Goal: Information Seeking & Learning: Learn about a topic

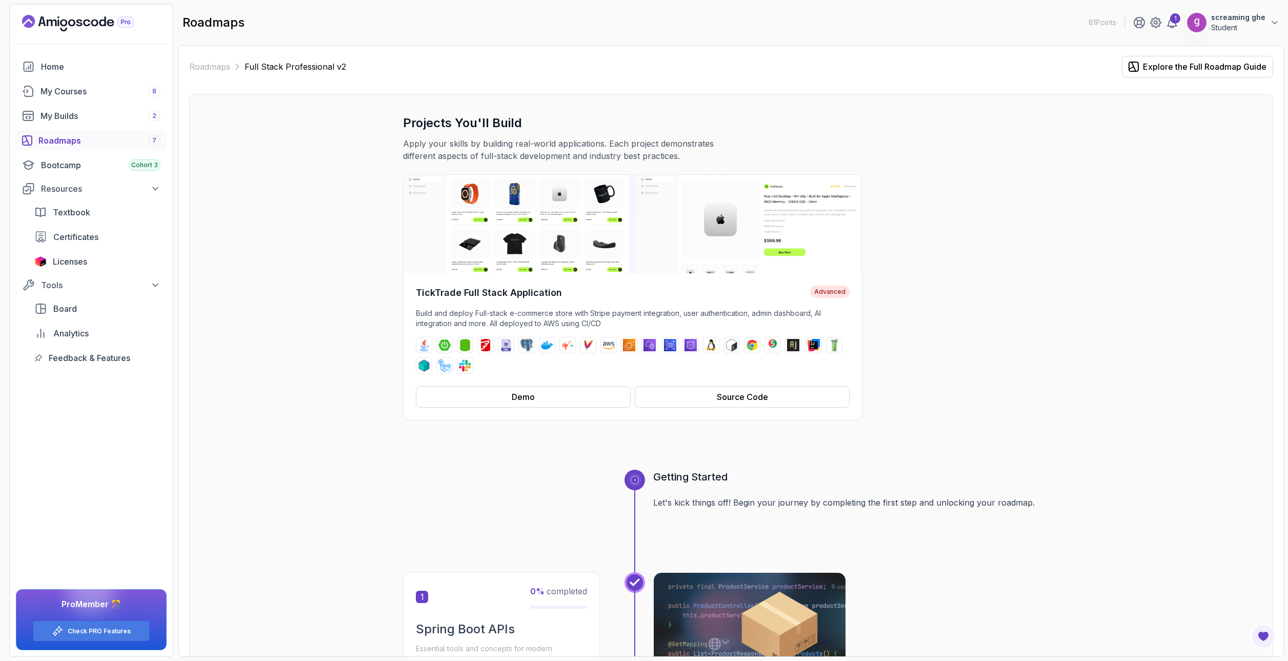
click at [73, 146] on div "Roadmaps 7" at bounding box center [99, 140] width 122 height 12
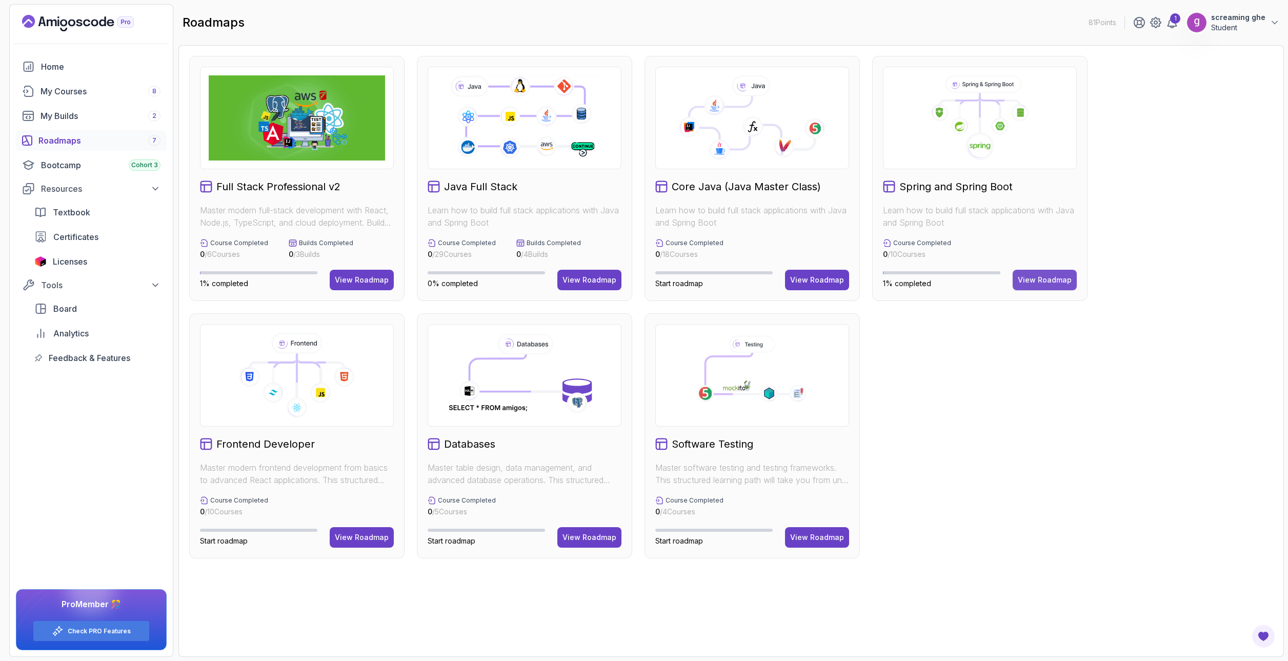
click at [1038, 286] on button "View Roadmap" at bounding box center [1045, 280] width 64 height 21
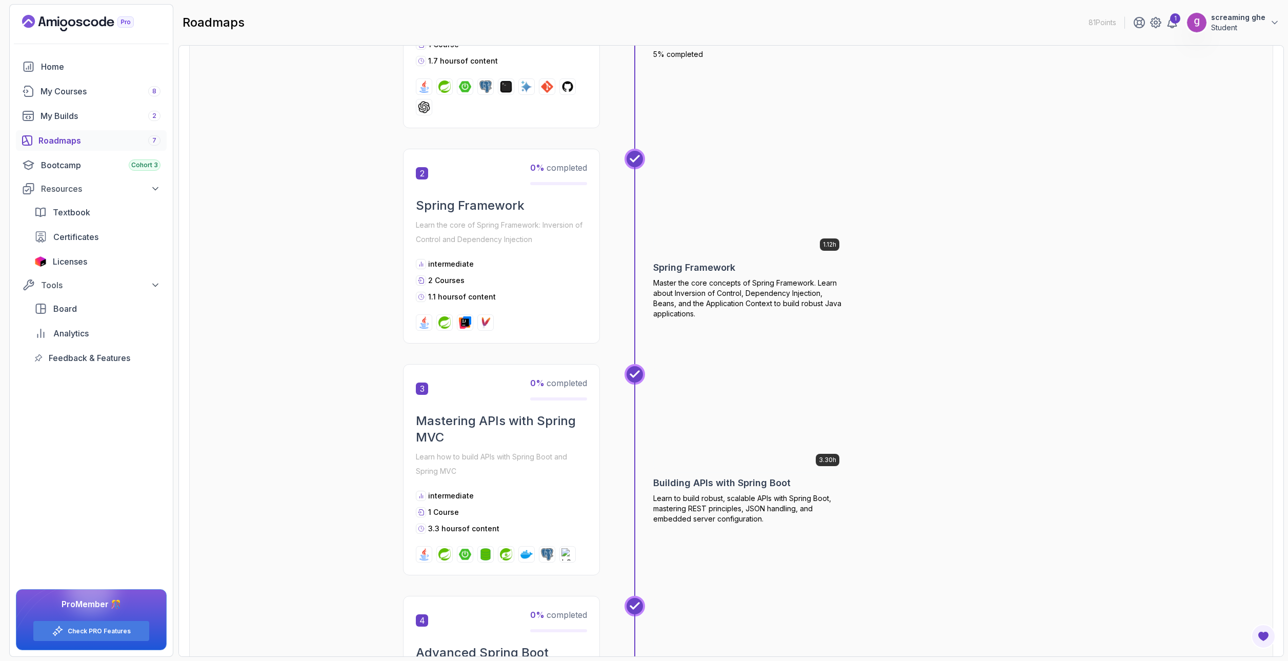
scroll to position [359, 0]
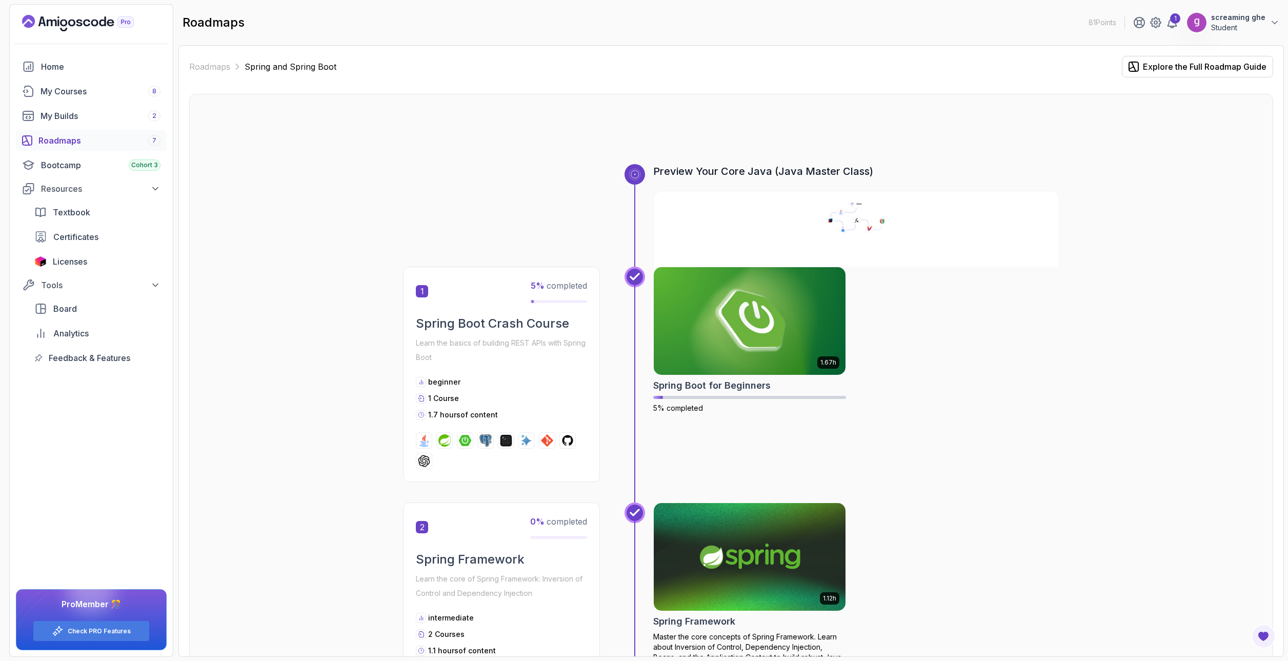
click at [99, 142] on div "Roadmaps 7" at bounding box center [99, 140] width 122 height 12
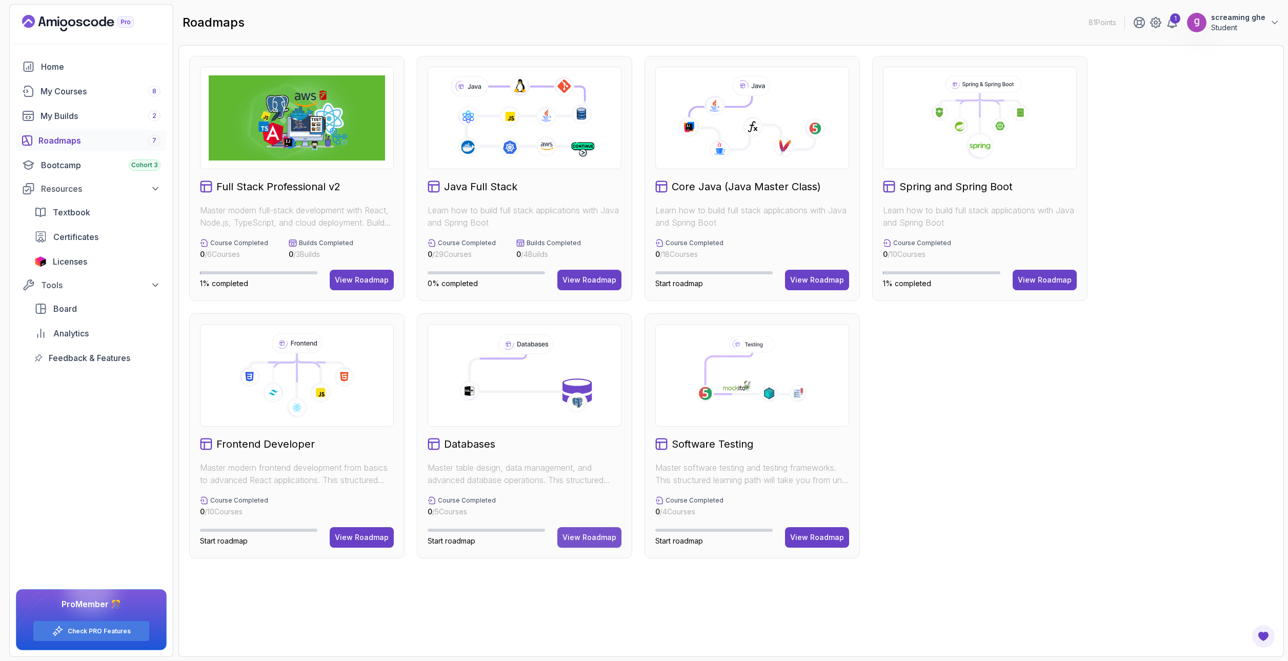
click at [598, 547] on button "View Roadmap" at bounding box center [589, 537] width 64 height 21
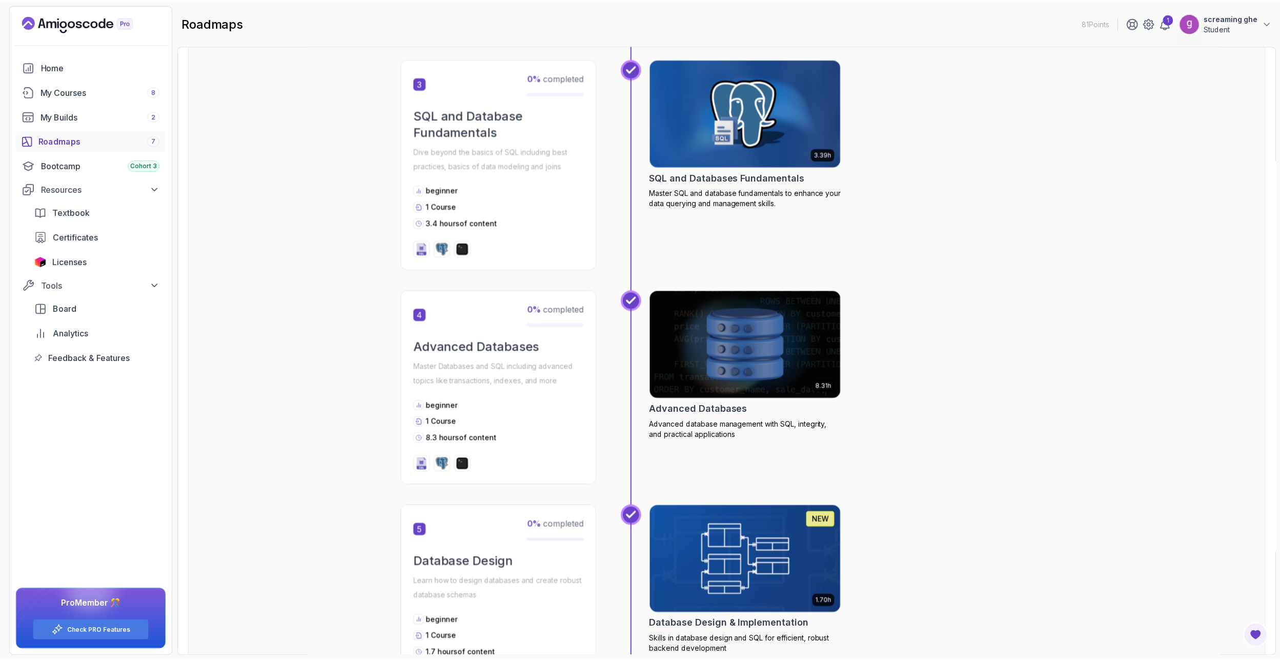
scroll to position [718, 0]
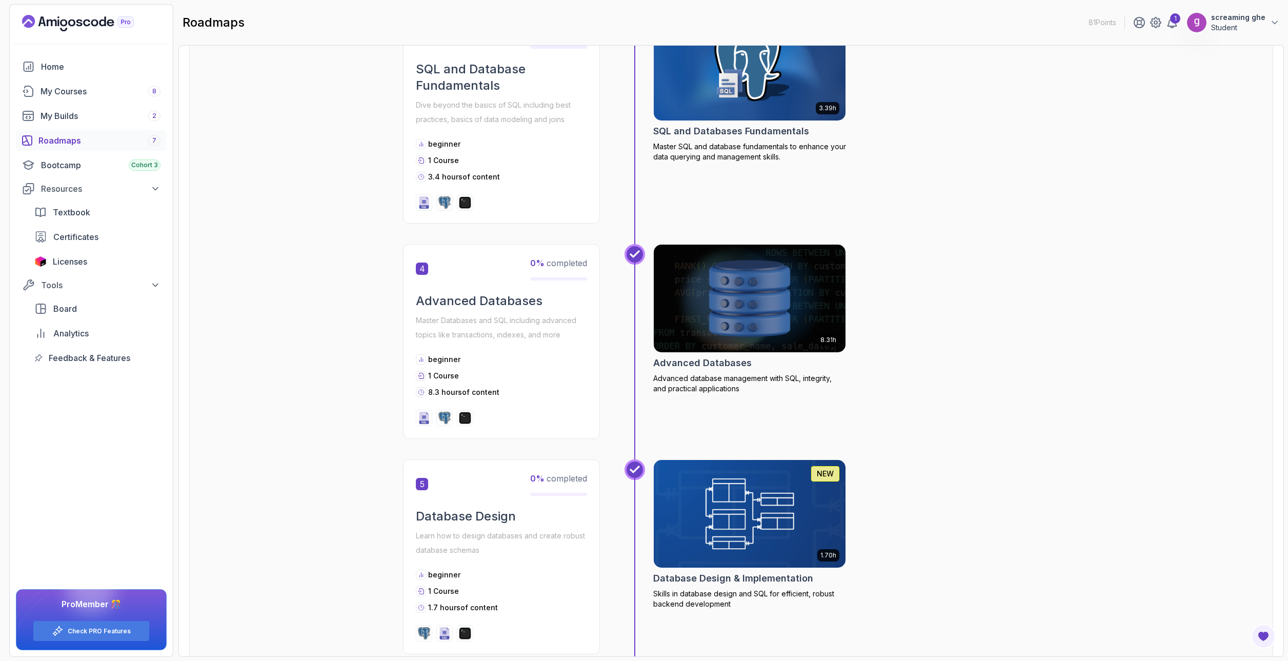
click at [788, 305] on img at bounding box center [750, 298] width 202 height 113
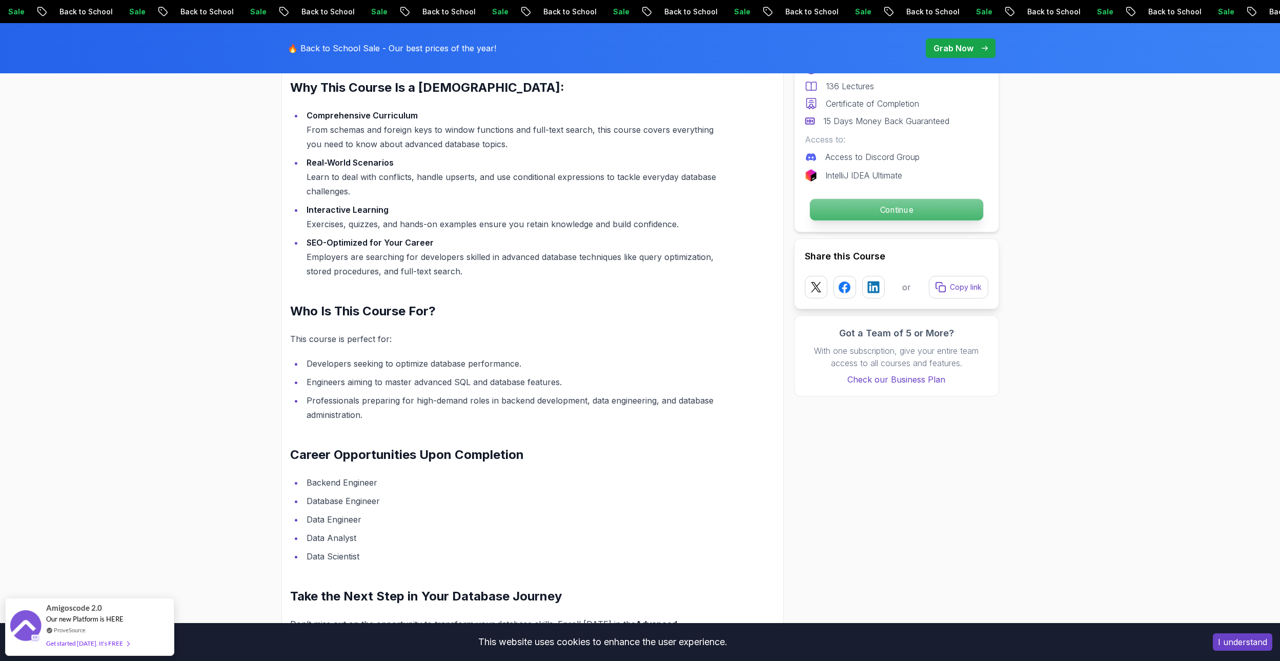
scroll to position [718, 0]
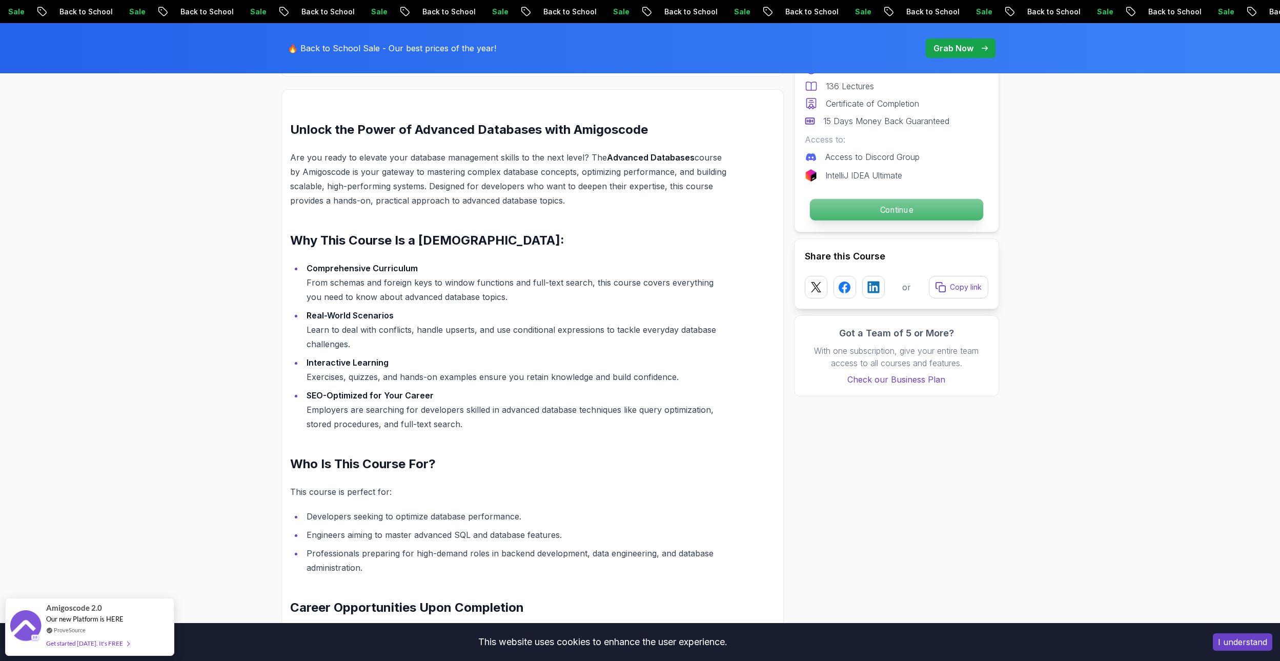
click at [858, 204] on p "Continue" at bounding box center [896, 210] width 173 height 22
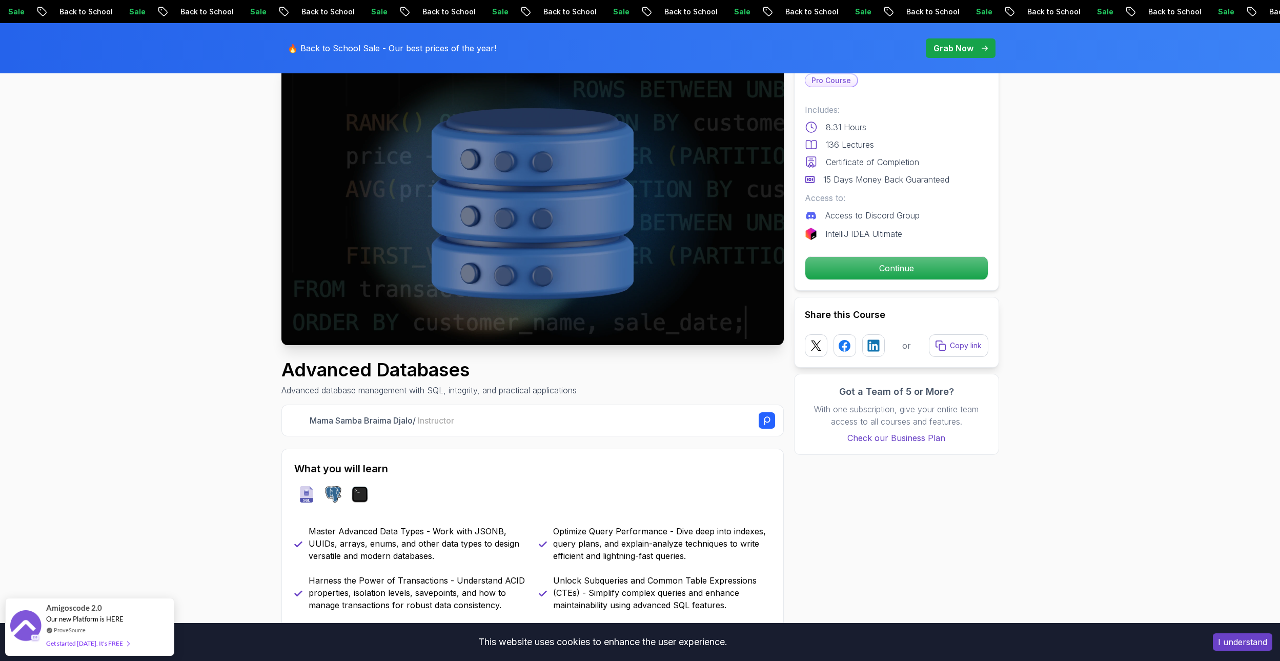
scroll to position [51, 0]
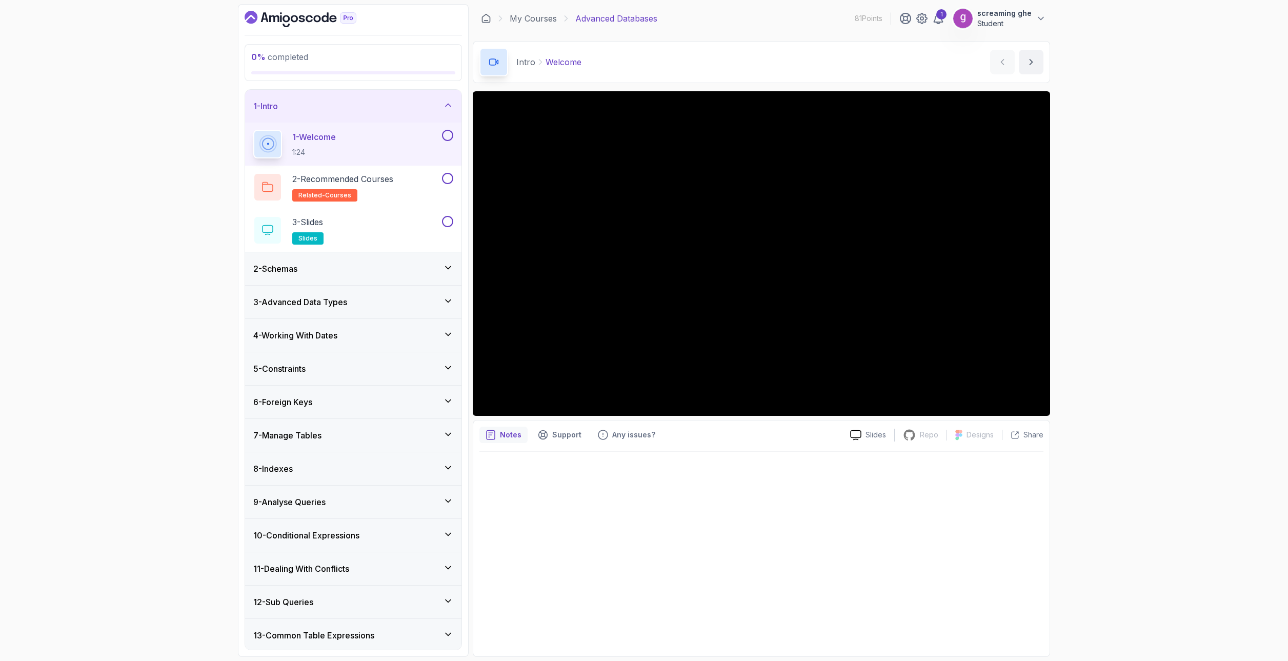
click at [325, 300] on h3 "3 - Advanced Data Types" at bounding box center [300, 302] width 94 height 12
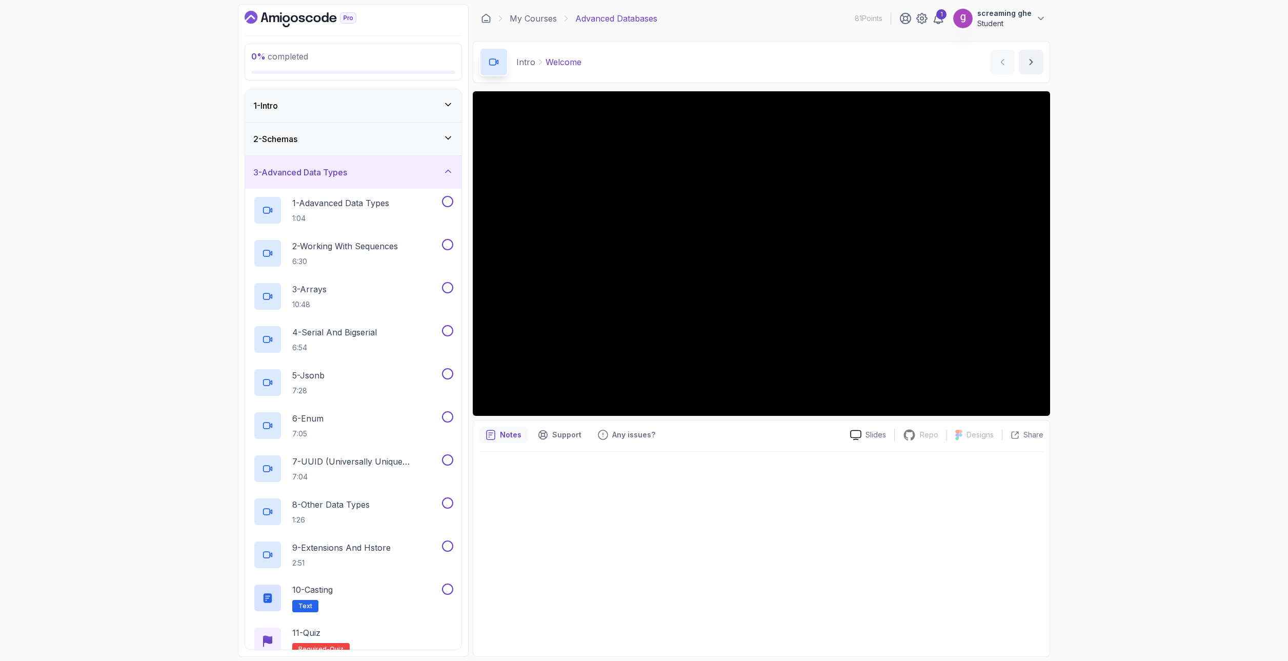
click at [369, 177] on div "3 - Advanced Data Types" at bounding box center [353, 172] width 200 height 12
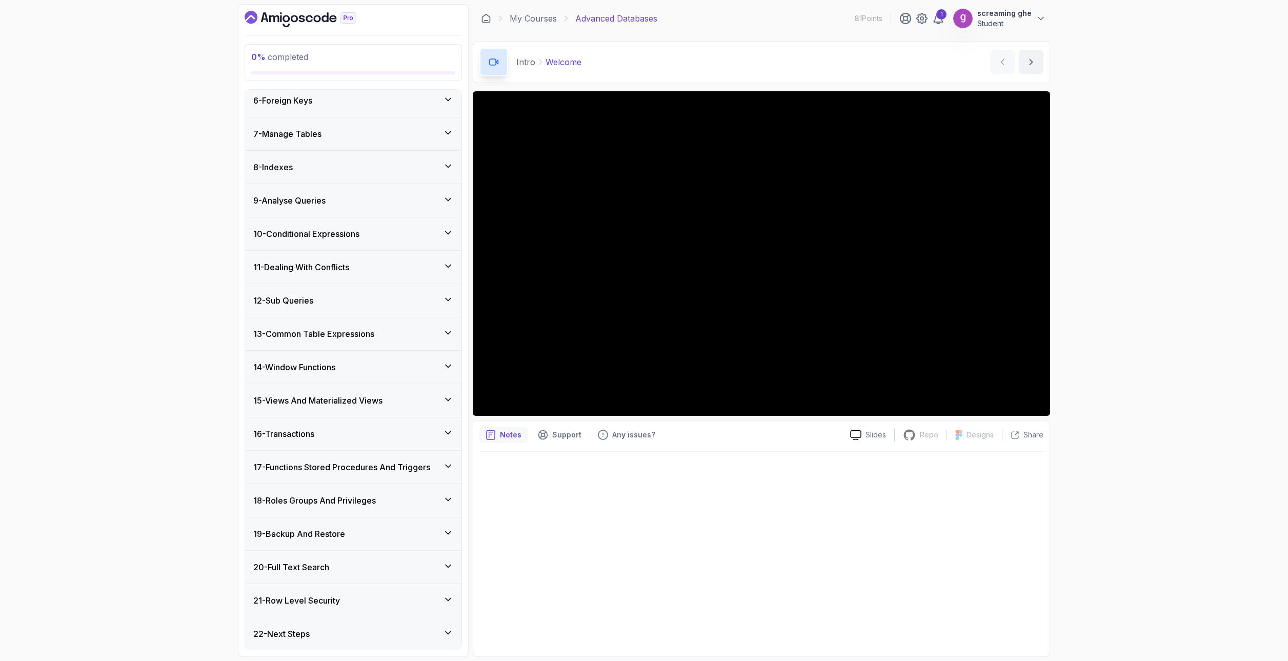
scroll to position [173, 0]
click at [331, 431] on div "16 - Transactions" at bounding box center [353, 433] width 200 height 12
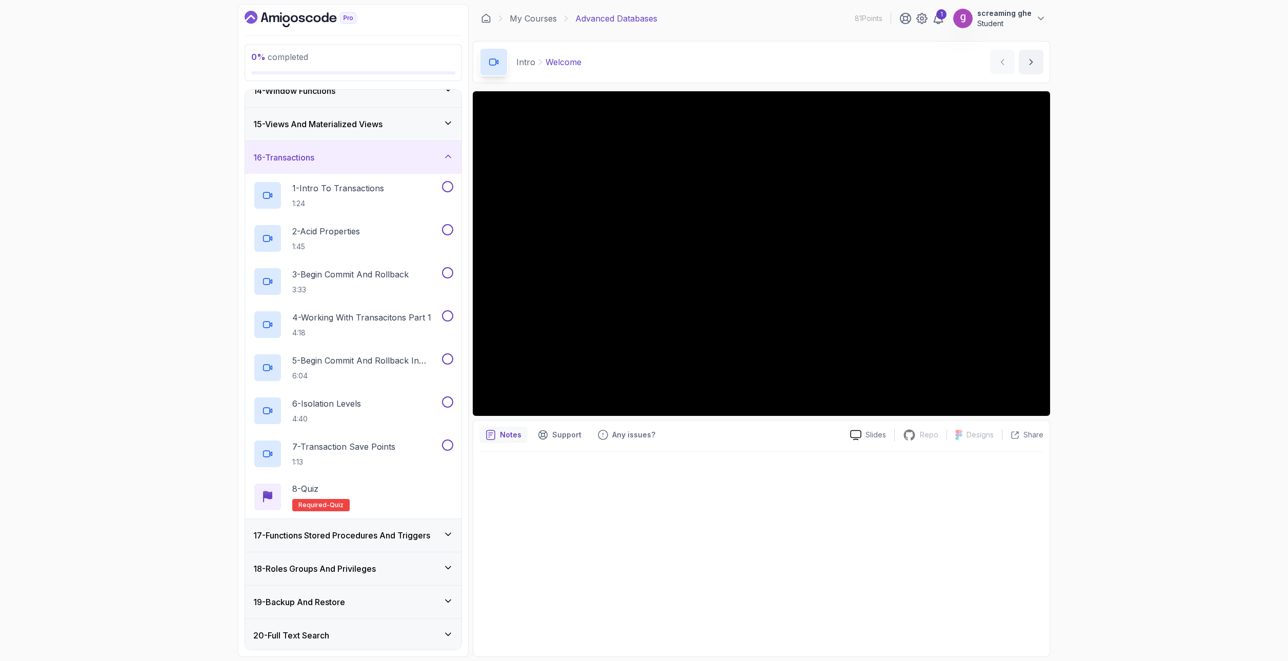
scroll to position [480, 0]
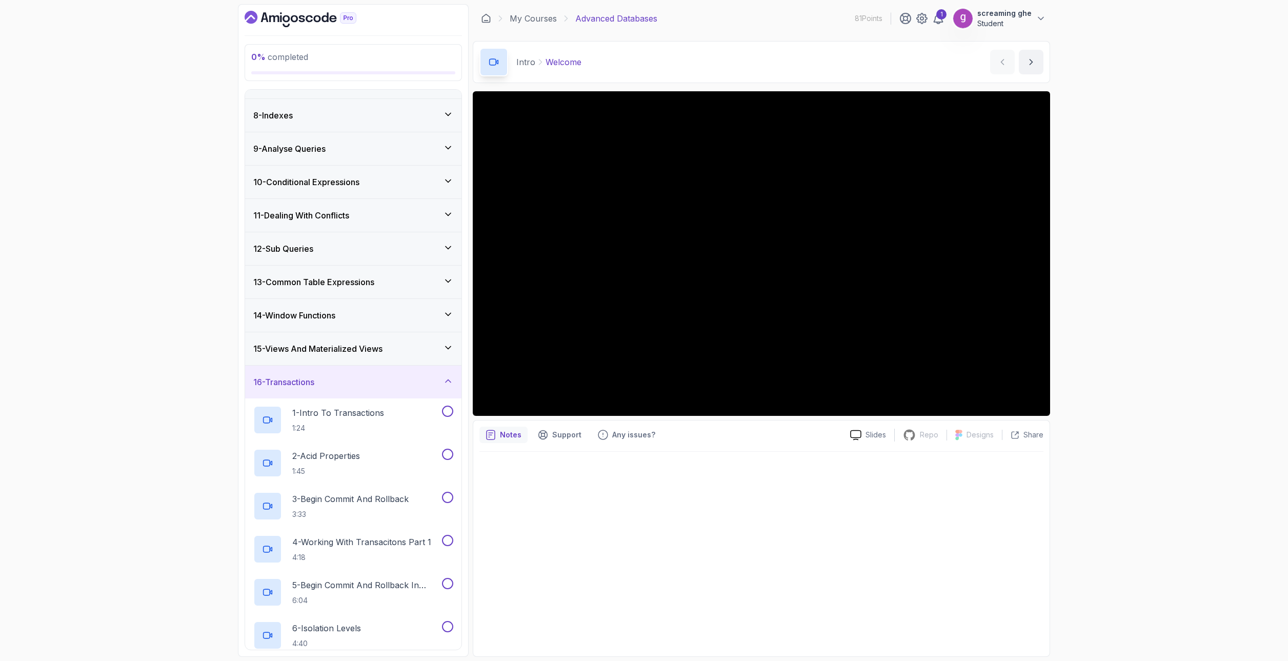
click at [357, 377] on div "16 - Transactions" at bounding box center [353, 382] width 200 height 12
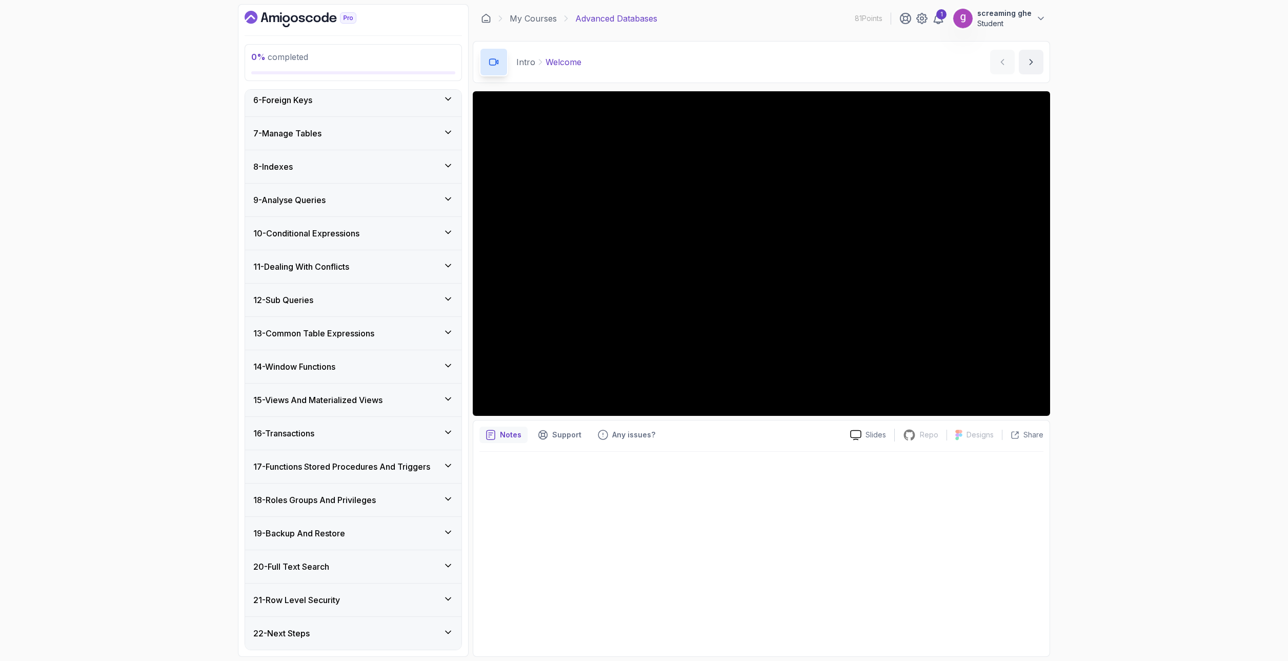
scroll to position [173, 0]
click at [349, 465] on h3 "17 - Functions Stored Procedures And Triggers" at bounding box center [341, 466] width 177 height 12
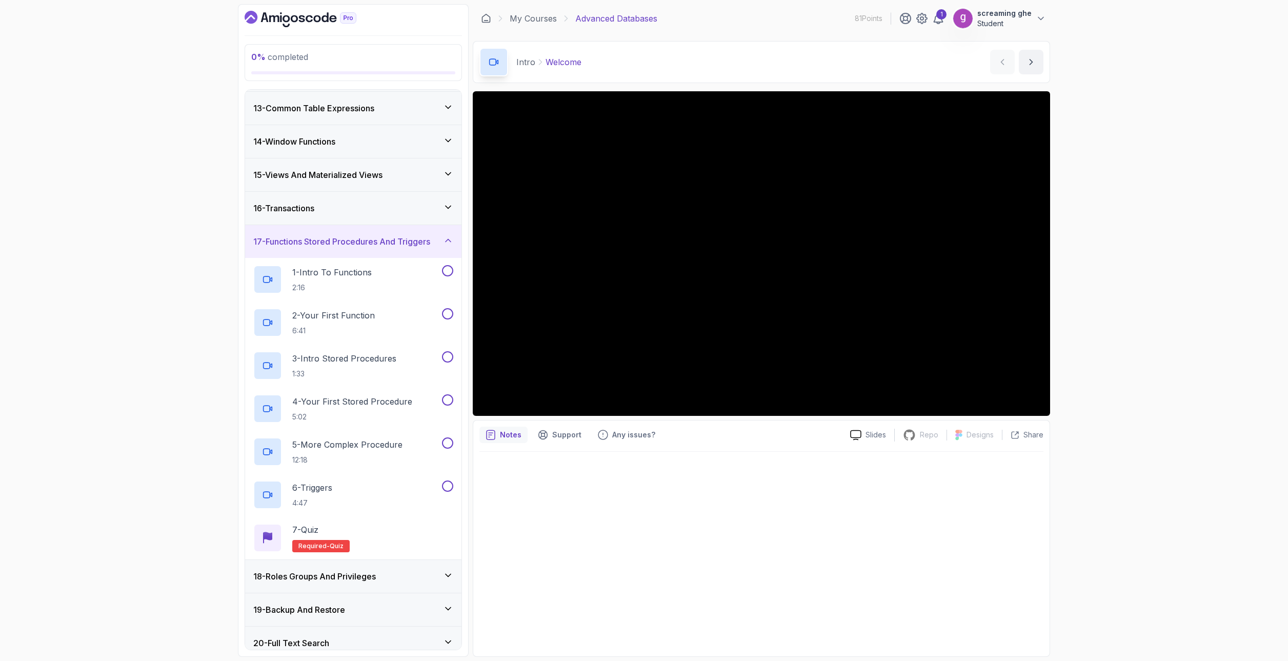
scroll to position [474, 0]
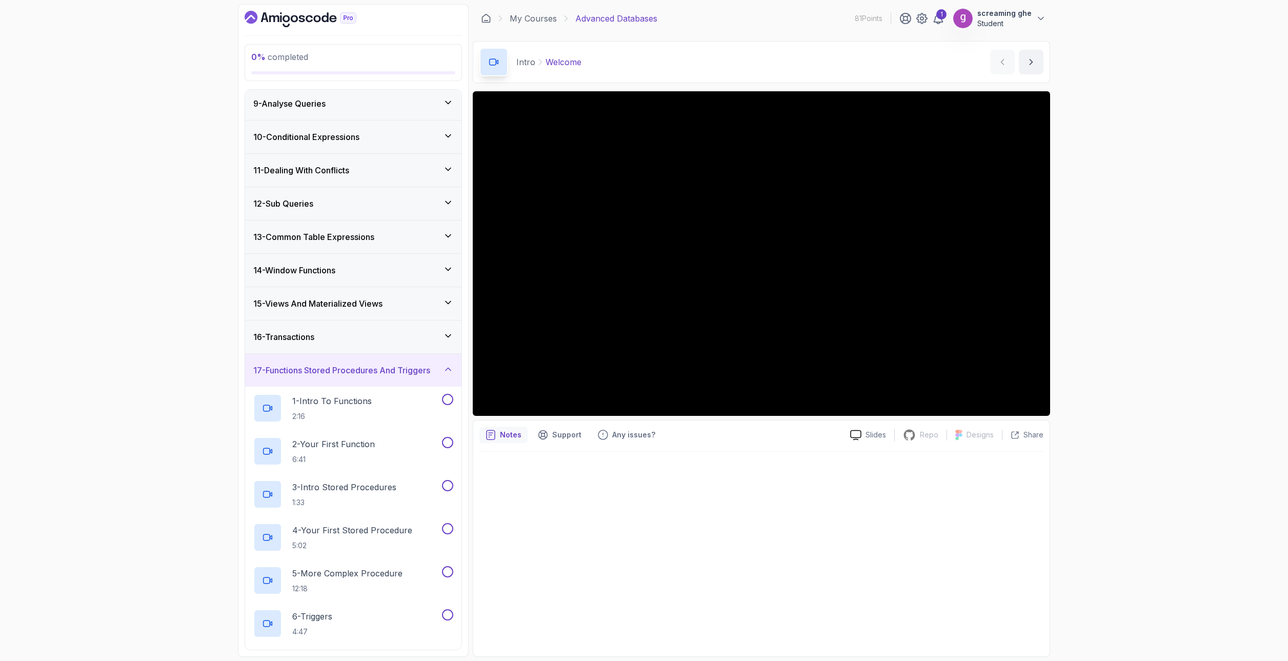
click at [353, 375] on h3 "17 - Functions Stored Procedures And Triggers" at bounding box center [341, 370] width 177 height 12
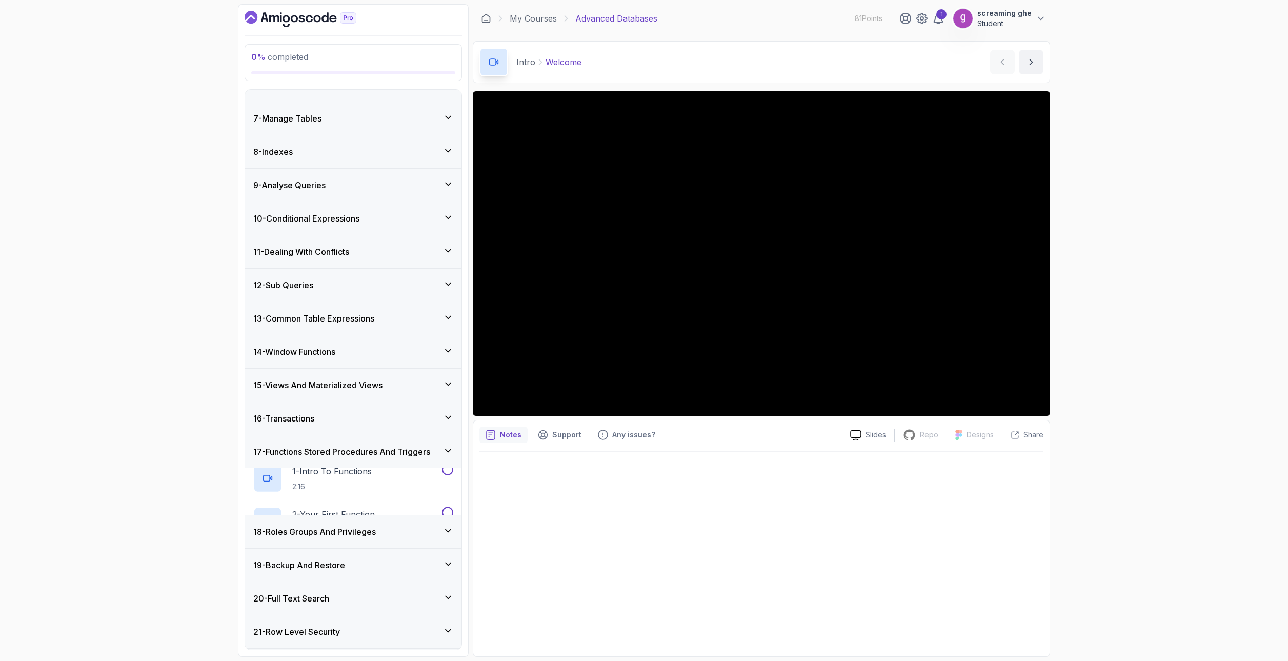
scroll to position [173, 0]
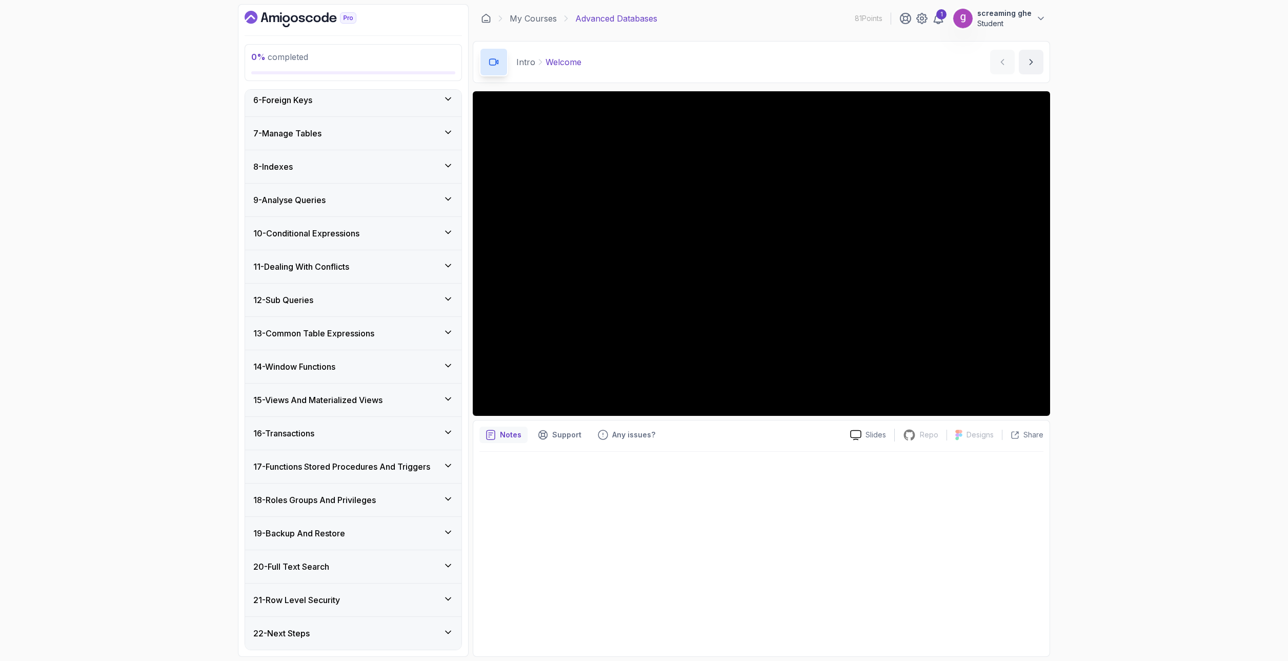
click at [327, 596] on h3 "21 - Row Level Security" at bounding box center [296, 600] width 87 height 12
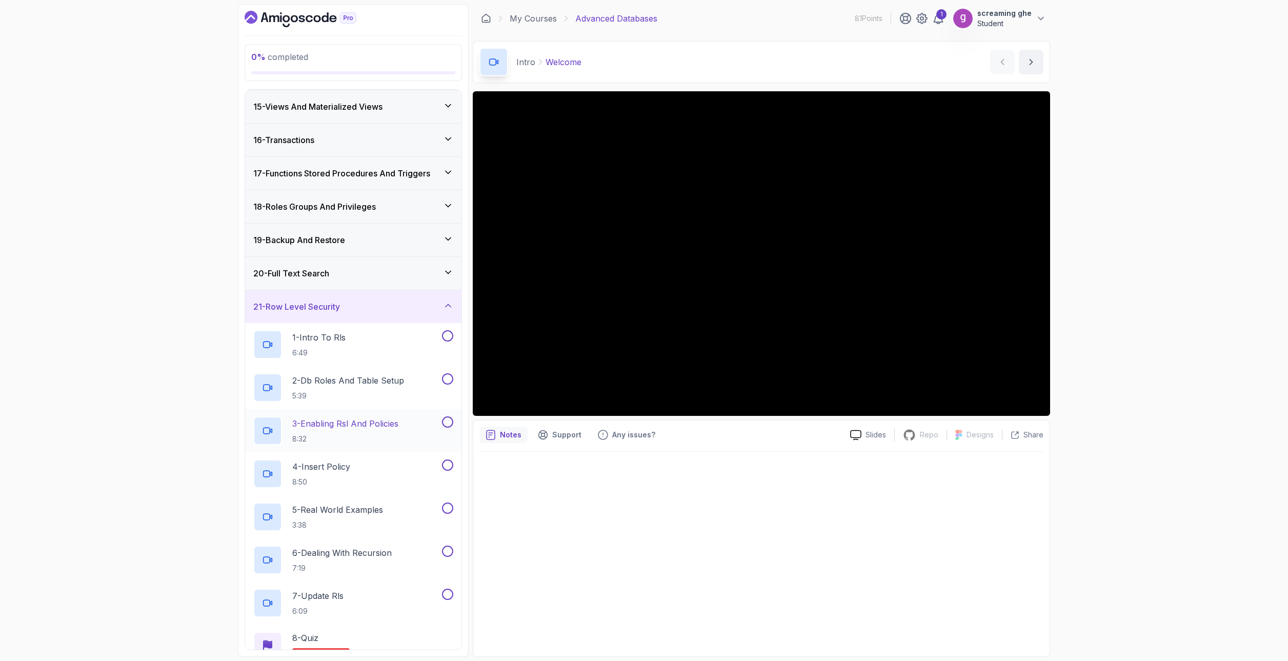
scroll to position [415, 0]
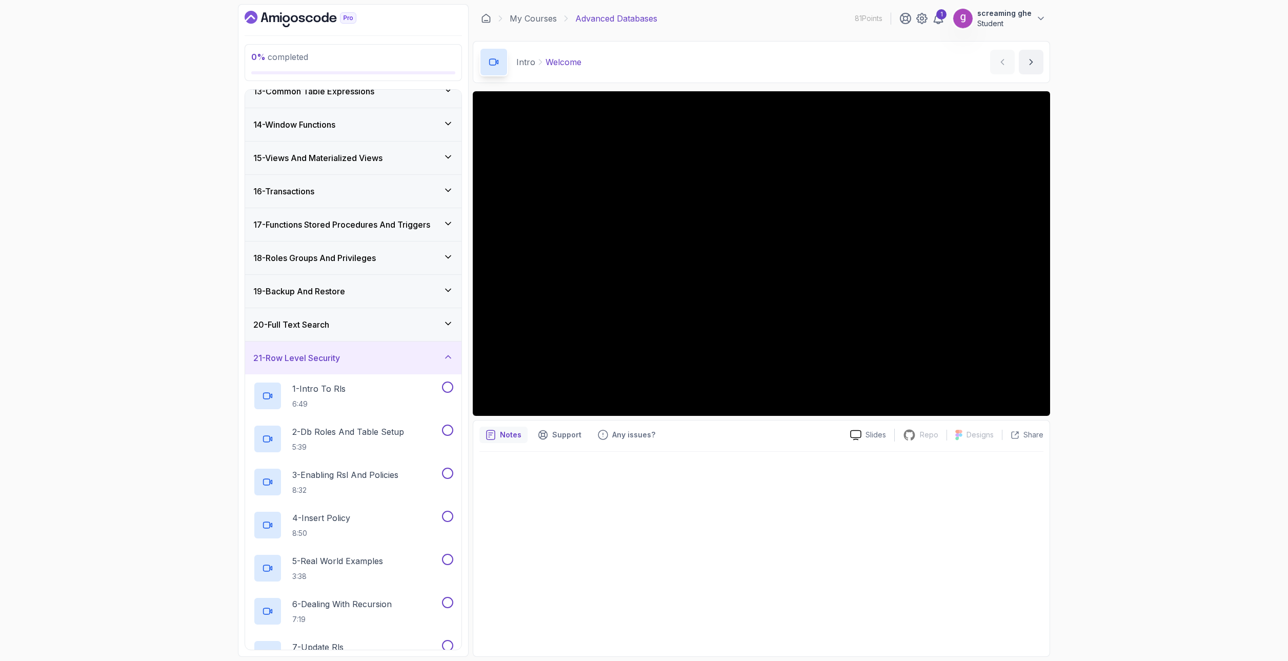
click at [395, 367] on div "21 - Row Level Security" at bounding box center [353, 357] width 216 height 33
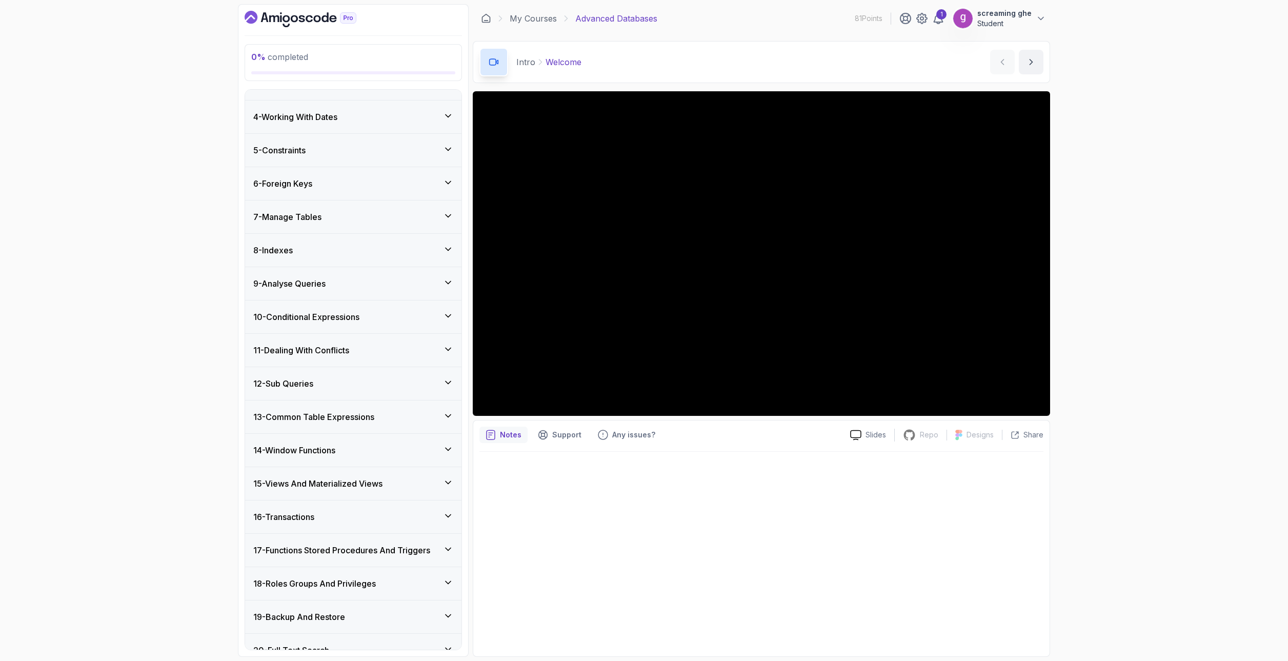
scroll to position [0, 0]
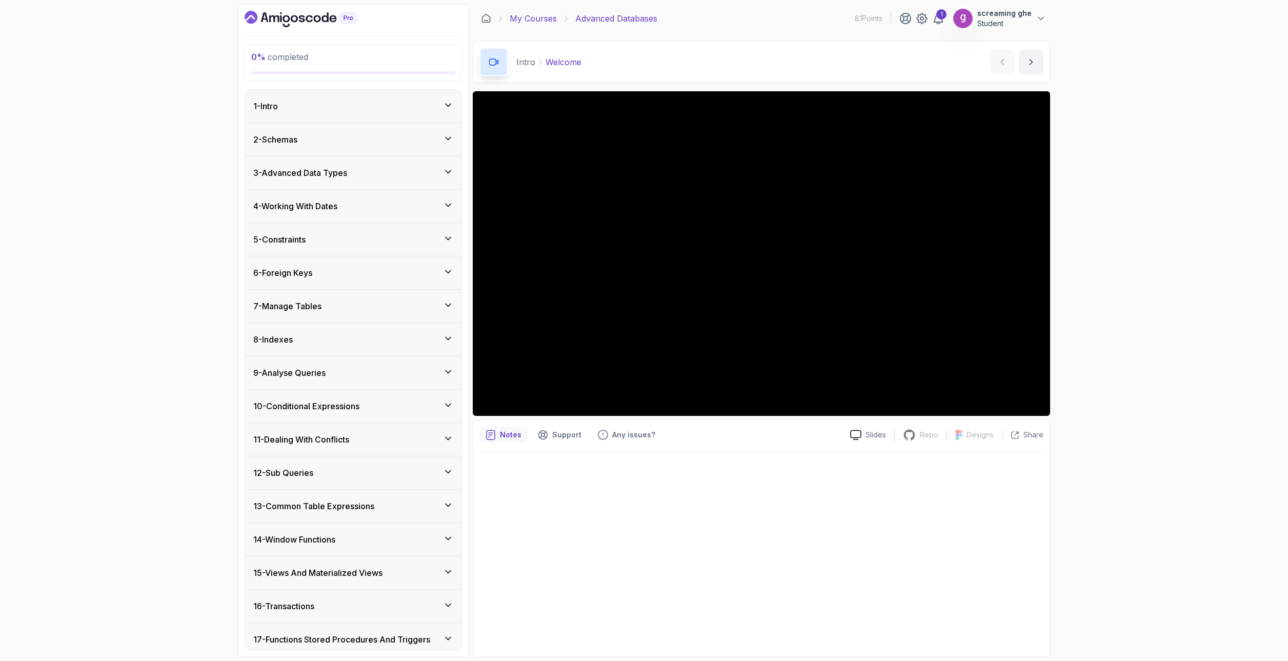
click at [537, 17] on link "My Courses" at bounding box center [533, 18] width 47 height 12
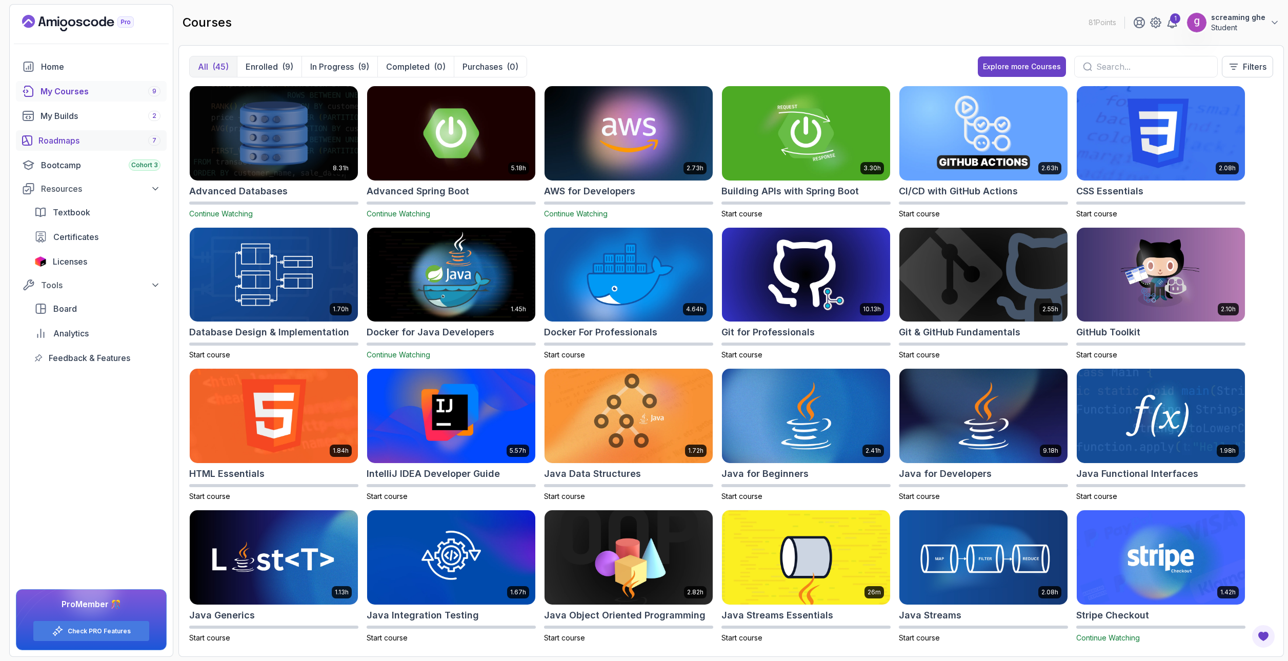
click at [97, 145] on div "Roadmaps 7" at bounding box center [99, 140] width 122 height 12
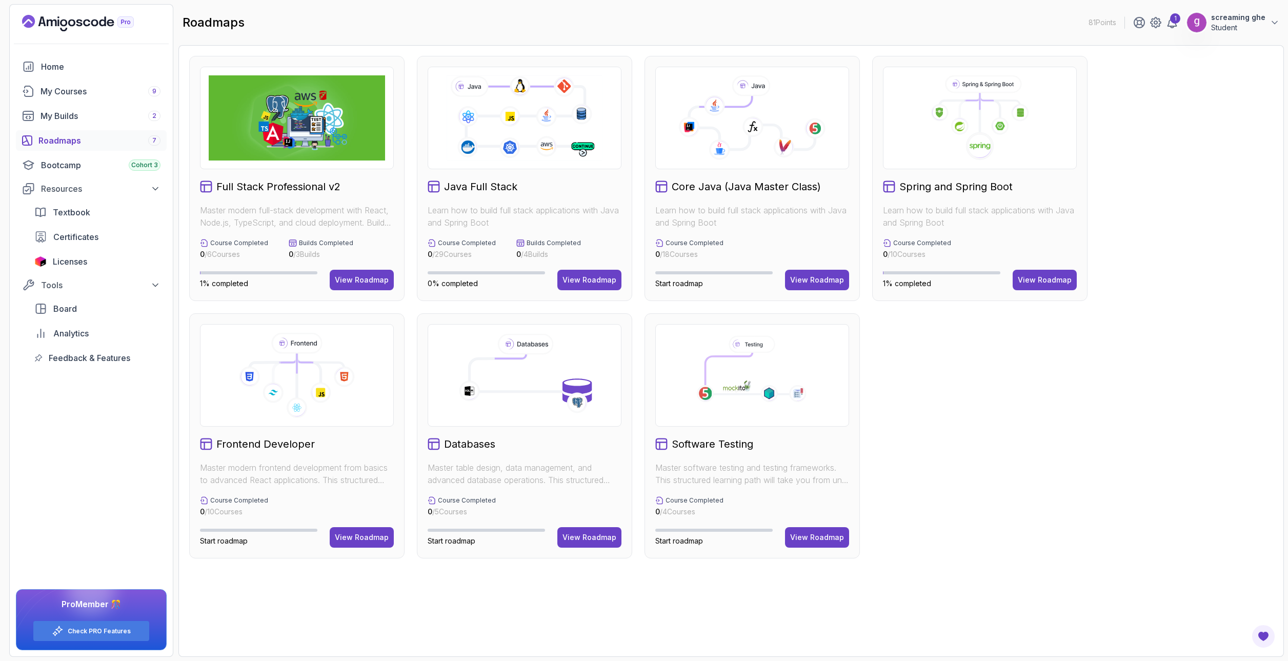
click at [589, 529] on button "View Roadmap" at bounding box center [589, 537] width 64 height 21
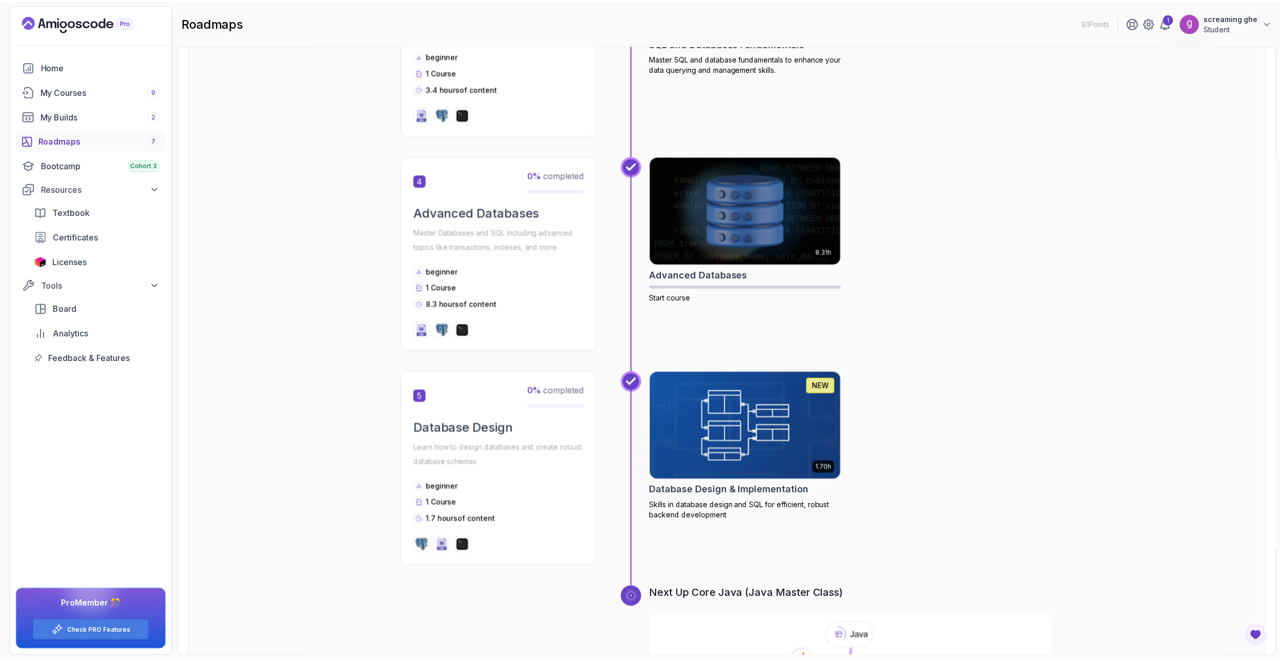
scroll to position [742, 0]
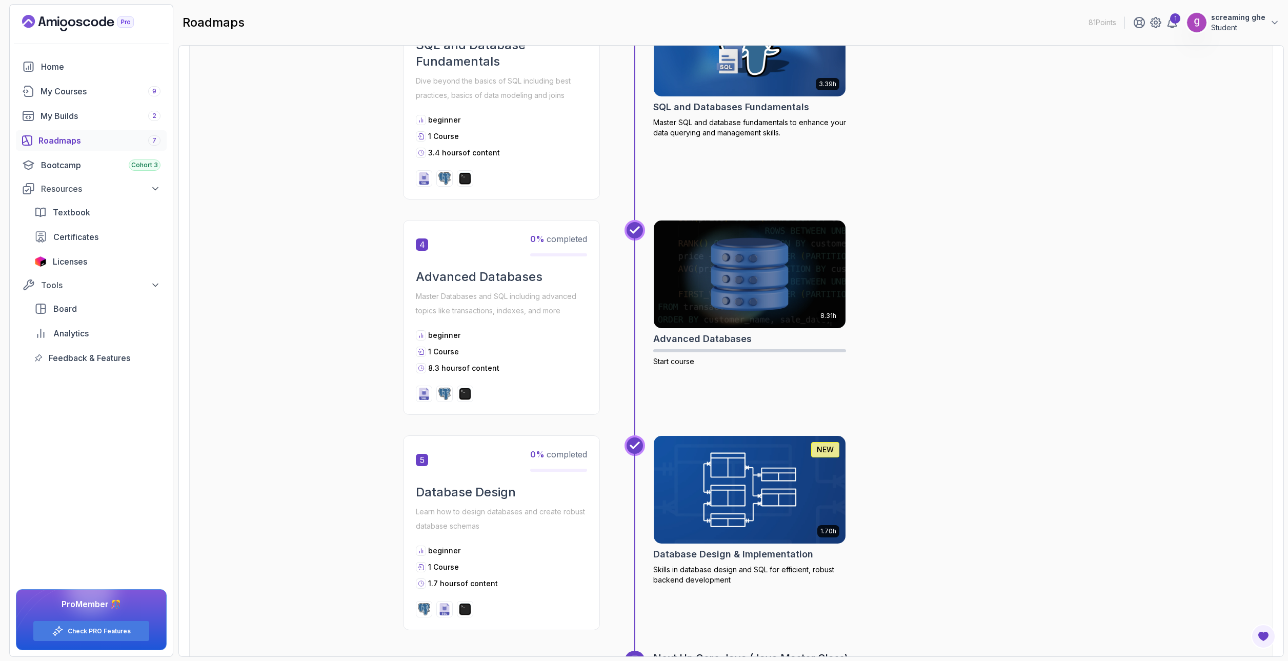
click at [740, 479] on img at bounding box center [750, 489] width 202 height 113
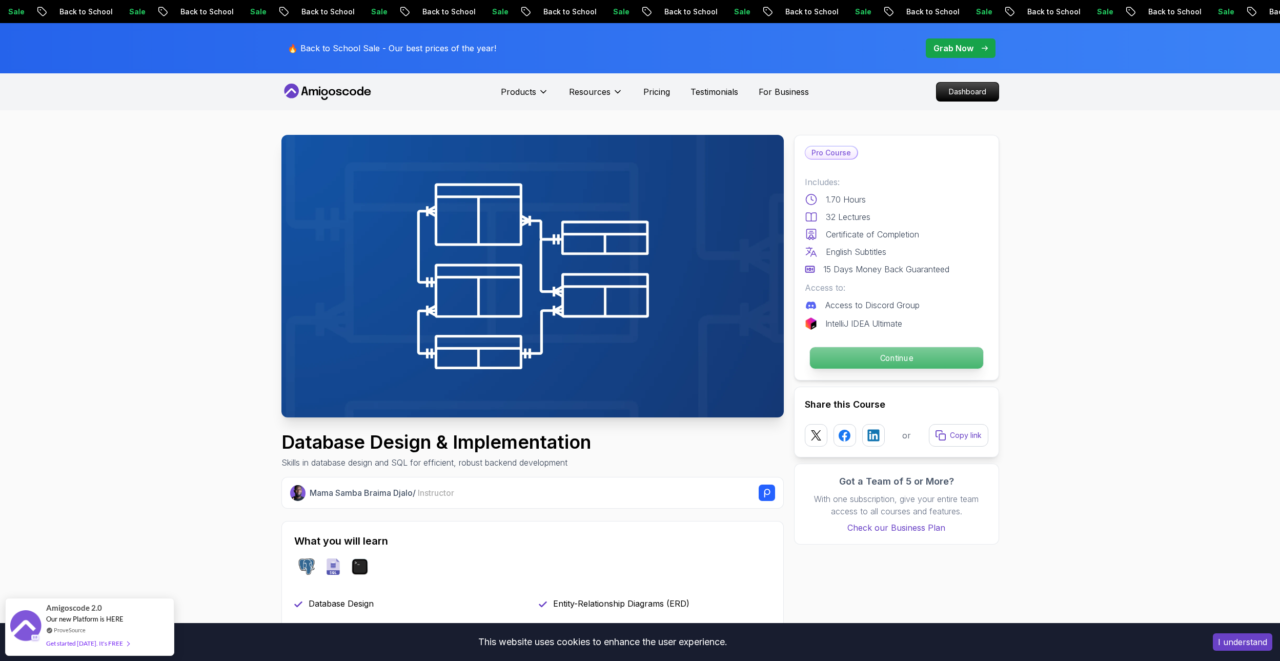
click at [898, 361] on p "Continue" at bounding box center [896, 358] width 173 height 22
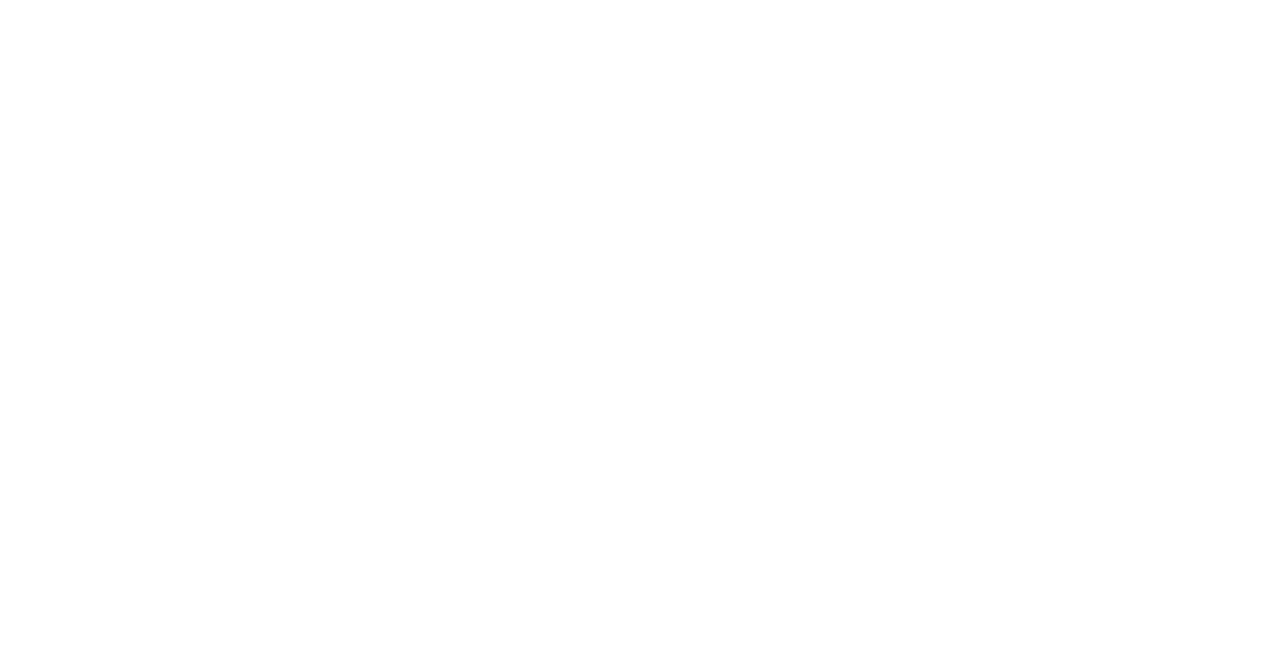
click at [861, 0] on html at bounding box center [644, 0] width 1288 height 0
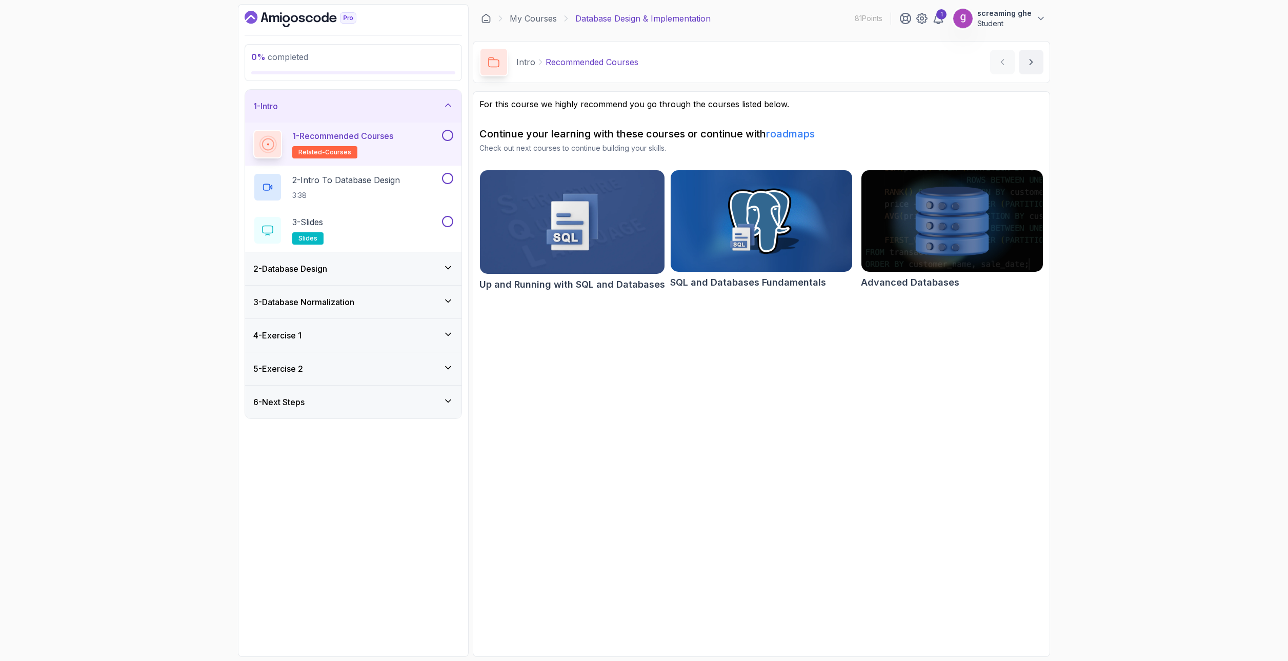
click at [43, 270] on div "0 % completed 1 - Intro 1 - Recommended Courses related-courses 2 - Intro To Da…" at bounding box center [644, 330] width 1288 height 661
click at [344, 190] on p "3:38" at bounding box center [346, 195] width 108 height 10
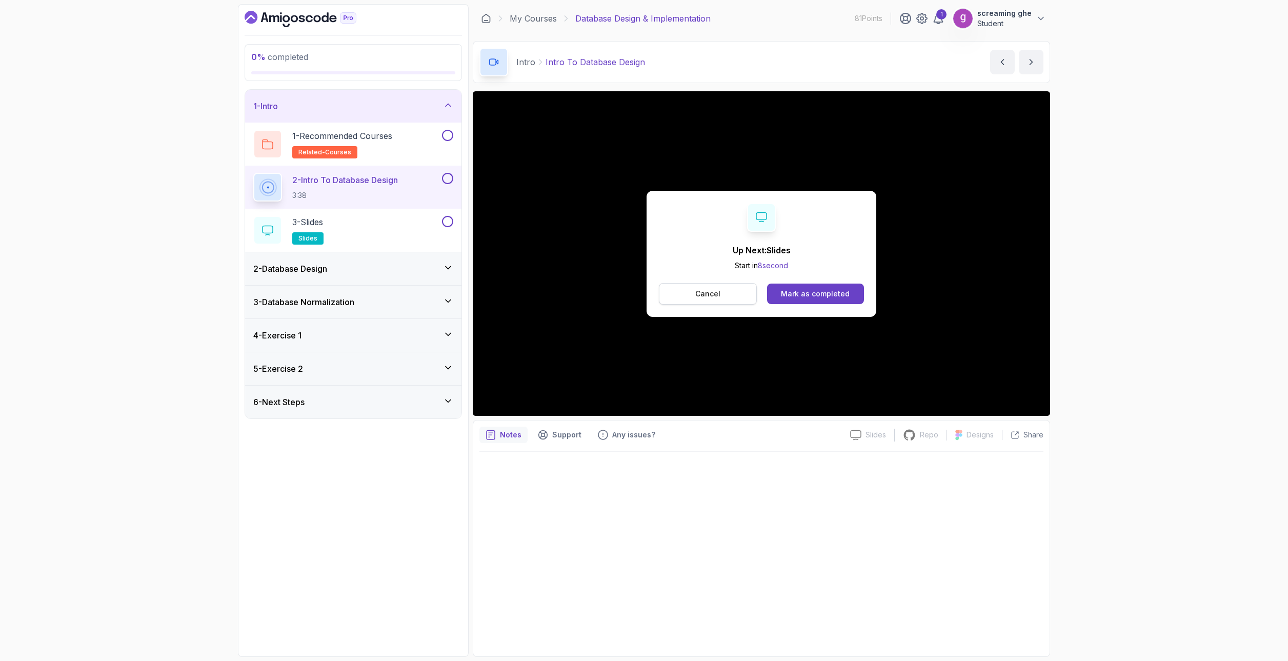
click at [707, 297] on p "Cancel" at bounding box center [707, 294] width 25 height 10
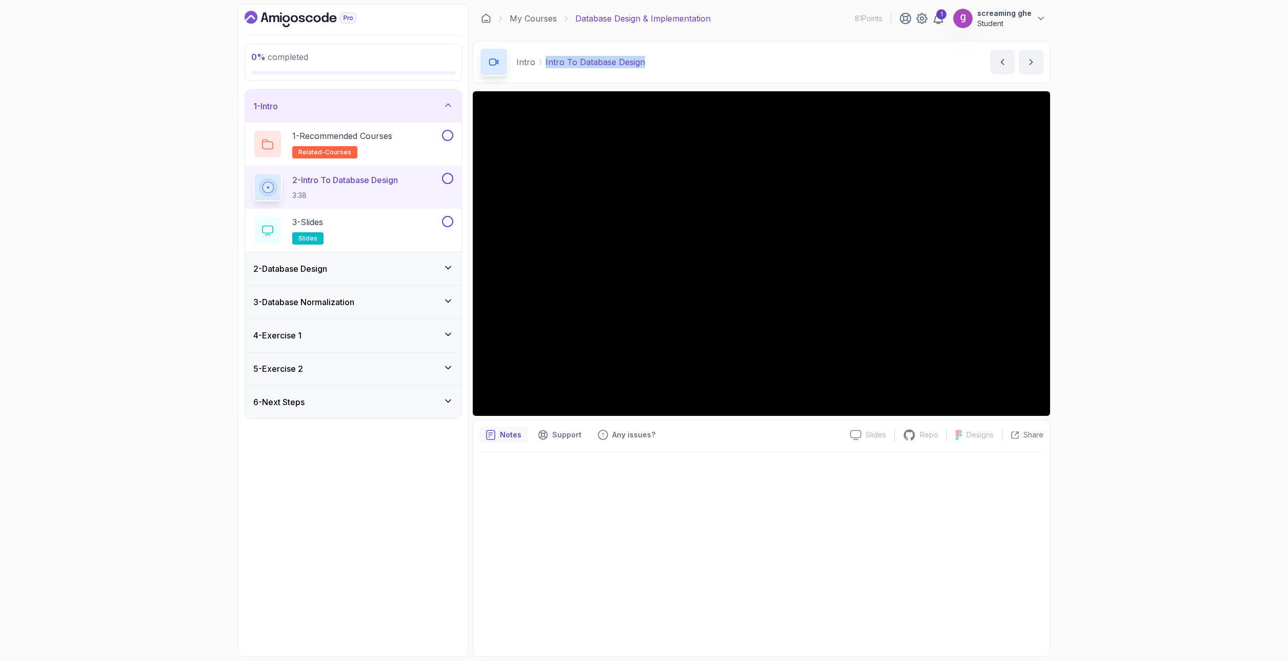
drag, startPoint x: 680, startPoint y: 62, endPoint x: 567, endPoint y: 52, distance: 113.7
click at [544, 54] on div "Intro Intro To Database Design Intro To Database Design by [PERSON_NAME]" at bounding box center [761, 62] width 577 height 42
copy p "Intro To Database Design"
click at [394, 263] on div "2 - Database Design" at bounding box center [353, 268] width 216 height 33
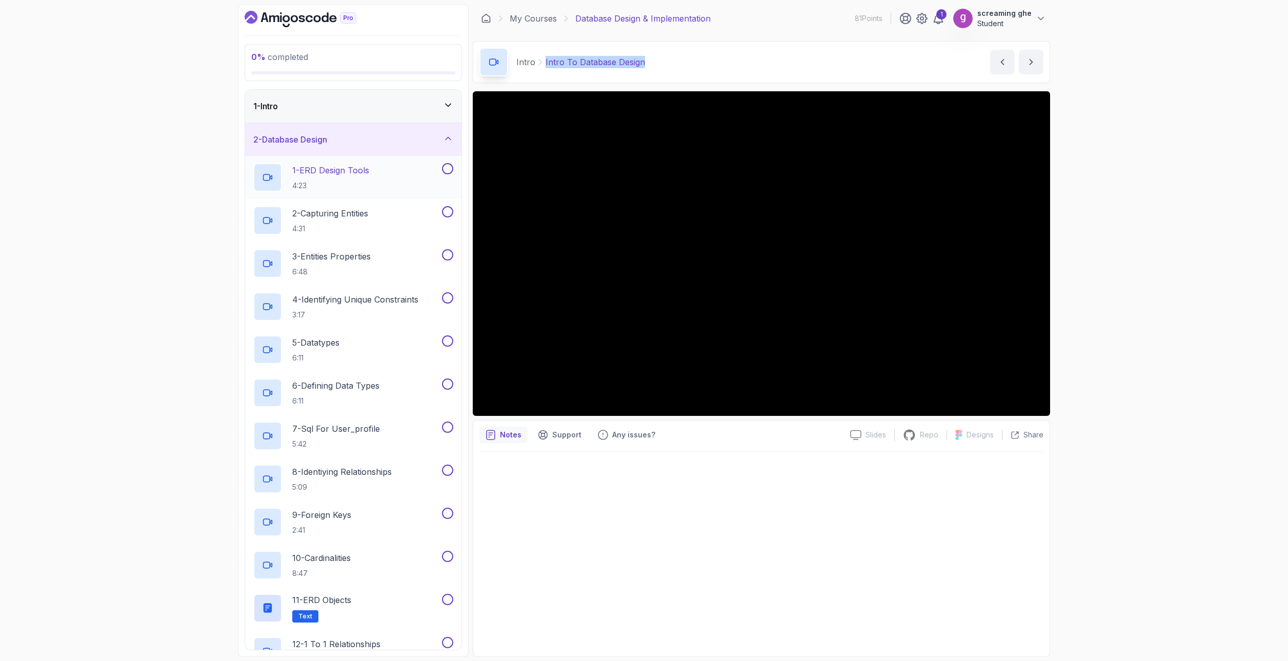
click at [351, 182] on p "4:23" at bounding box center [330, 185] width 77 height 10
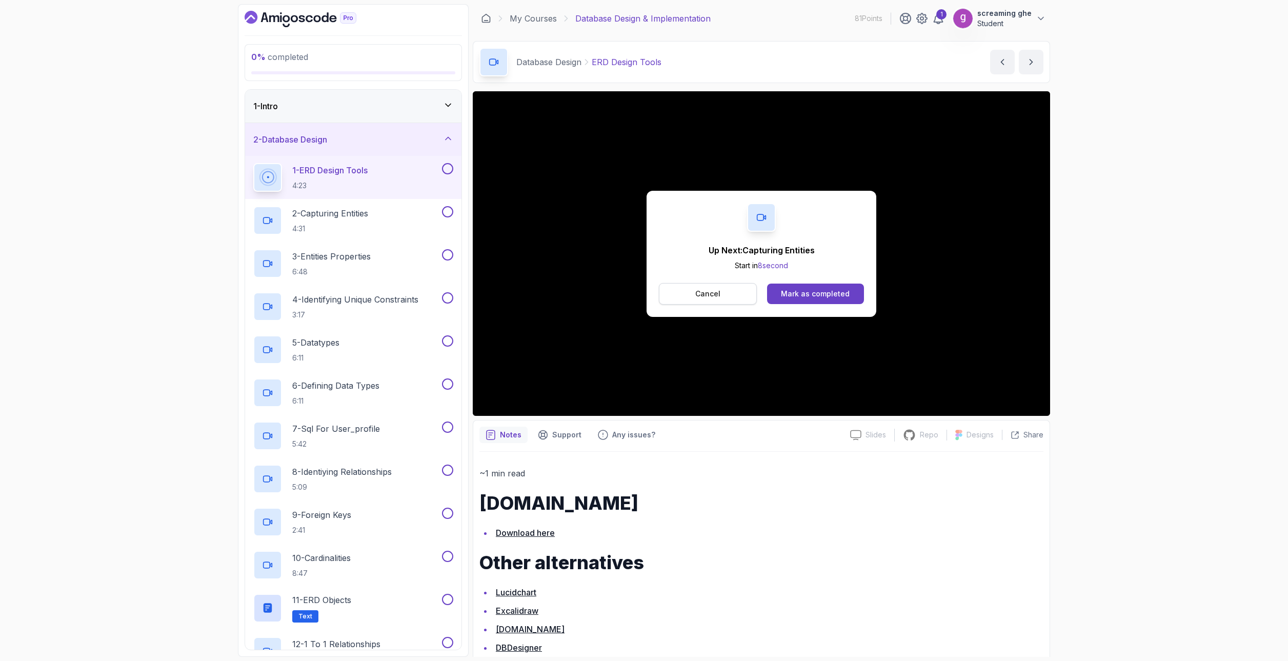
click at [717, 289] on p "Cancel" at bounding box center [707, 294] width 25 height 10
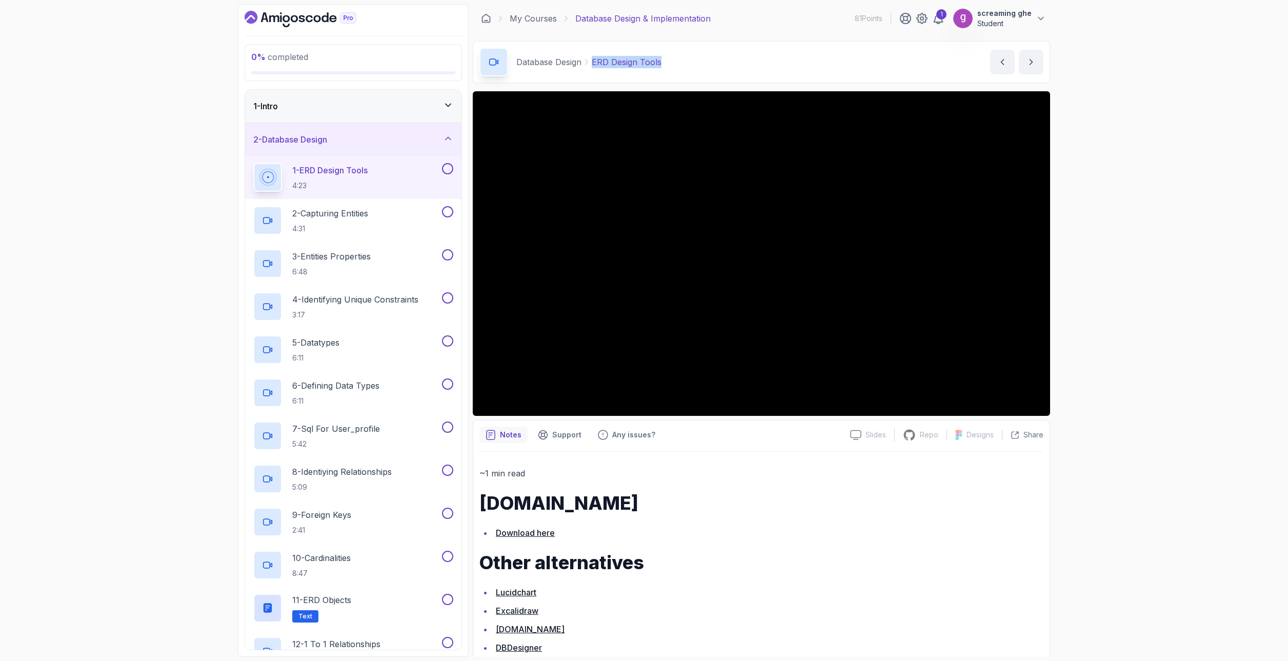
copy p "ERD Design Tools"
drag, startPoint x: 684, startPoint y: 65, endPoint x: 593, endPoint y: 53, distance: 92.0
click at [593, 53] on div "Database Design ERD Design Tools ERD Design Tools by [PERSON_NAME]" at bounding box center [761, 62] width 577 height 42
click at [368, 224] on p "4:31" at bounding box center [330, 229] width 76 height 10
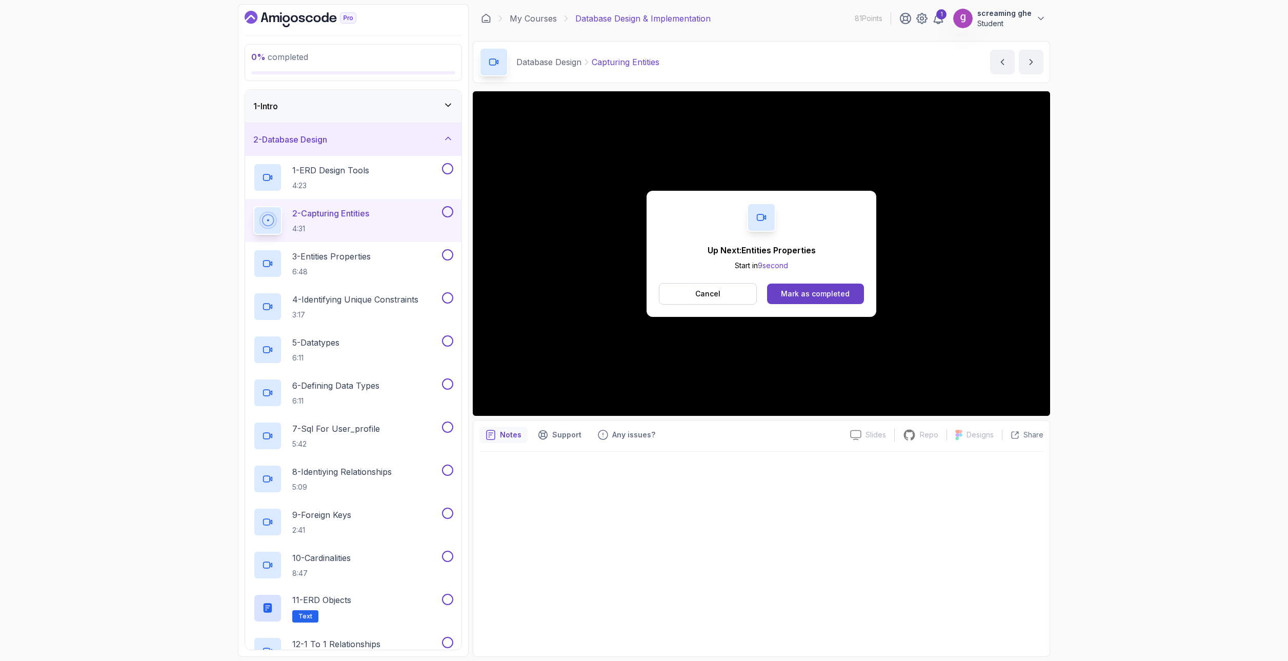
click at [719, 295] on p "Cancel" at bounding box center [707, 294] width 25 height 10
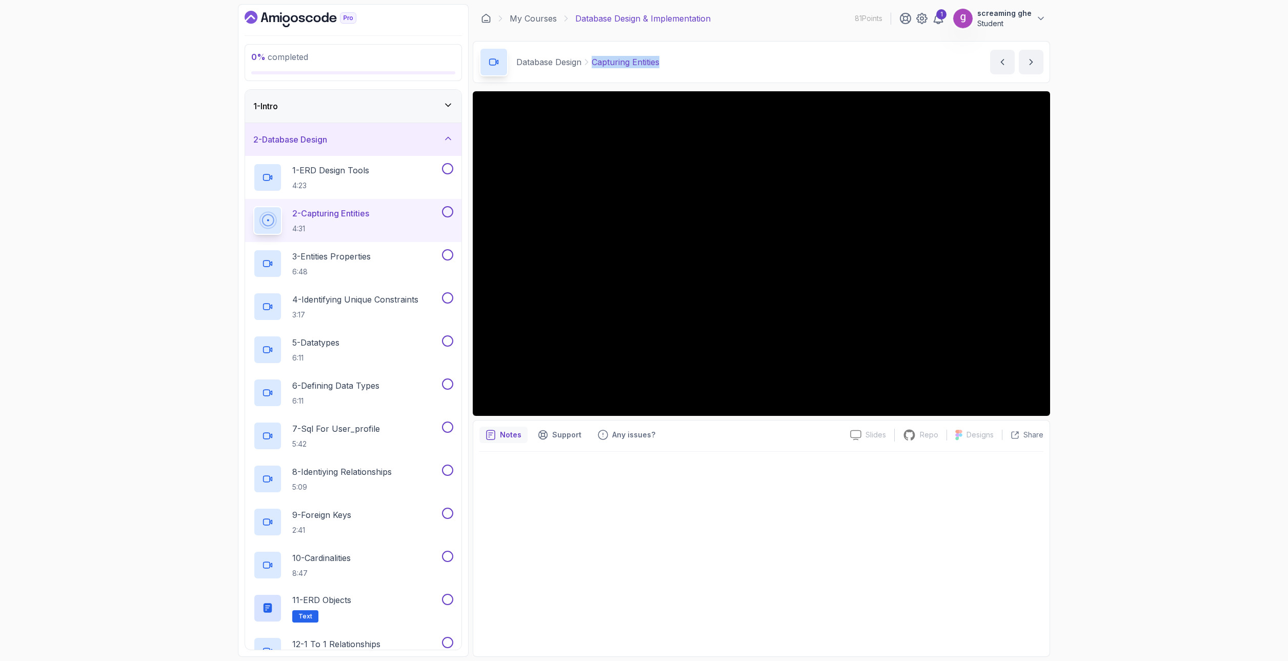
copy p "Capturing Entities"
drag, startPoint x: 675, startPoint y: 62, endPoint x: 593, endPoint y: 64, distance: 82.6
click at [593, 64] on div "Database Design Capturing Entities Capturing Entities by [PERSON_NAME]" at bounding box center [761, 62] width 577 height 42
click at [351, 259] on p "3 - Entities Properties" at bounding box center [331, 256] width 78 height 12
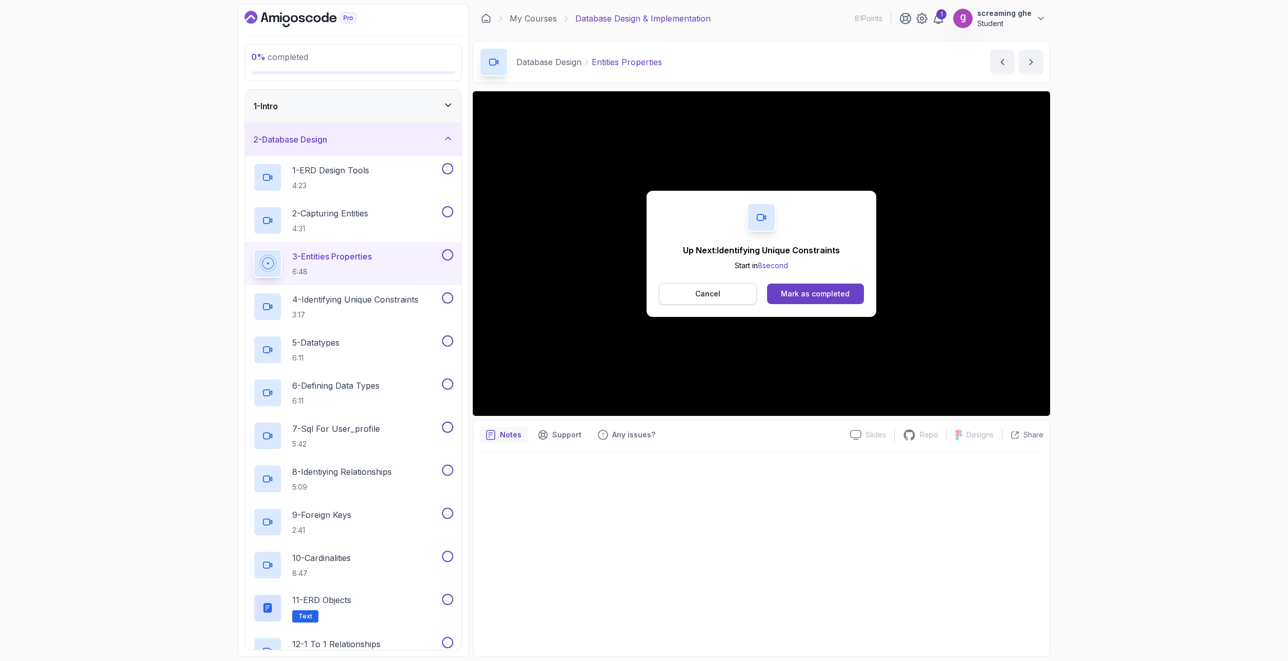
click at [682, 295] on button "Cancel" at bounding box center [708, 294] width 98 height 22
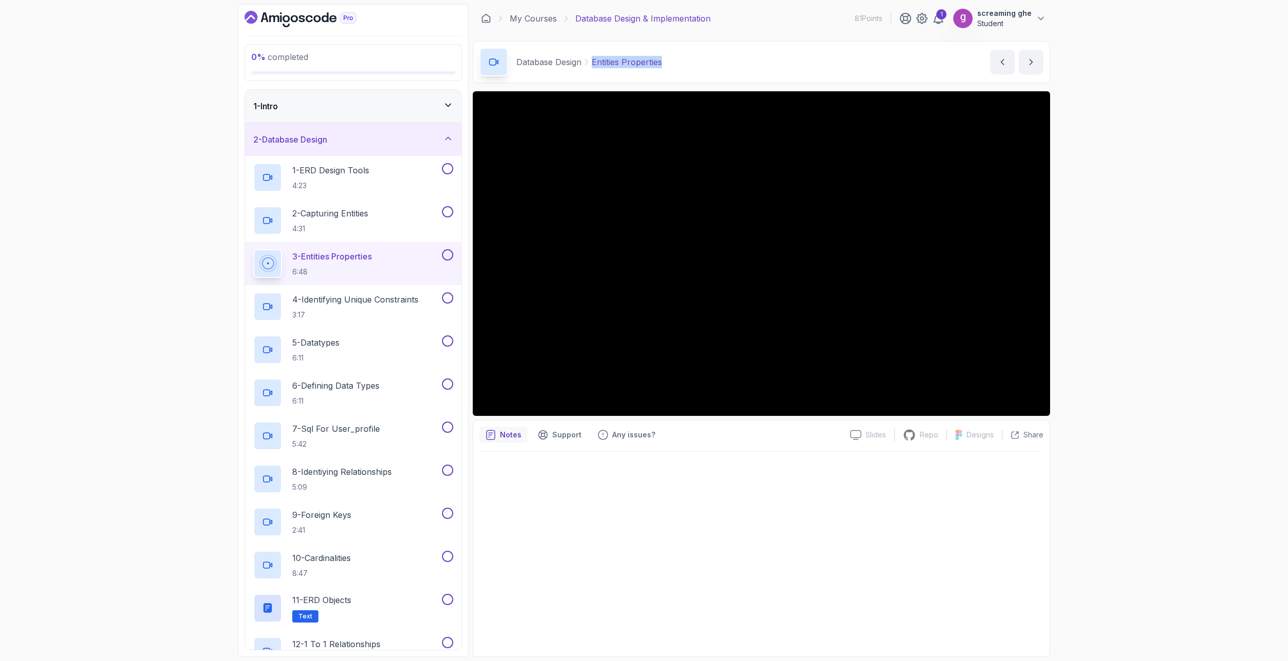
drag, startPoint x: 665, startPoint y: 57, endPoint x: 582, endPoint y: 49, distance: 82.4
click at [582, 49] on div "Database Design Entities Properties Entities Properties by [PERSON_NAME]" at bounding box center [761, 62] width 577 height 42
copy div "Entities Properties"
drag, startPoint x: 165, startPoint y: 278, endPoint x: 197, endPoint y: 257, distance: 38.8
click at [165, 278] on div "0 % completed 1 - Intro 2 - Database Design 1 - ERD Design Tools 4:23 2 - Captu…" at bounding box center [644, 330] width 1288 height 661
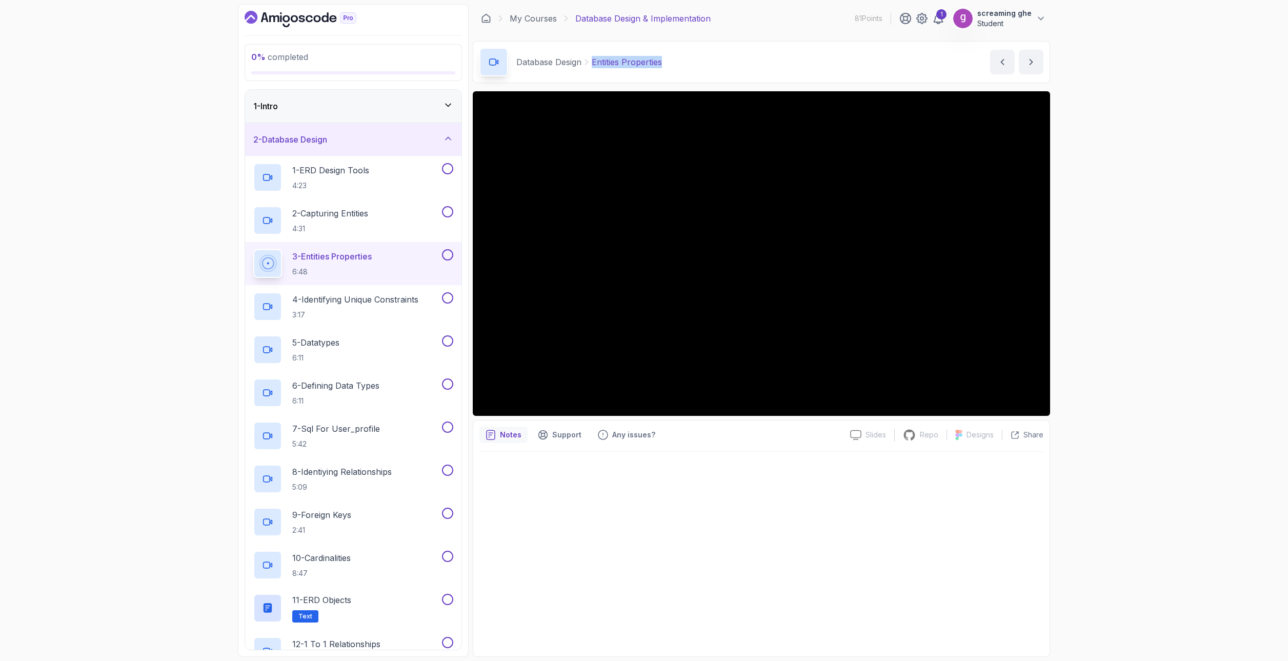
drag, startPoint x: 672, startPoint y: 63, endPoint x: 589, endPoint y: 57, distance: 83.3
click at [589, 57] on div "Database Design Entities Properties Entities Properties by [PERSON_NAME]" at bounding box center [761, 62] width 577 height 42
copy p "Entities Properties"
click at [377, 307] on h2 "4 - Identifying Unique Constraints 3:17" at bounding box center [355, 306] width 126 height 27
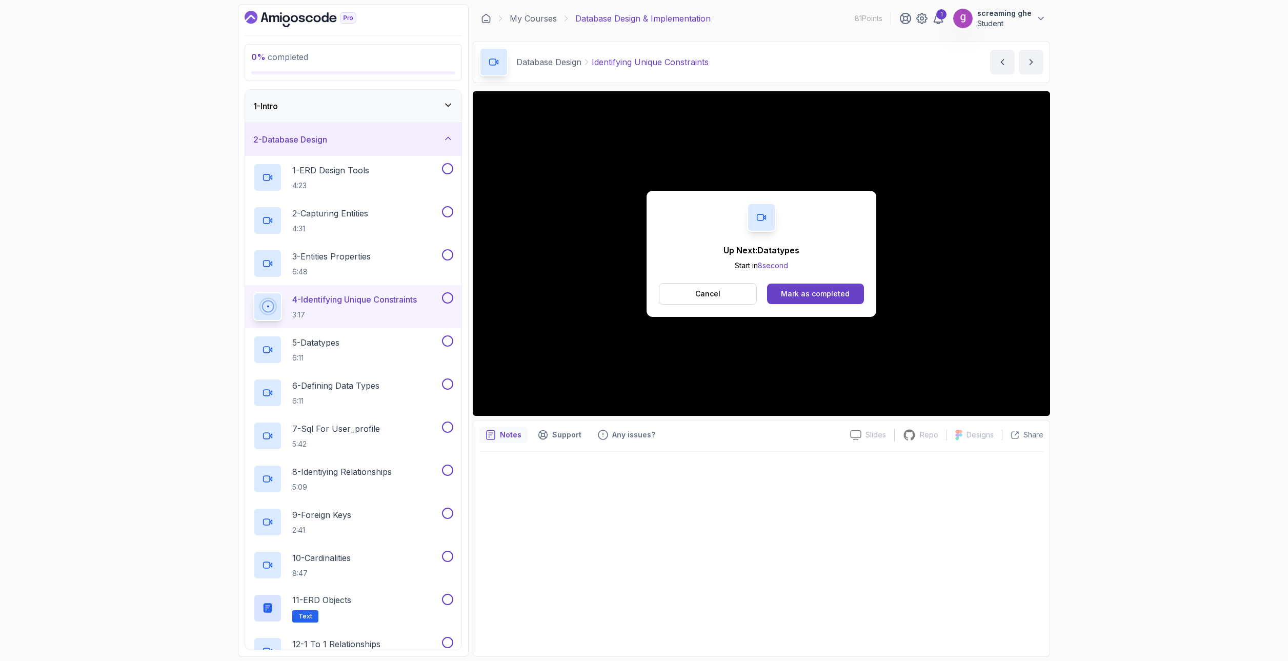
click at [728, 298] on button "Cancel" at bounding box center [708, 294] width 98 height 22
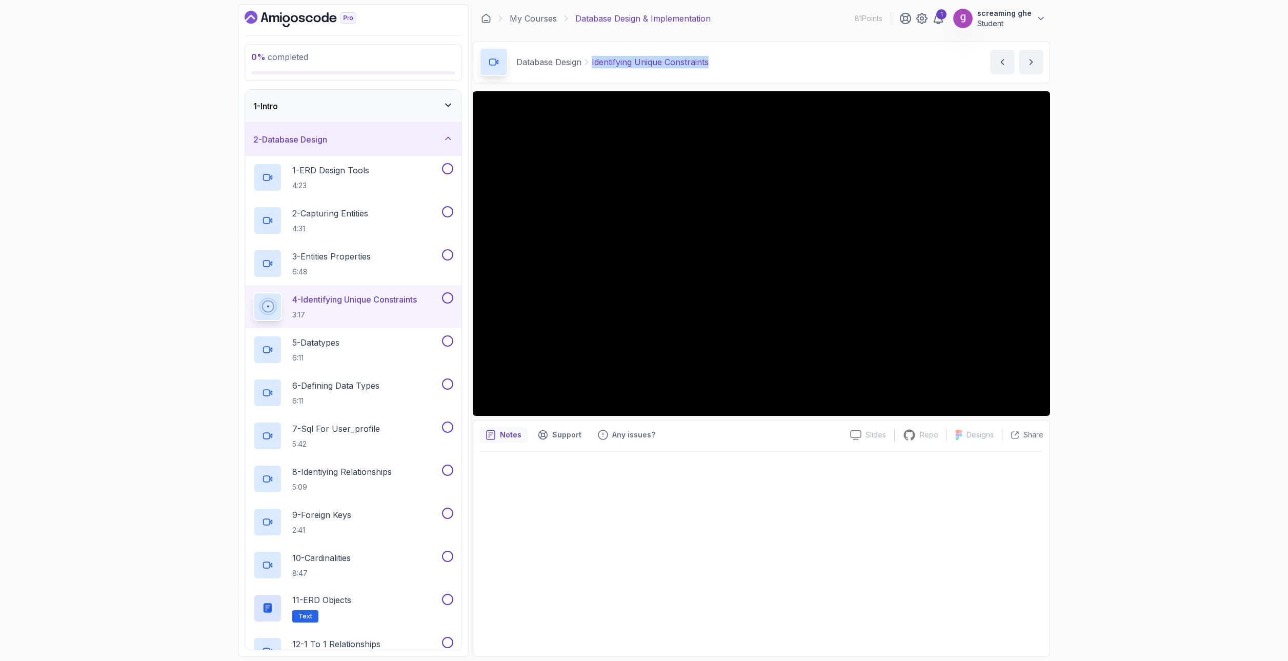
copy p "Identifying Unique Constraints"
drag, startPoint x: 749, startPoint y: 63, endPoint x: 588, endPoint y: 51, distance: 161.0
click at [588, 51] on div "Database Design Identifying Unique Constraints Identifying Unique Constraints b…" at bounding box center [761, 62] width 577 height 42
click at [335, 360] on p "6:11" at bounding box center [315, 358] width 47 height 10
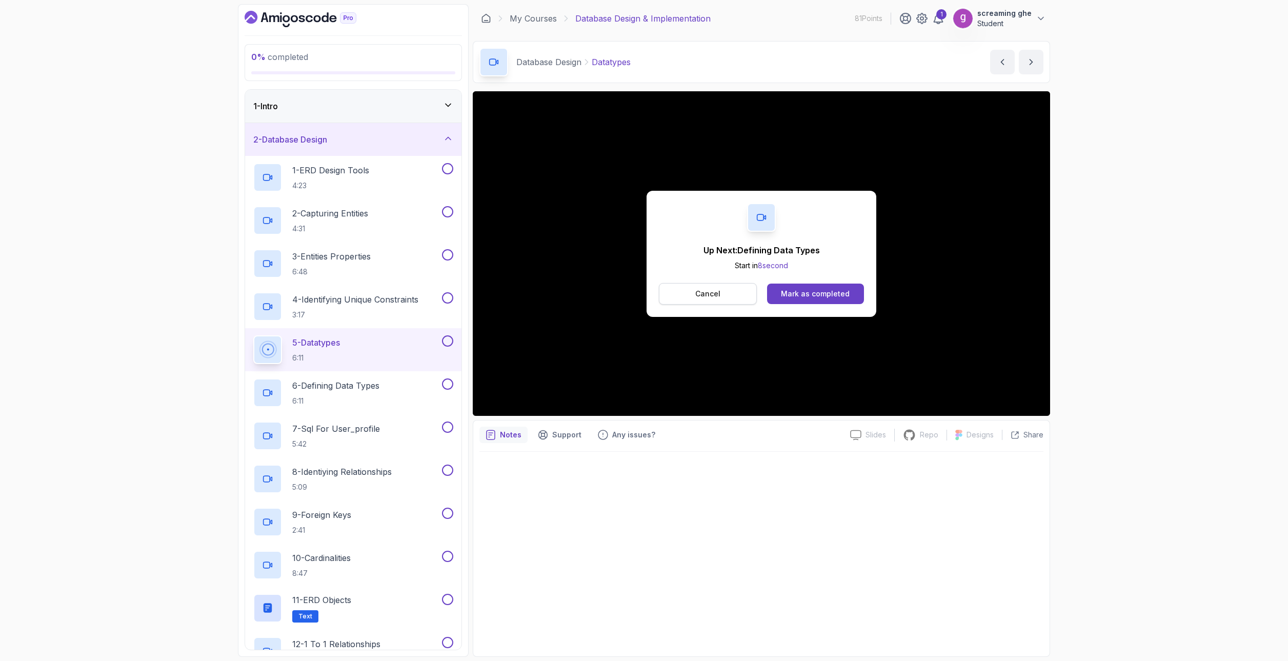
click at [716, 290] on p "Cancel" at bounding box center [707, 294] width 25 height 10
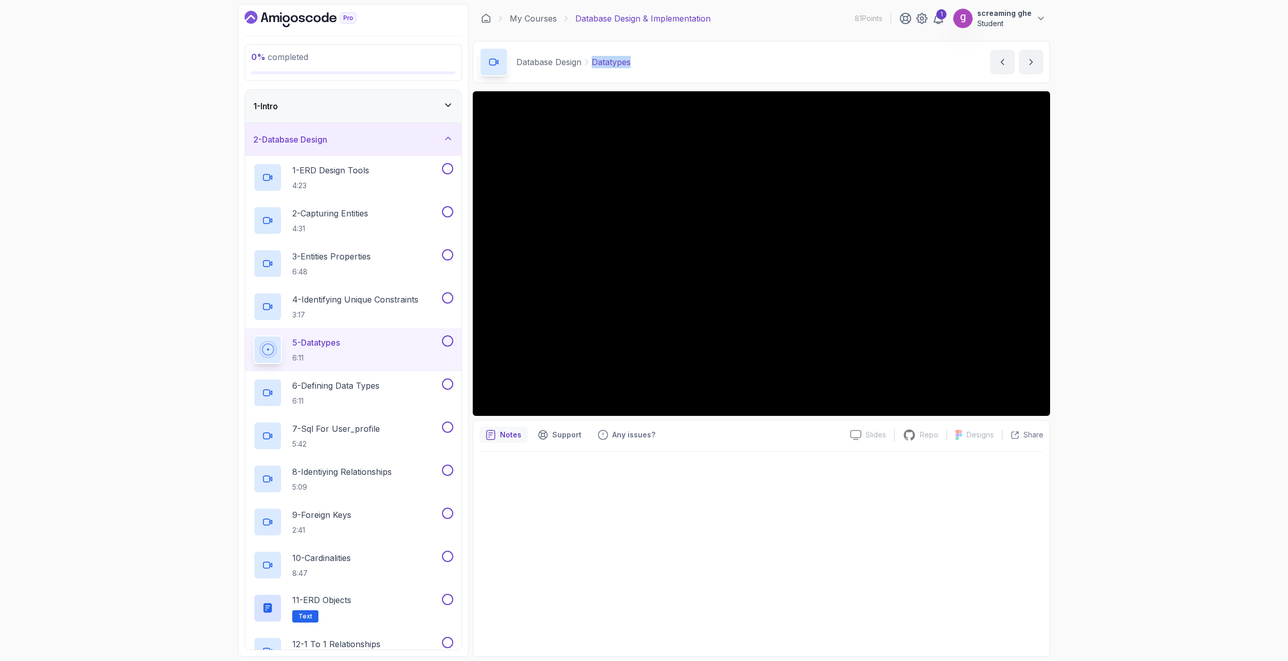
drag, startPoint x: 662, startPoint y: 63, endPoint x: 591, endPoint y: 59, distance: 71.9
click at [591, 59] on div "Database Design Datatypes Datatypes by [PERSON_NAME]" at bounding box center [761, 62] width 577 height 42
copy p "Datatypes"
click at [353, 394] on h2 "6 - Defining Data Types 6:11" at bounding box center [335, 392] width 87 height 27
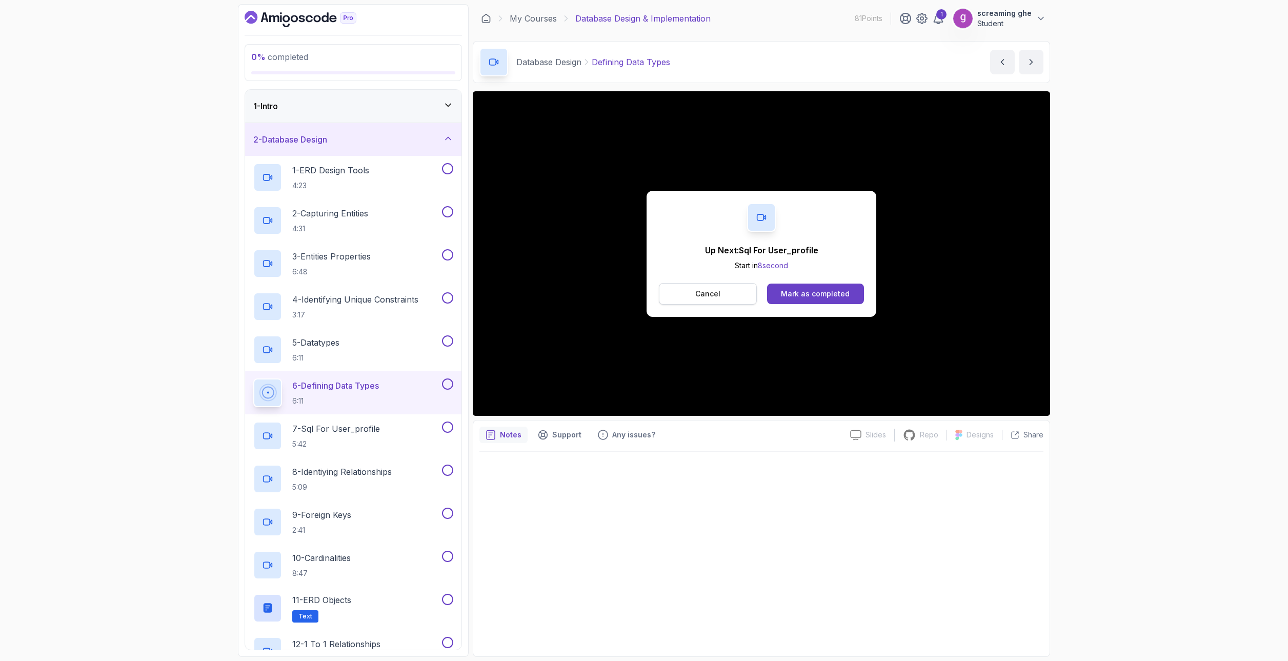
click at [706, 292] on p "Cancel" at bounding box center [707, 294] width 25 height 10
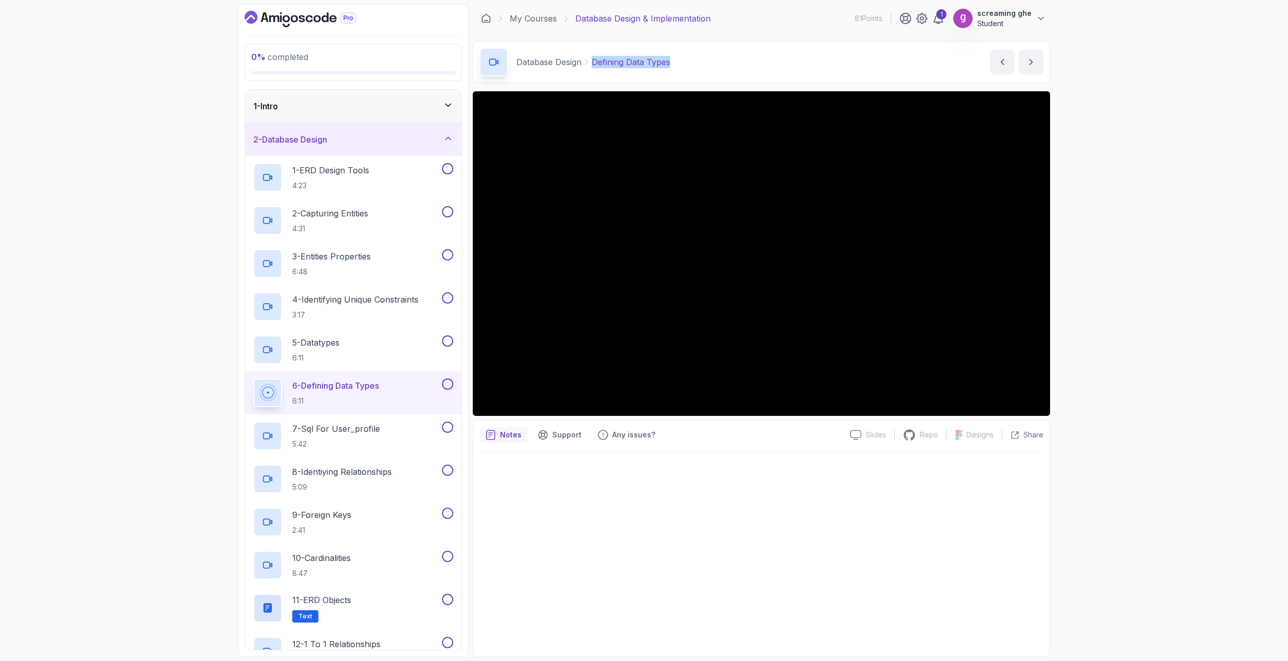
drag, startPoint x: 713, startPoint y: 59, endPoint x: 593, endPoint y: 57, distance: 120.0
click at [593, 57] on div "Database Design Defining Data Types Defining Data Types by [PERSON_NAME]" at bounding box center [761, 62] width 577 height 42
copy p "Defining Data Types"
click at [331, 432] on p "7 - Sql For User_profile" at bounding box center [336, 428] width 88 height 12
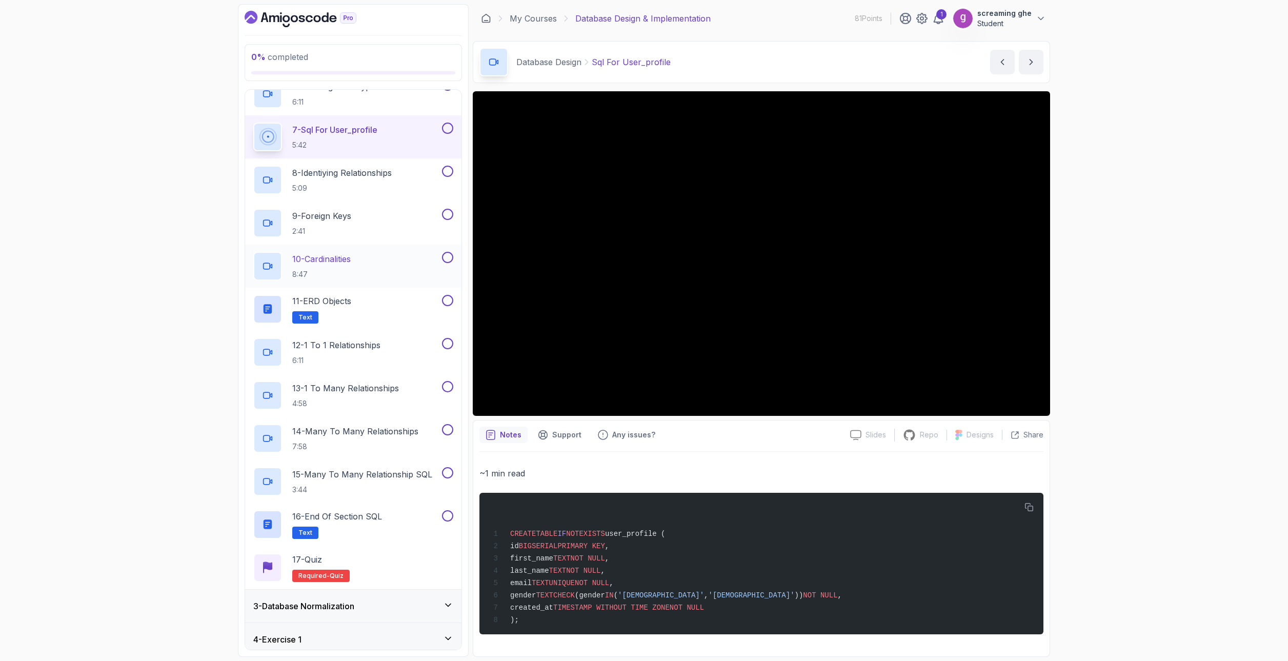
scroll to position [308, 0]
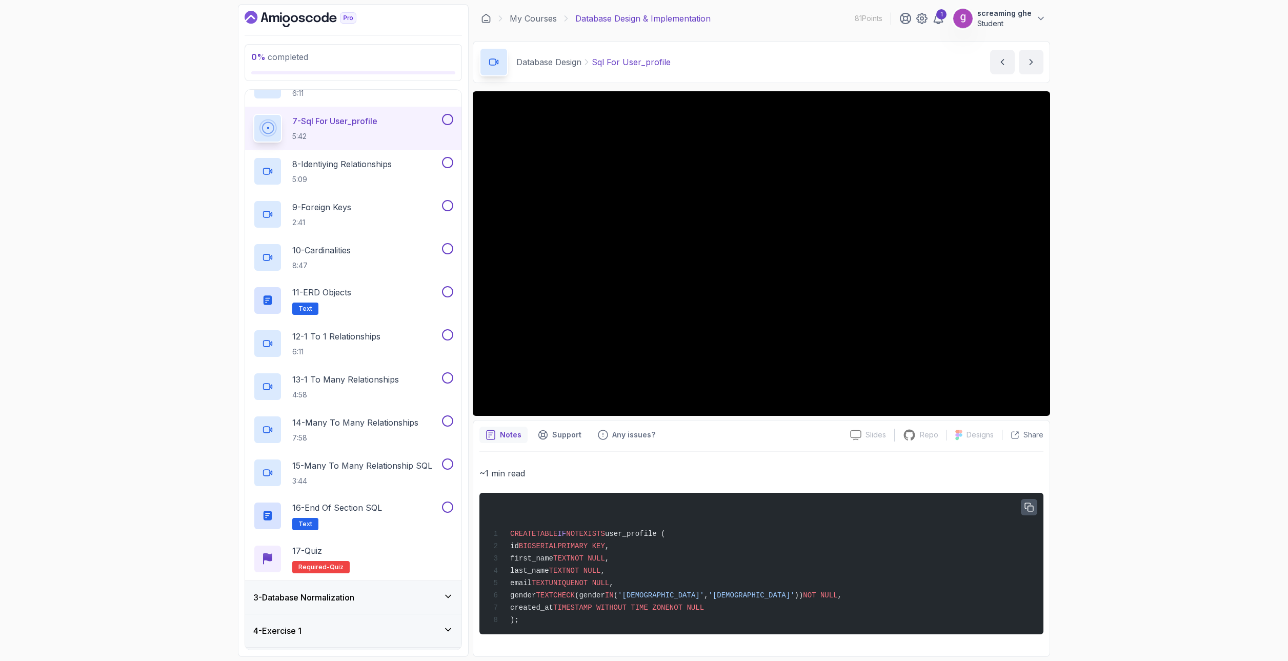
click at [1028, 507] on icon "button" at bounding box center [1029, 507] width 8 height 8
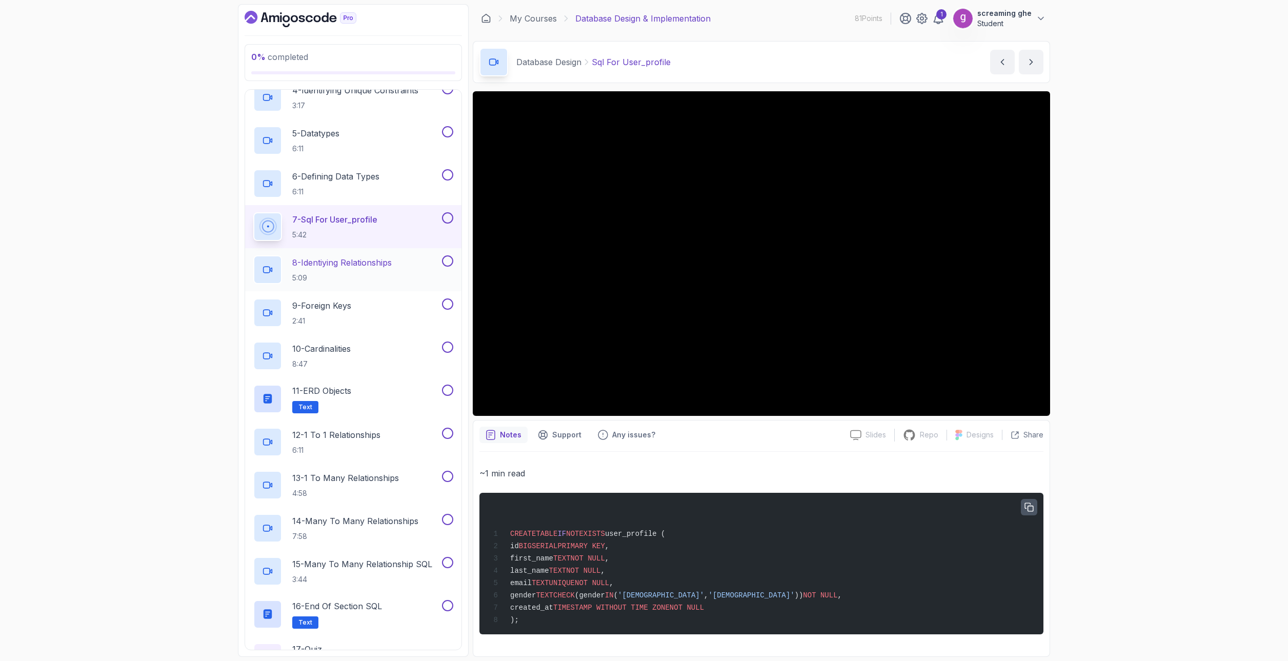
scroll to position [205, 0]
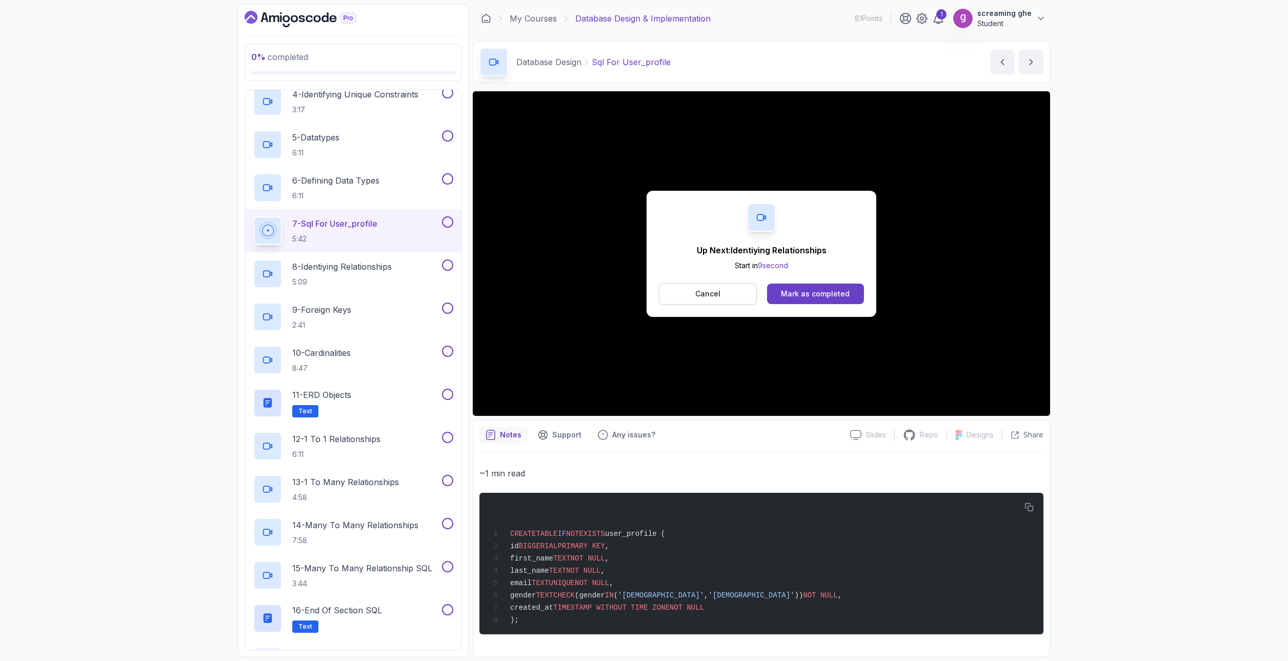
click at [695, 301] on button "Cancel" at bounding box center [708, 294] width 98 height 22
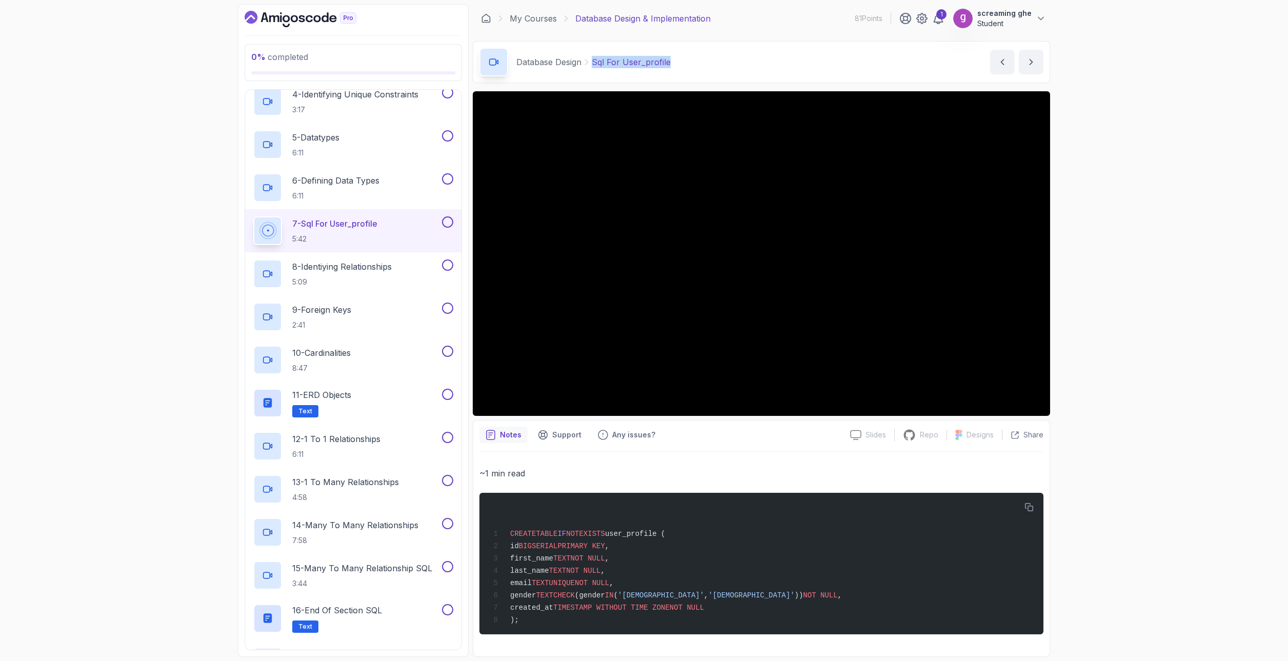
drag, startPoint x: 661, startPoint y: 58, endPoint x: 592, endPoint y: 55, distance: 69.8
click at [592, 55] on div "Database Design Sql For User_profile Sql For User_profile by [PERSON_NAME]" at bounding box center [761, 62] width 577 height 42
copy p "Sql For User_profile"
click at [324, 272] on p "8 - Identiying Relationships" at bounding box center [341, 266] width 99 height 12
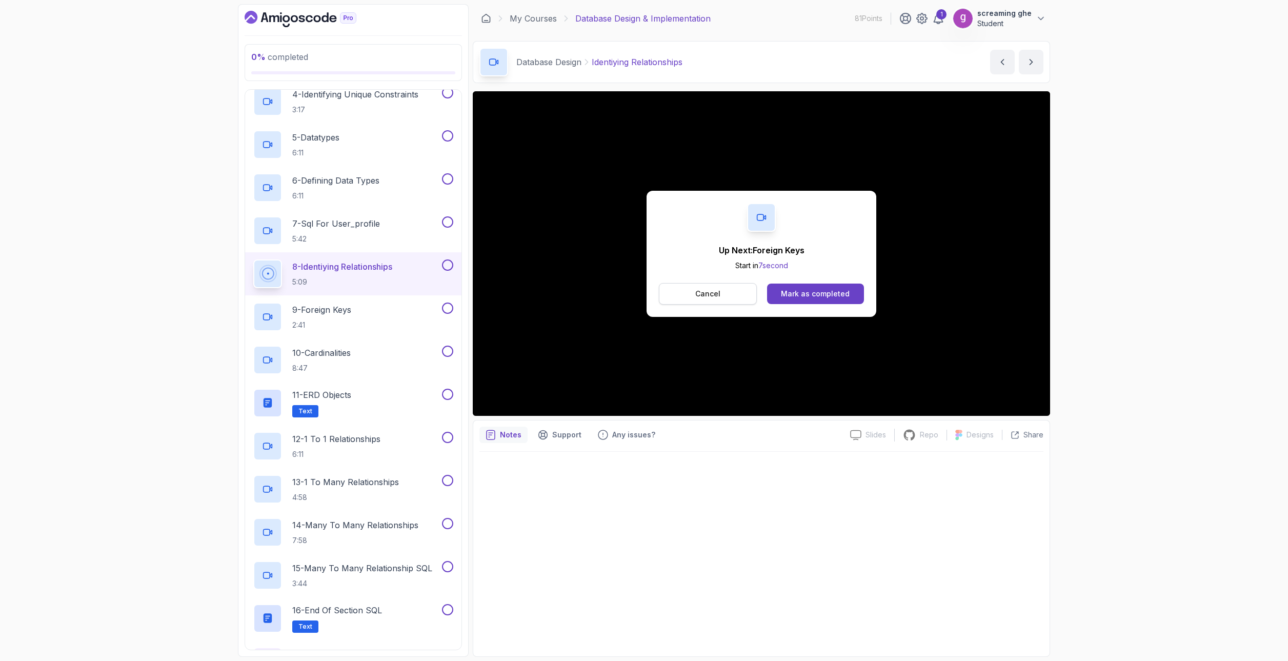
click at [739, 294] on button "Cancel" at bounding box center [708, 294] width 98 height 22
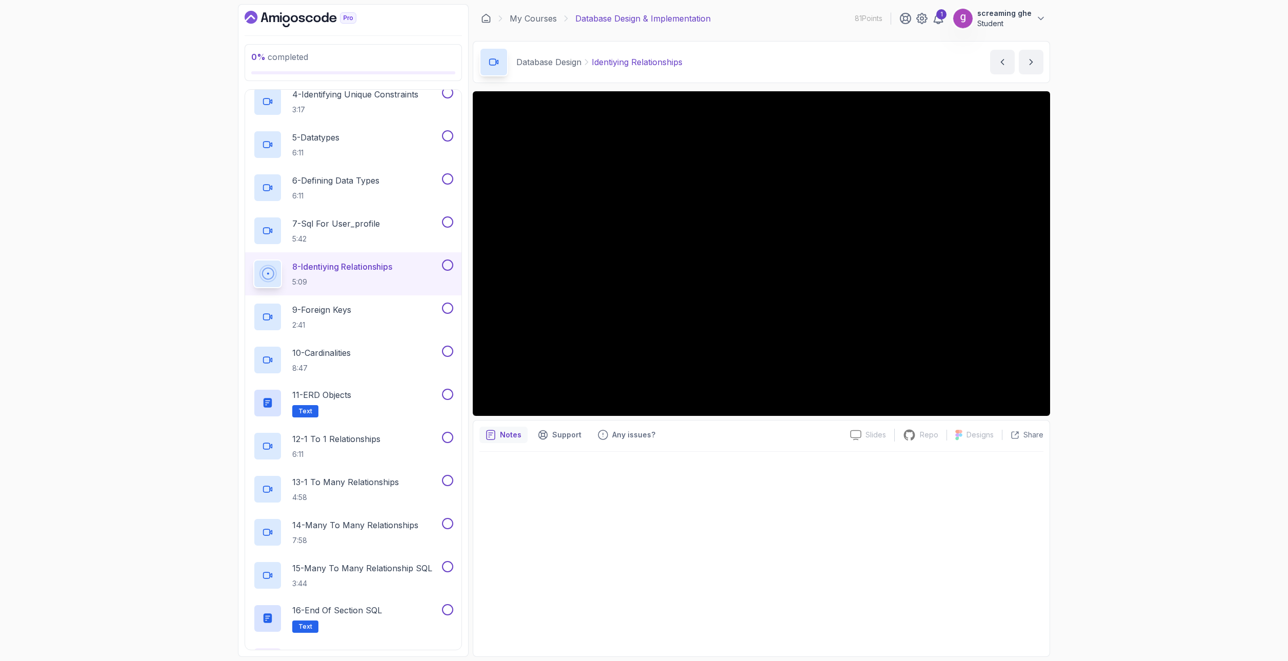
drag, startPoint x: 1173, startPoint y: 173, endPoint x: 1166, endPoint y: 171, distance: 7.6
click at [1173, 173] on div "0 % completed 1 - Intro 2 - Database Design 1 - ERD Design Tools 4:23 2 - Captu…" at bounding box center [644, 330] width 1288 height 661
drag, startPoint x: 706, startPoint y: 67, endPoint x: 589, endPoint y: 66, distance: 116.9
click at [589, 66] on div "Database Design Identiying Relationships Identiying Relationships by [PERSON_NA…" at bounding box center [761, 62] width 577 height 42
copy p "Identiying Relationships"
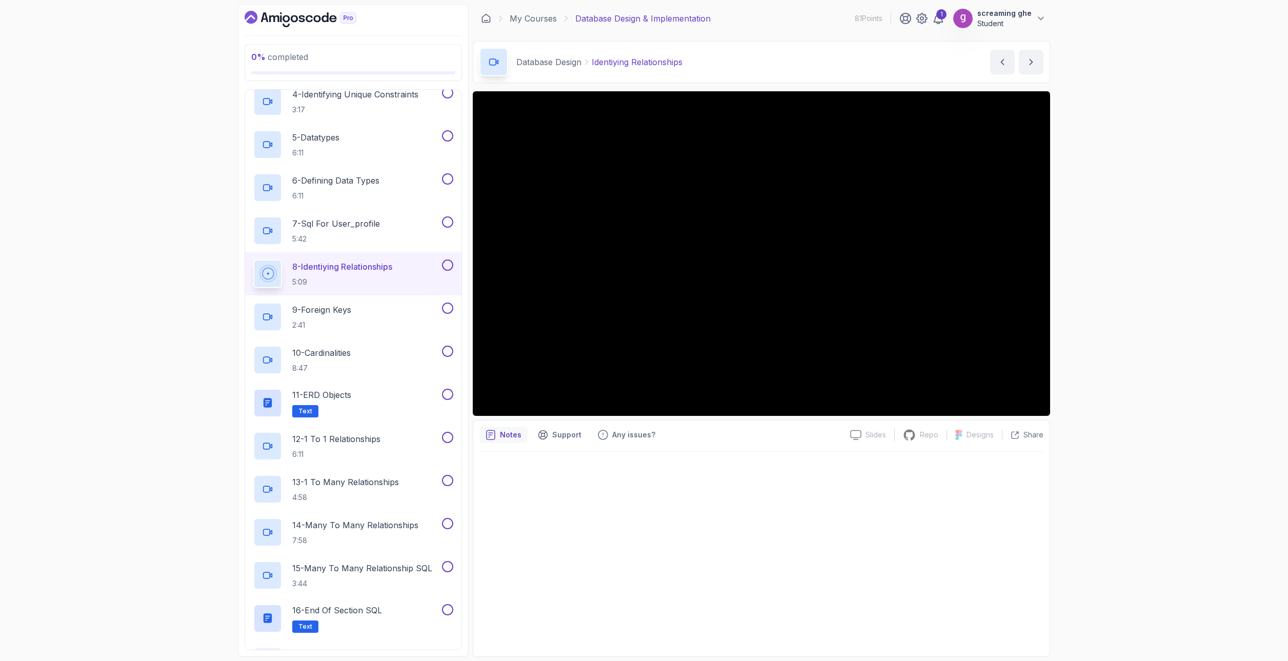
drag, startPoint x: 85, startPoint y: 317, endPoint x: 130, endPoint y: 326, distance: 45.5
click at [85, 317] on div "0 % completed 1 - Intro 2 - Database Design 1 - ERD Design Tools 4:23 2 - Captu…" at bounding box center [644, 330] width 1288 height 661
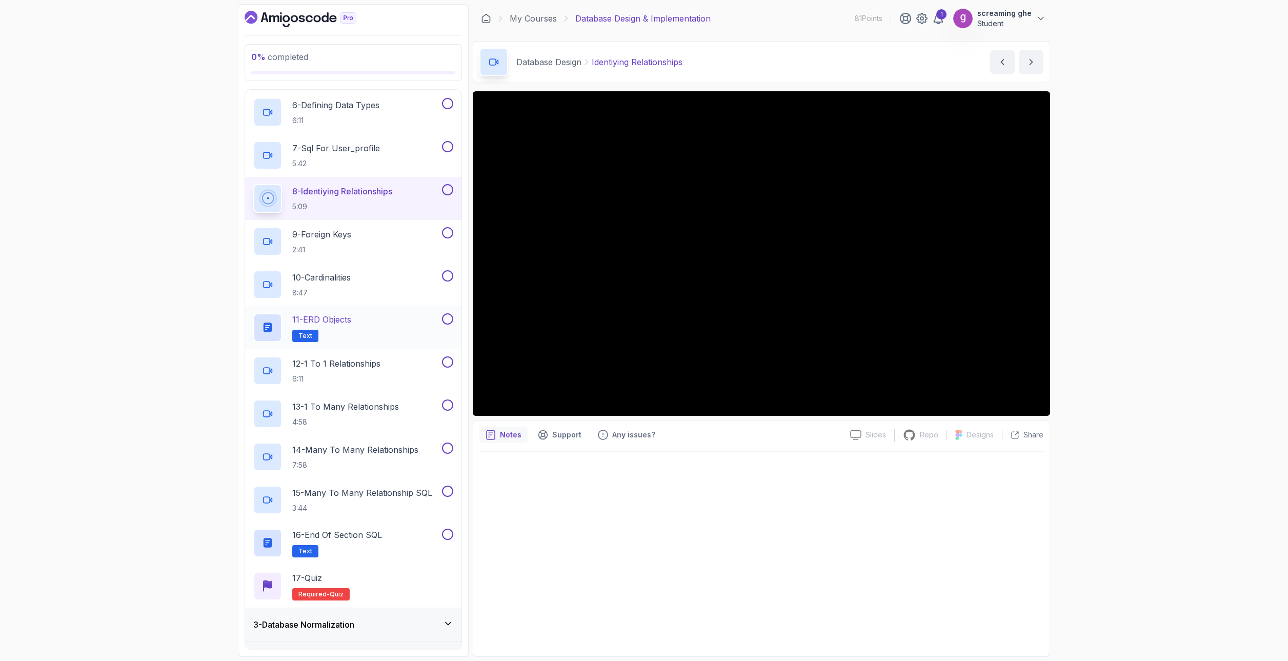
scroll to position [372, 0]
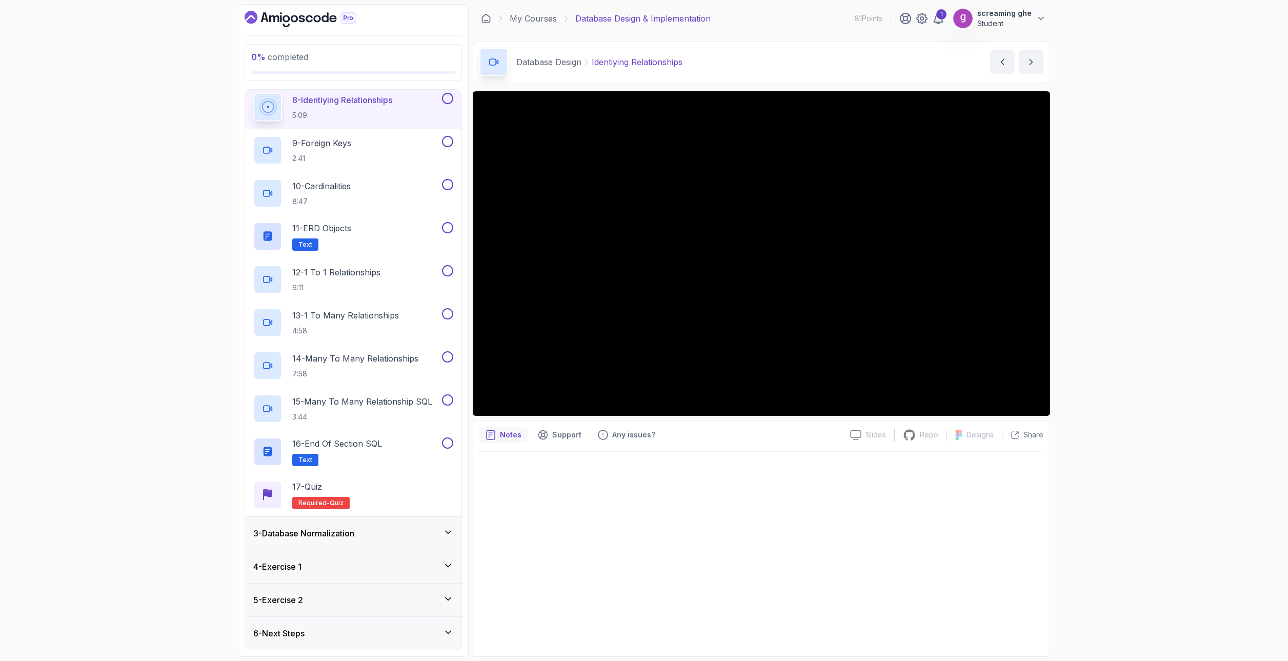
click at [371, 538] on div "3 - Database Normalization" at bounding box center [353, 533] width 200 height 12
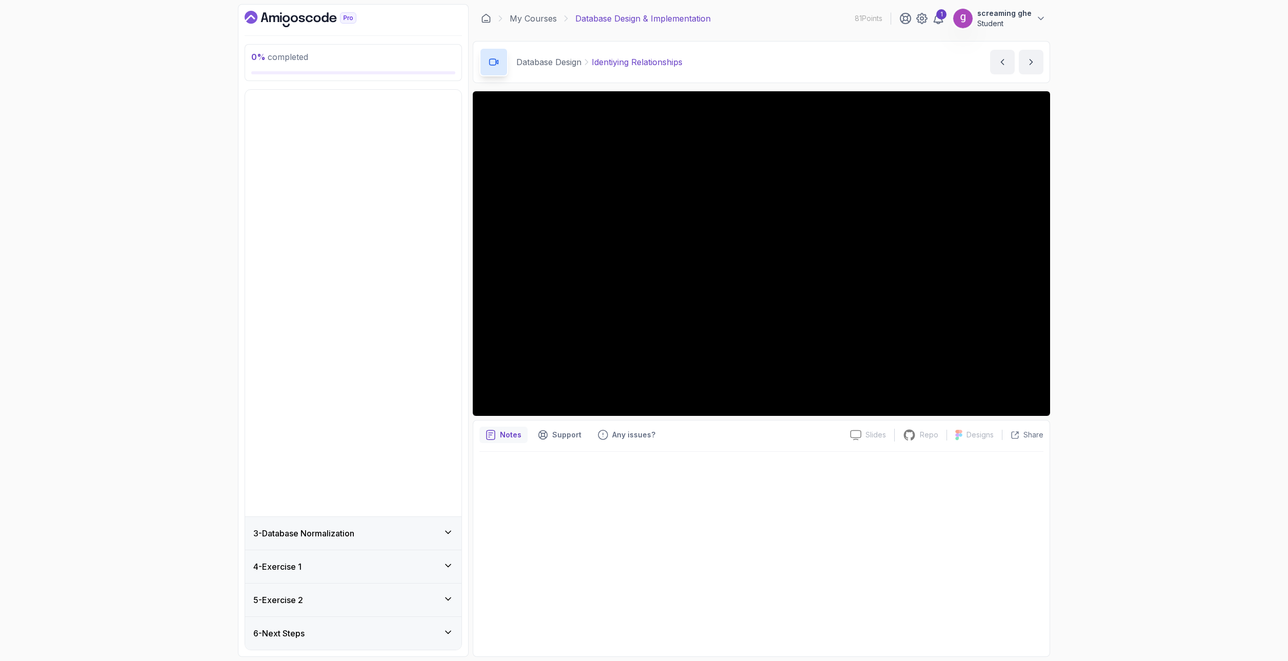
scroll to position [0, 0]
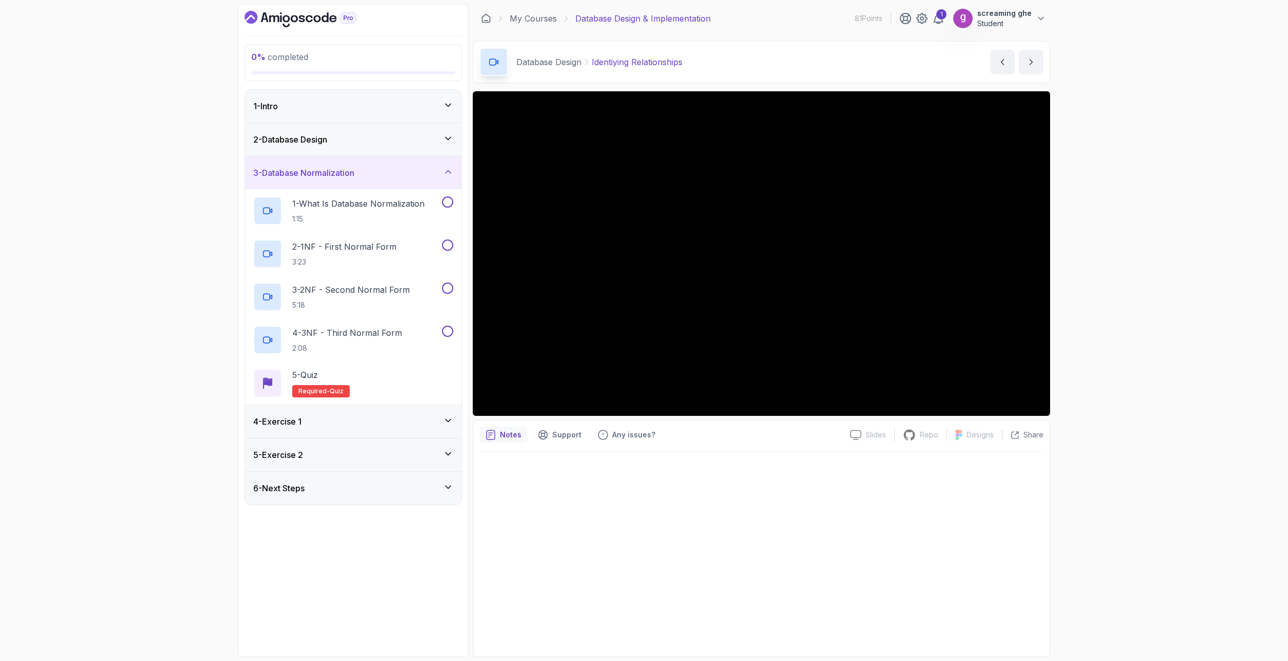
click at [358, 142] on div "2 - Database Design" at bounding box center [353, 139] width 200 height 12
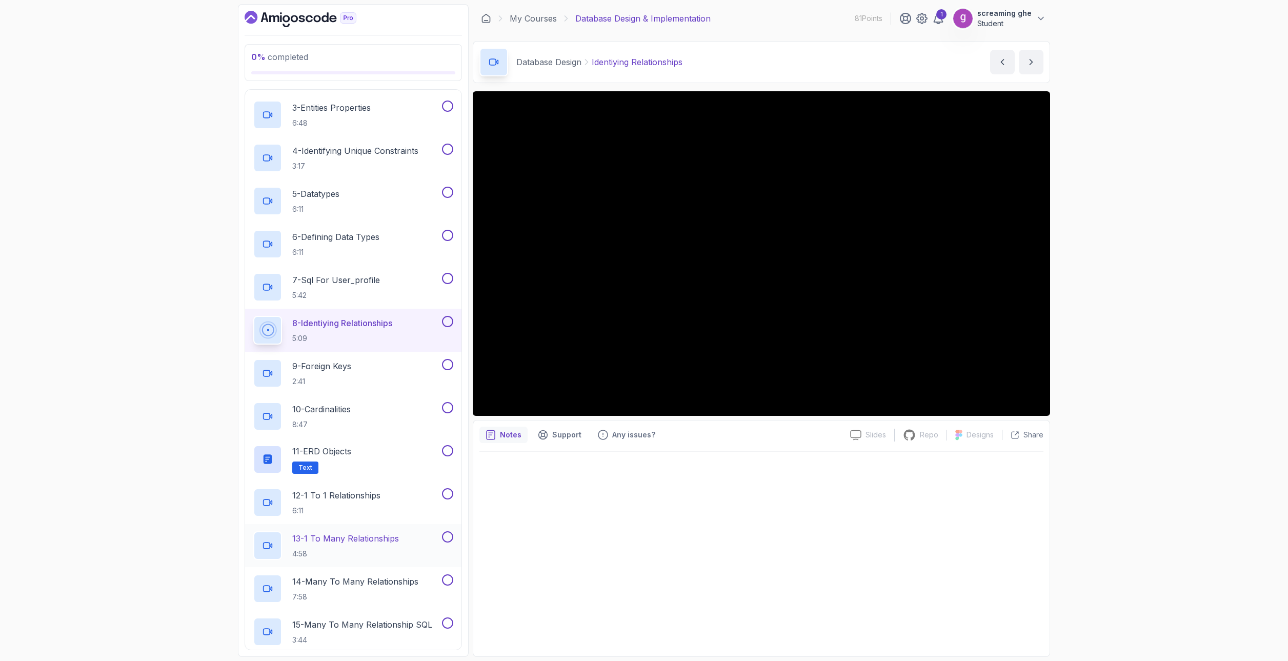
scroll to position [205, 0]
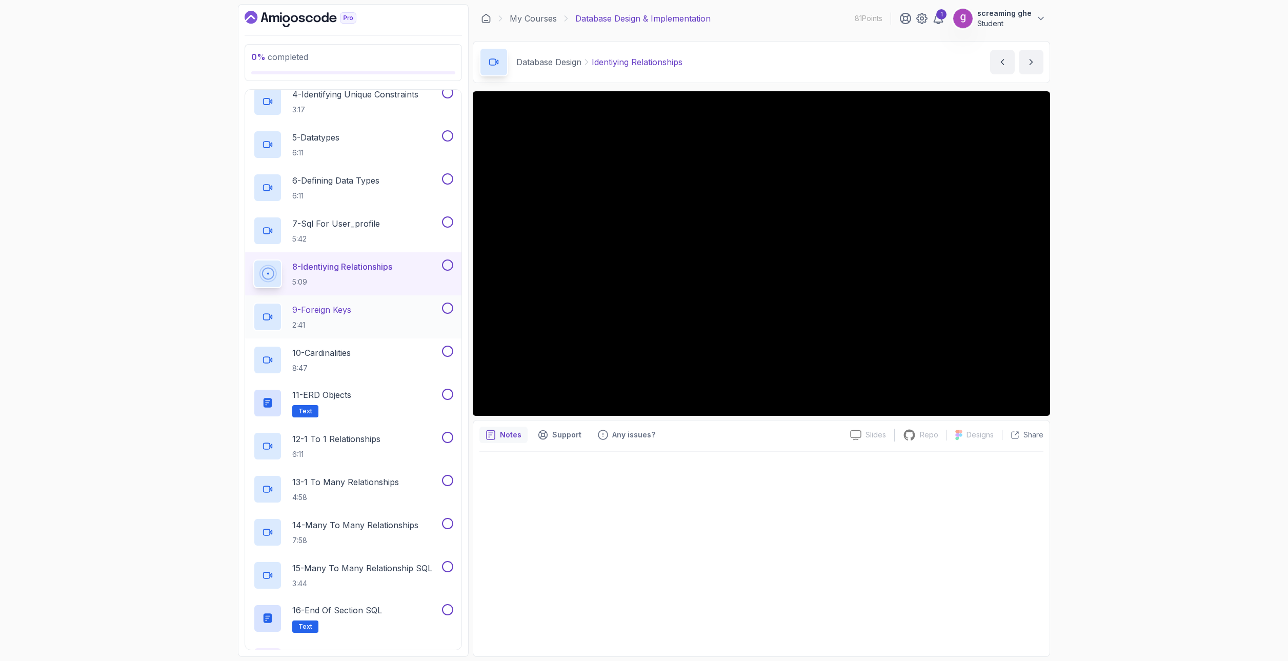
click at [351, 315] on p "9 - Foreign Keys" at bounding box center [321, 310] width 59 height 12
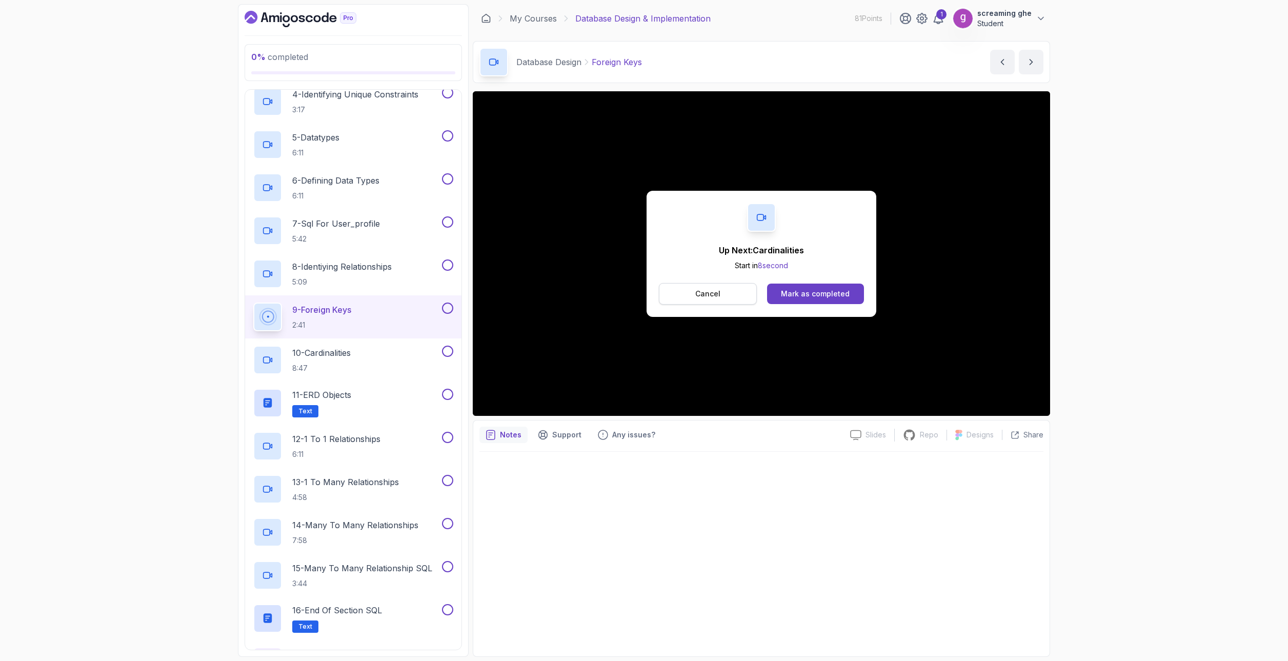
click at [731, 295] on button "Cancel" at bounding box center [708, 294] width 98 height 22
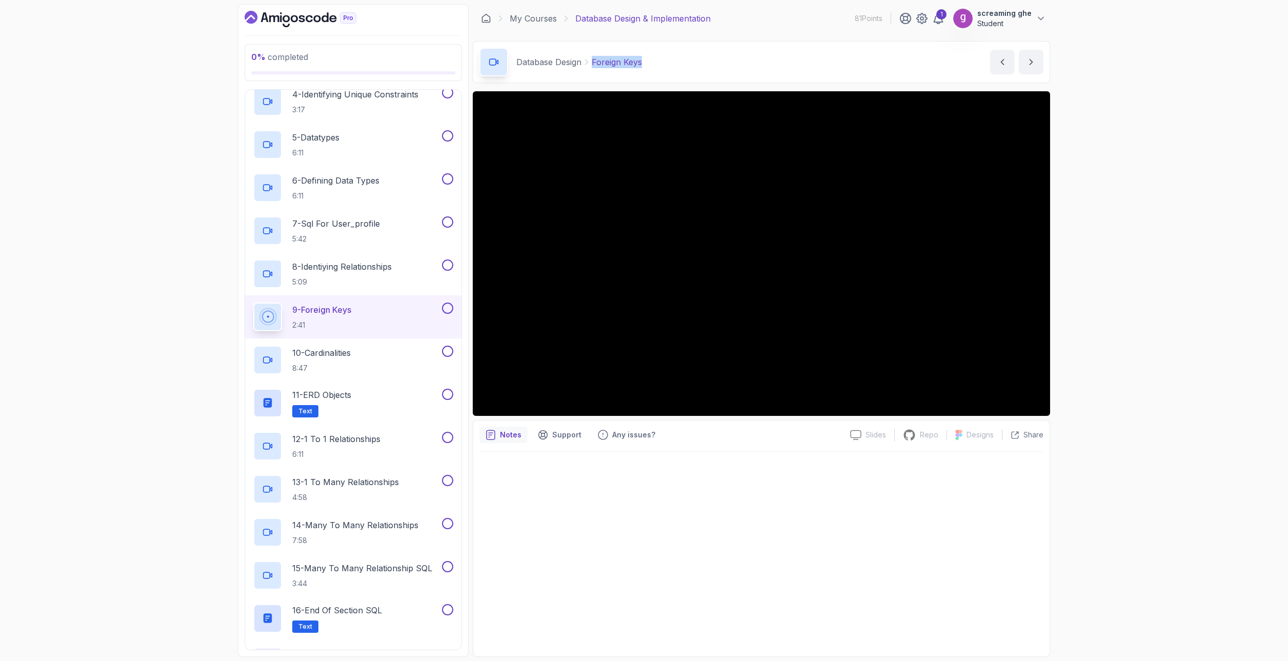
drag, startPoint x: 680, startPoint y: 66, endPoint x: 593, endPoint y: 63, distance: 87.8
click at [593, 63] on div "Database Design Foreign Keys Foreign Keys by [PERSON_NAME]" at bounding box center [761, 62] width 577 height 42
click at [343, 357] on p "10 - Cardinalities" at bounding box center [321, 353] width 58 height 12
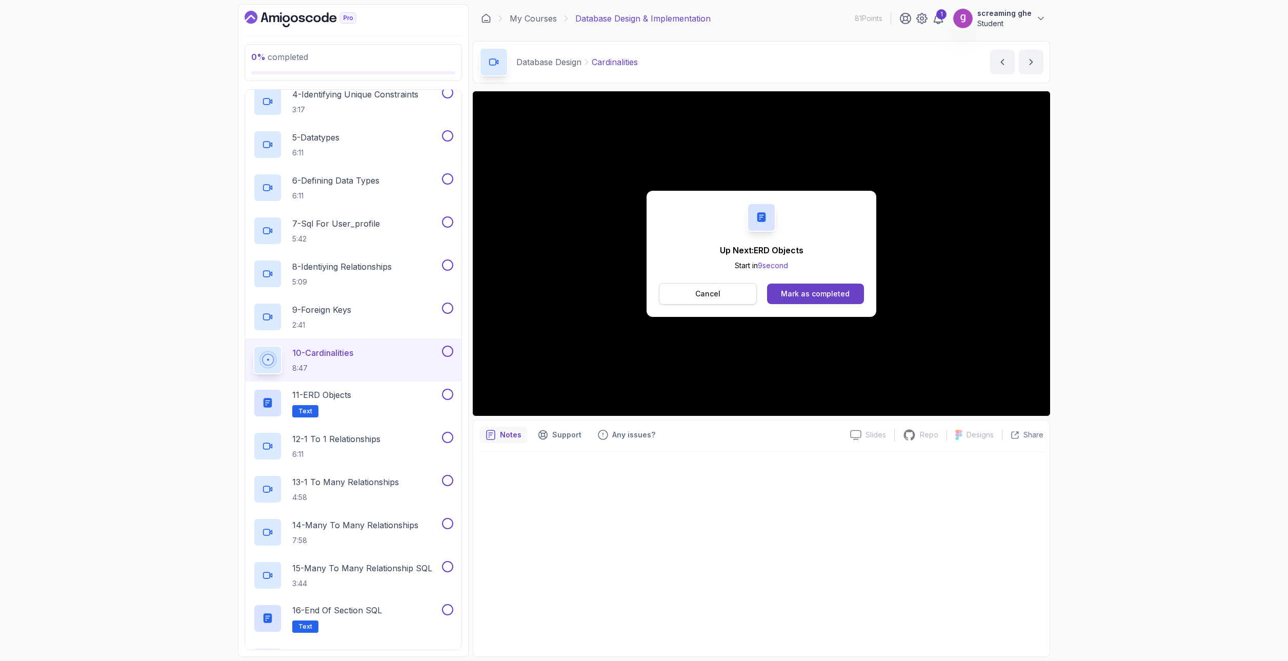
click at [687, 295] on button "Cancel" at bounding box center [708, 294] width 98 height 22
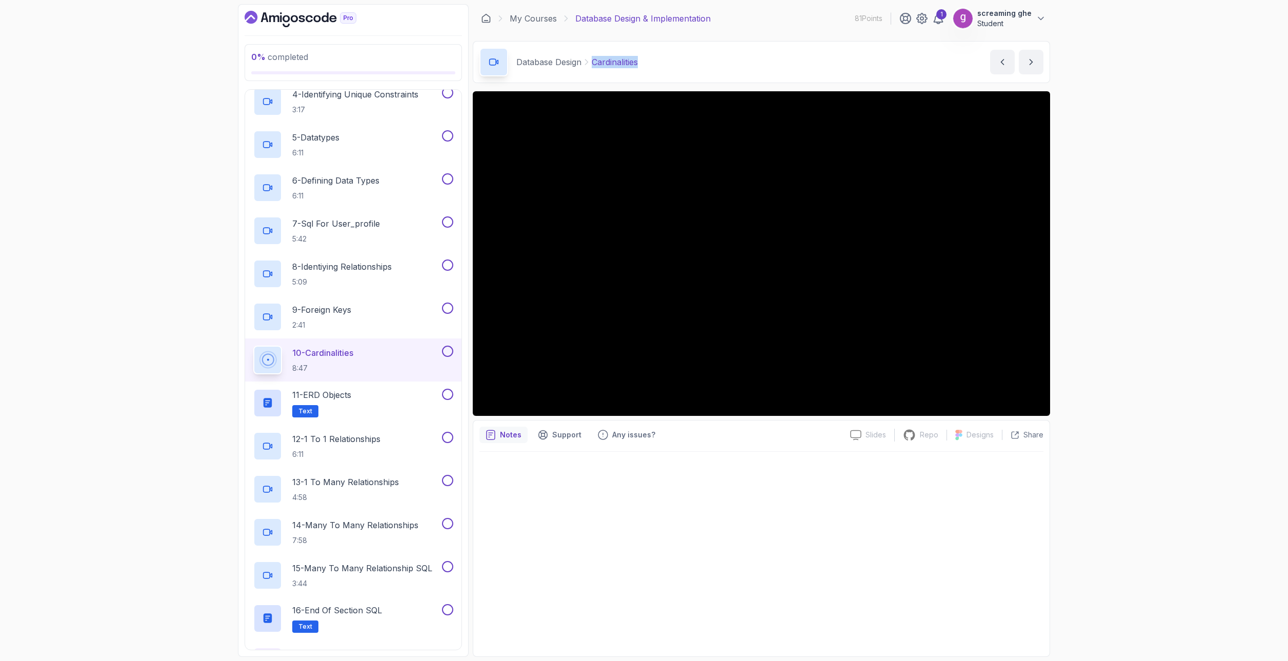
drag, startPoint x: 662, startPoint y: 68, endPoint x: 589, endPoint y: 61, distance: 73.7
click at [589, 61] on div "Database Design Cardinalities Cardinalities by [PERSON_NAME]" at bounding box center [761, 62] width 577 height 42
click at [362, 412] on div "11 - ERD Objects Text" at bounding box center [346, 403] width 187 height 29
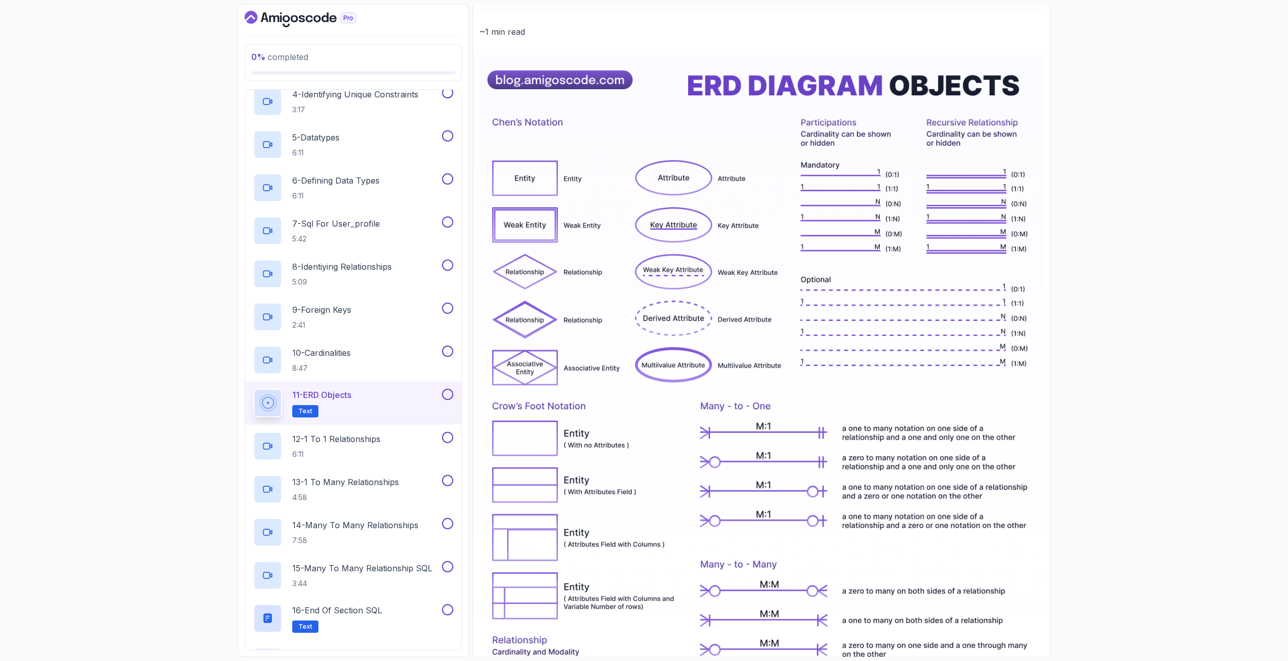
scroll to position [87, 0]
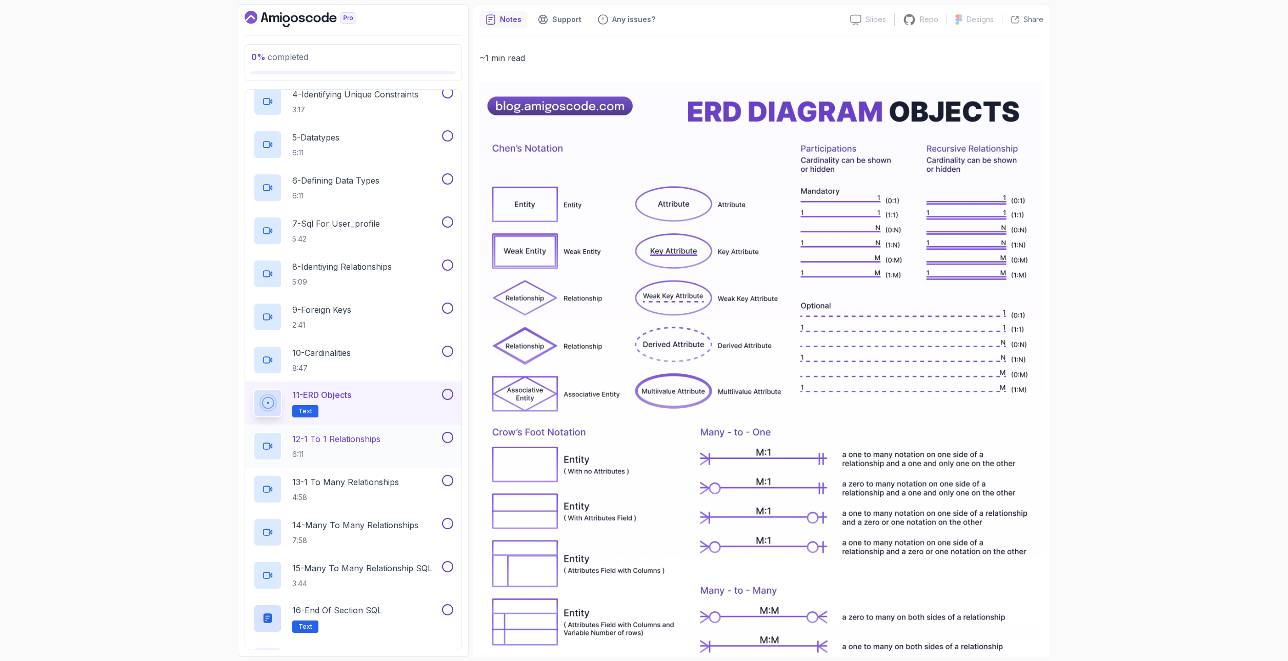
click at [324, 437] on p "12 - 1 To 1 Relationships" at bounding box center [336, 439] width 88 height 12
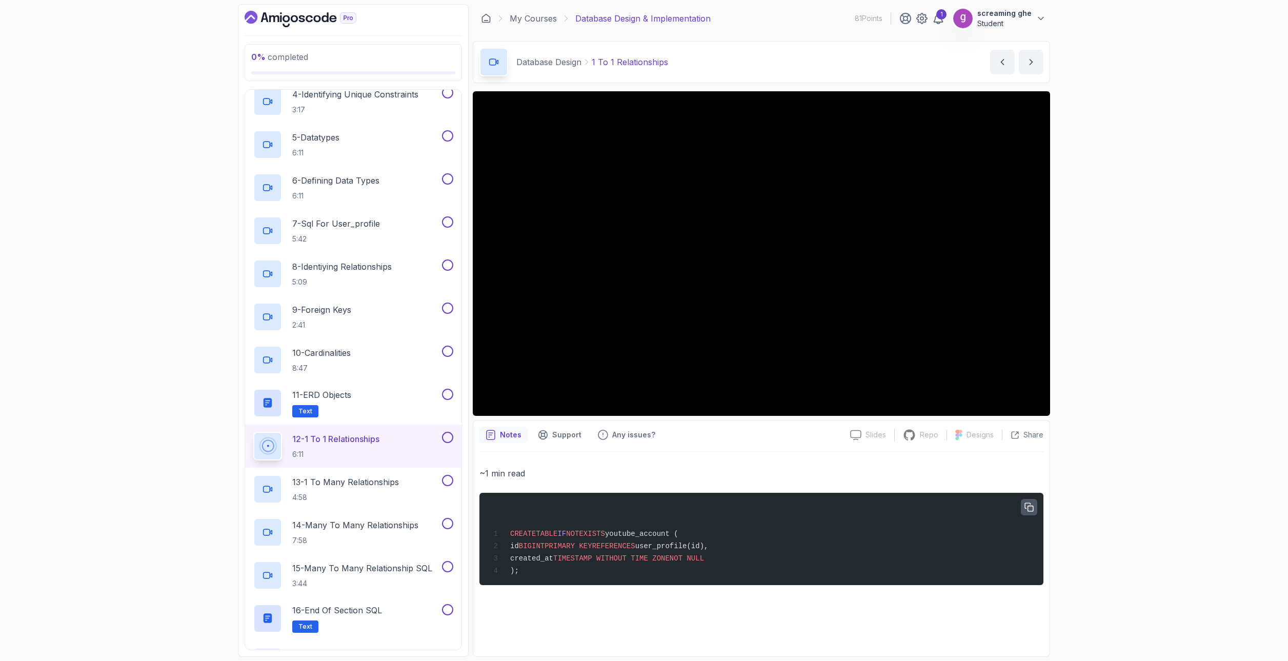
click at [1029, 505] on icon "button" at bounding box center [1028, 507] width 9 height 9
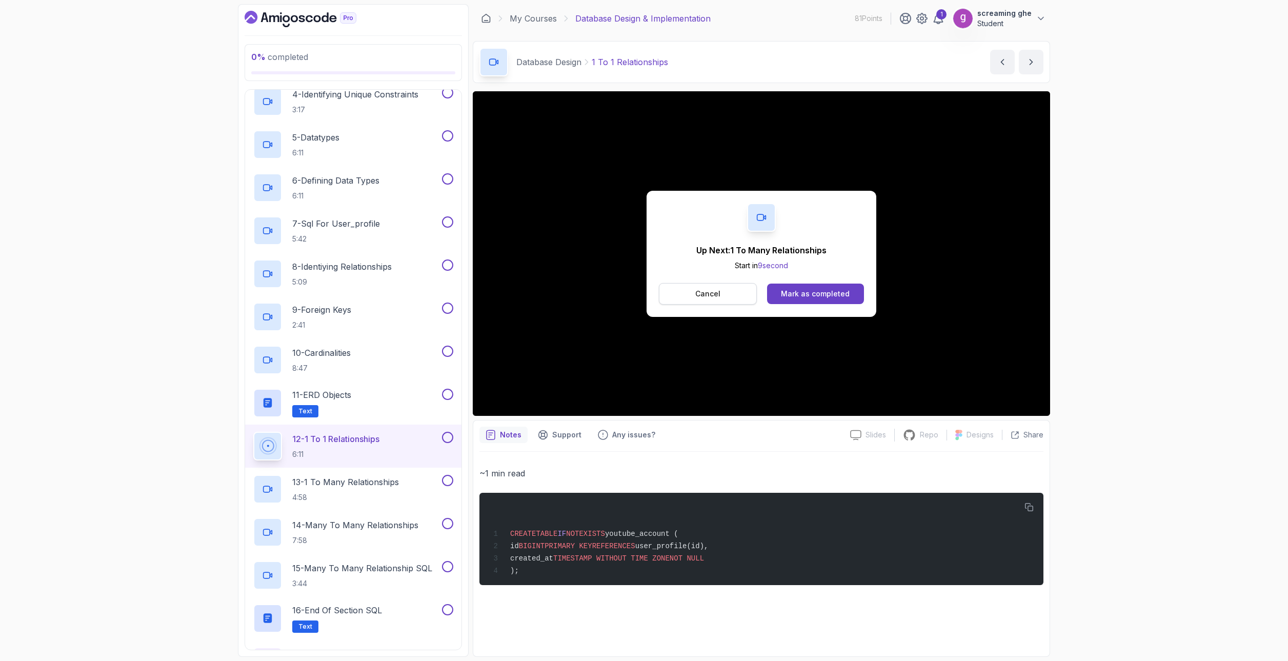
click at [714, 289] on p "Cancel" at bounding box center [707, 294] width 25 height 10
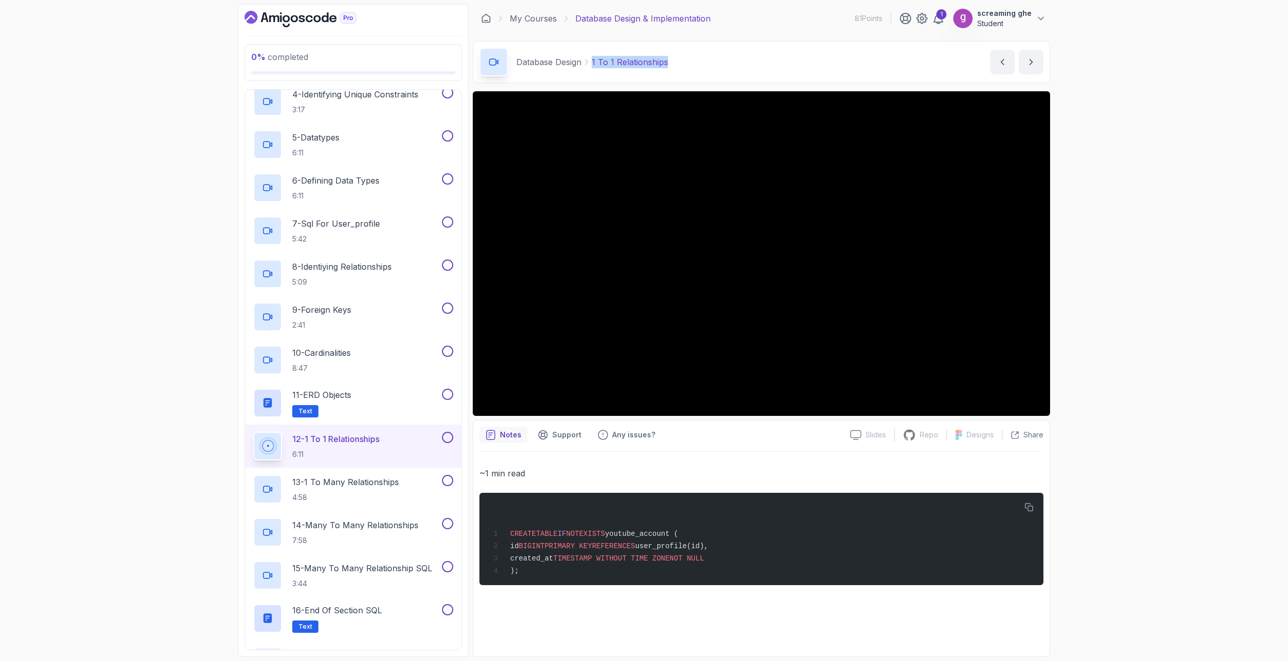
drag, startPoint x: 672, startPoint y: 65, endPoint x: 589, endPoint y: 65, distance: 83.6
click at [589, 65] on div "Database Design 1 To 1 Relationships 1 To 1 Relationships by [PERSON_NAME]" at bounding box center [761, 62] width 577 height 42
click at [345, 508] on div "13 - 1 To Many Relationships 4:58" at bounding box center [353, 489] width 216 height 43
click at [389, 493] on p "4:58" at bounding box center [345, 497] width 107 height 10
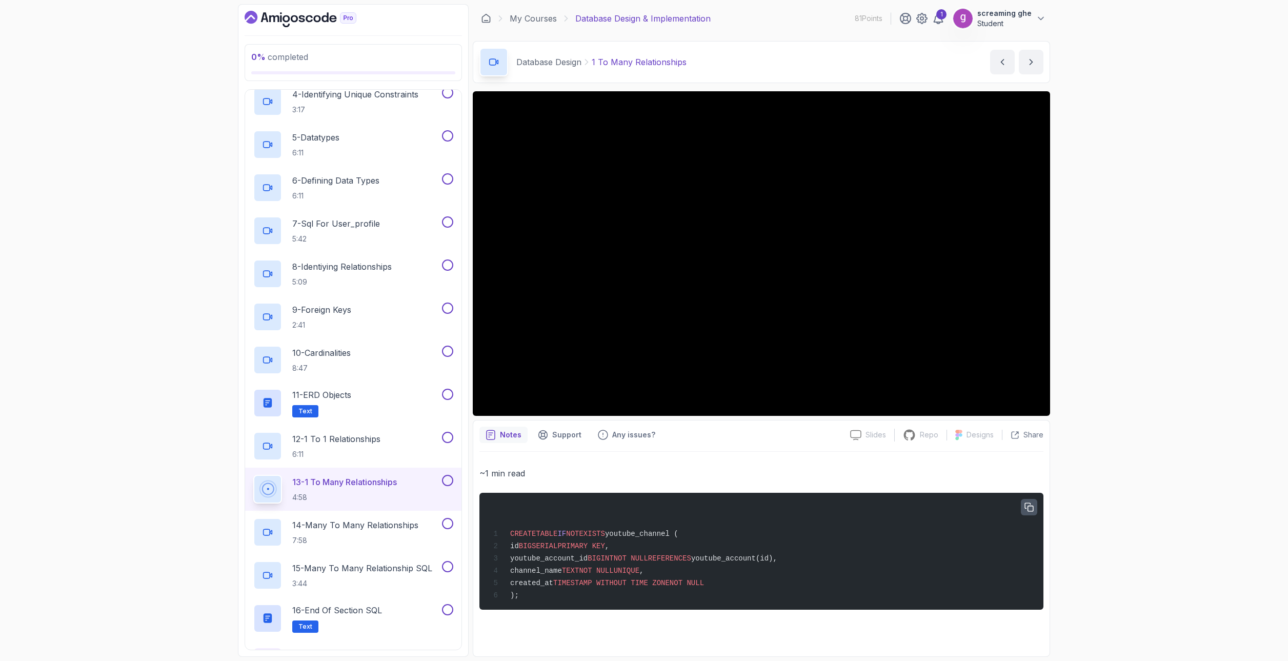
click at [1031, 507] on icon "button" at bounding box center [1028, 507] width 9 height 9
drag, startPoint x: 115, startPoint y: 376, endPoint x: 369, endPoint y: 398, distance: 255.2
click at [116, 376] on div "0 % completed 1 - Intro 2 - Database Design 1 - ERD Design Tools 4:23 2 - Captu…" at bounding box center [644, 330] width 1288 height 661
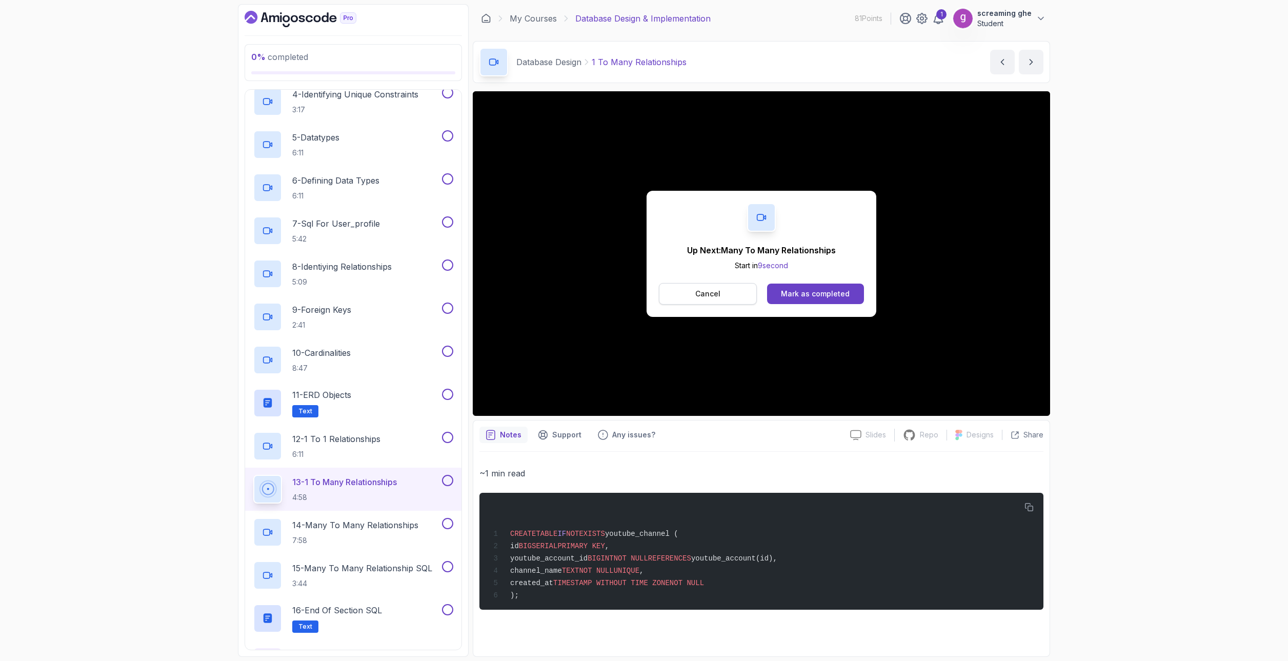
click at [703, 289] on p "Cancel" at bounding box center [707, 294] width 25 height 10
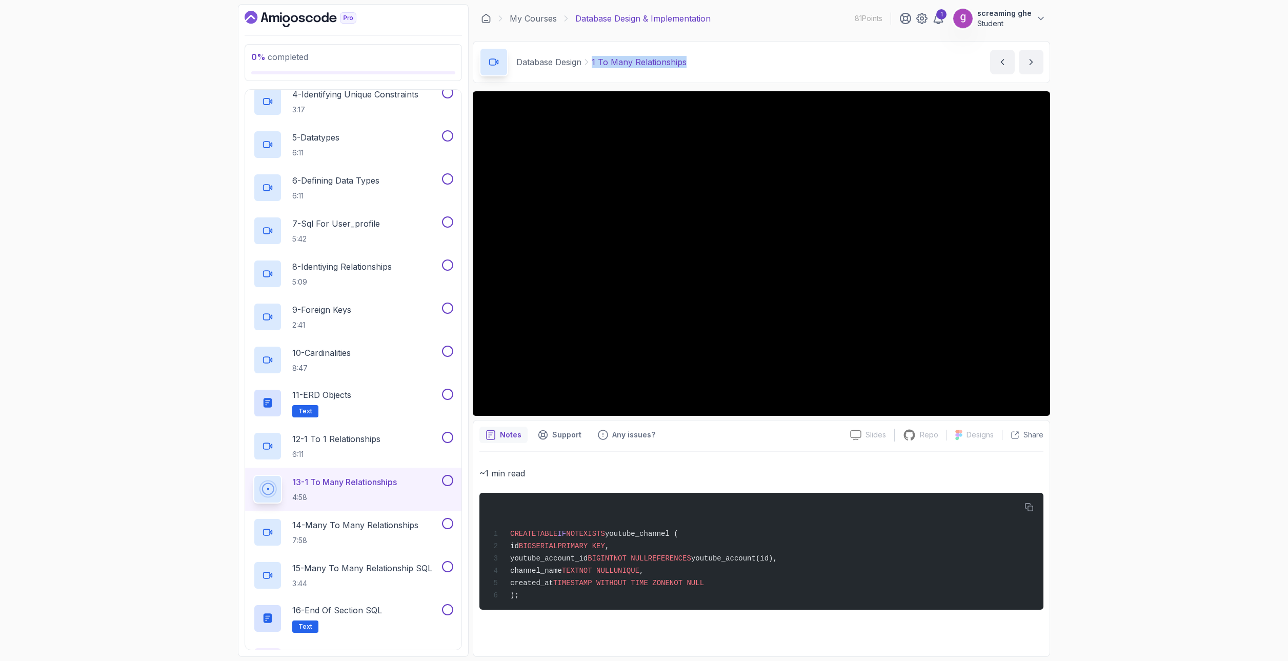
drag, startPoint x: 698, startPoint y: 66, endPoint x: 591, endPoint y: 69, distance: 107.2
click at [591, 69] on div "Database Design 1 To Many Relationships 1 To Many Relationships by [PERSON_NAME]" at bounding box center [761, 62] width 577 height 42
click at [348, 532] on h2 "14 - Many To Many Relationships 7:58" at bounding box center [355, 532] width 126 height 27
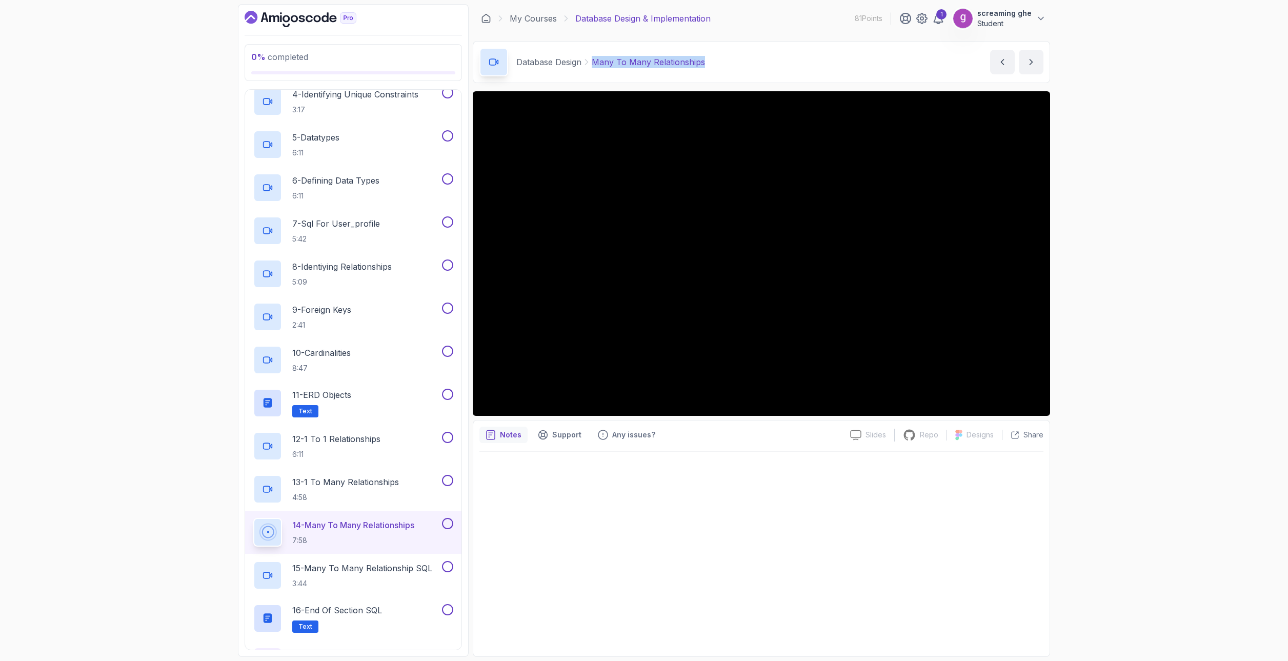
drag, startPoint x: 728, startPoint y: 65, endPoint x: 593, endPoint y: 65, distance: 134.9
click at [593, 65] on div "Database Design Many To Many Relationships Many To Many Relationships by [PERSO…" at bounding box center [761, 62] width 577 height 42
click at [342, 576] on h2 "15 - Many To Many Relationship SQL 3:44" at bounding box center [362, 575] width 140 height 27
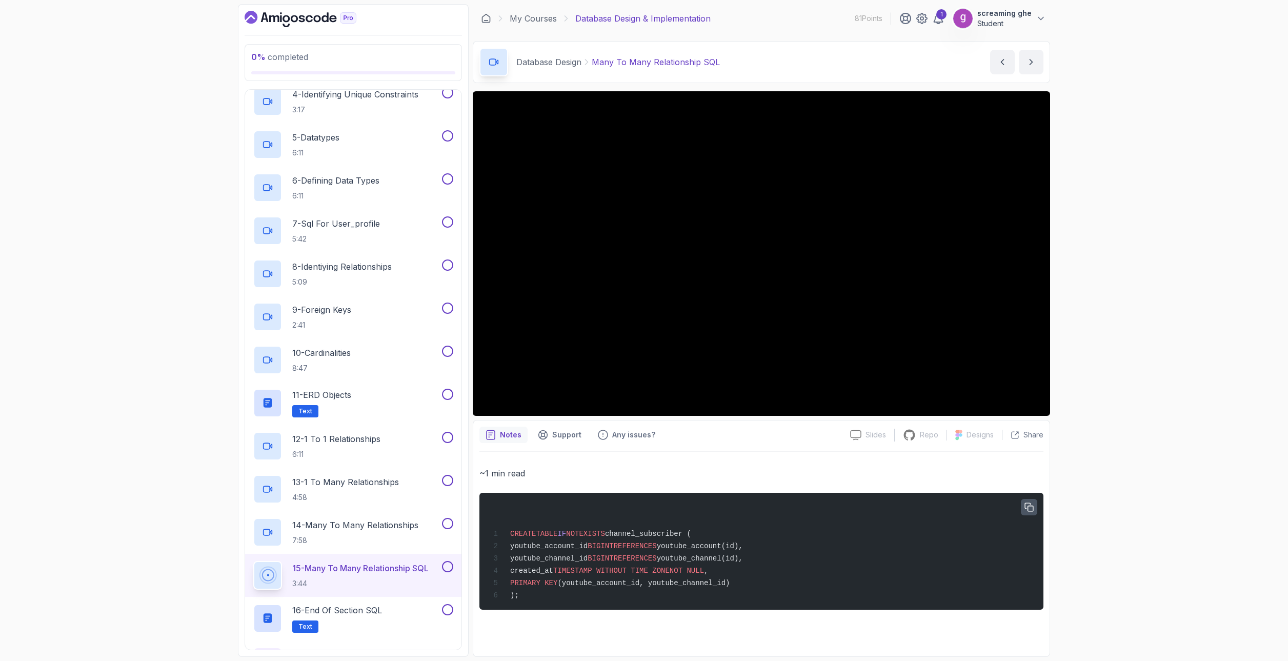
click at [1030, 506] on icon "button" at bounding box center [1029, 507] width 8 height 8
click at [1200, 559] on div "0 % completed 1 - Intro 2 - Database Design 1 - ERD Design Tools 4:23 2 - Captu…" at bounding box center [644, 330] width 1288 height 661
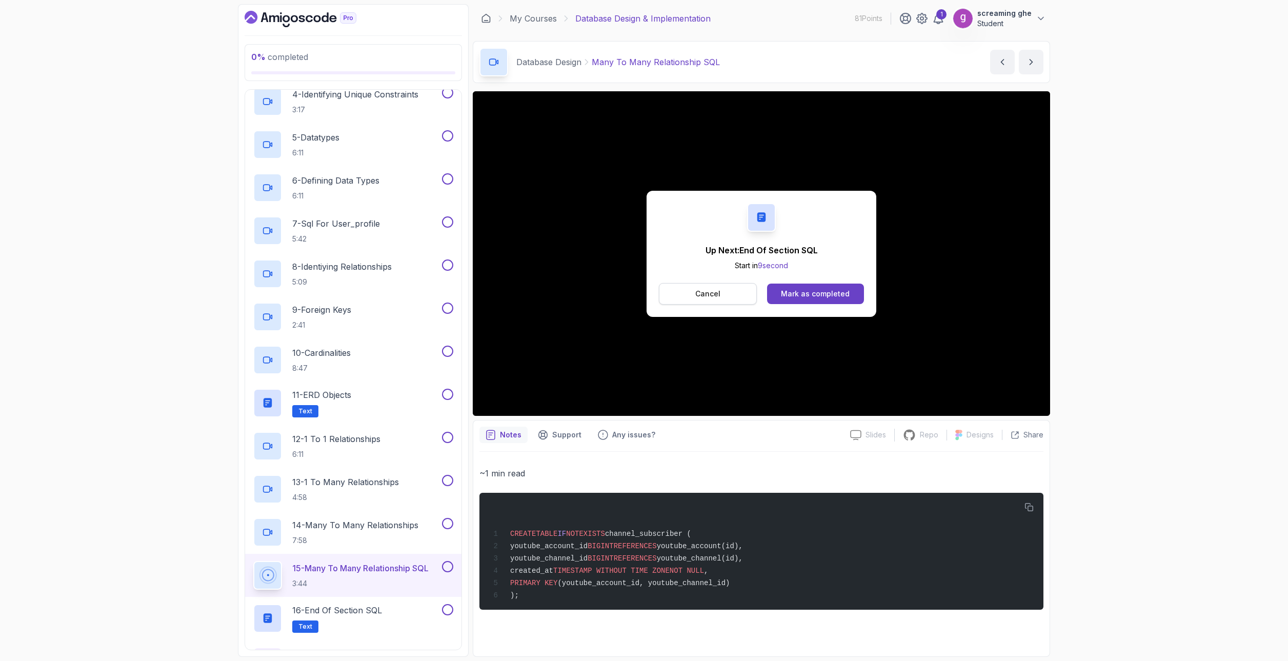
click at [718, 295] on p "Cancel" at bounding box center [707, 294] width 25 height 10
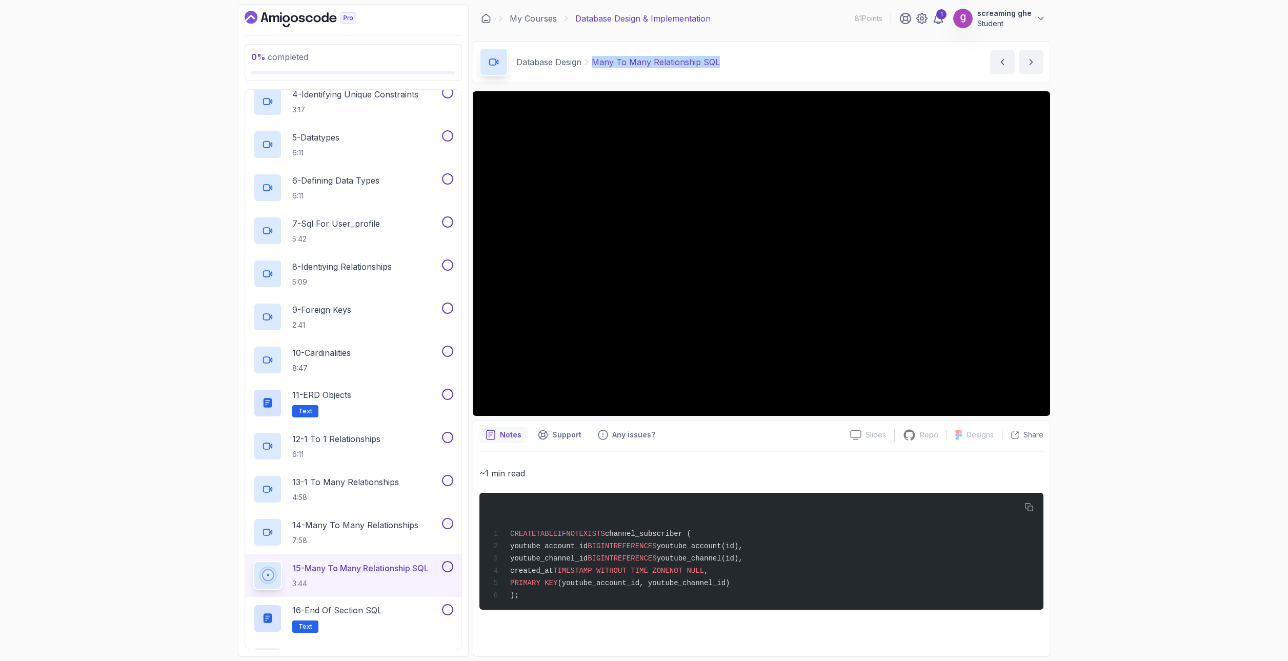
drag, startPoint x: 758, startPoint y: 71, endPoint x: 592, endPoint y: 57, distance: 166.2
click at [592, 57] on div "Database Design Many To Many Relationship SQL Many To Many Relationship SQL by …" at bounding box center [761, 62] width 577 height 42
click at [396, 630] on div "16 - End Of Section SQL Text" at bounding box center [346, 618] width 187 height 29
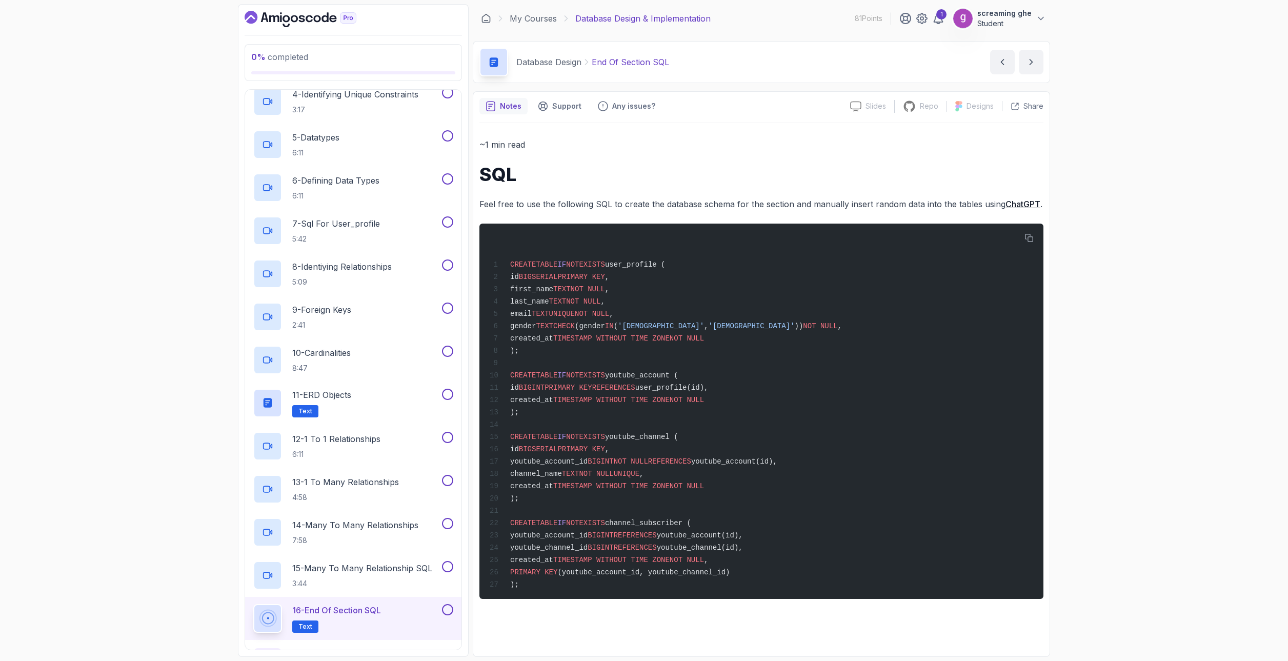
click at [120, 468] on div "0 % completed 1 - Intro 2 - Database Design 1 - ERD Design Tools 4:23 2 - Captu…" at bounding box center [644, 330] width 1288 height 661
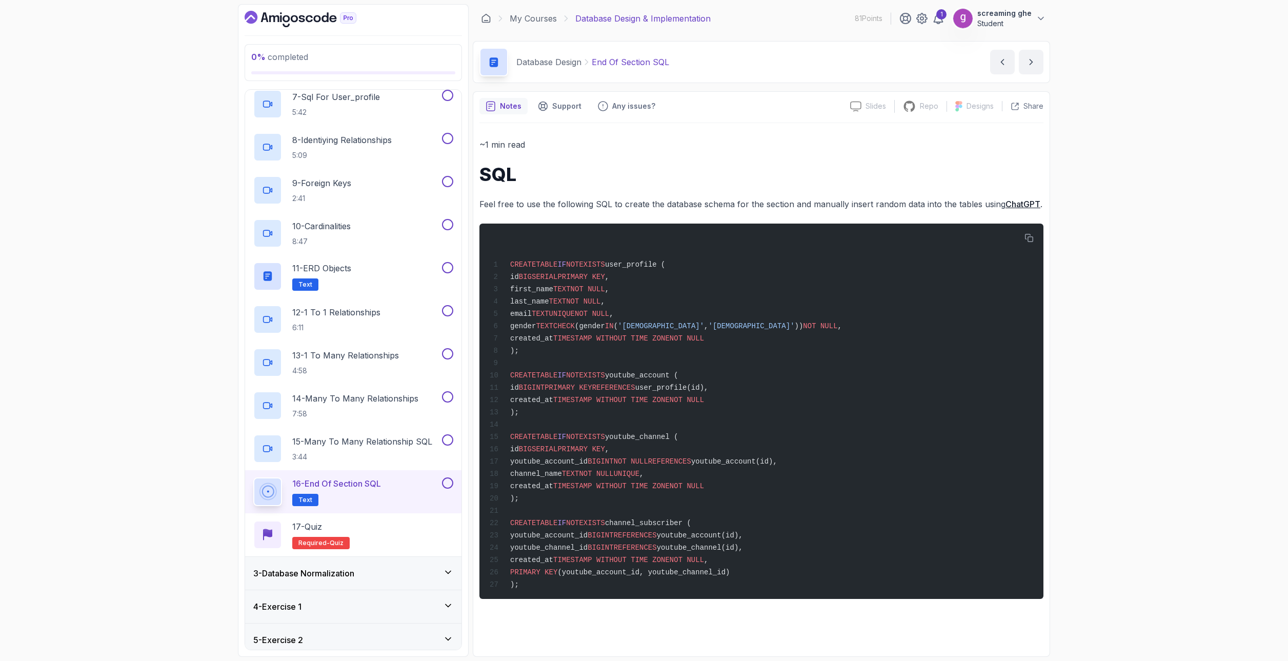
scroll to position [372, 0]
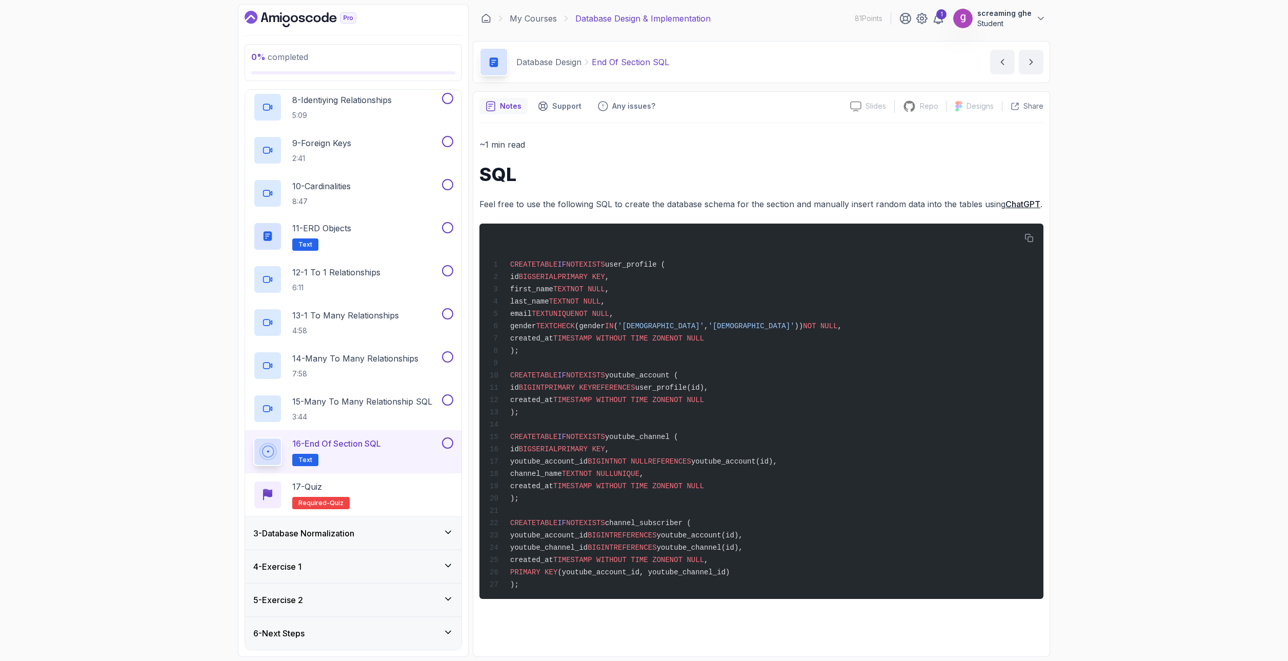
click at [371, 529] on div "3 - Database Normalization" at bounding box center [353, 533] width 200 height 12
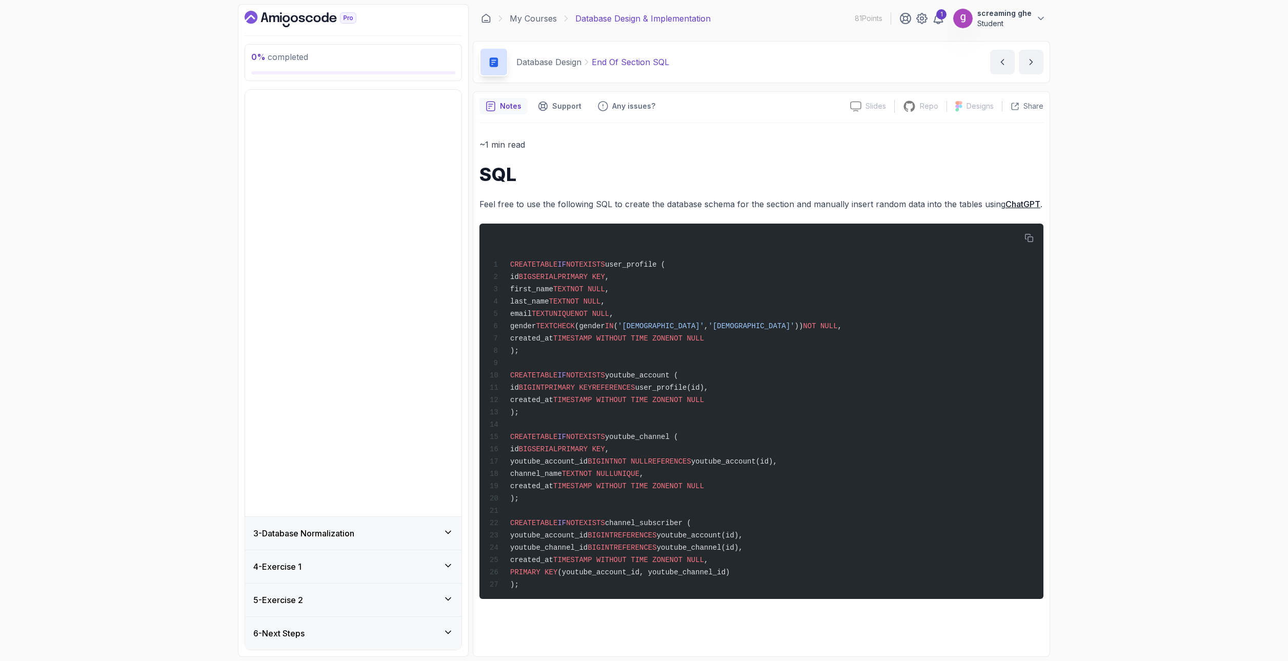
scroll to position [0, 0]
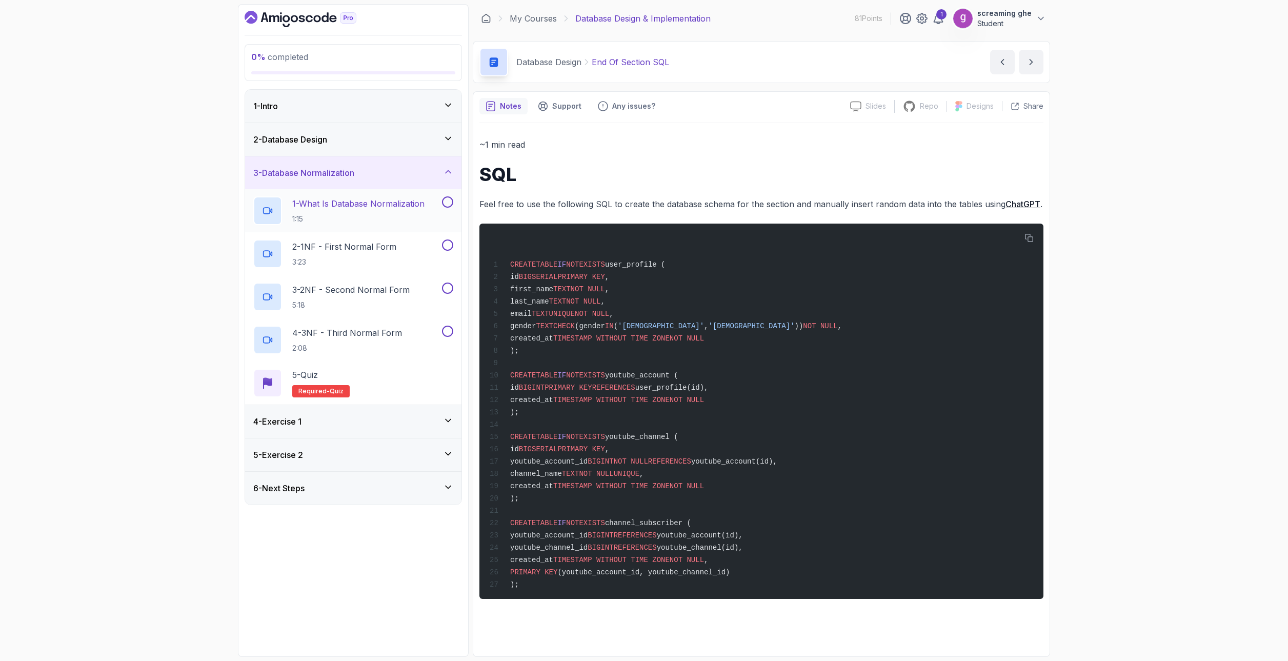
click at [343, 213] on h2 "1 - What Is Database Normalization 1:15" at bounding box center [358, 210] width 132 height 27
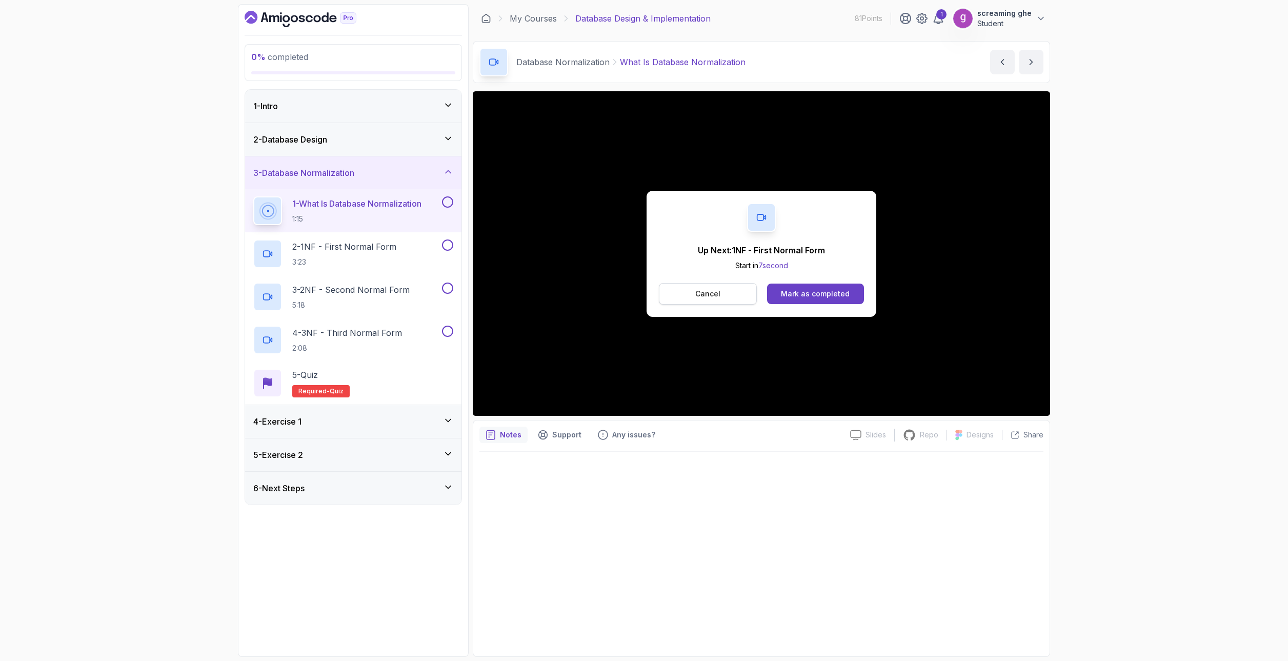
click at [690, 296] on button "Cancel" at bounding box center [708, 294] width 98 height 22
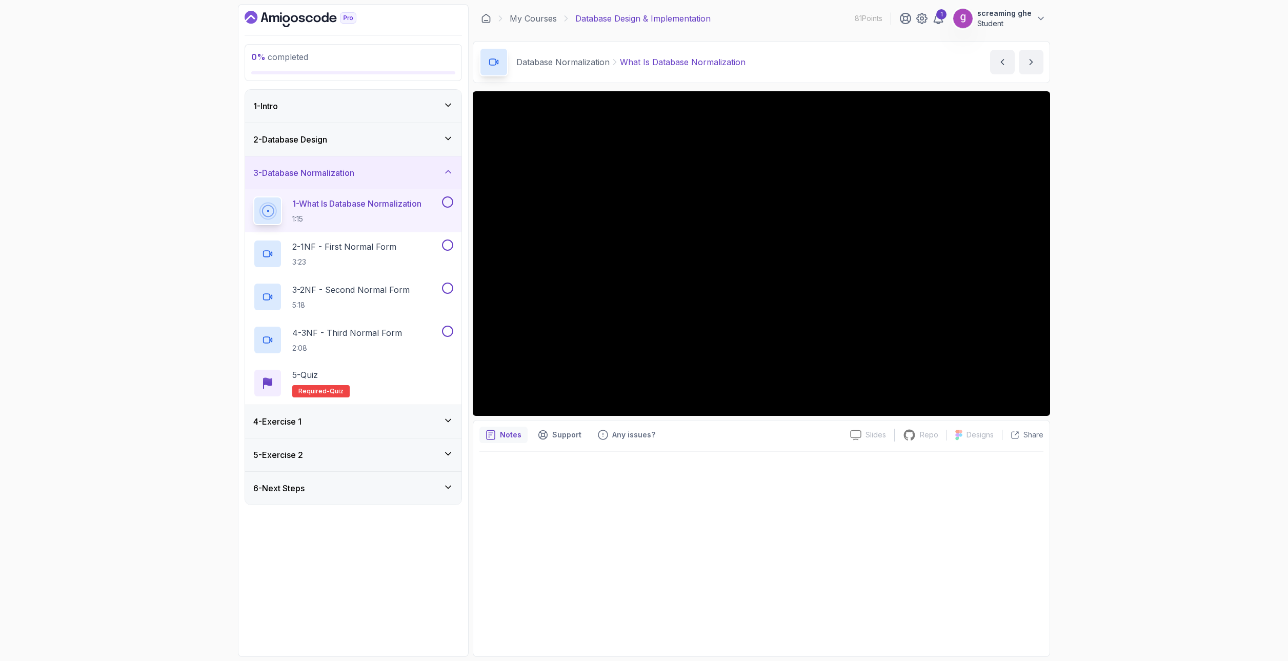
drag, startPoint x: 28, startPoint y: 244, endPoint x: 67, endPoint y: 233, distance: 39.9
click at [28, 244] on div "0 % completed 1 - Intro 2 - Database Design 3 - Database Normalization 1 - What…" at bounding box center [644, 330] width 1288 height 661
drag, startPoint x: 763, startPoint y: 65, endPoint x: 654, endPoint y: 66, distance: 109.2
click at [654, 66] on div "Database Normalization What Is Database Normalization What Is Database Normaliz…" at bounding box center [761, 62] width 577 height 42
click at [635, 64] on p "What Is Database Normalization" at bounding box center [683, 62] width 126 height 12
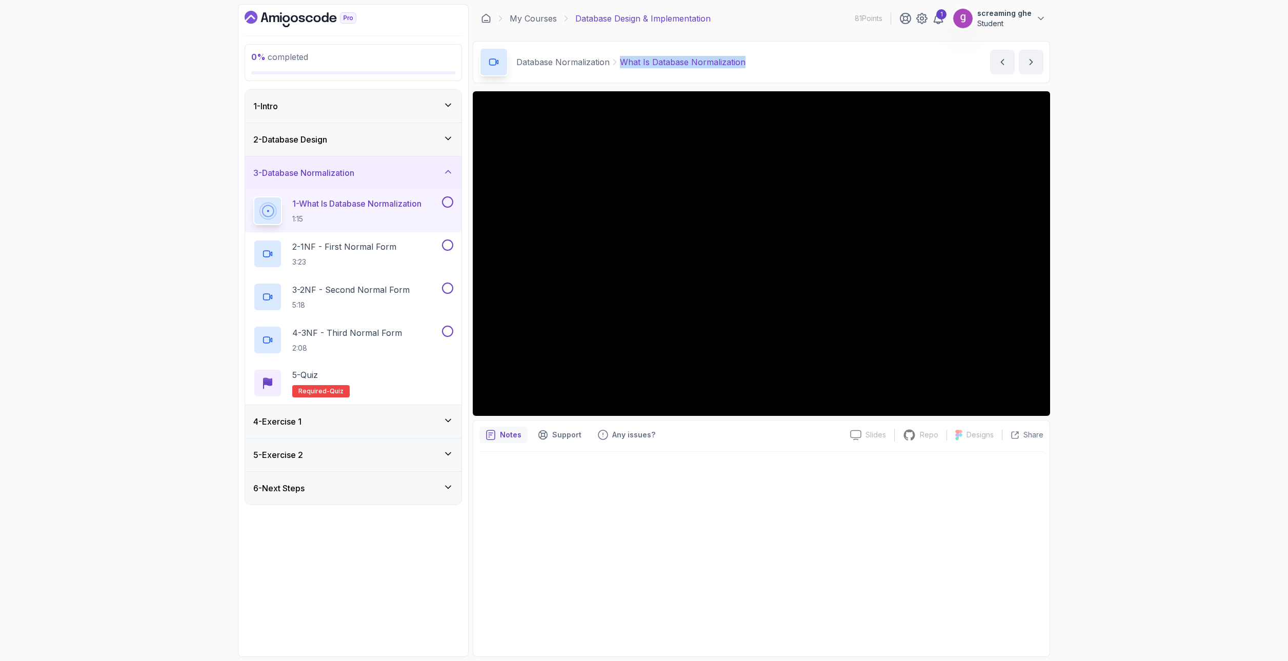
drag, startPoint x: 620, startPoint y: 61, endPoint x: 745, endPoint y: 65, distance: 125.2
click at [745, 65] on div "Database Normalization What Is Database Normalization What Is Database Normaliz…" at bounding box center [761, 62] width 577 height 42
click at [349, 251] on p "2 - 1NF - First Normal Form" at bounding box center [344, 246] width 104 height 12
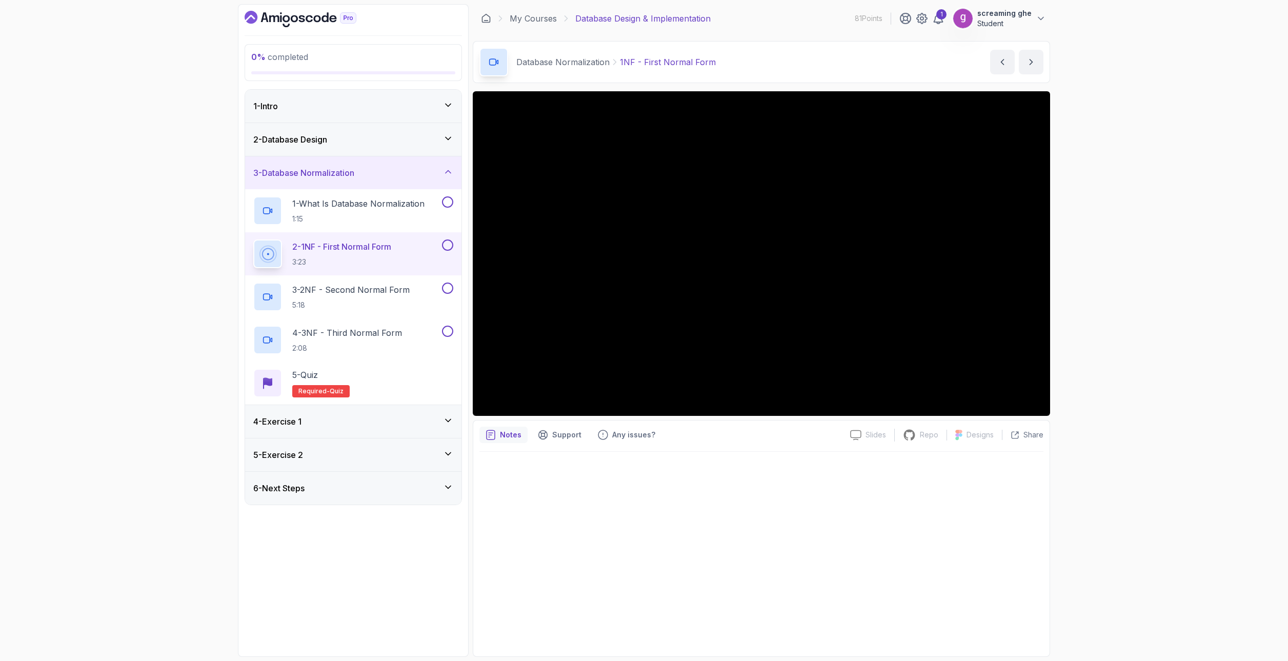
click at [1103, 516] on div "0 % completed 1 - Intro 2 - Database Design 3 - Database Normalization 1 - What…" at bounding box center [644, 330] width 1288 height 661
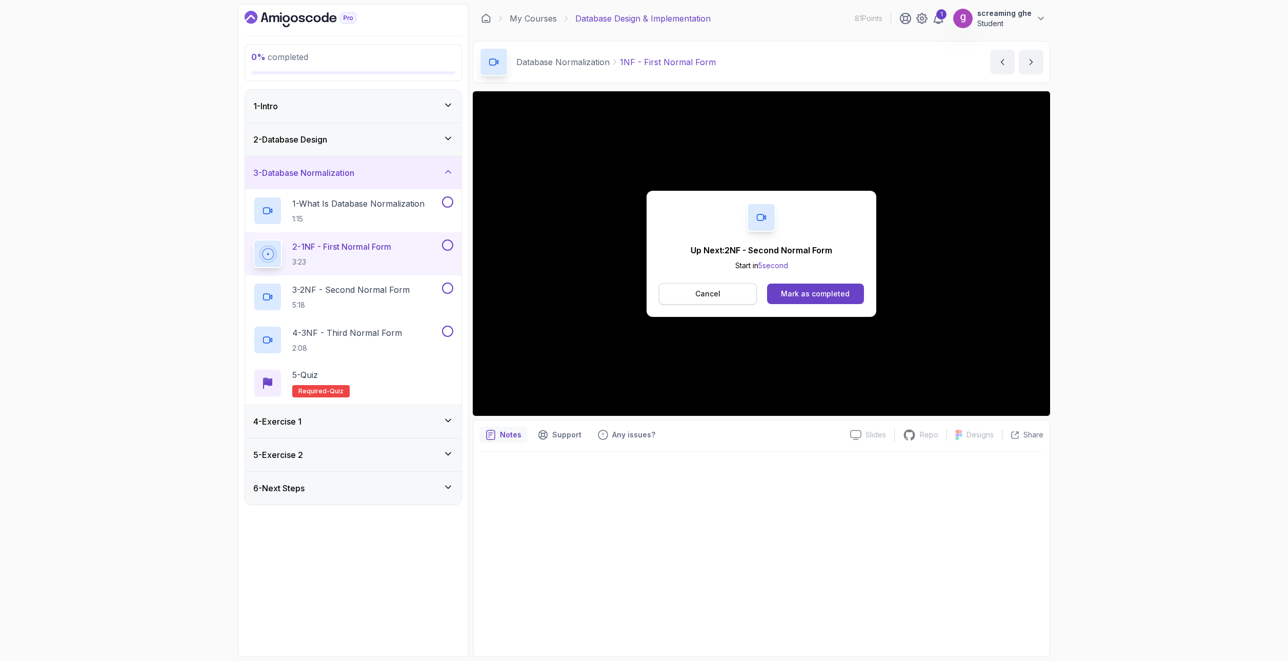
click at [742, 299] on button "Cancel" at bounding box center [708, 294] width 98 height 22
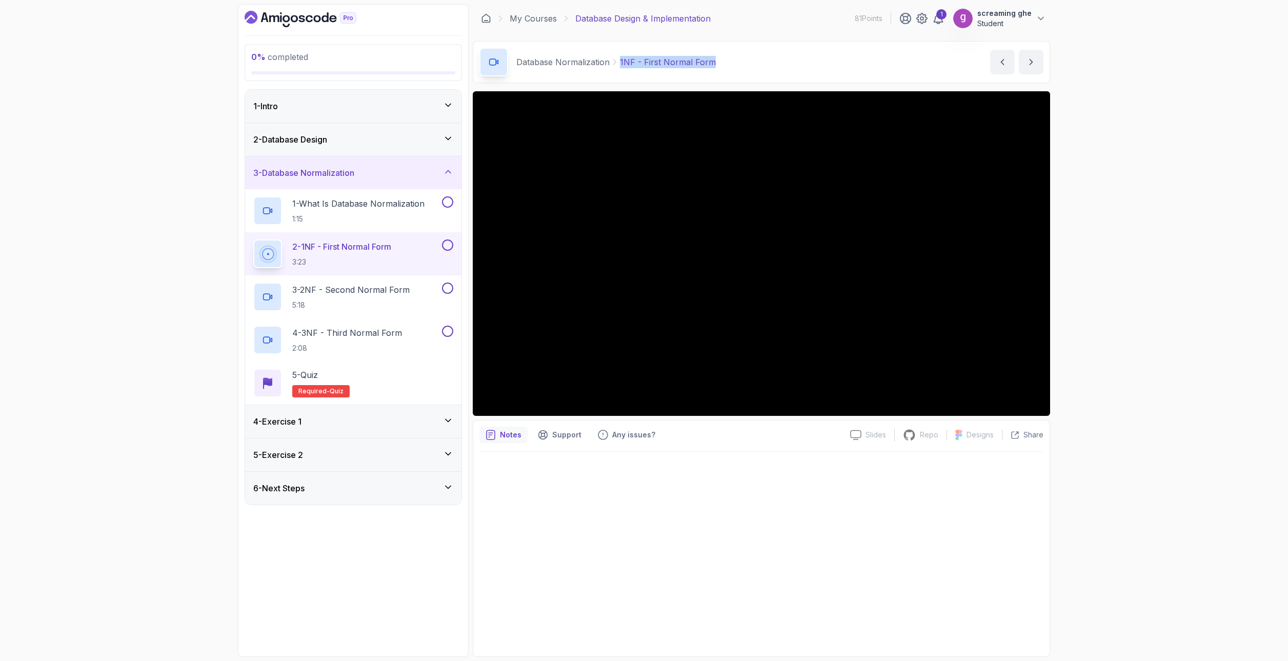
drag, startPoint x: 728, startPoint y: 59, endPoint x: 618, endPoint y: 61, distance: 109.7
click at [618, 61] on div "Database Normalization 1NF - First Normal Form 1NF - First Normal Form by [PERS…" at bounding box center [761, 62] width 577 height 42
click at [333, 288] on p "3 - 2NF - Second Normal Form" at bounding box center [350, 290] width 117 height 12
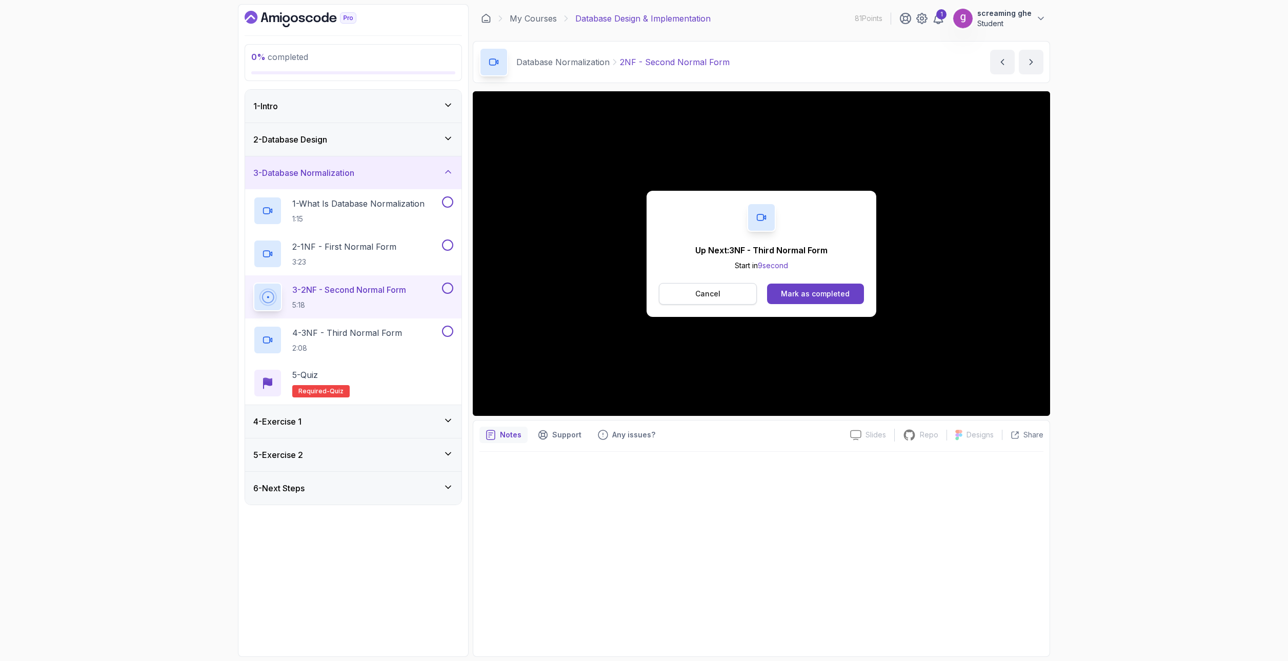
click at [731, 288] on button "Cancel" at bounding box center [708, 294] width 98 height 22
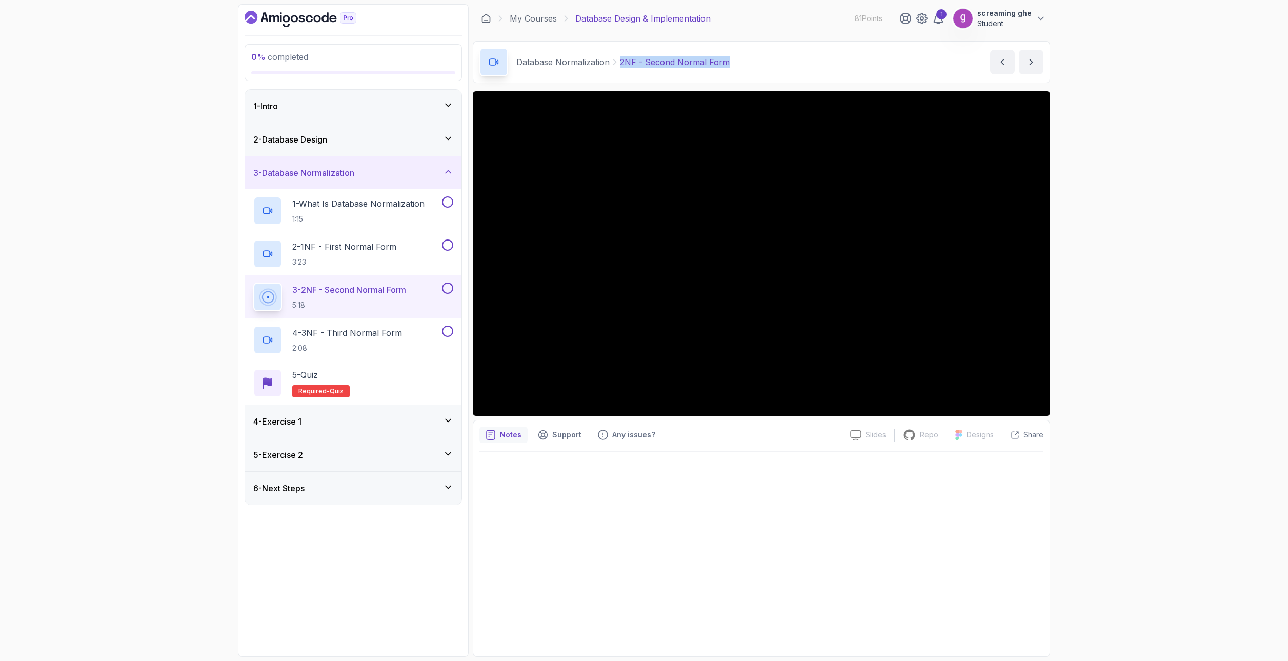
drag, startPoint x: 741, startPoint y: 66, endPoint x: 613, endPoint y: 58, distance: 128.4
click at [613, 58] on div "Database Normalization 2NF - Second Normal Form 2NF - Second Normal Form by [PE…" at bounding box center [761, 62] width 577 height 42
click at [377, 337] on p "4 - 3NF - Third Normal Form" at bounding box center [347, 333] width 110 height 12
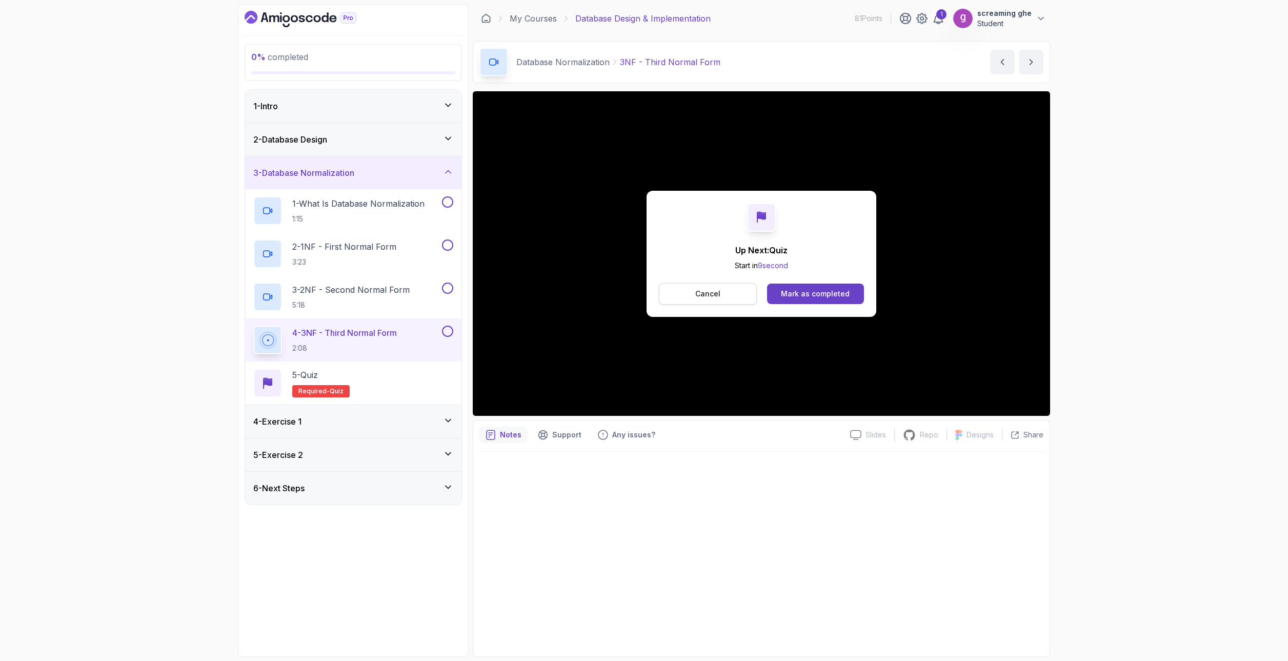
click at [721, 299] on button "Cancel" at bounding box center [708, 294] width 98 height 22
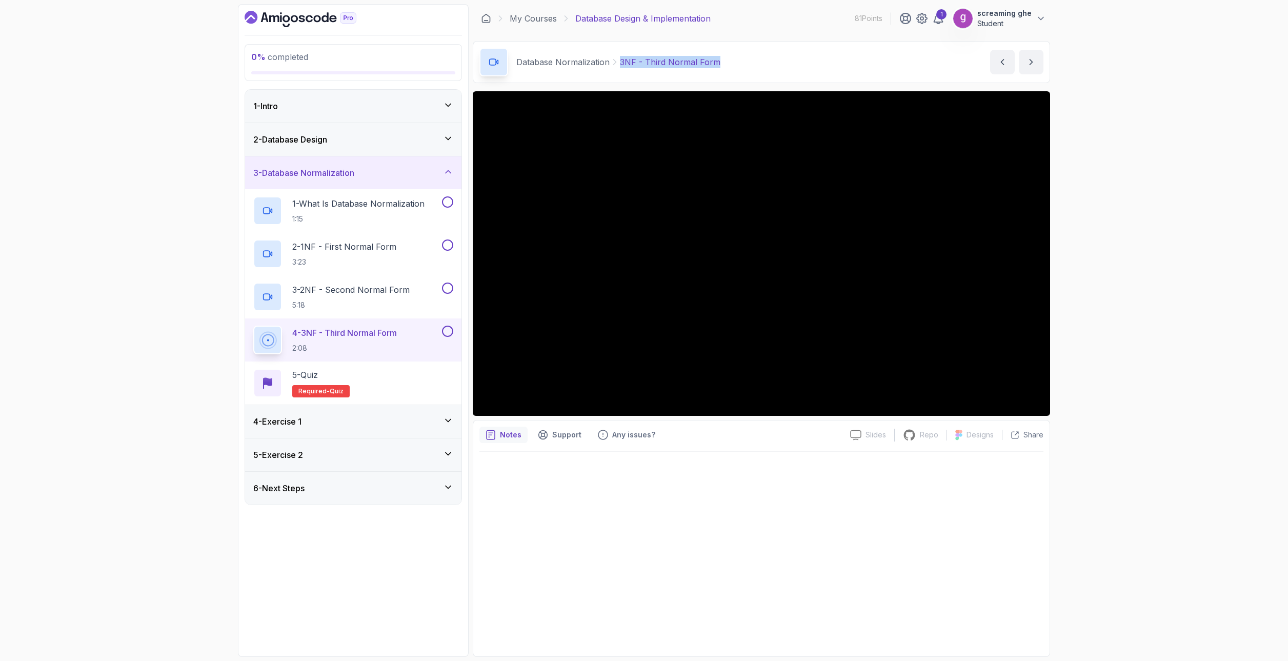
drag, startPoint x: 681, startPoint y: 63, endPoint x: 619, endPoint y: 64, distance: 62.6
click at [619, 64] on div "Database Normalization 3NF - Third Normal Form 3NF - Third Normal Form by [PERS…" at bounding box center [761, 62] width 577 height 42
click at [377, 420] on div "4 - Exercise 1" at bounding box center [353, 421] width 200 height 12
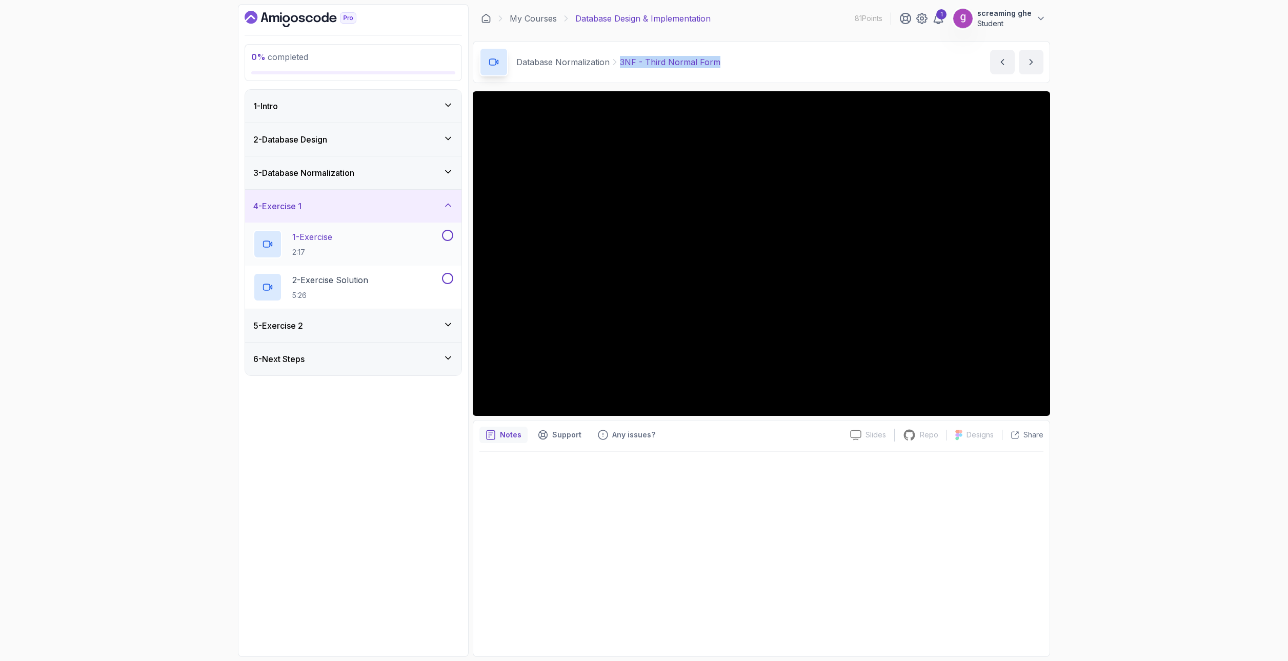
click at [360, 240] on div "1 - Exercise 2:17" at bounding box center [346, 244] width 187 height 29
click at [1114, 498] on div "0 % completed 1 - Intro 2 - Database Design 3 - Database Normalization 4 - Exer…" at bounding box center [644, 330] width 1288 height 661
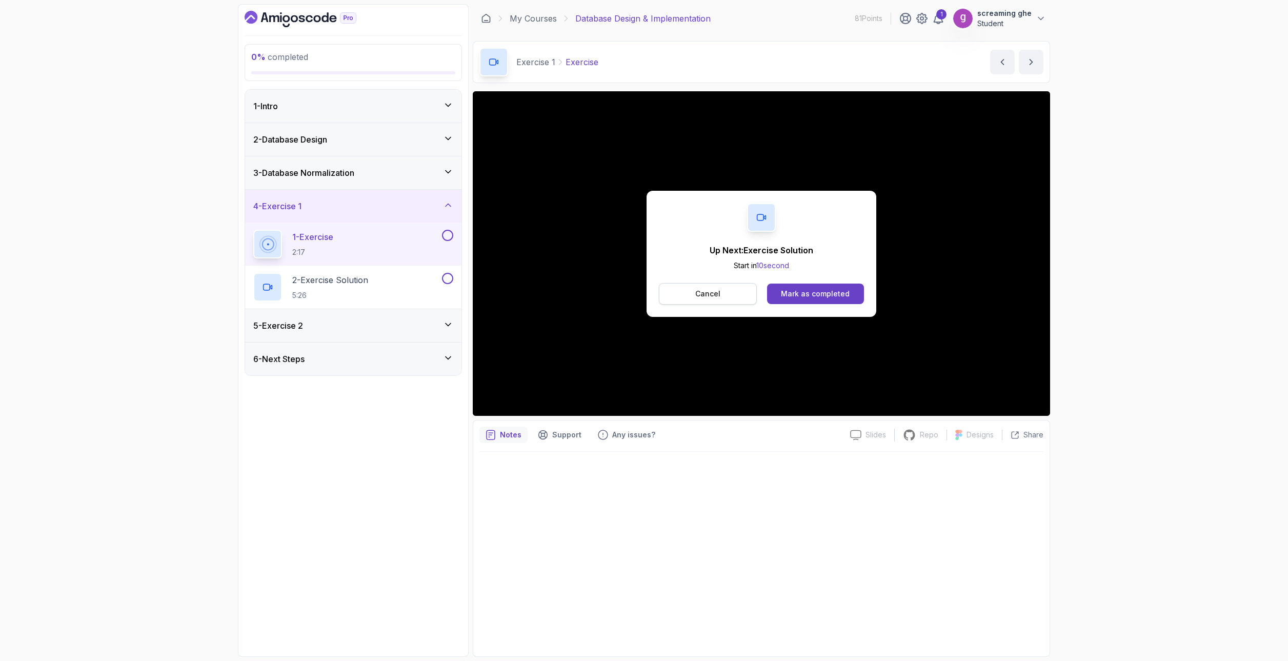
click at [731, 298] on button "Cancel" at bounding box center [708, 294] width 98 height 22
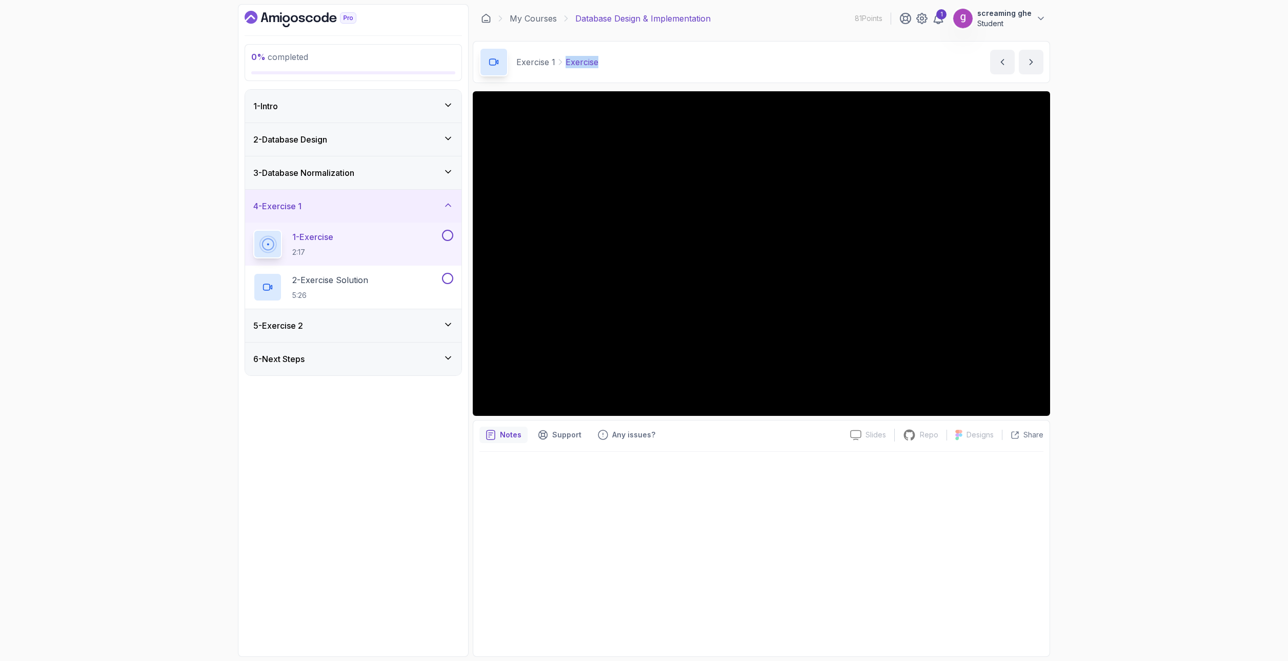
drag, startPoint x: 620, startPoint y: 62, endPoint x: 567, endPoint y: 65, distance: 53.9
click at [567, 65] on div "Exercise 1 Exercise Exercise by [PERSON_NAME]" at bounding box center [761, 62] width 577 height 42
click at [332, 296] on p "5:26" at bounding box center [330, 295] width 76 height 10
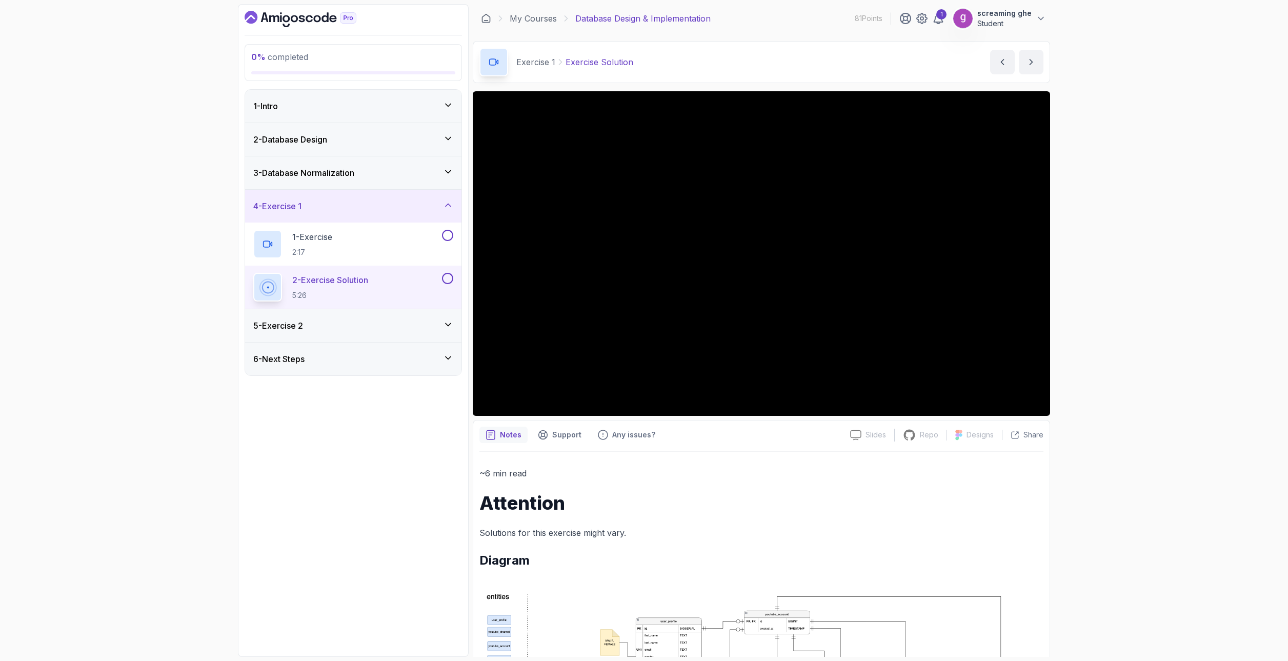
click at [386, 450] on div "0 % completed 1 - Intro 2 - Database Design 3 - Database Normalization 4 - Exer…" at bounding box center [353, 330] width 231 height 653
click at [1094, 511] on div "0 % completed 1 - Intro 2 - Database Design 3 - Database Normalization 4 - Exer…" at bounding box center [644, 330] width 1288 height 661
click at [997, 512] on h1 "Attention" at bounding box center [761, 503] width 564 height 21
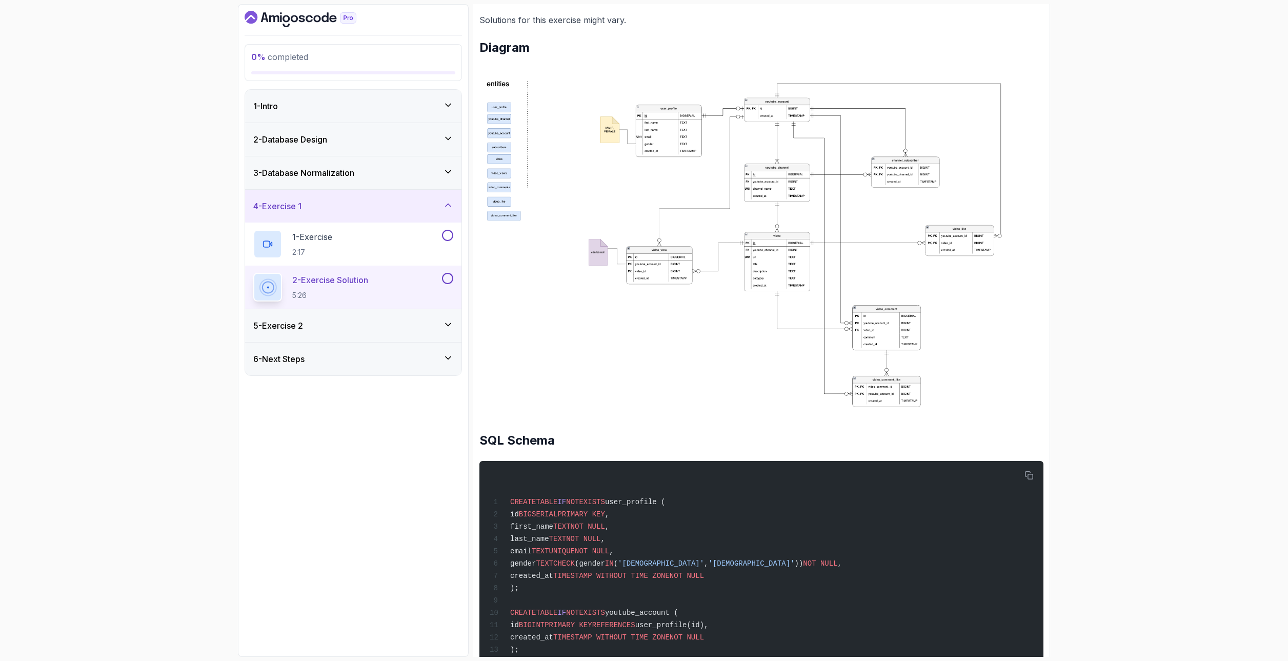
scroll to position [359, 0]
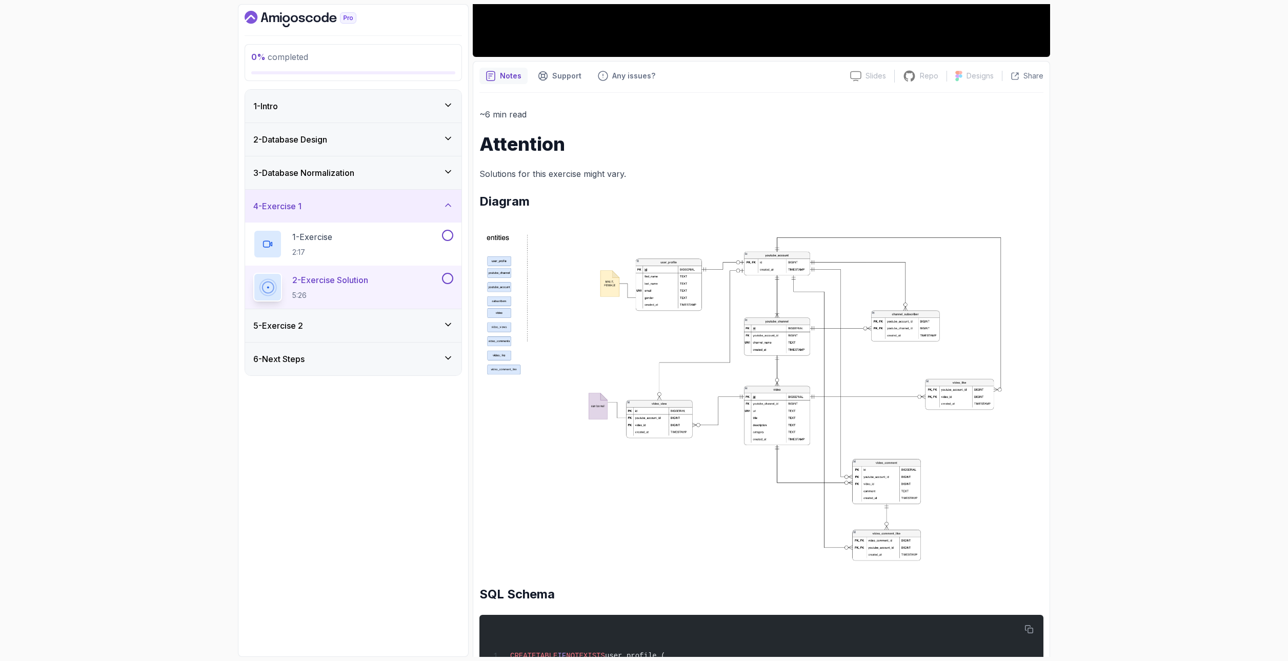
click at [840, 420] on img at bounding box center [761, 397] width 564 height 343
click at [703, 353] on img at bounding box center [761, 397] width 564 height 343
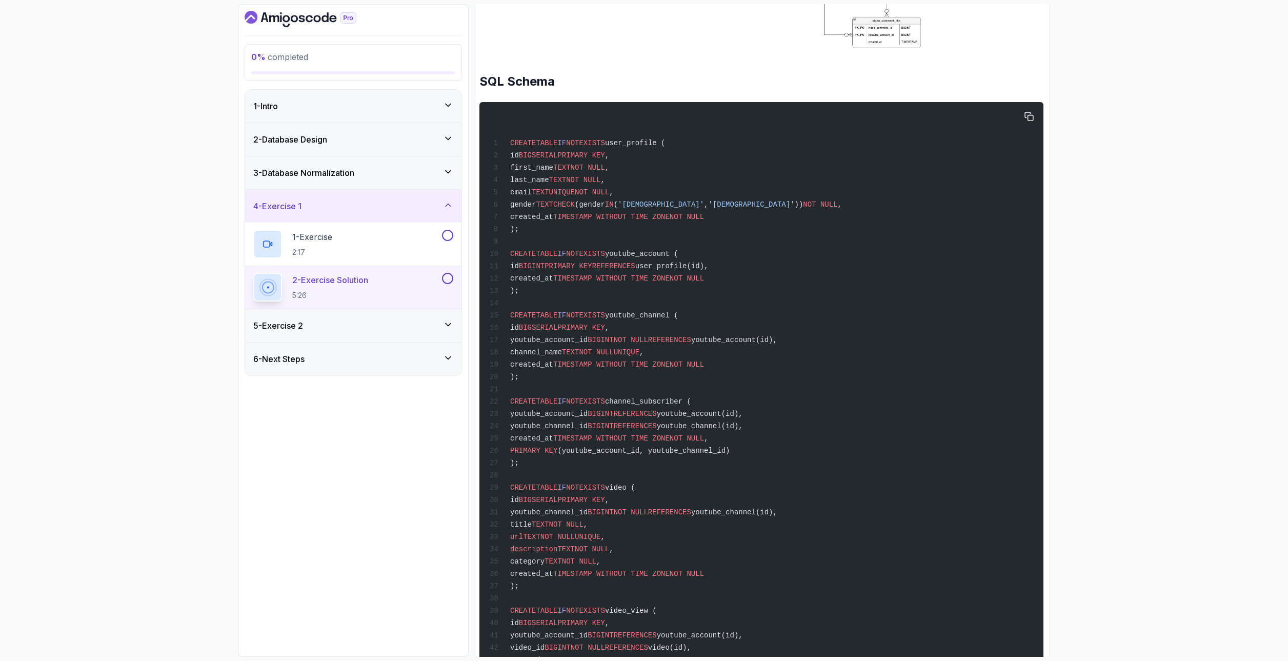
scroll to position [667, 0]
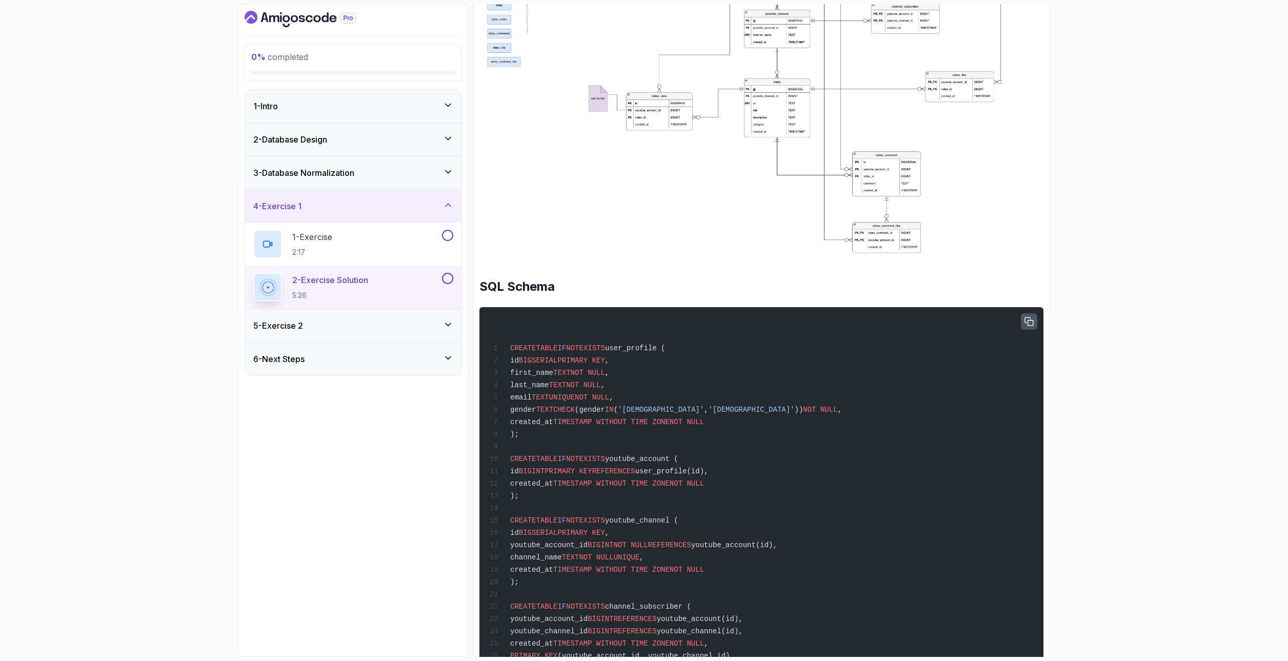
click at [1028, 320] on icon "button" at bounding box center [1028, 321] width 9 height 9
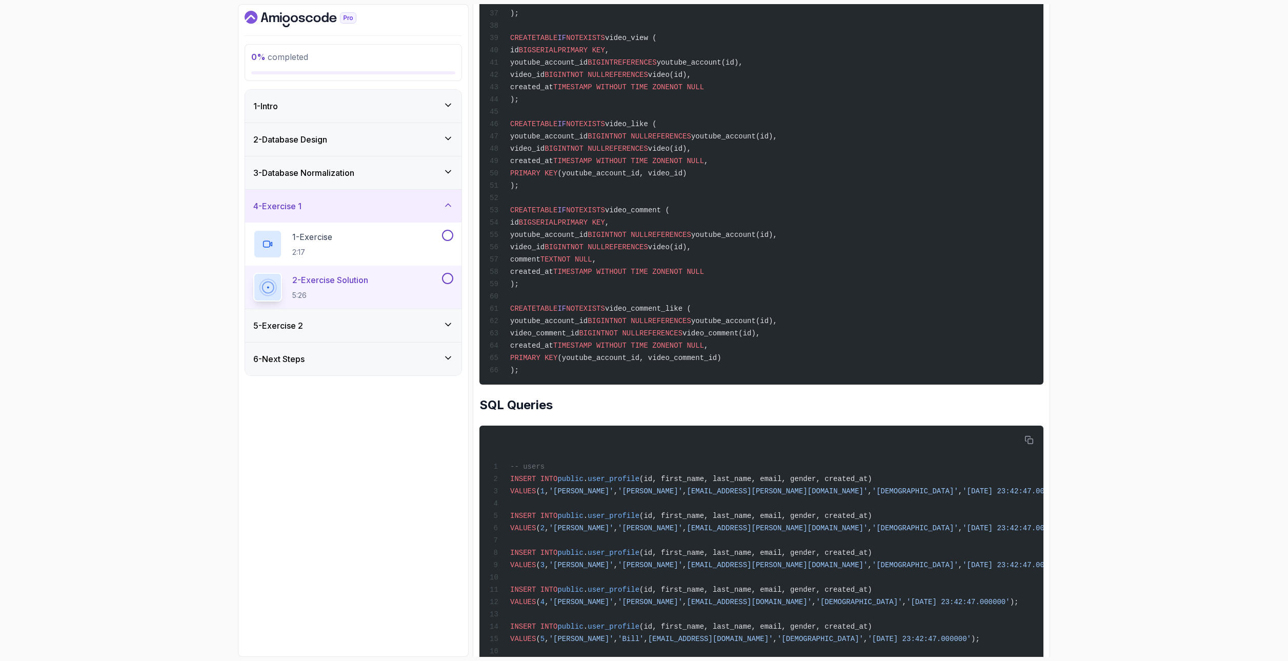
scroll to position [1538, 0]
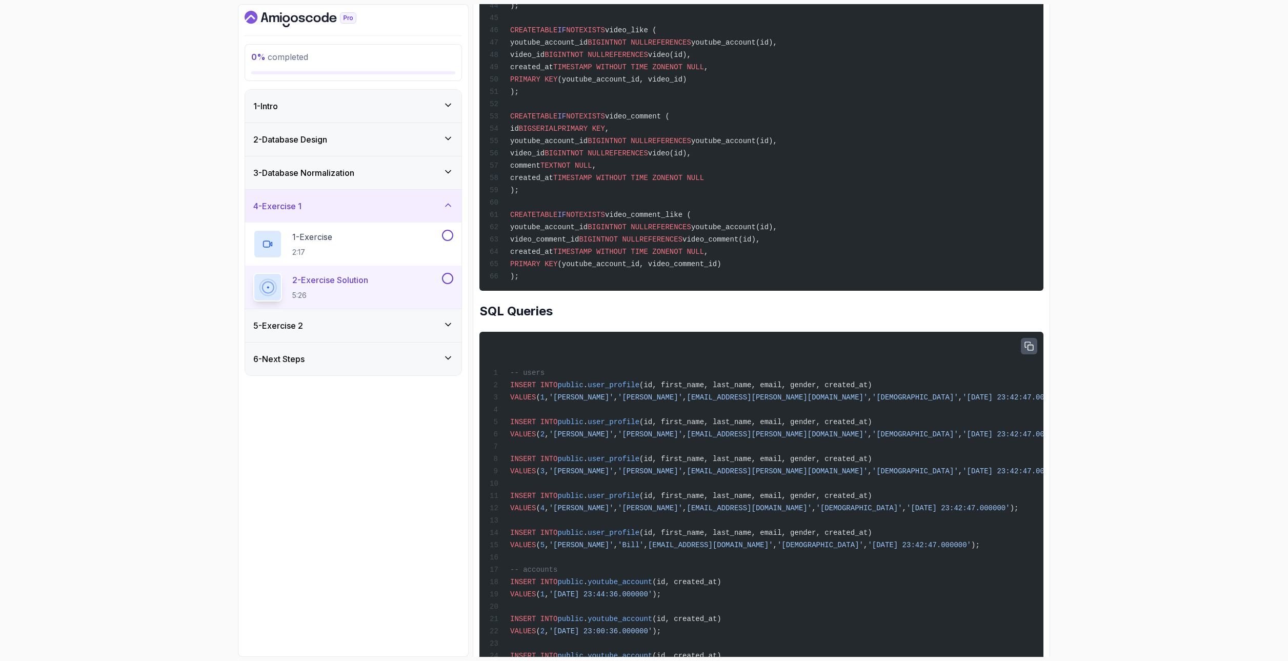
click at [1034, 354] on button "button" at bounding box center [1029, 346] width 16 height 16
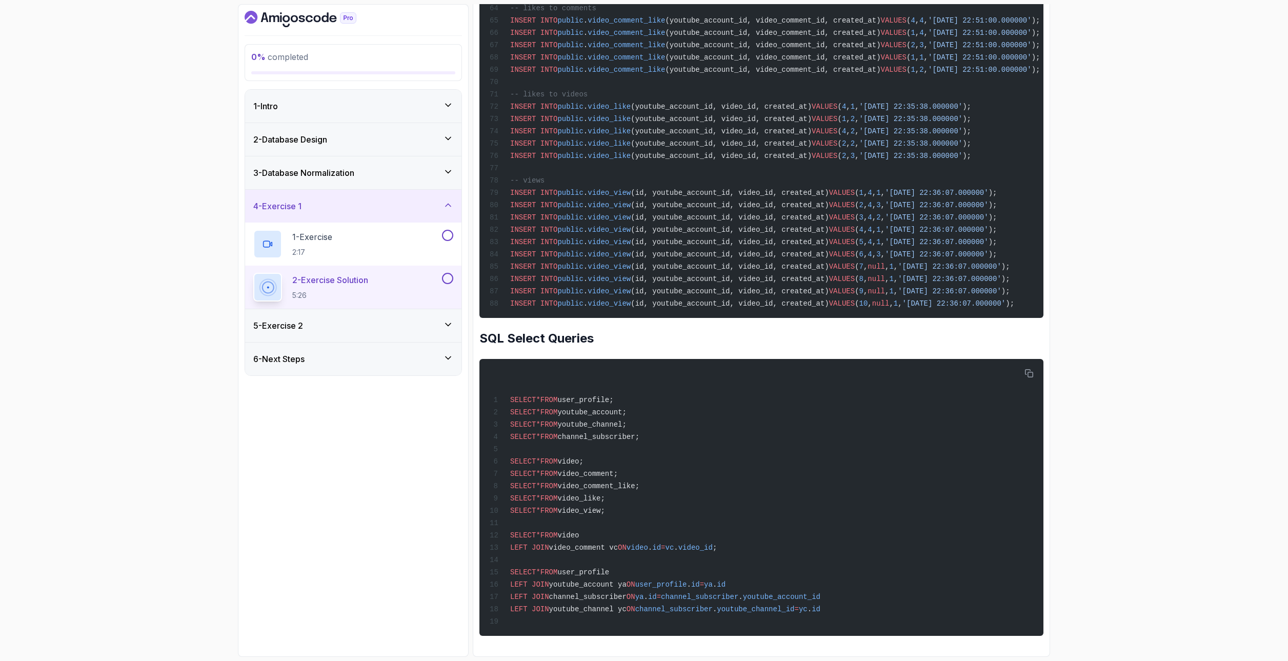
scroll to position [2774, 0]
click at [1032, 369] on icon "button" at bounding box center [1028, 373] width 9 height 9
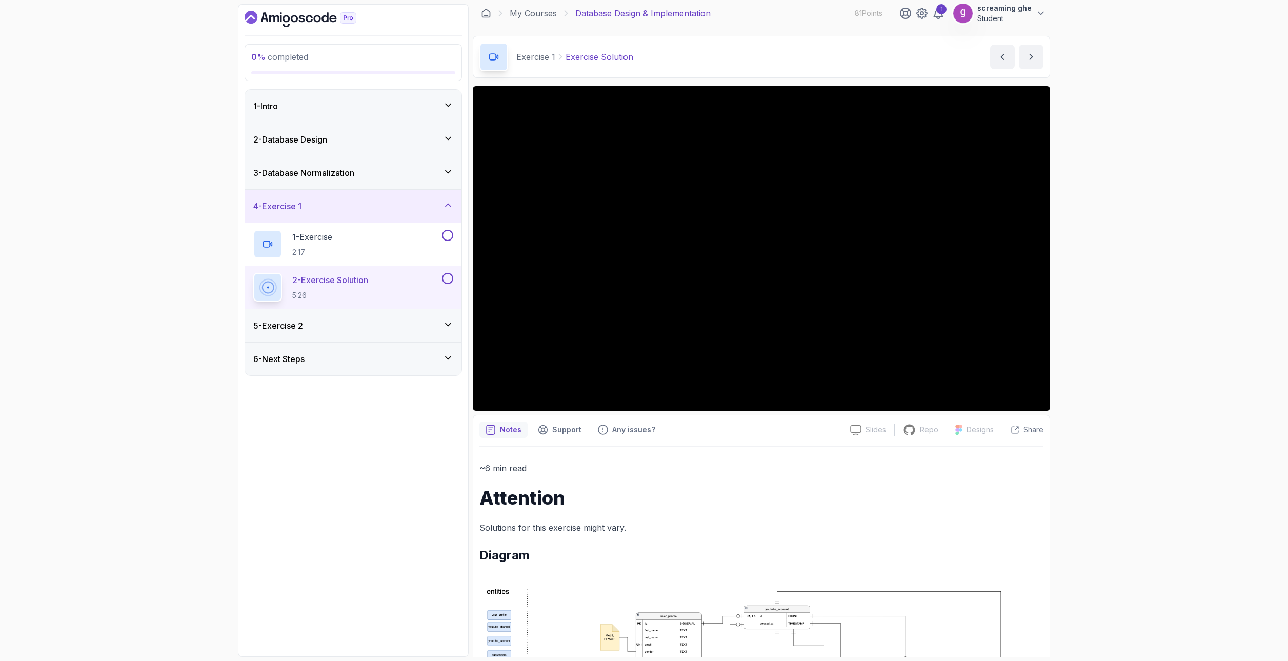
scroll to position [0, 0]
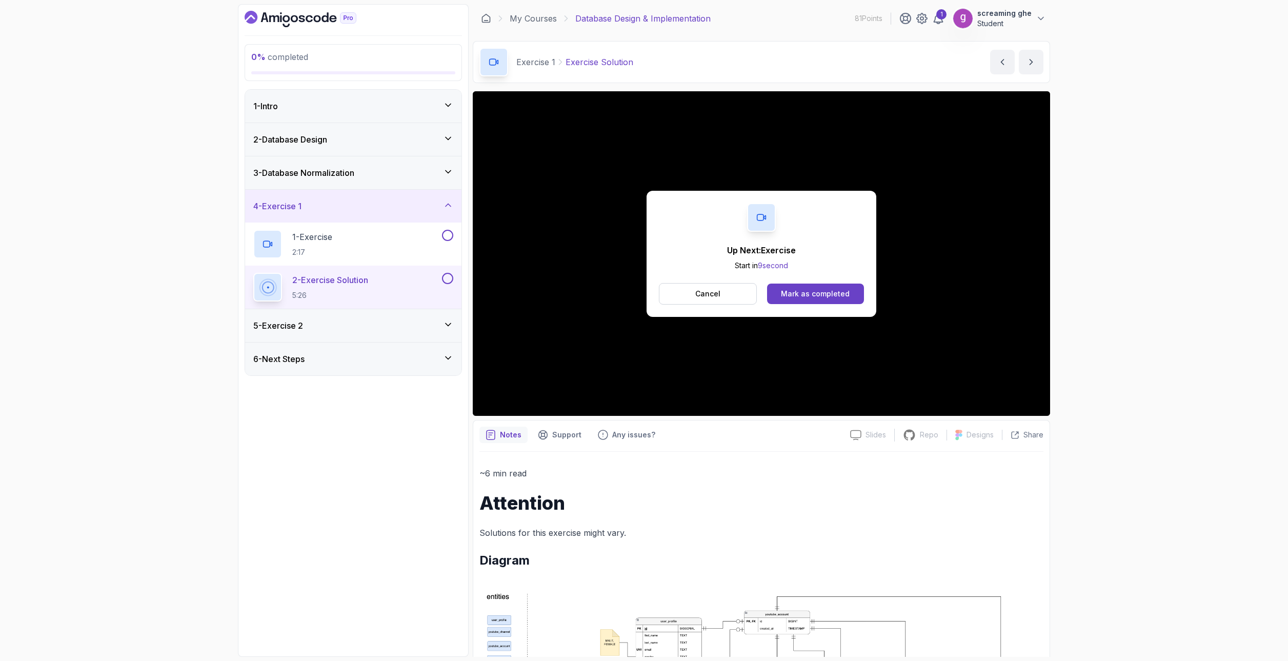
click at [712, 298] on p "Cancel" at bounding box center [707, 294] width 25 height 10
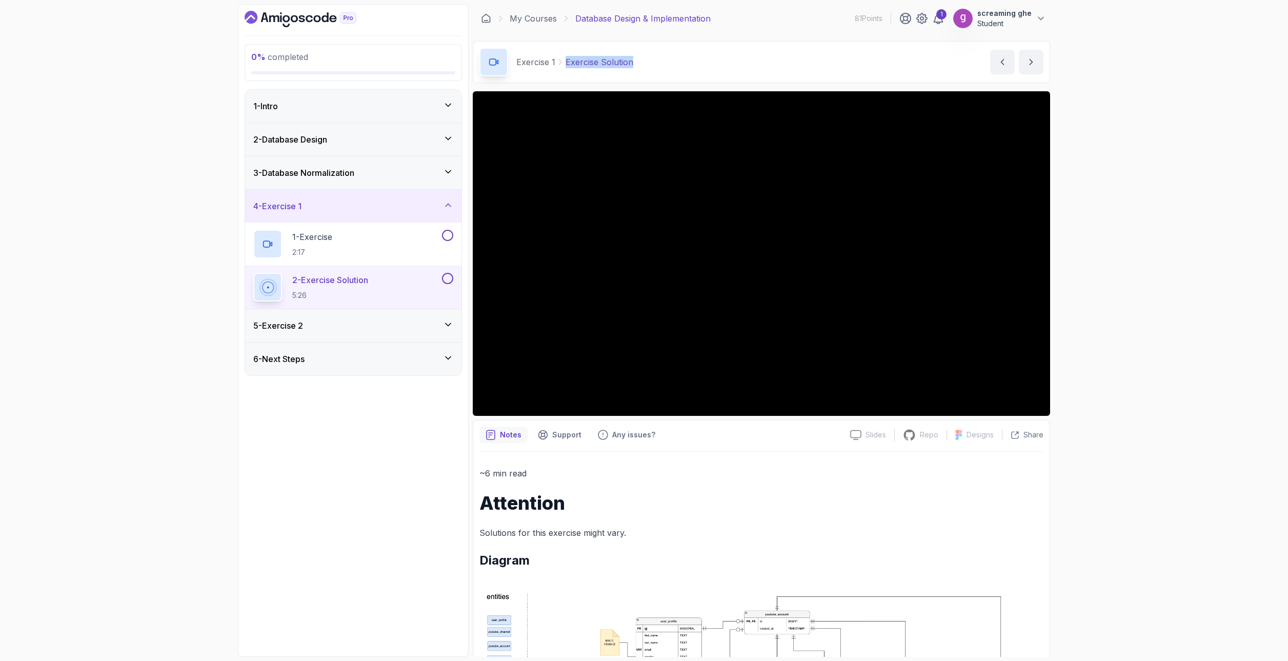
drag, startPoint x: 627, startPoint y: 69, endPoint x: 563, endPoint y: 70, distance: 64.1
click at [563, 70] on div "Exercise 1 Exercise Solution Exercise Solution by [PERSON_NAME]" at bounding box center [761, 62] width 577 height 42
click at [360, 319] on div "5 - Exercise 2" at bounding box center [353, 325] width 216 height 33
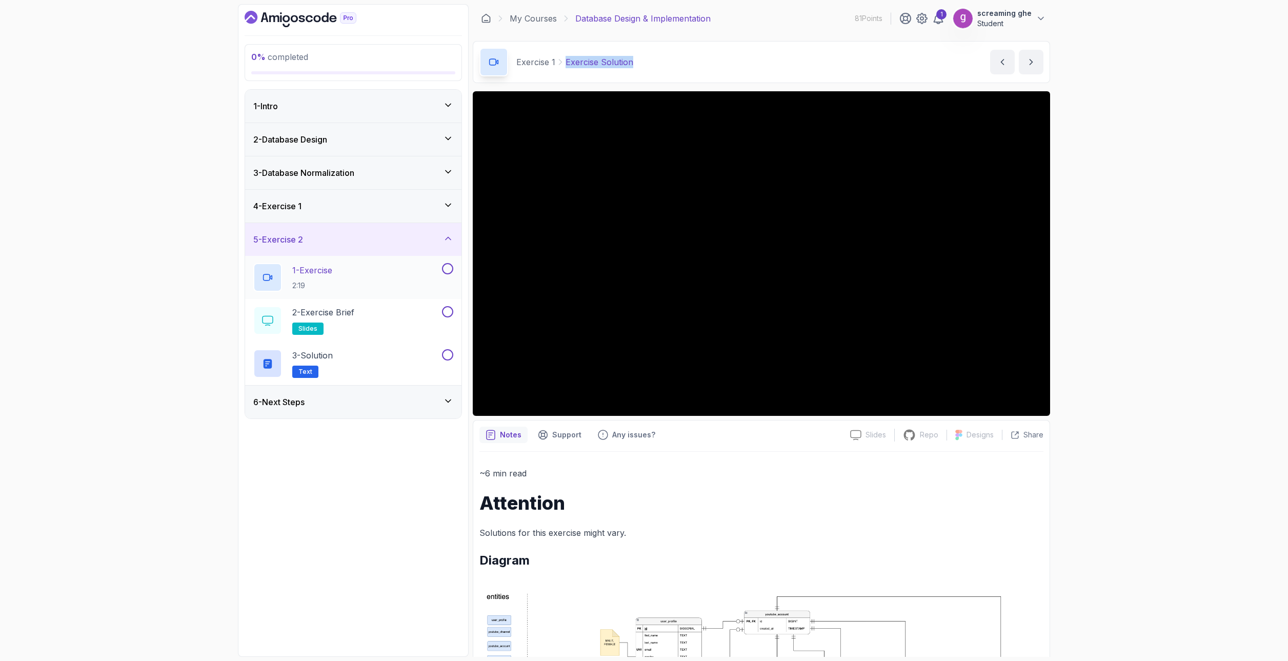
click at [332, 285] on p "2:19" at bounding box center [312, 285] width 40 height 10
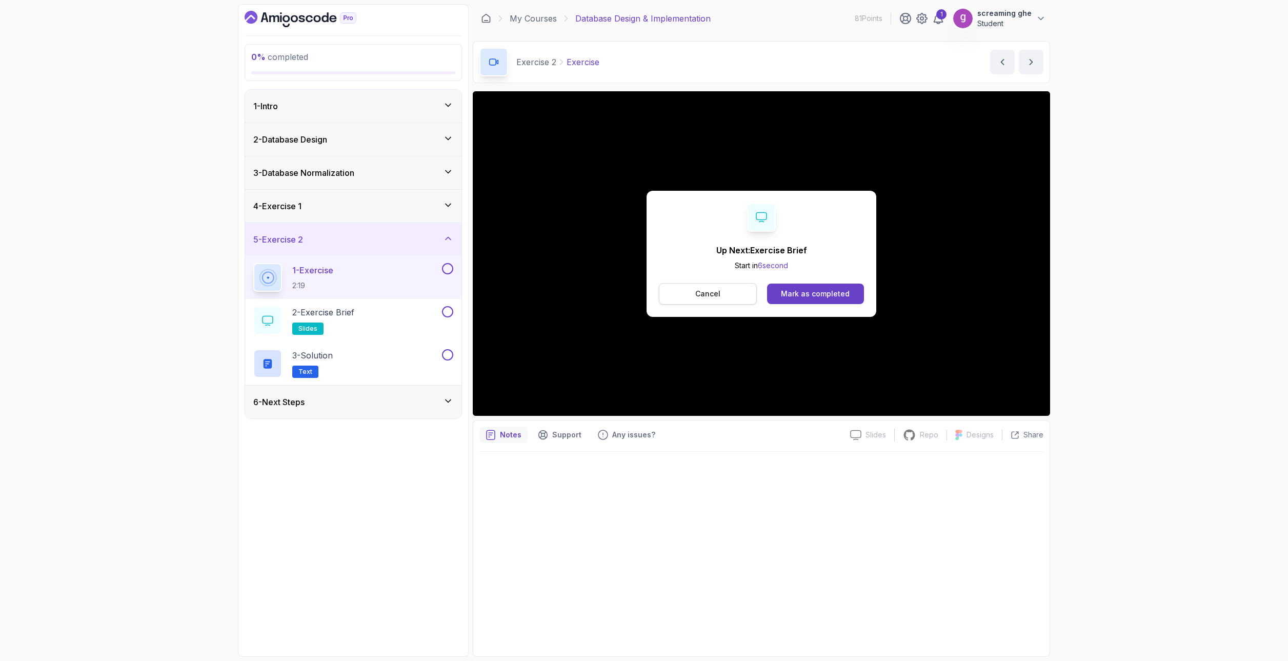
click at [728, 296] on button "Cancel" at bounding box center [708, 294] width 98 height 22
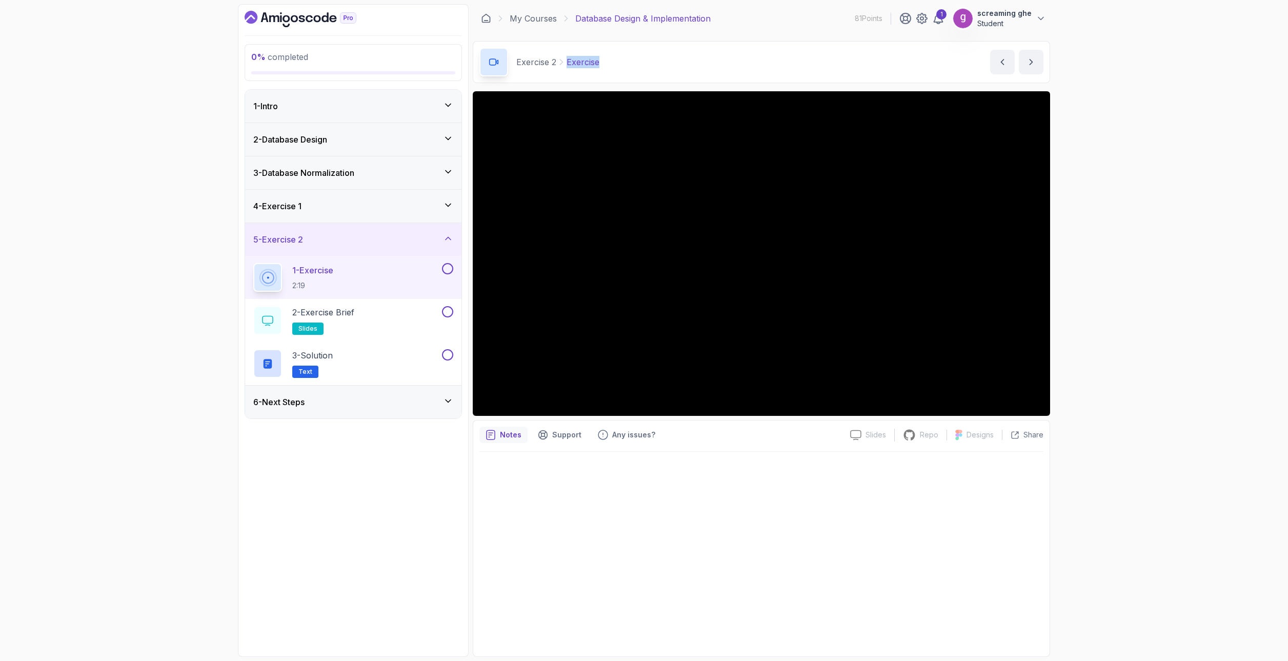
drag, startPoint x: 618, startPoint y: 64, endPoint x: 563, endPoint y: 64, distance: 54.9
click at [563, 64] on div "Exercise 2 Exercise Exercise by [PERSON_NAME]" at bounding box center [761, 62] width 577 height 42
click at [386, 321] on div "2 - Exercise Brief slides" at bounding box center [346, 320] width 187 height 29
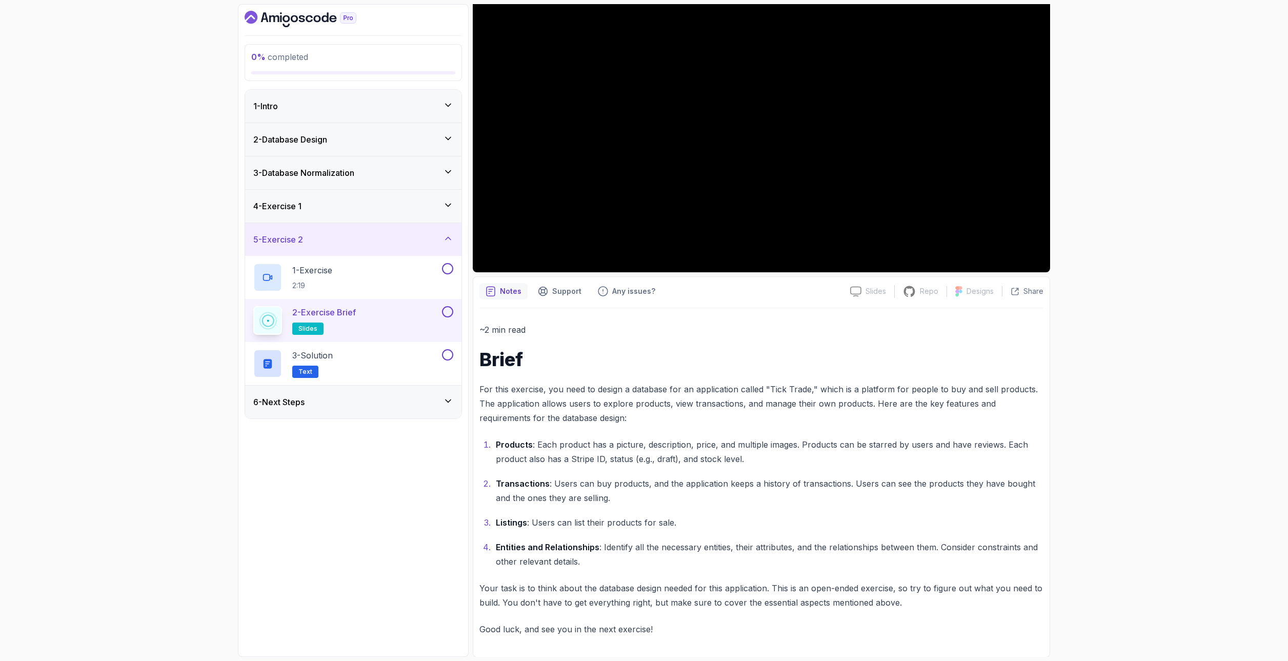
scroll to position [144, 0]
click at [402, 368] on div "3 - Solution Text" at bounding box center [346, 363] width 187 height 29
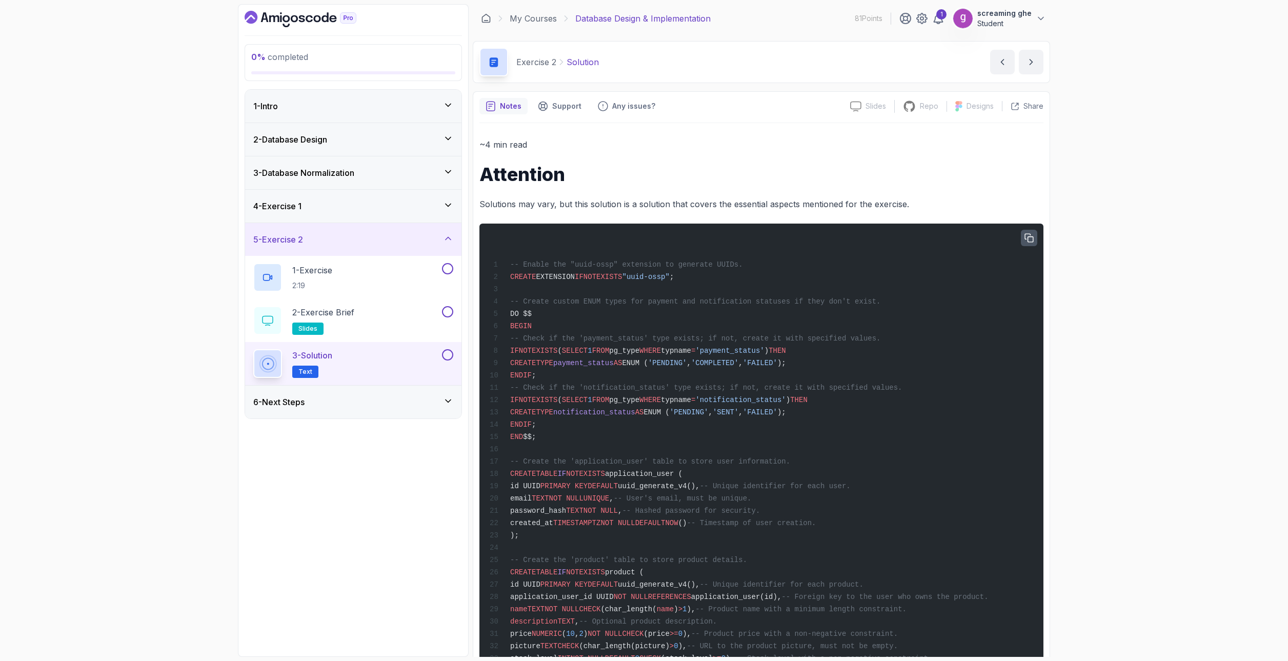
click at [1026, 237] on icon "button" at bounding box center [1028, 237] width 9 height 9
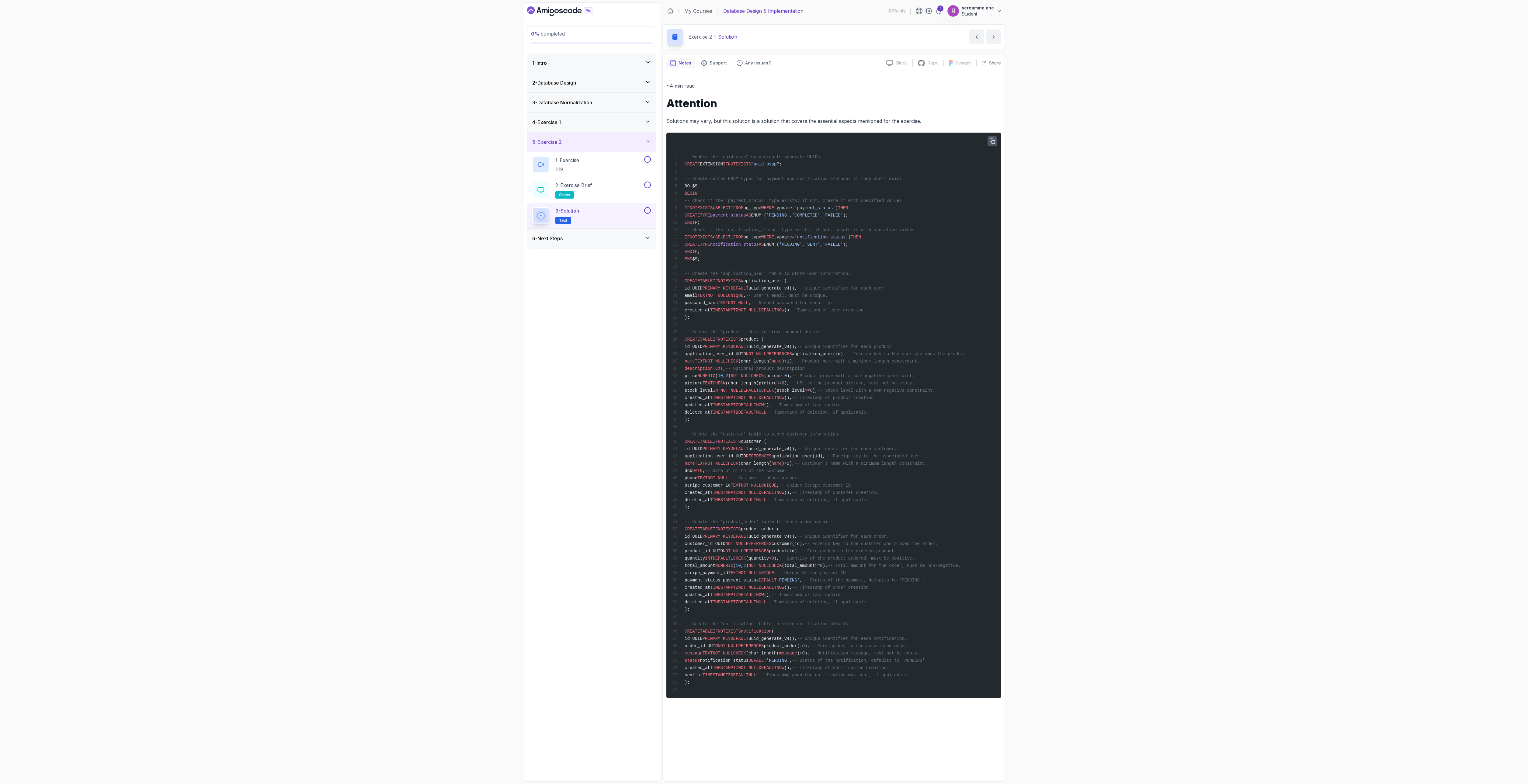
click at [763, 142] on icon "button" at bounding box center [992, 141] width 5 height 5
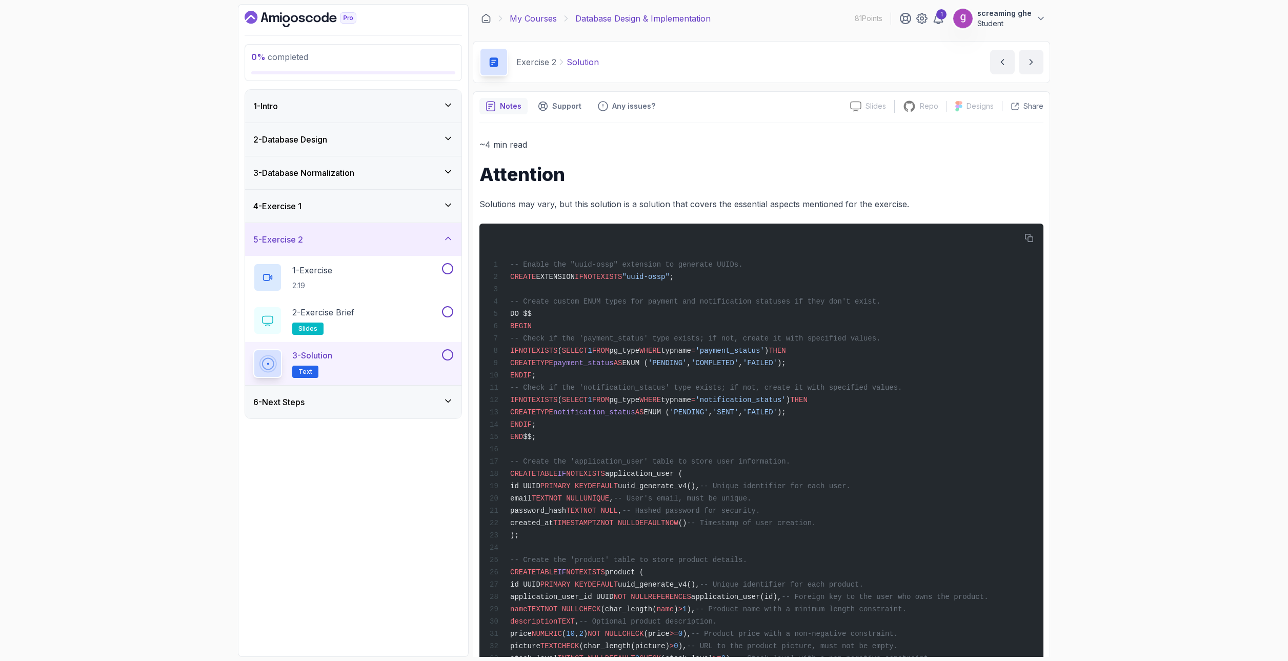
click at [528, 15] on link "My Courses" at bounding box center [533, 18] width 47 height 12
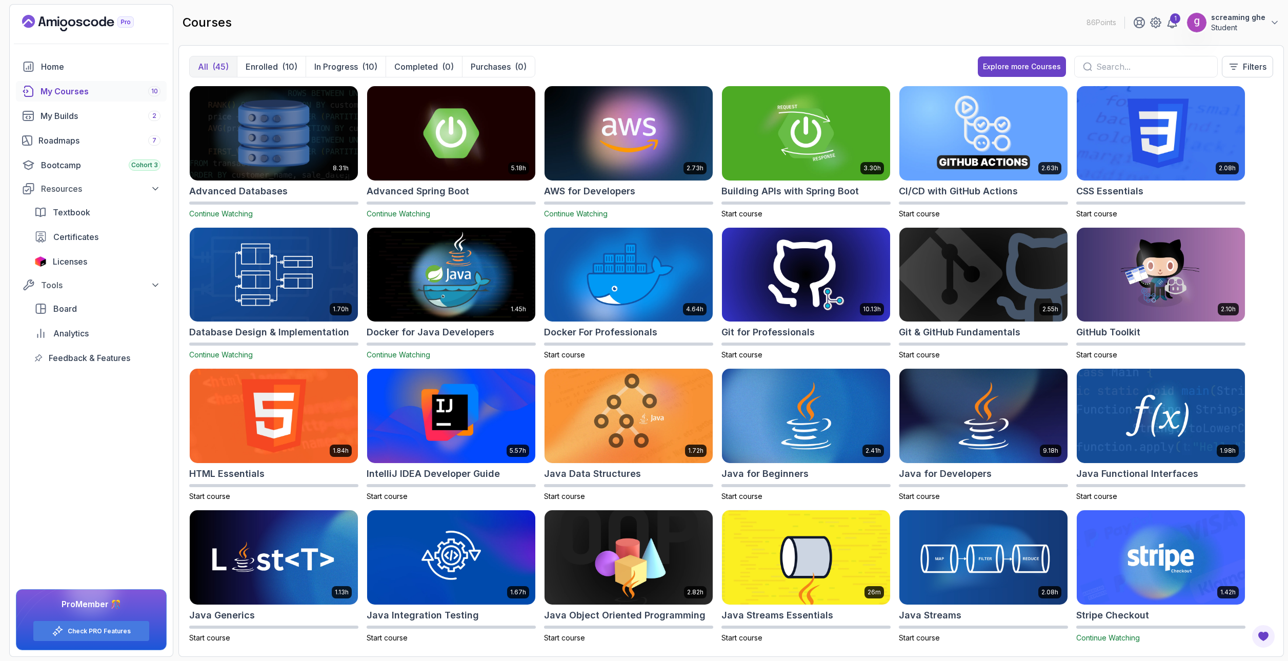
click at [255, 161] on img at bounding box center [274, 133] width 176 height 99
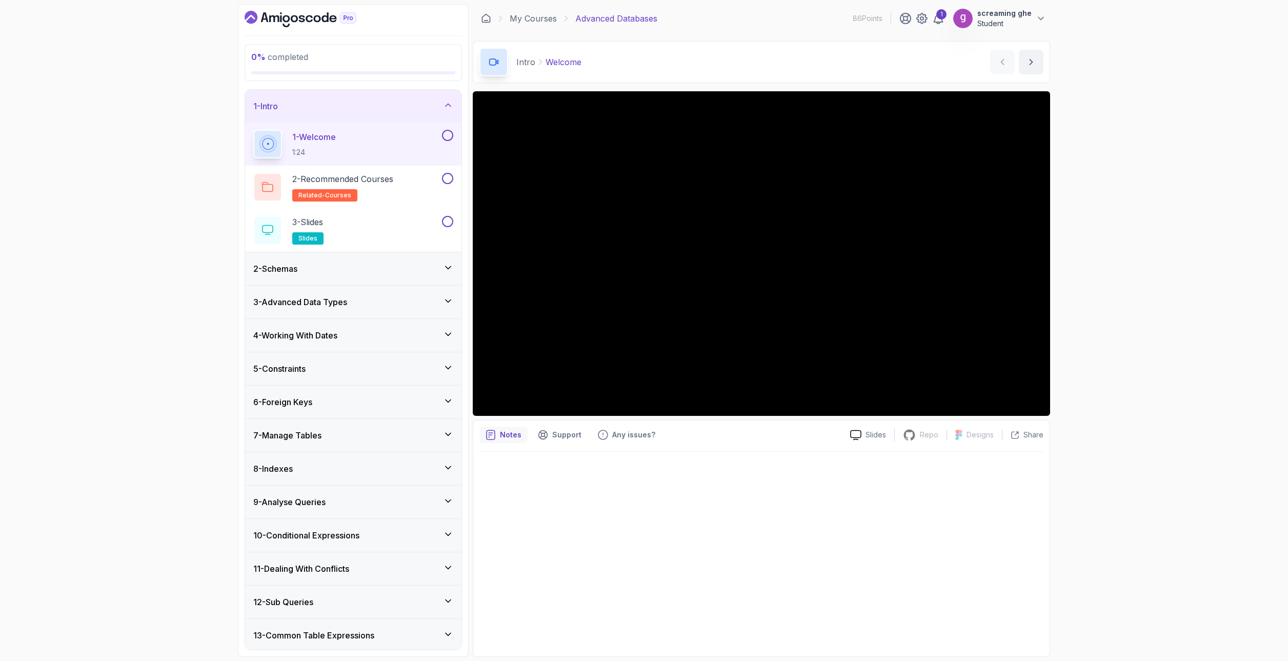
click at [336, 270] on div "2 - Schemas" at bounding box center [353, 269] width 200 height 12
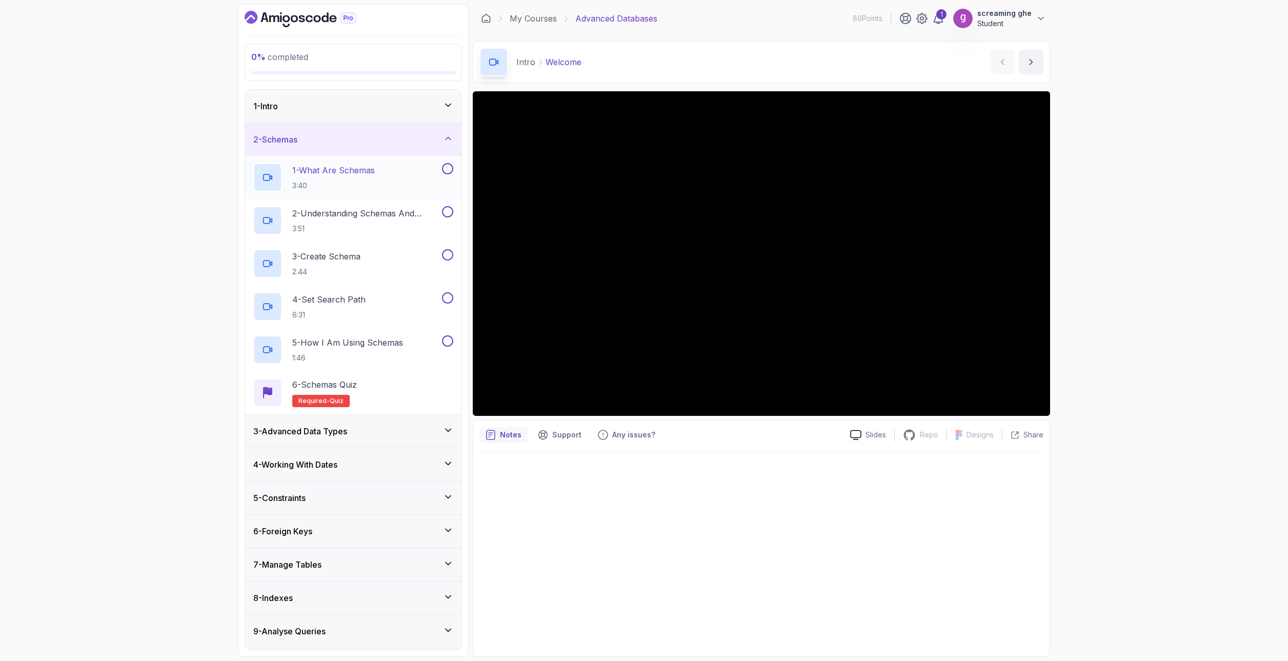
click at [341, 173] on p "1 - What Are Schemas" at bounding box center [333, 170] width 83 height 12
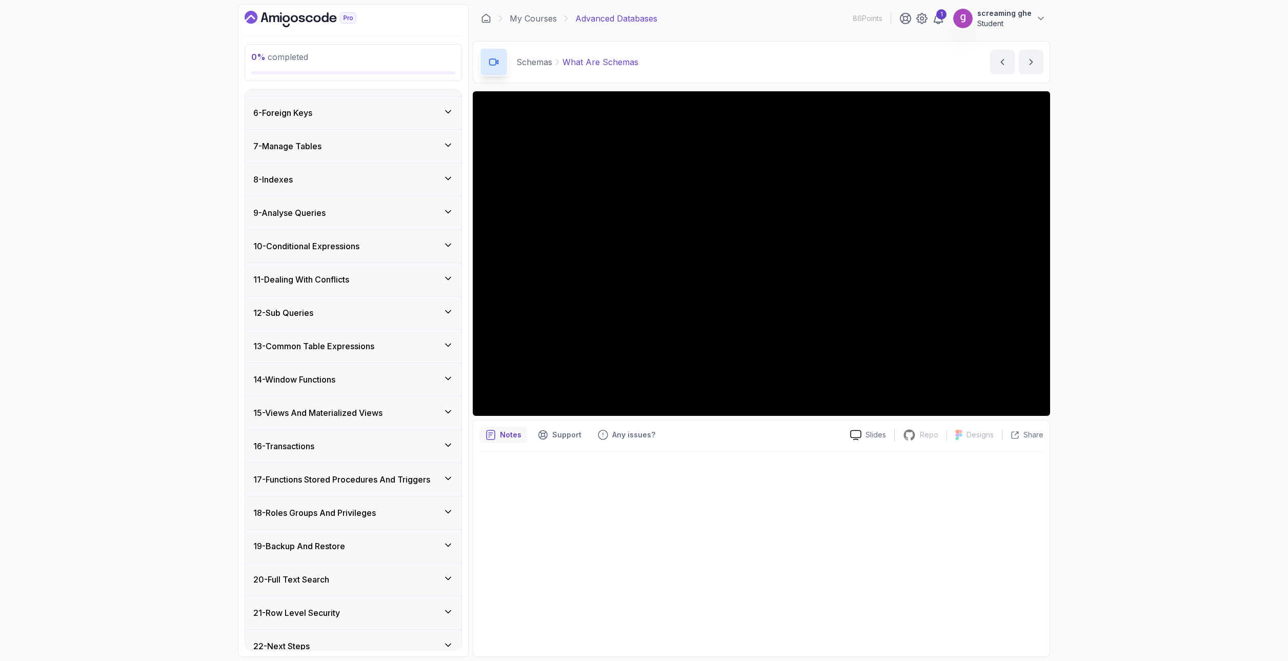
scroll to position [431, 0]
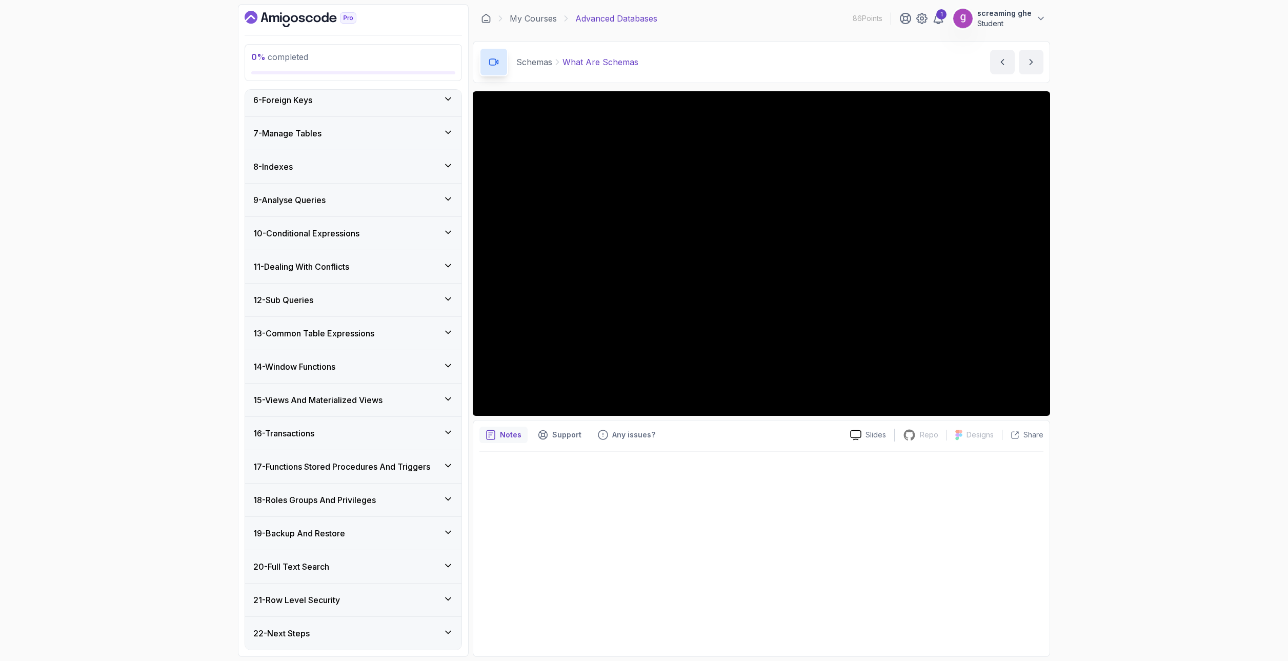
click at [346, 605] on div "21 - Row Level Security" at bounding box center [353, 600] width 200 height 12
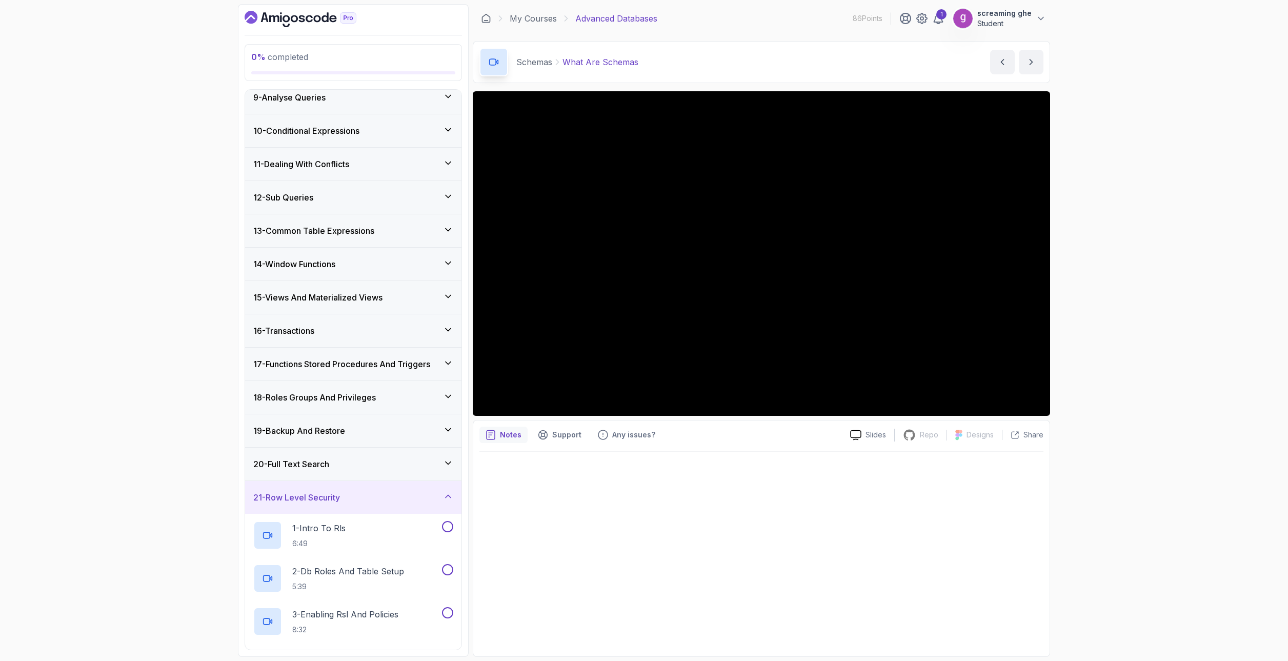
click at [378, 494] on div "21 - Row Level Security" at bounding box center [353, 497] width 200 height 12
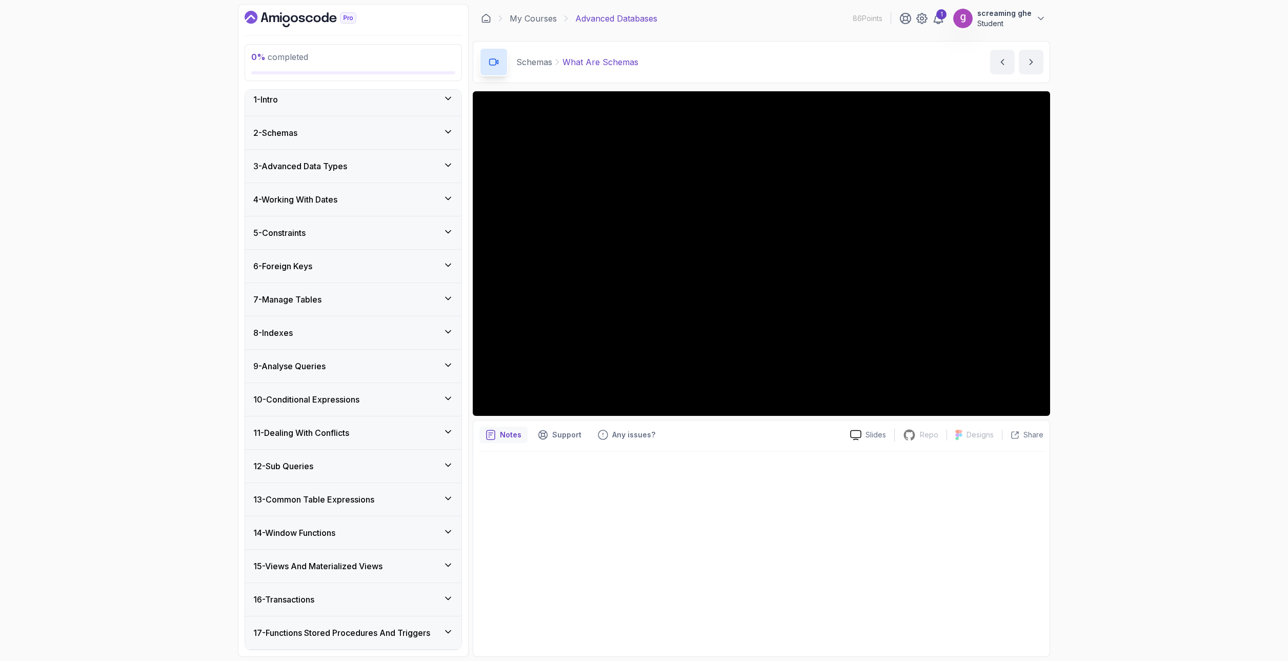
scroll to position [0, 0]
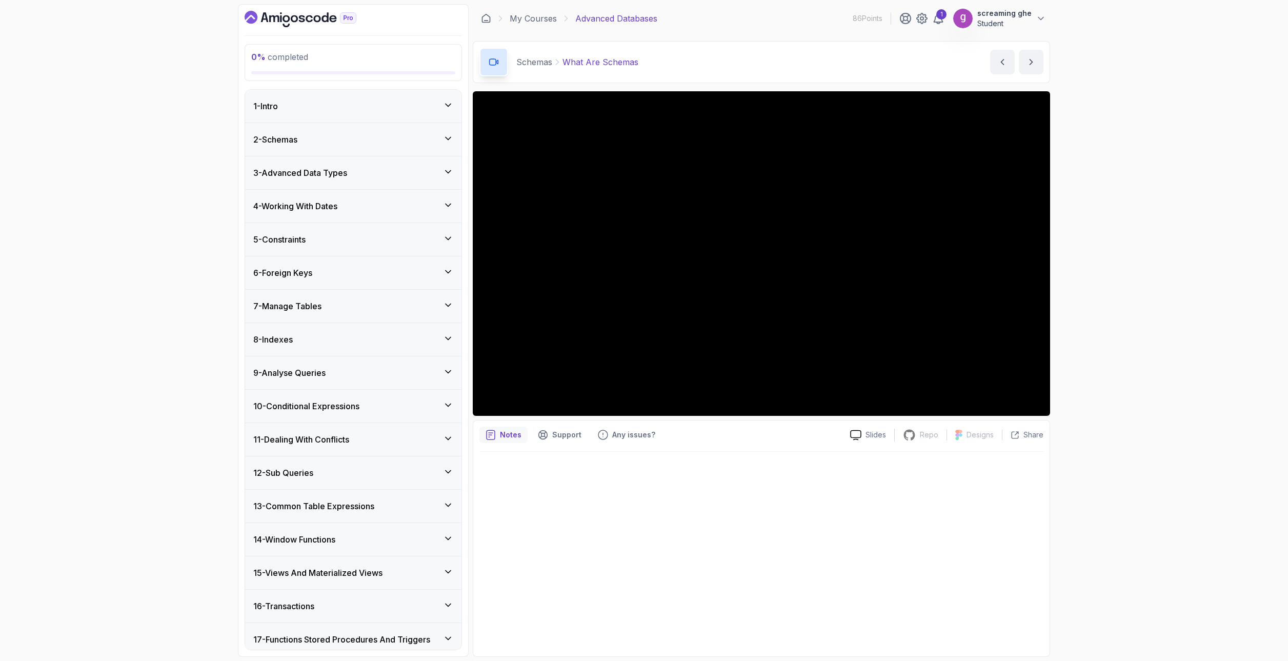
click at [346, 452] on div "11 - Dealing With Conflicts" at bounding box center [353, 439] width 216 height 33
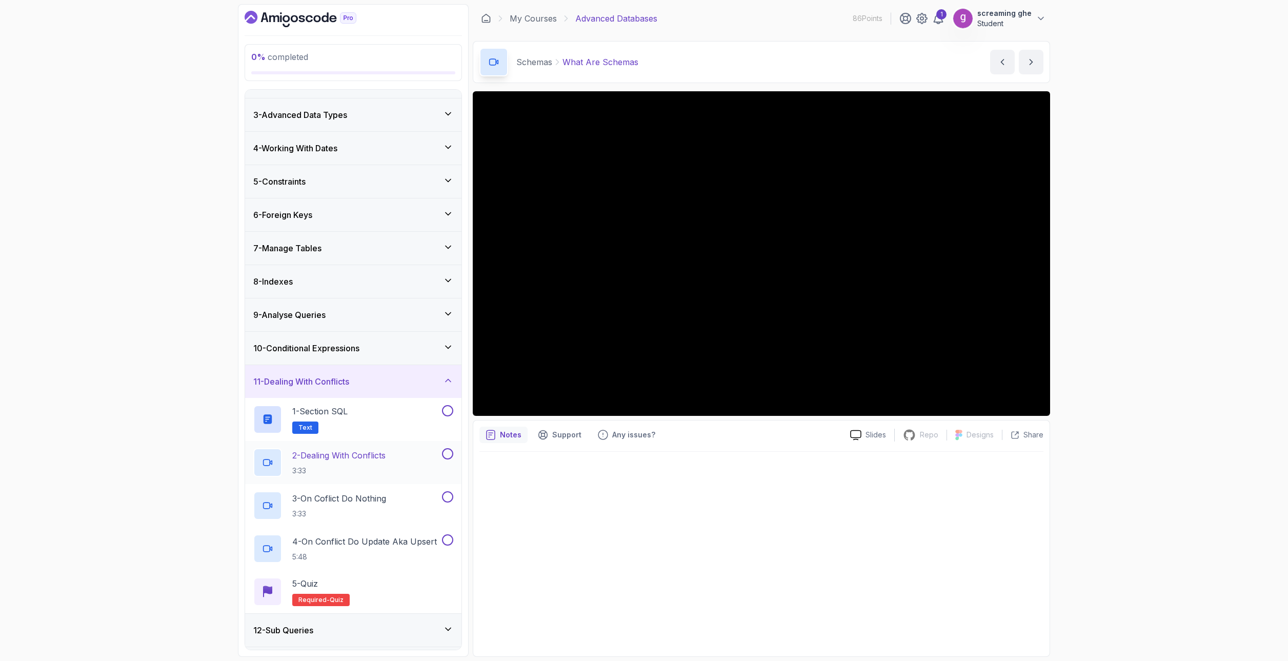
scroll to position [103, 0]
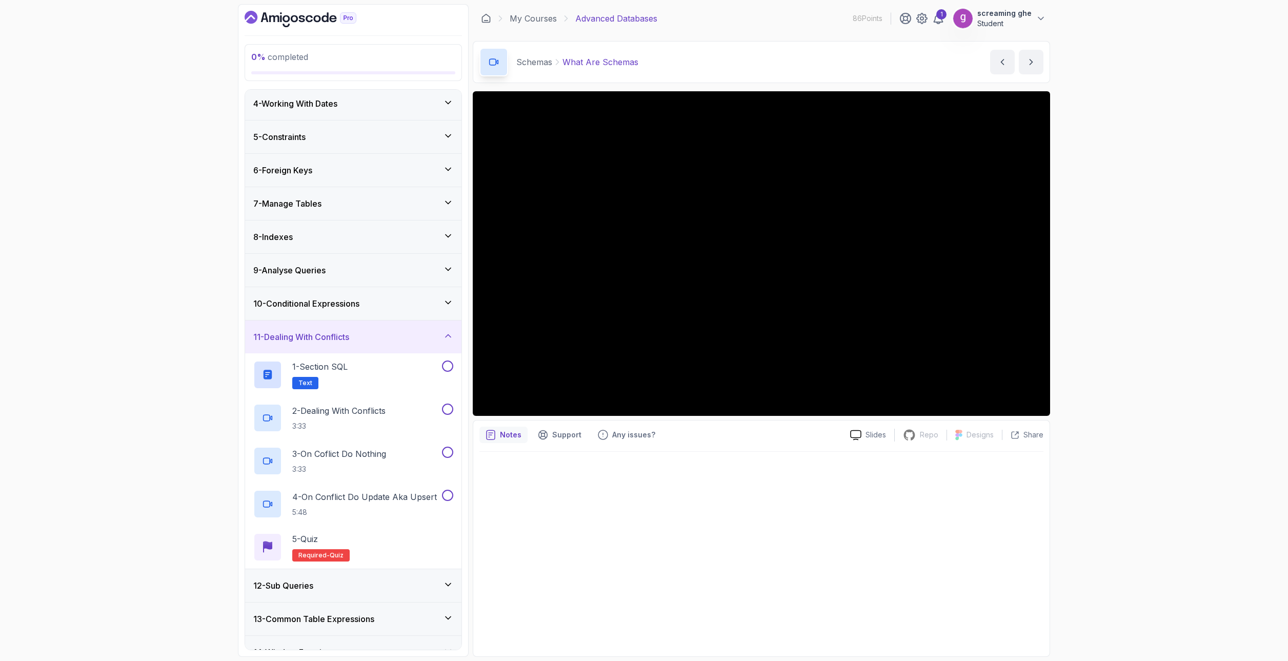
click at [395, 337] on div "11 - Dealing With Conflicts" at bounding box center [353, 337] width 200 height 12
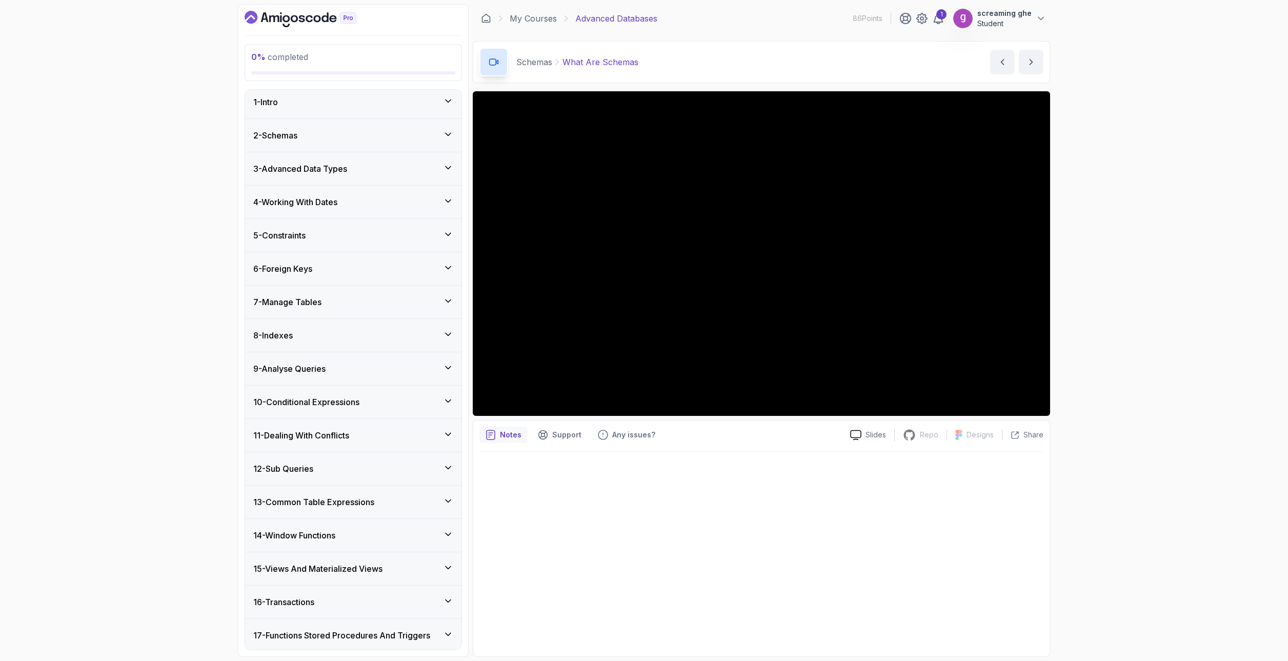
scroll to position [0, 0]
click at [307, 146] on div "2 - Schemas" at bounding box center [353, 139] width 216 height 33
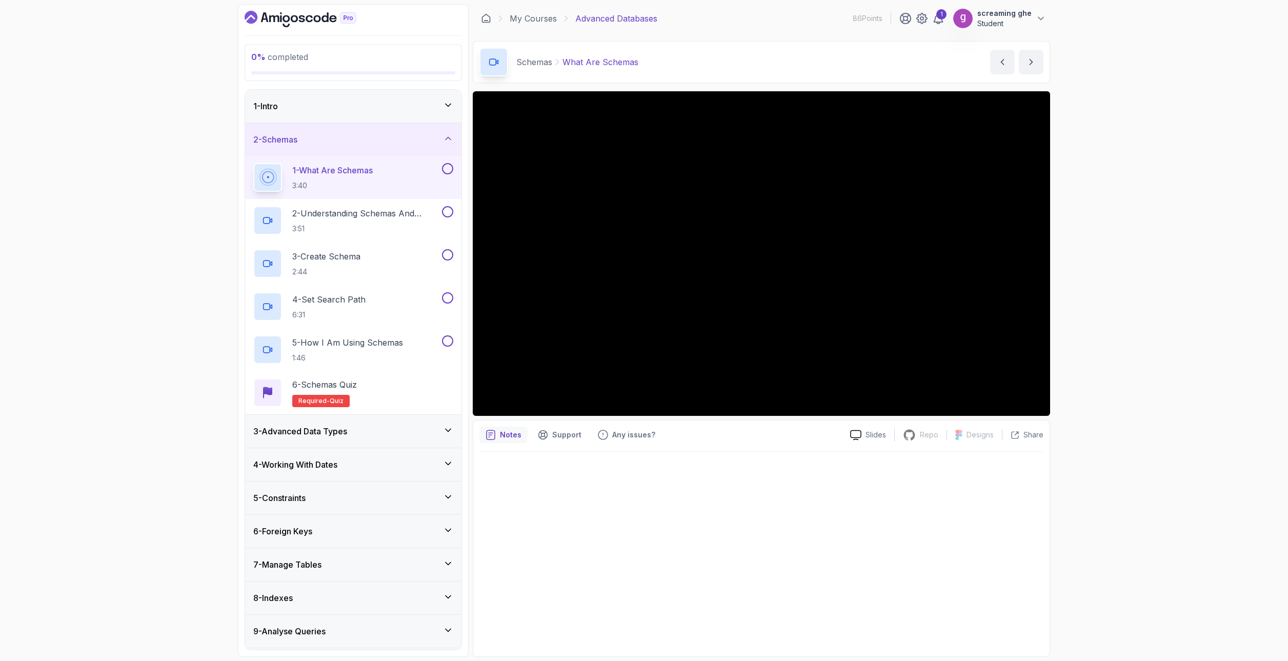
drag, startPoint x: 1125, startPoint y: 575, endPoint x: 1089, endPoint y: 544, distance: 47.6
click at [1124, 575] on div "0 % completed 1 - Intro 2 - Schemas 1 - What Are Schemas 3:40 2 - Understanding…" at bounding box center [644, 330] width 1288 height 661
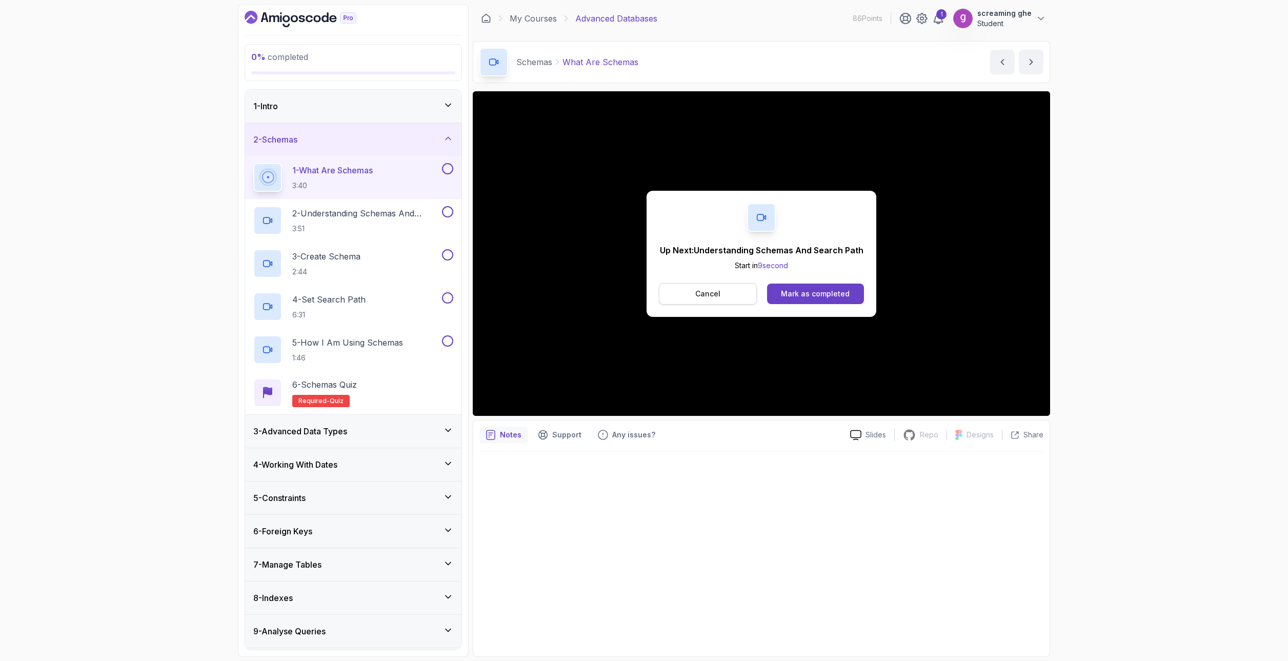
click at [716, 290] on p "Cancel" at bounding box center [707, 294] width 25 height 10
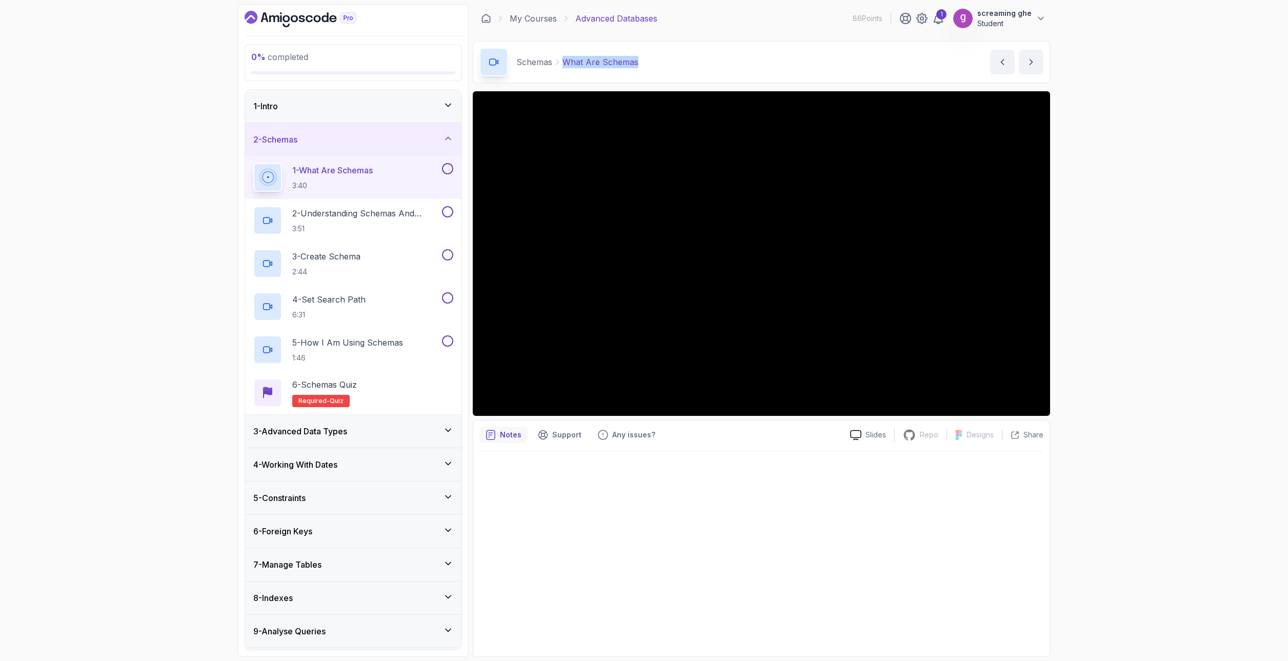
drag, startPoint x: 655, startPoint y: 66, endPoint x: 606, endPoint y: 73, distance: 49.7
click at [563, 62] on div "Schemas What Are Schemas What Are Schemas by [PERSON_NAME]" at bounding box center [761, 62] width 577 height 42
click at [381, 227] on p "3:51" at bounding box center [366, 229] width 148 height 10
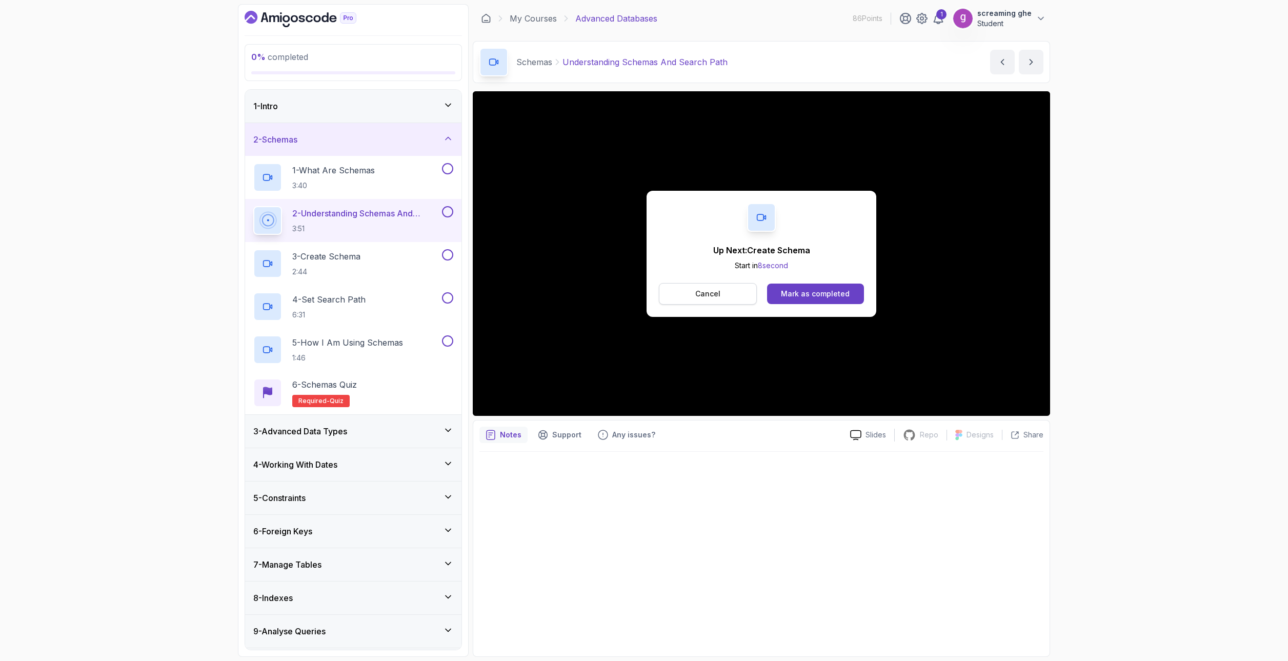
click at [724, 294] on button "Cancel" at bounding box center [708, 294] width 98 height 22
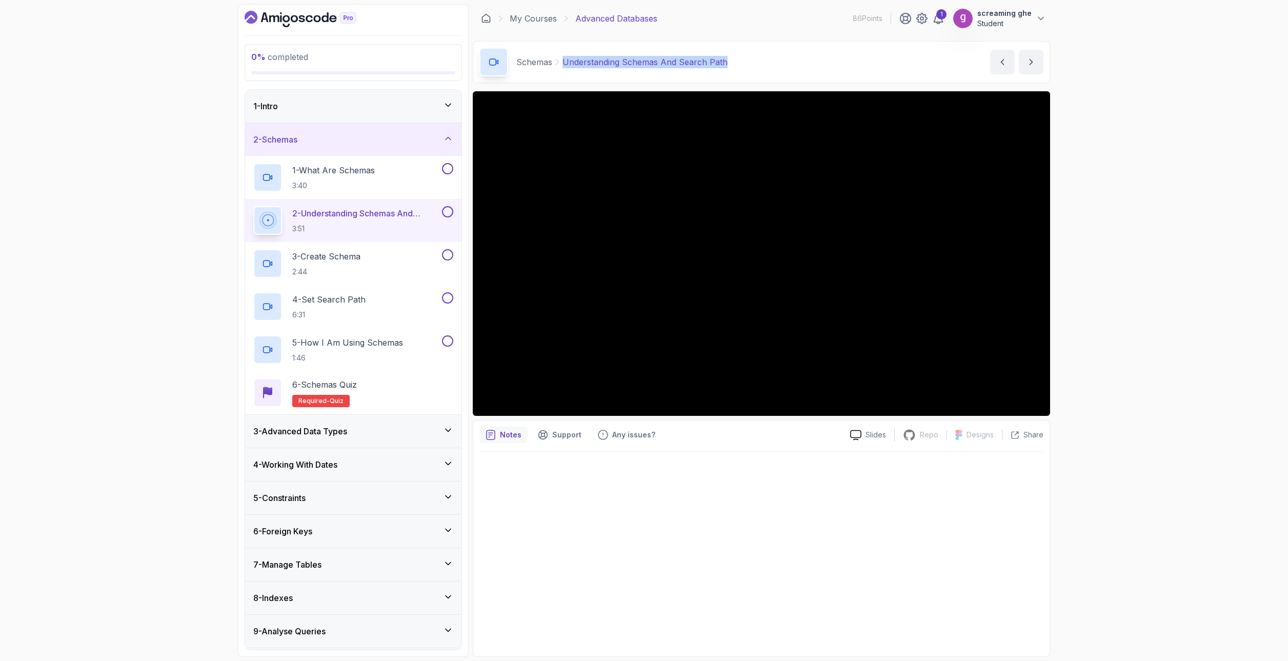
drag, startPoint x: 767, startPoint y: 64, endPoint x: 560, endPoint y: 52, distance: 206.9
click at [560, 52] on div "Schemas Understanding Schemas And Search Path Understanding Schemas And Search …" at bounding box center [761, 62] width 577 height 42
click at [330, 267] on p "2:44" at bounding box center [326, 272] width 68 height 10
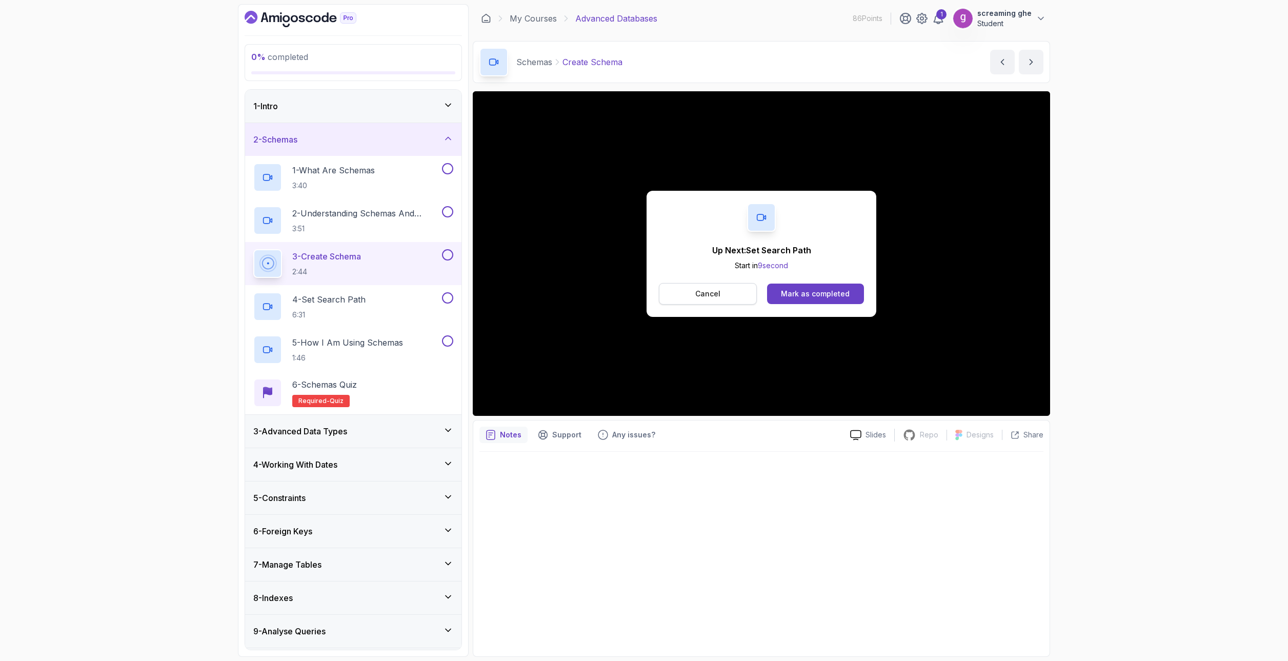
click at [715, 289] on p "Cancel" at bounding box center [707, 294] width 25 height 10
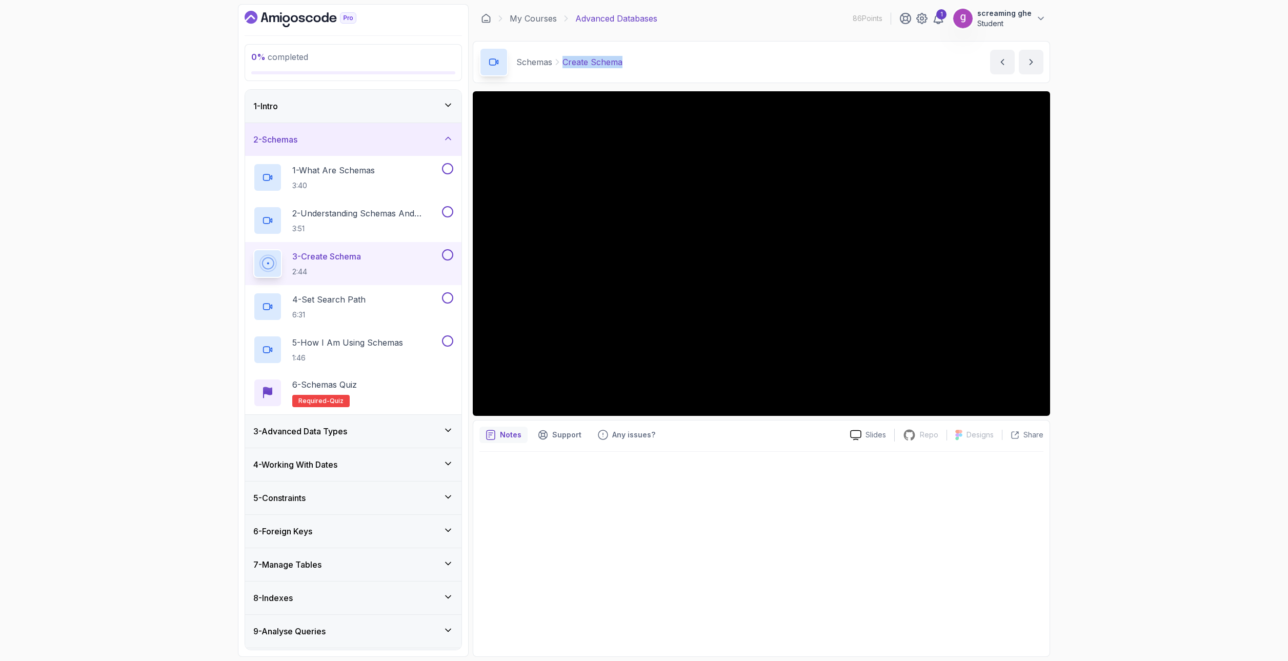
drag, startPoint x: 654, startPoint y: 59, endPoint x: 556, endPoint y: 64, distance: 97.5
click at [556, 64] on div "Schemas Create Schema Create Schema by [PERSON_NAME]" at bounding box center [761, 62] width 577 height 42
click at [355, 311] on p "6:31" at bounding box center [328, 315] width 73 height 10
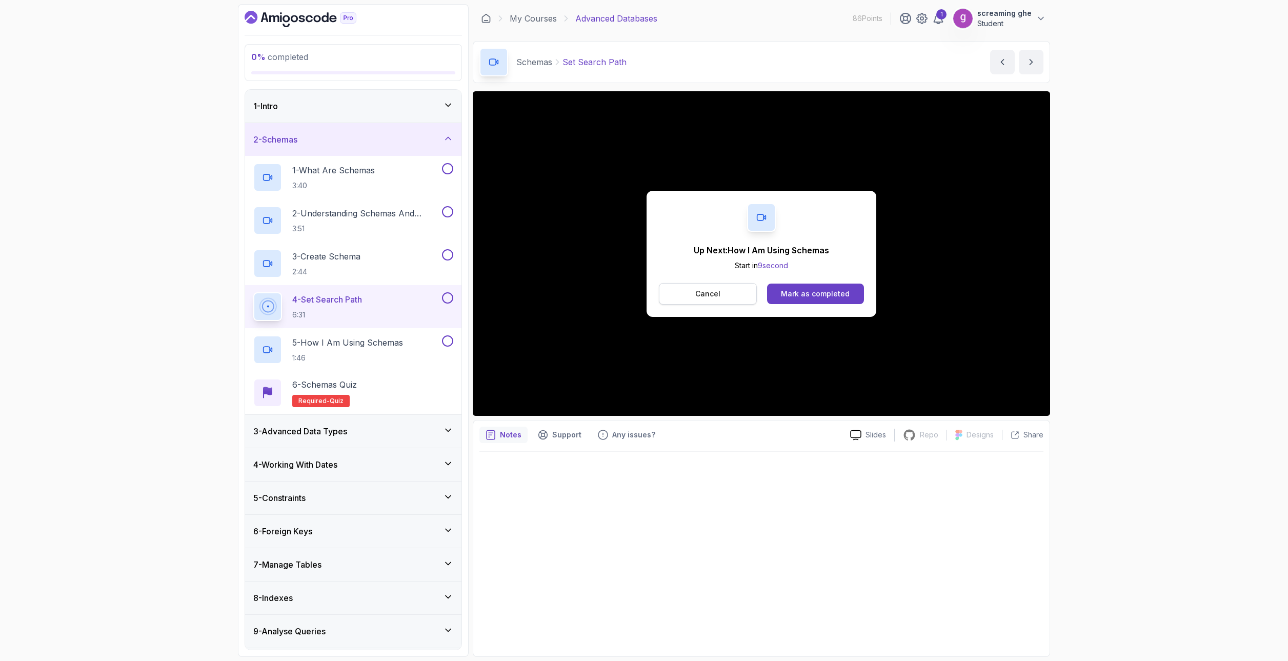
click at [692, 299] on button "Cancel" at bounding box center [708, 294] width 98 height 22
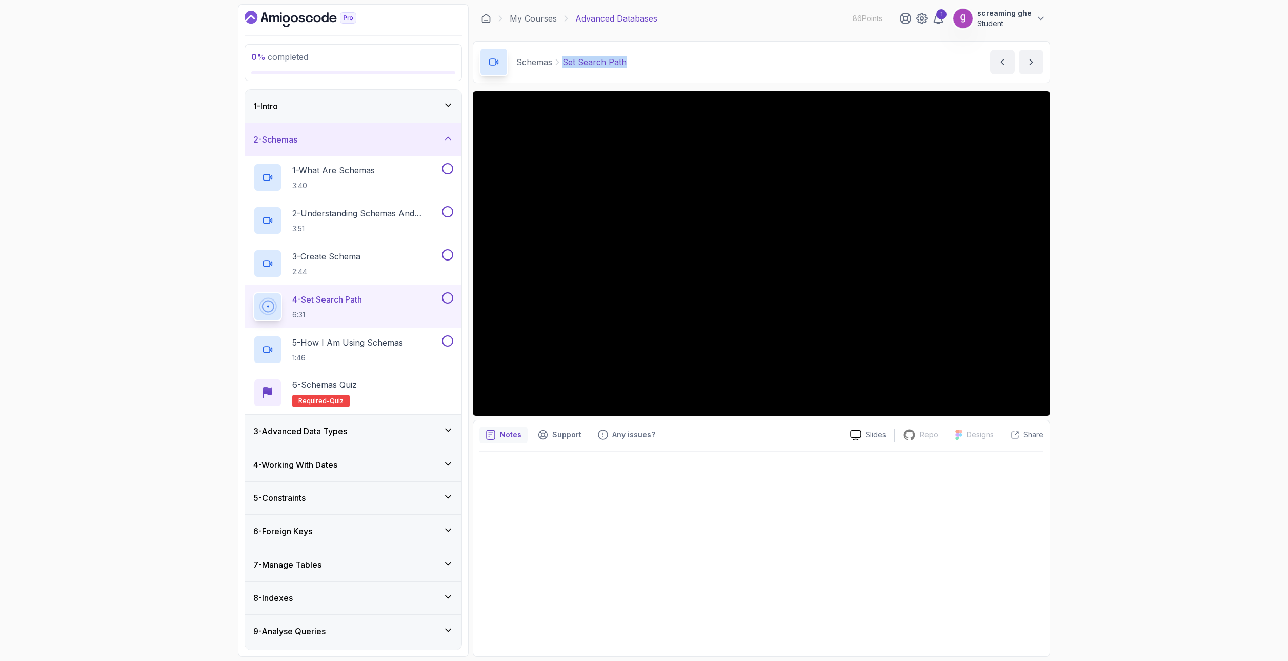
drag, startPoint x: 638, startPoint y: 61, endPoint x: 556, endPoint y: 59, distance: 81.5
click at [556, 59] on div "Schemas Set Search Path Set Search Path by [PERSON_NAME]" at bounding box center [761, 62] width 577 height 42
click at [552, 535] on div at bounding box center [761, 551] width 564 height 198
click at [371, 352] on h2 "5 - How I Am Using Schemas 1:46" at bounding box center [347, 349] width 111 height 27
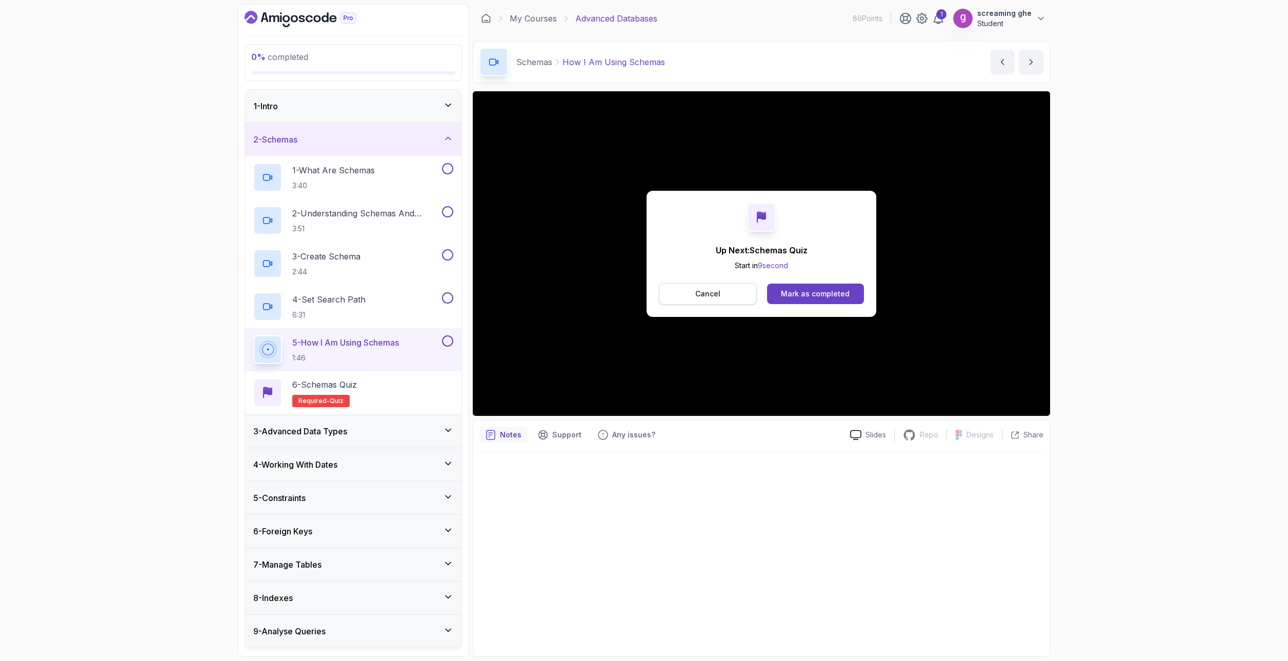
click at [718, 300] on button "Cancel" at bounding box center [708, 294] width 98 height 22
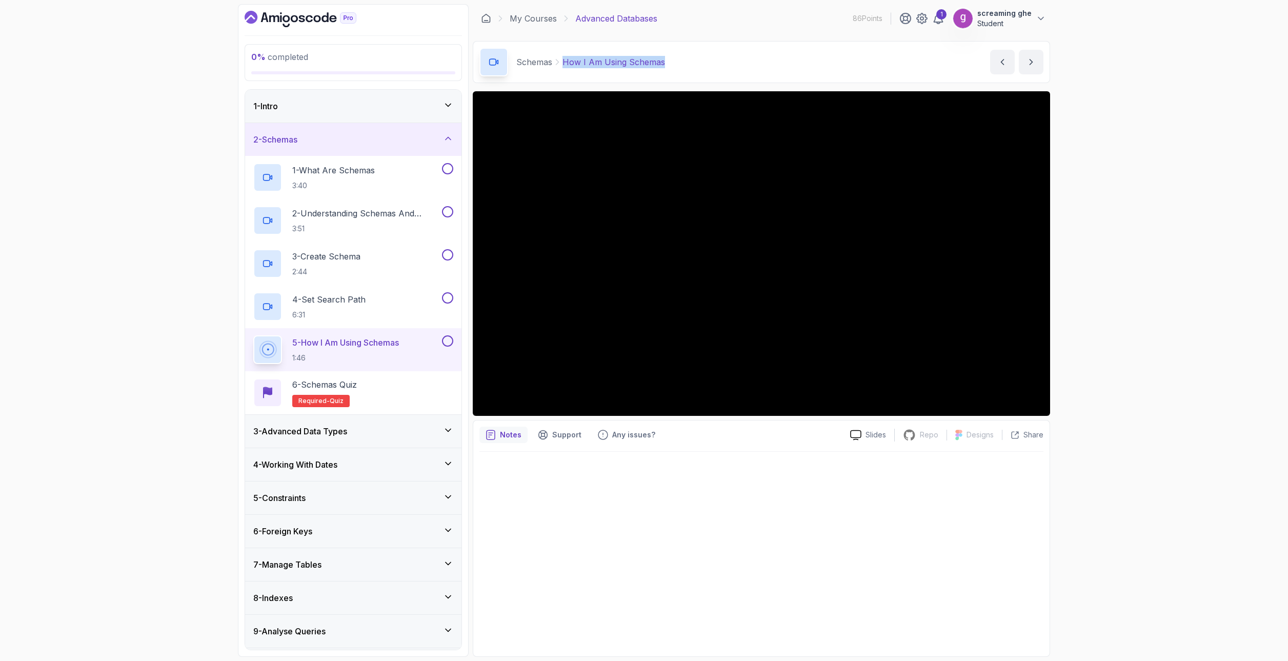
drag, startPoint x: 615, startPoint y: 62, endPoint x: 558, endPoint y: 57, distance: 57.1
click at [558, 57] on div "Schemas How I Am Using Schemas How I Am Using Schemas by [PERSON_NAME]" at bounding box center [761, 62] width 577 height 42
click at [347, 436] on h3 "3 - Advanced Data Types" at bounding box center [300, 431] width 94 height 12
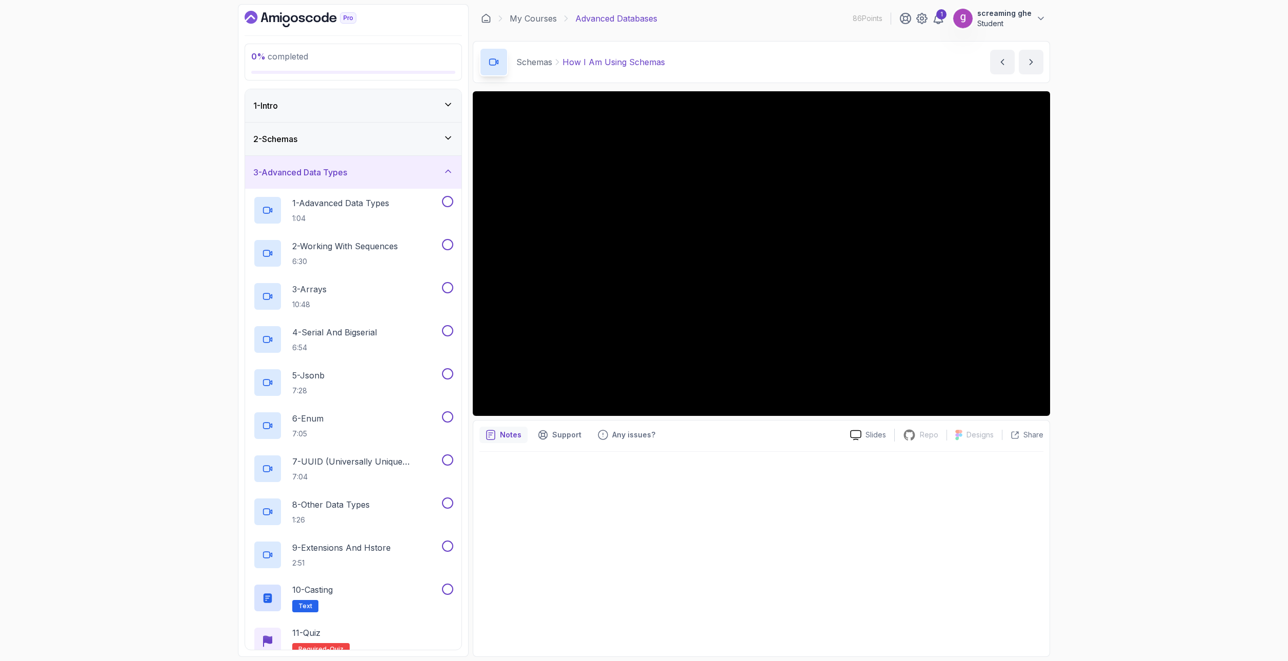
click at [1217, 536] on div "0 % completed 1 - Intro 2 - Schemas 3 - Advanced Data Types 1 - Adavanced Data …" at bounding box center [644, 330] width 1288 height 661
click at [348, 218] on p "1:04" at bounding box center [340, 218] width 97 height 10
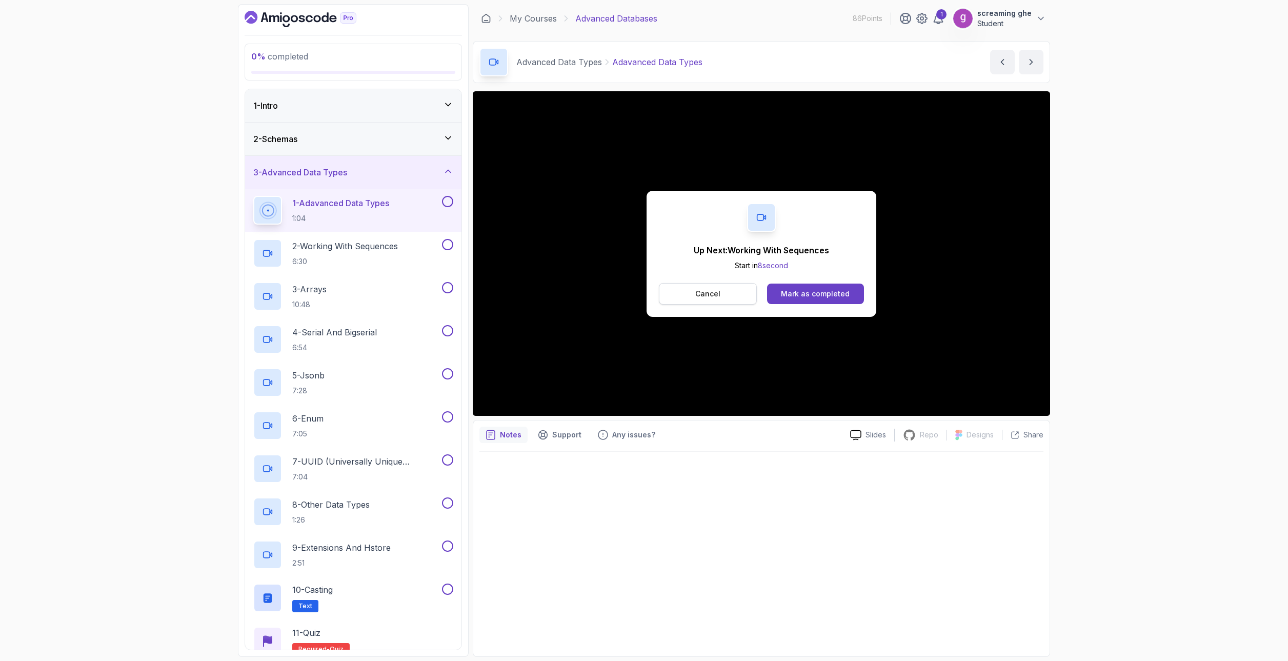
click at [704, 294] on p "Cancel" at bounding box center [707, 294] width 25 height 10
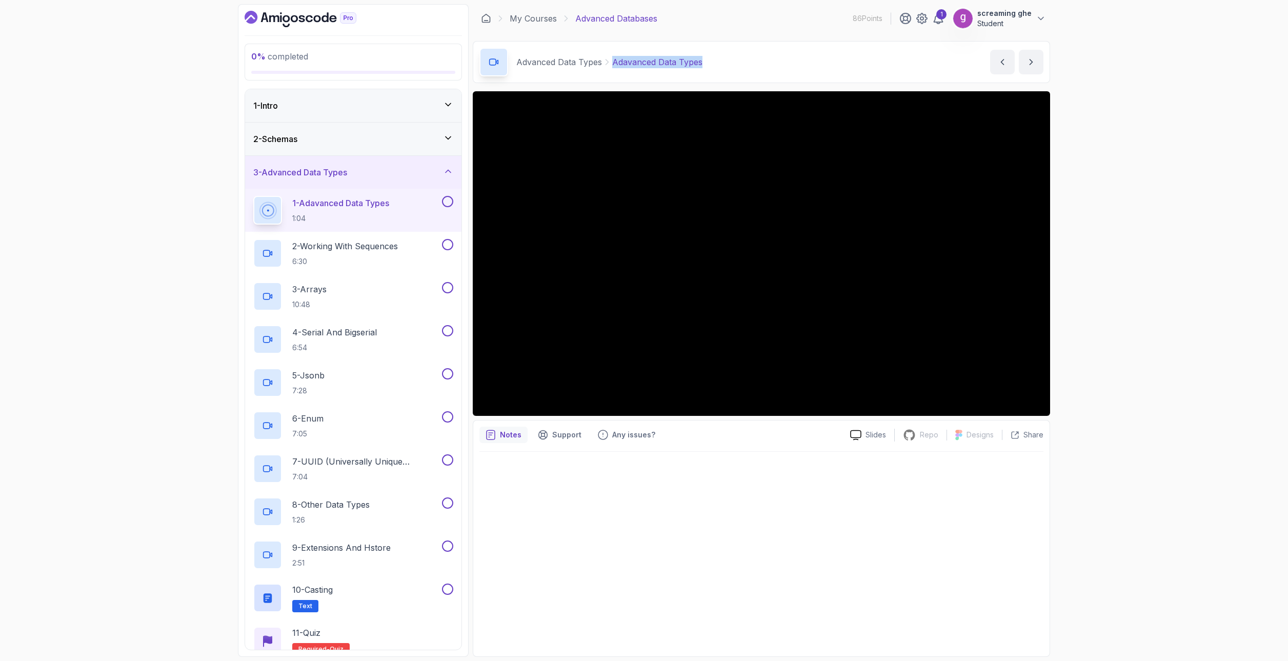
drag, startPoint x: 651, startPoint y: 65, endPoint x: 613, endPoint y: 63, distance: 38.0
click at [613, 63] on div "Advanced Data Types Adavanced Data Types Adavanced Data Types by [PERSON_NAME]" at bounding box center [761, 62] width 577 height 42
drag, startPoint x: 667, startPoint y: 534, endPoint x: 641, endPoint y: 527, distance: 26.1
click at [667, 535] on div at bounding box center [761, 551] width 564 height 198
click at [350, 258] on p "6:30" at bounding box center [345, 261] width 106 height 10
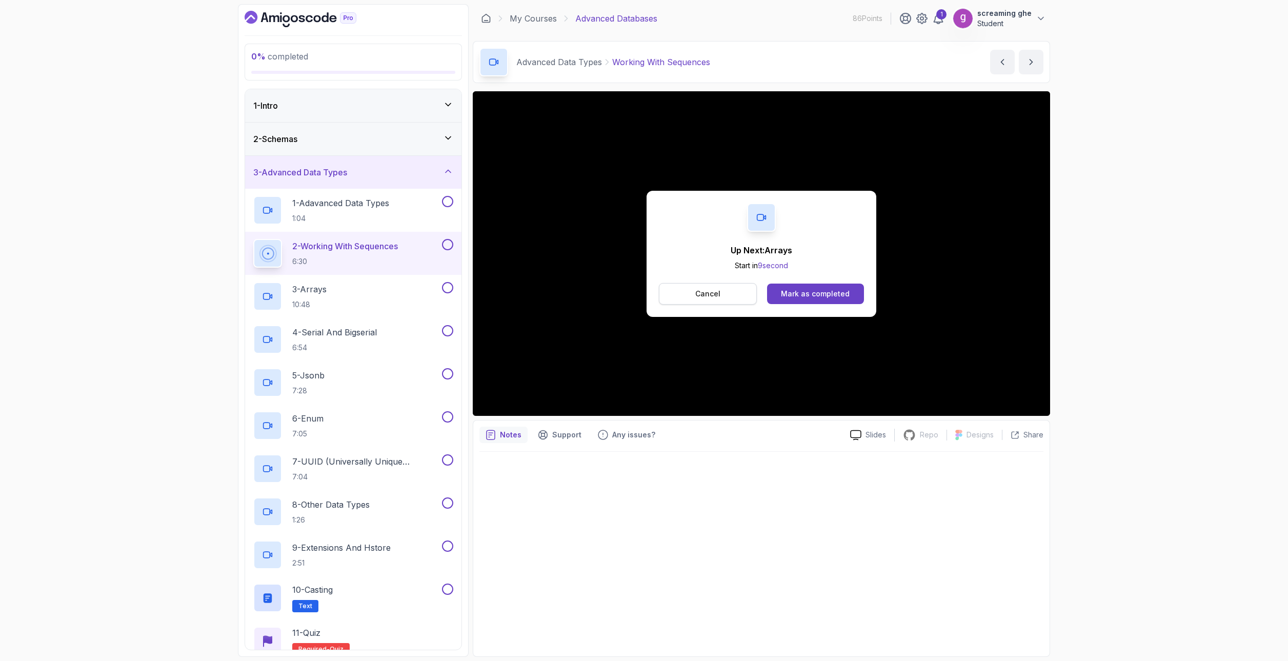
click at [733, 292] on button "Cancel" at bounding box center [708, 294] width 98 height 22
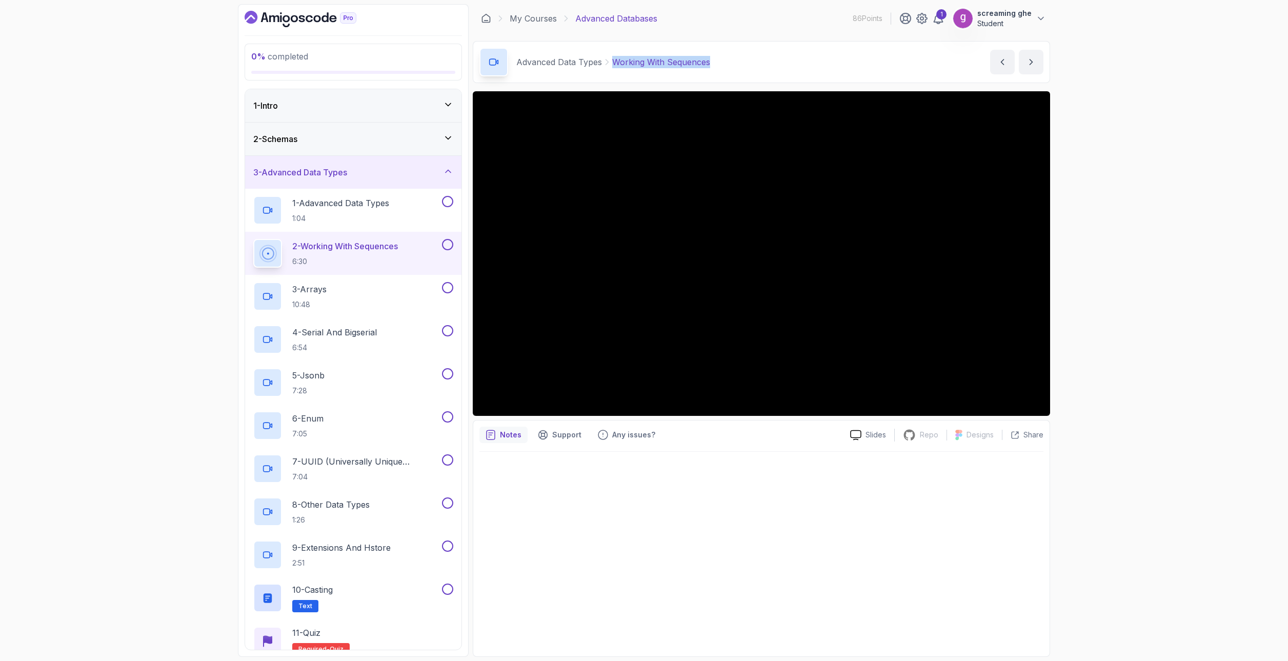
drag, startPoint x: 718, startPoint y: 62, endPoint x: 614, endPoint y: 60, distance: 104.1
click at [614, 60] on div "Advanced Data Types Working With Sequences Working With Sequences by [PERSON_NA…" at bounding box center [761, 62] width 577 height 42
click at [413, 298] on div "3 - Arrays 10:48" at bounding box center [346, 296] width 187 height 29
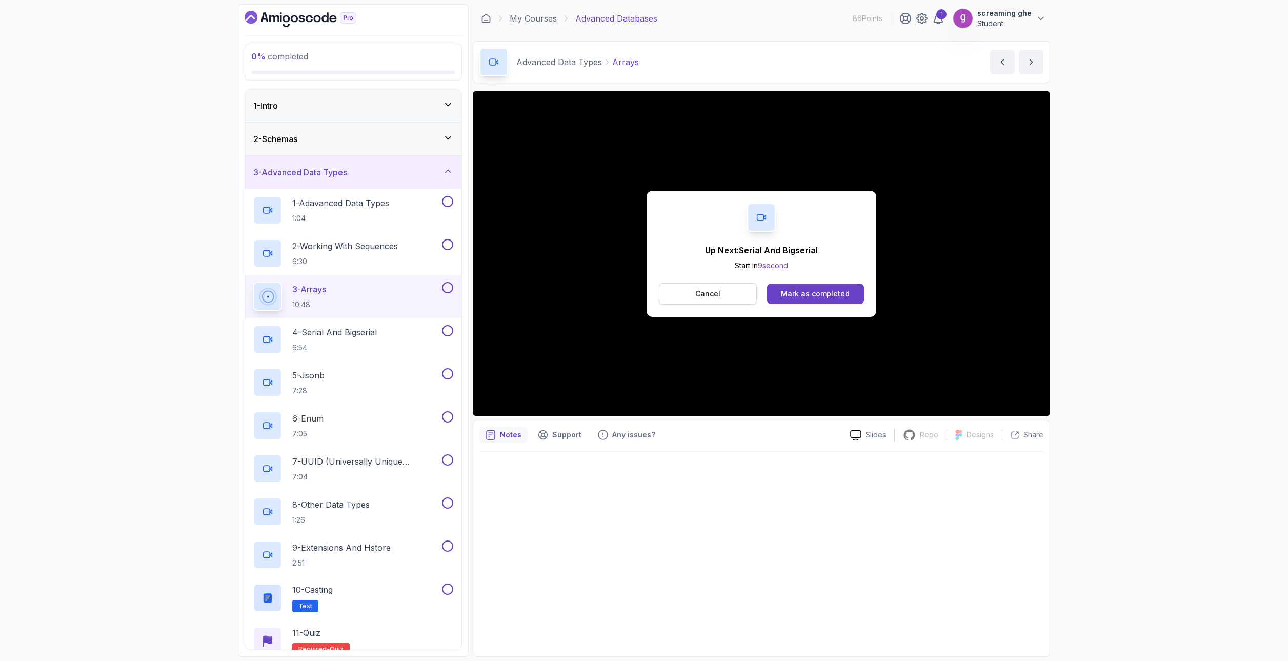
click at [724, 297] on button "Cancel" at bounding box center [708, 294] width 98 height 22
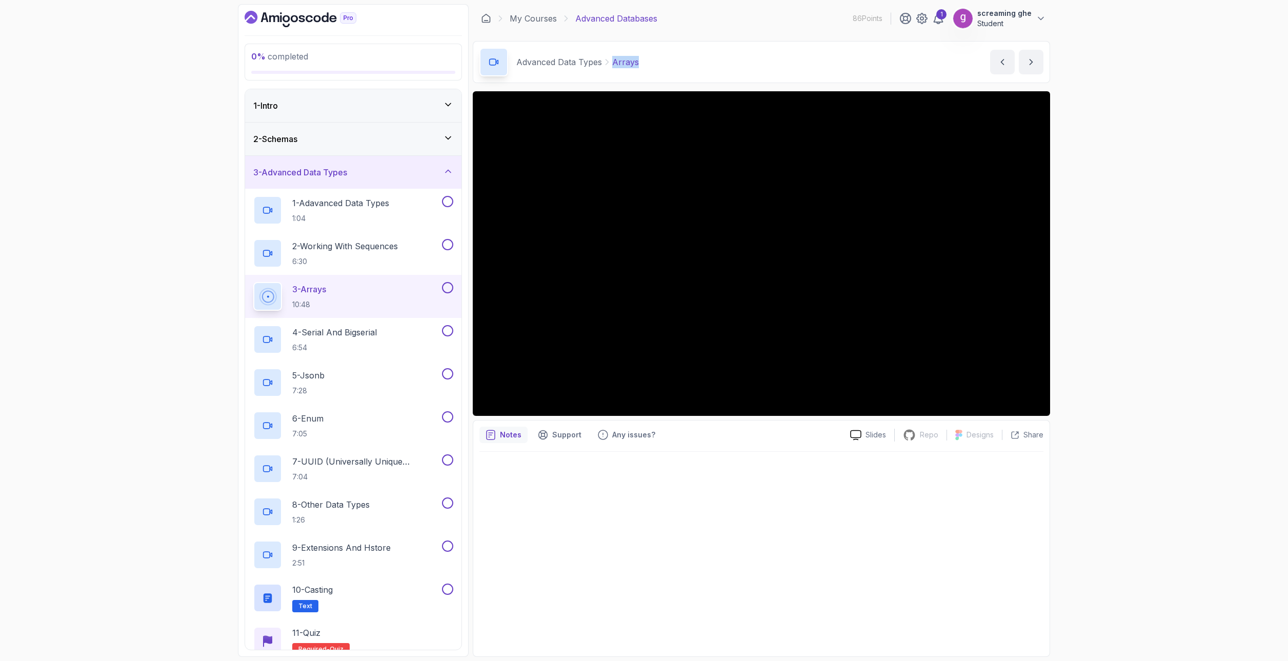
drag, startPoint x: 638, startPoint y: 65, endPoint x: 613, endPoint y: 63, distance: 24.7
click at [613, 63] on div "Advanced Data Types Arrays Arrays by [PERSON_NAME]" at bounding box center [761, 62] width 577 height 42
click at [352, 349] on p "6:54" at bounding box center [334, 348] width 85 height 10
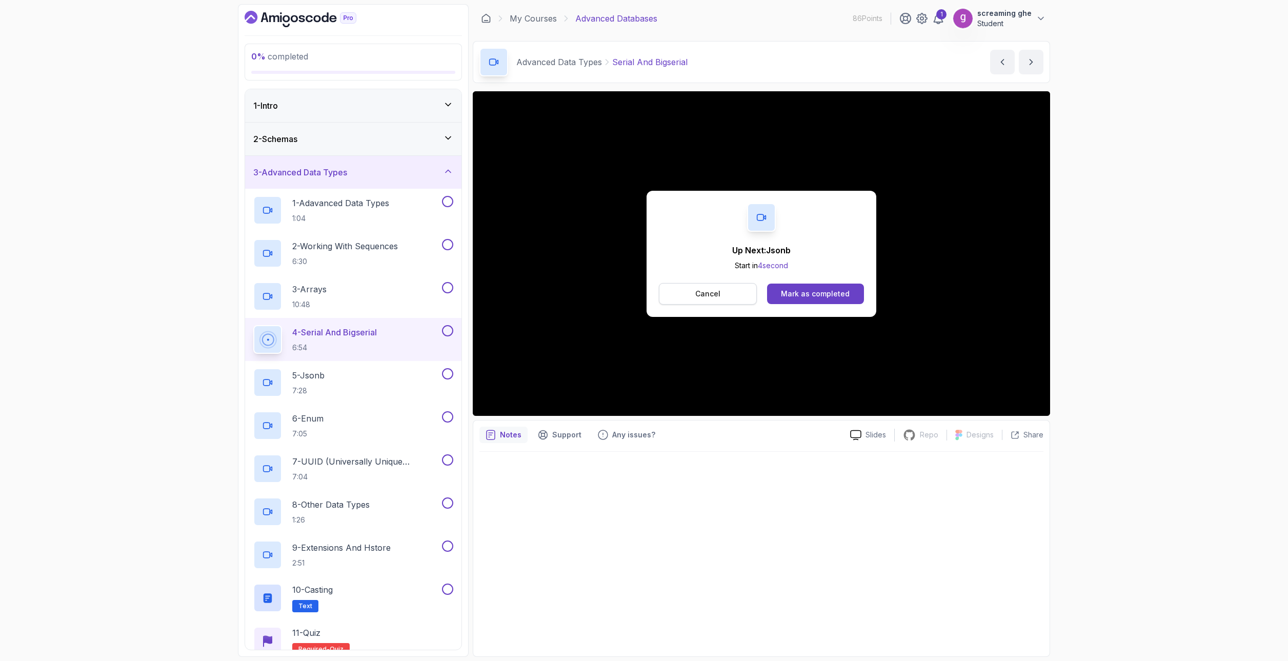
click at [719, 293] on p "Cancel" at bounding box center [707, 294] width 25 height 10
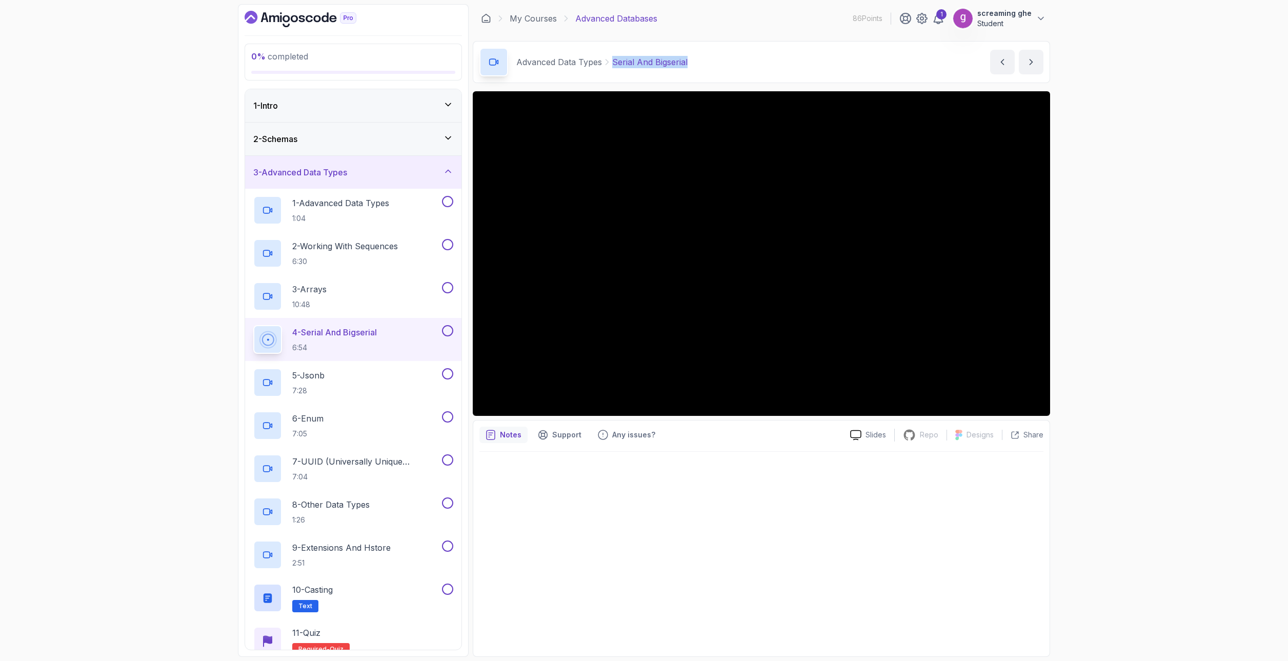
drag, startPoint x: 719, startPoint y: 50, endPoint x: 610, endPoint y: 54, distance: 108.8
click at [610, 54] on div "Advanced Data Types Serial And Bigserial Serial And Bigserial by [PERSON_NAME]" at bounding box center [761, 62] width 577 height 42
click at [275, 391] on div at bounding box center [267, 382] width 29 height 29
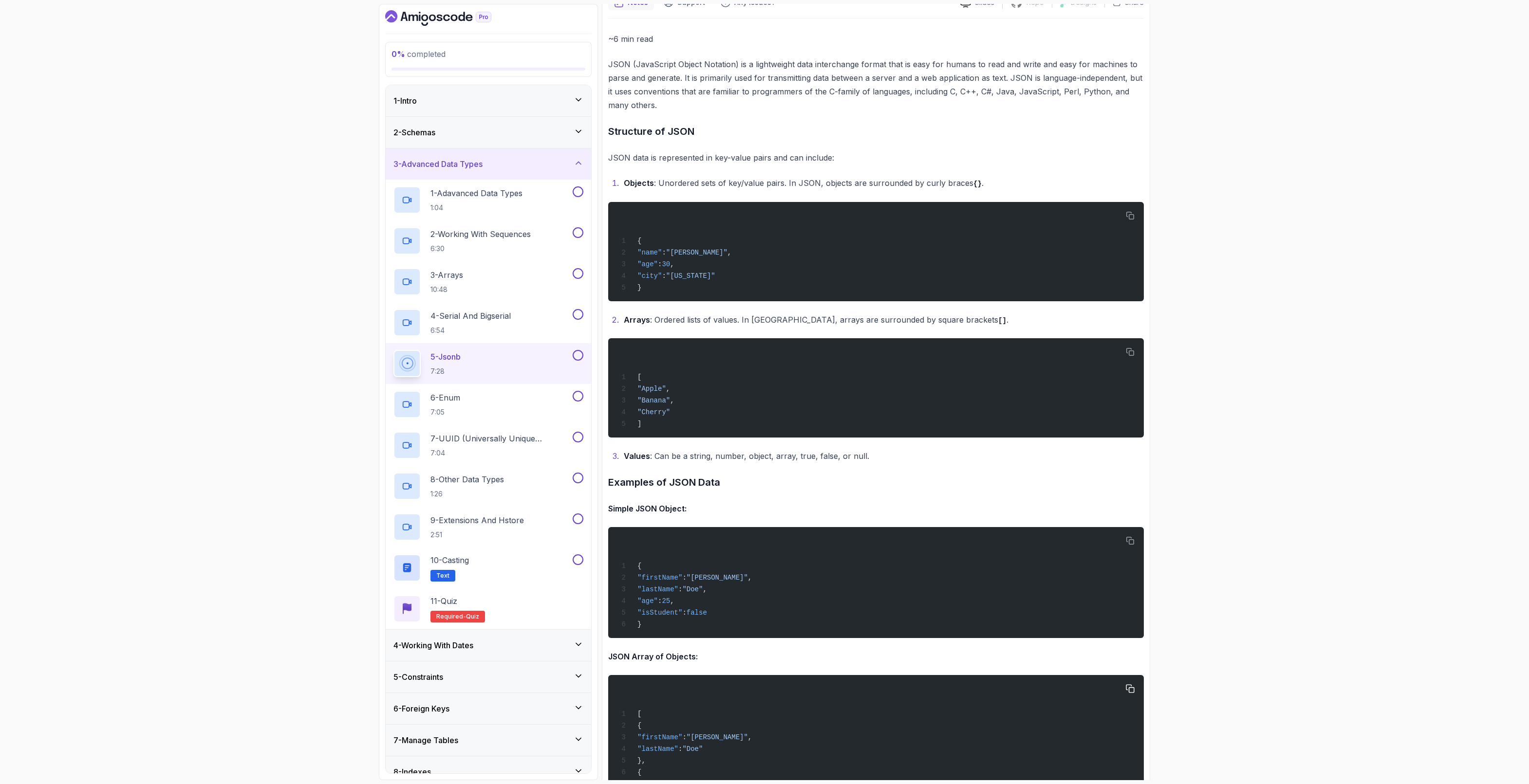
scroll to position [389, 0]
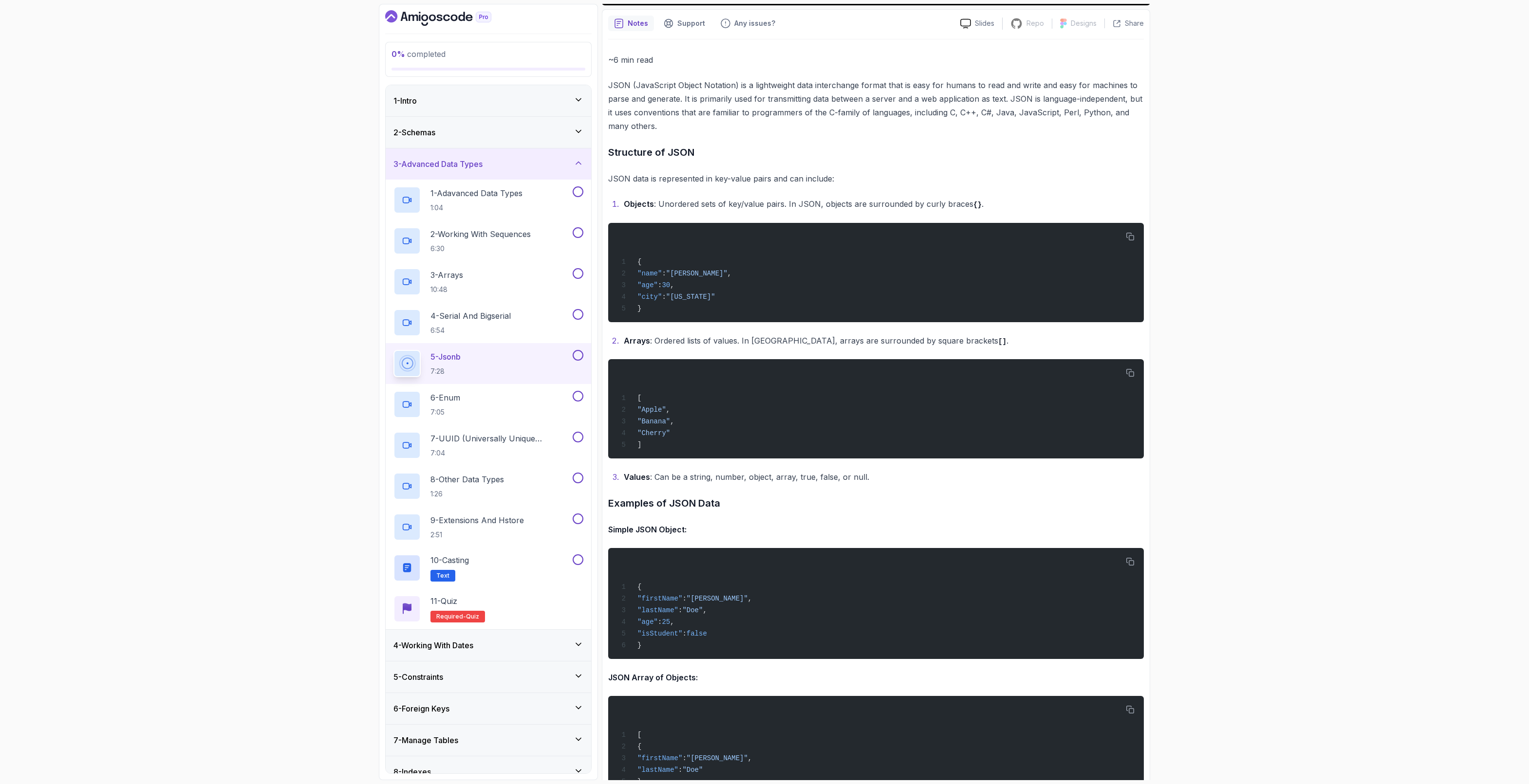
click at [1222, 538] on div "0 % completed 1 - Intro 2 - Schemas 3 - Advanced Data Types 1 - Adavanced Data …" at bounding box center [764, 392] width 1529 height 784
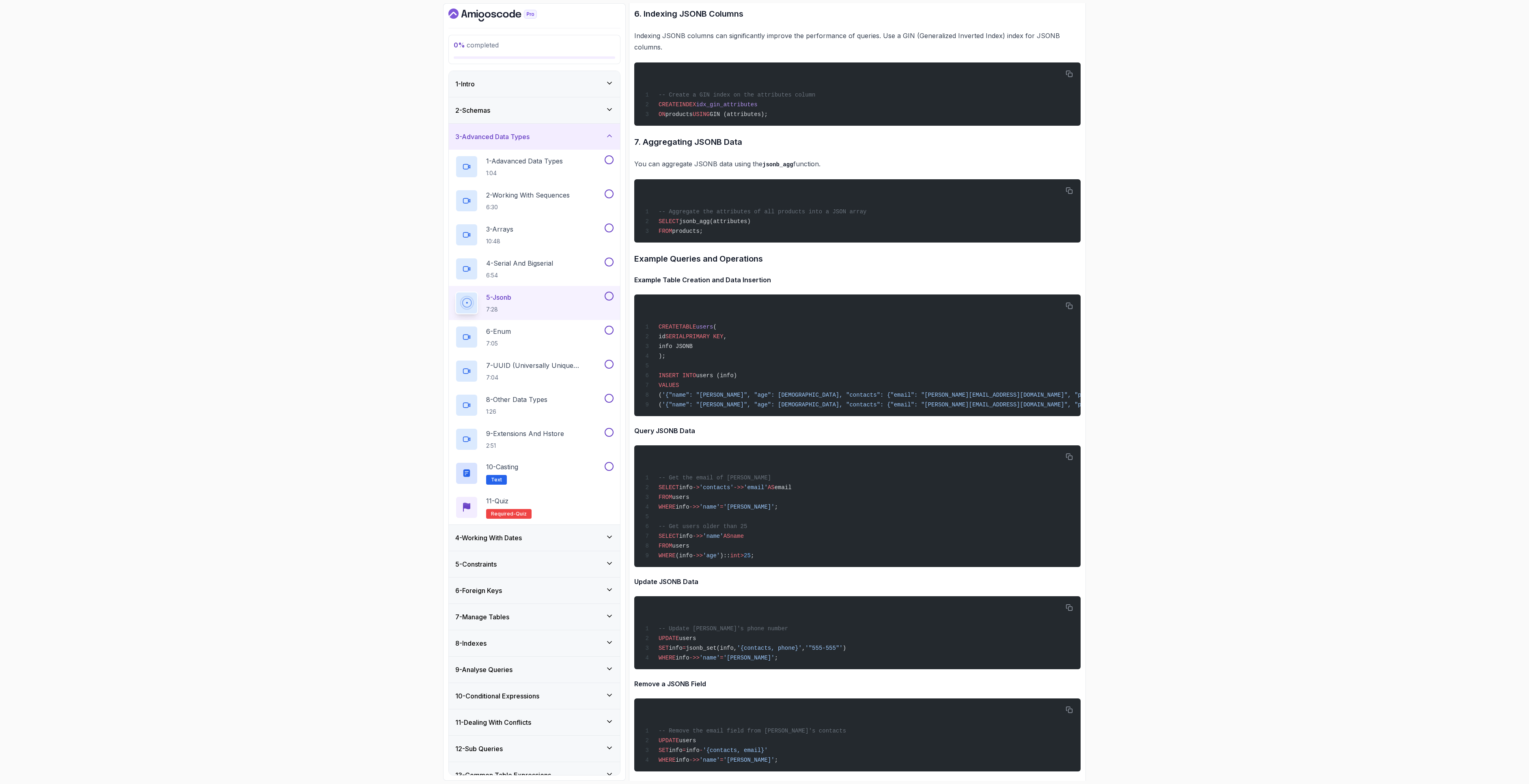
scroll to position [2592, 0]
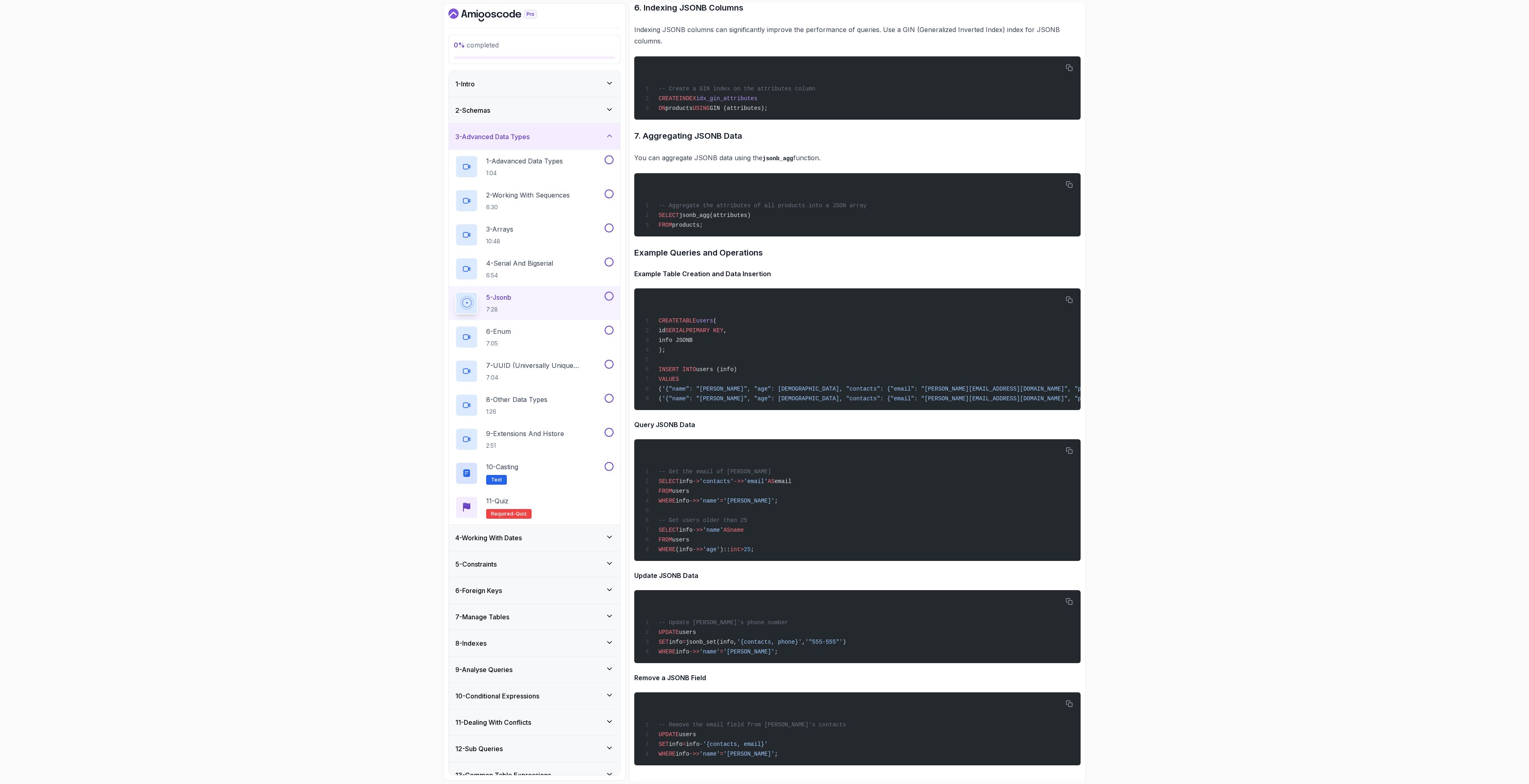
click at [1019, 302] on div "0 % completed 1 - Intro 2 - Schemas 3 - Advanced Data Types 1 - Adavanced Data …" at bounding box center [764, 392] width 1529 height 784
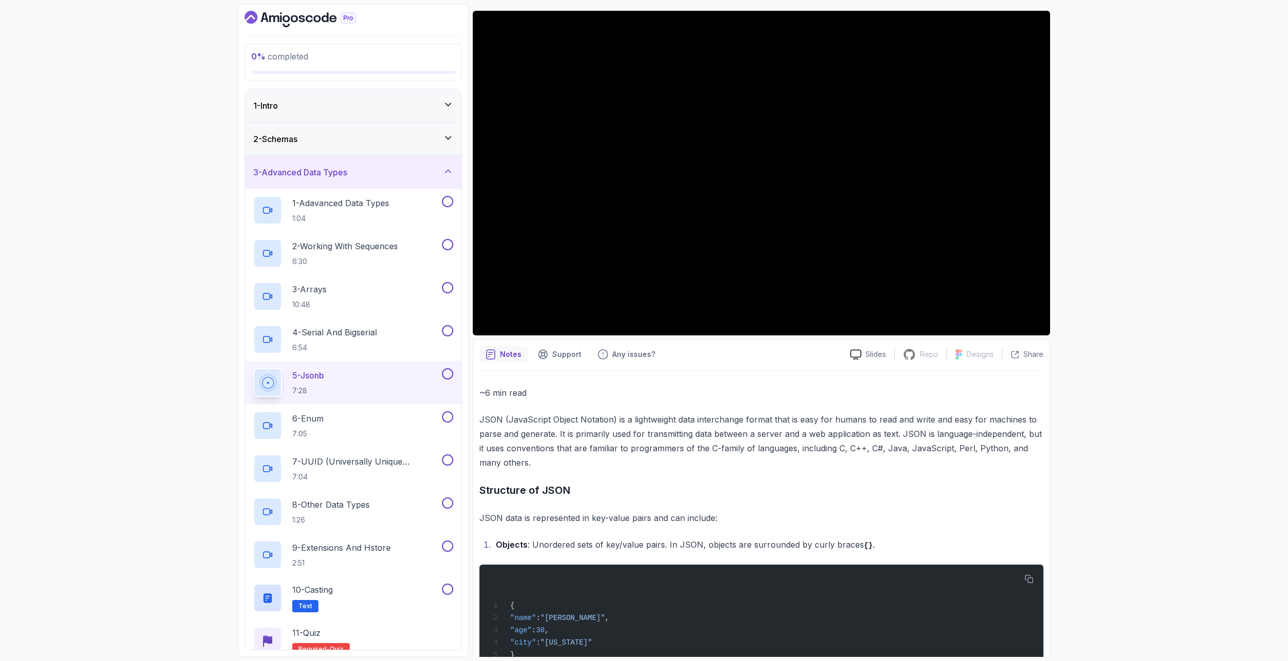
scroll to position [0, 0]
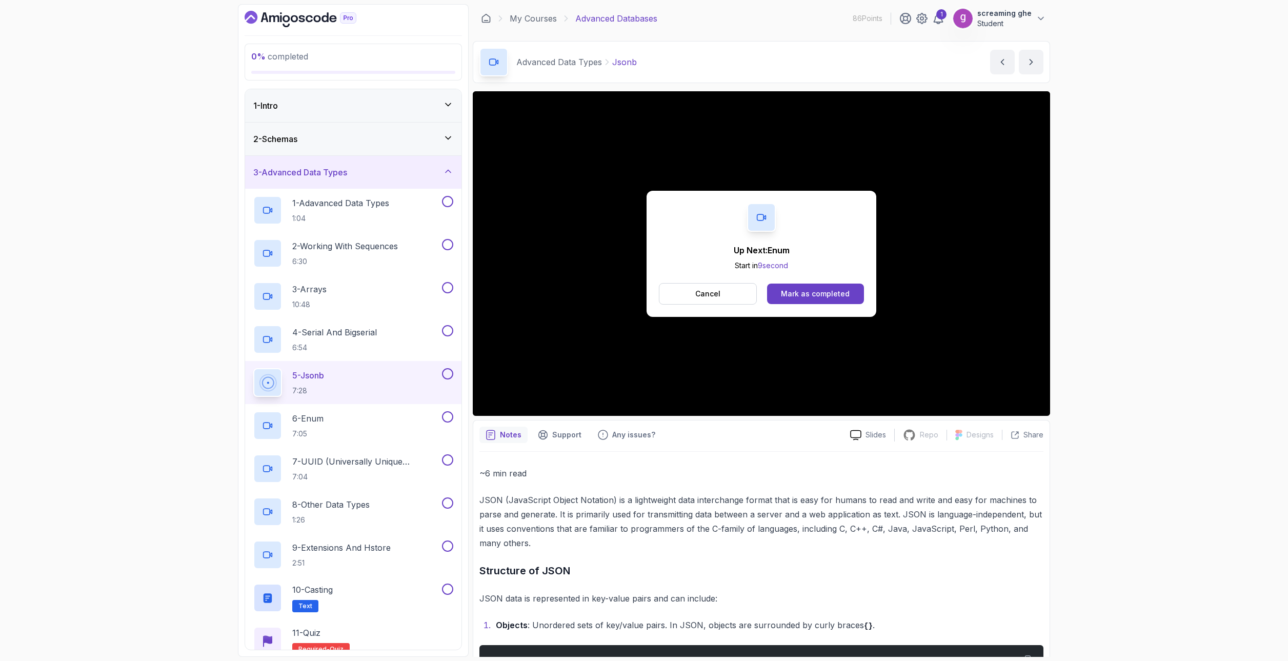
click at [722, 296] on button "Cancel" at bounding box center [708, 294] width 98 height 22
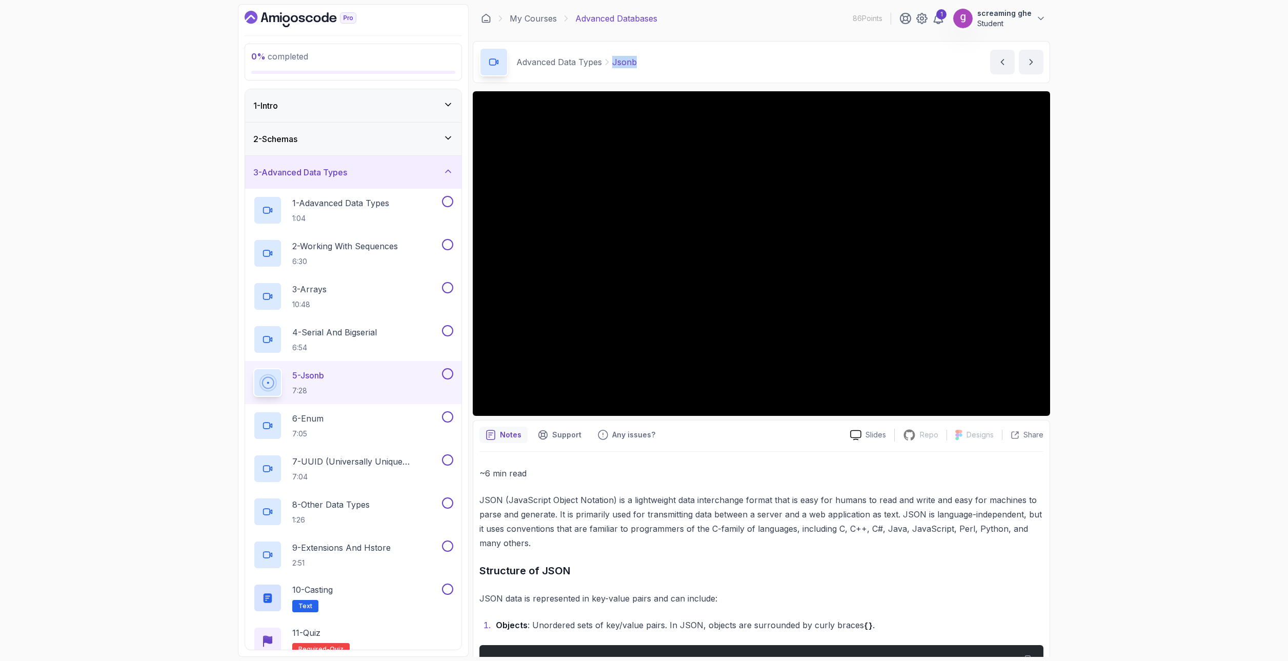
drag, startPoint x: 666, startPoint y: 56, endPoint x: 613, endPoint y: 60, distance: 53.4
click at [613, 60] on div "Advanced Data Types Jsonb Jsonb by [PERSON_NAME]" at bounding box center [761, 62] width 577 height 42
click at [332, 429] on div "6 - Enum 7:05" at bounding box center [346, 425] width 187 height 29
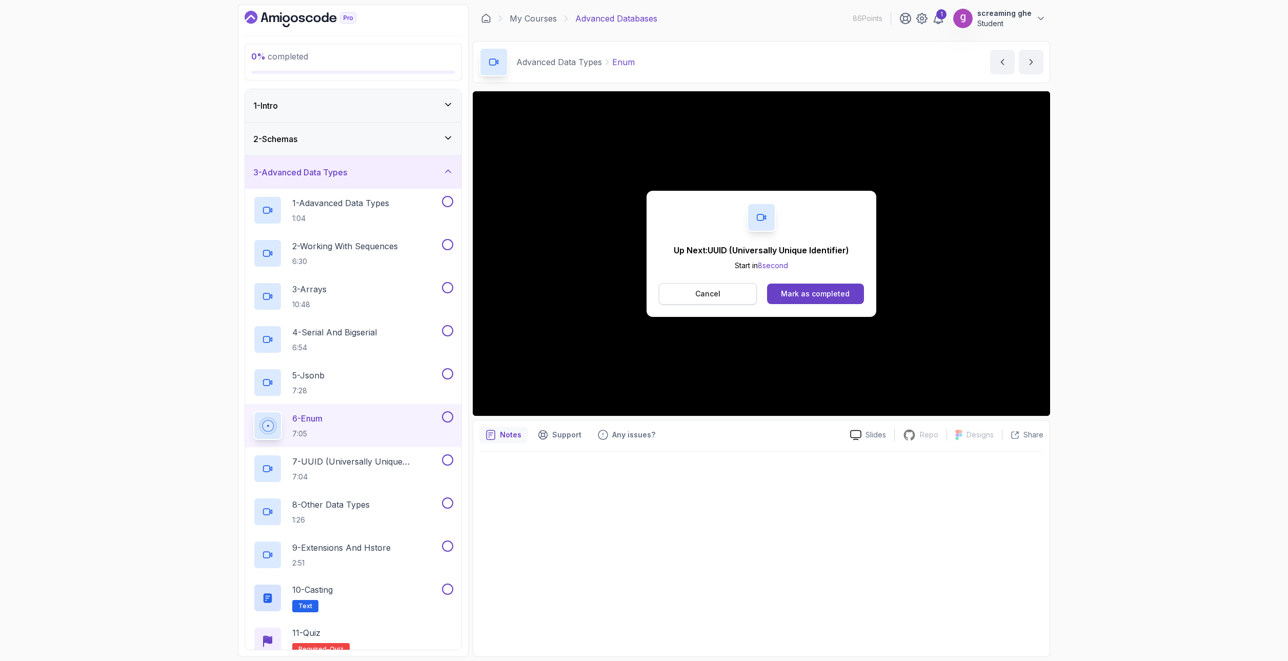
click at [717, 294] on p "Cancel" at bounding box center [707, 294] width 25 height 10
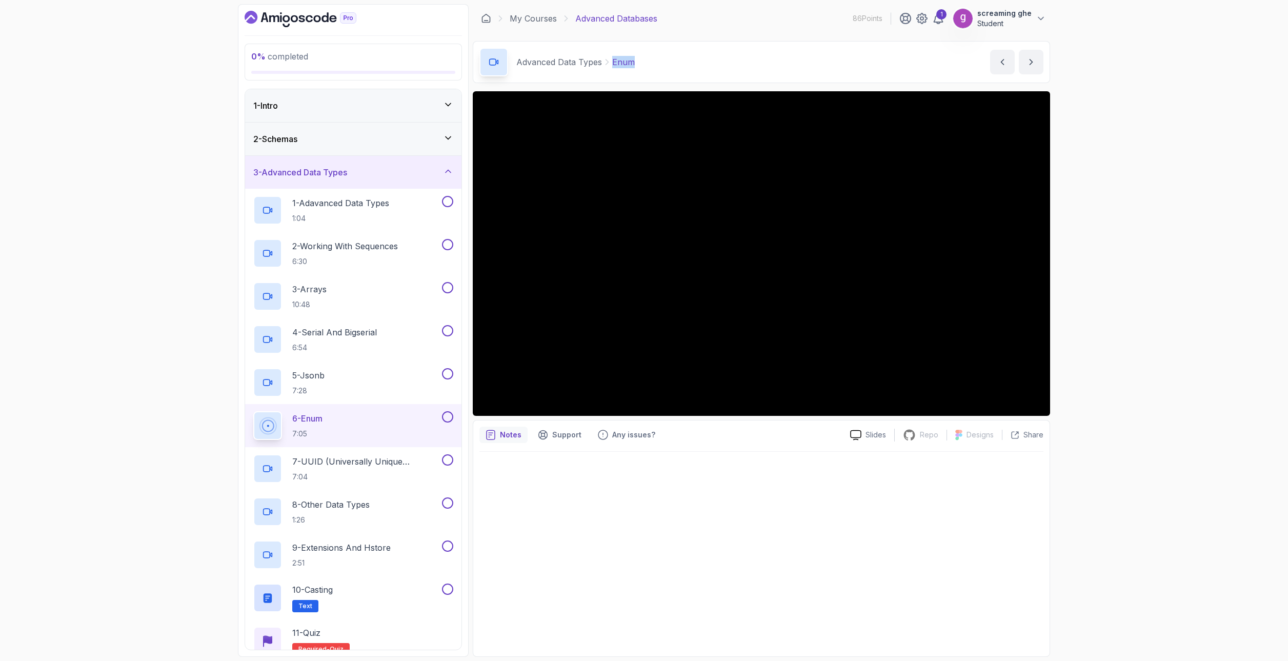
drag, startPoint x: 686, startPoint y: 70, endPoint x: 611, endPoint y: 64, distance: 75.6
click at [611, 64] on div "Advanced Data Types Enum Enum by [PERSON_NAME]" at bounding box center [761, 62] width 577 height 42
click at [365, 477] on p "7:04" at bounding box center [366, 477] width 148 height 10
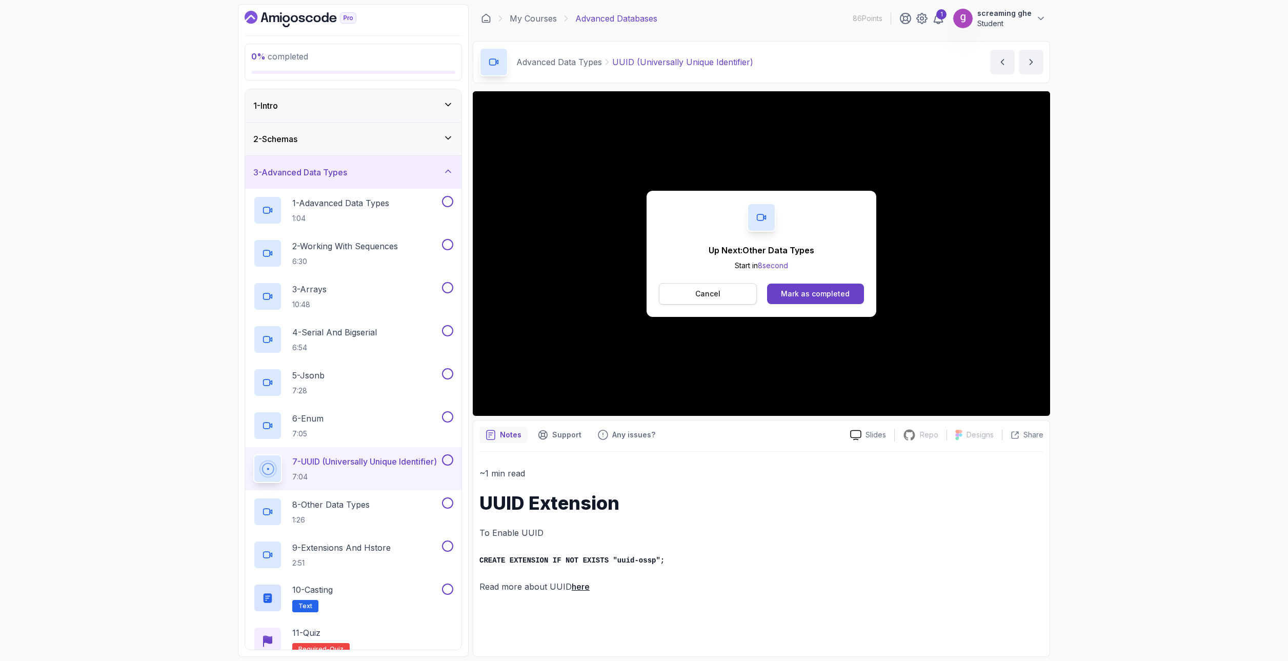
click at [705, 289] on p "Cancel" at bounding box center [707, 294] width 25 height 10
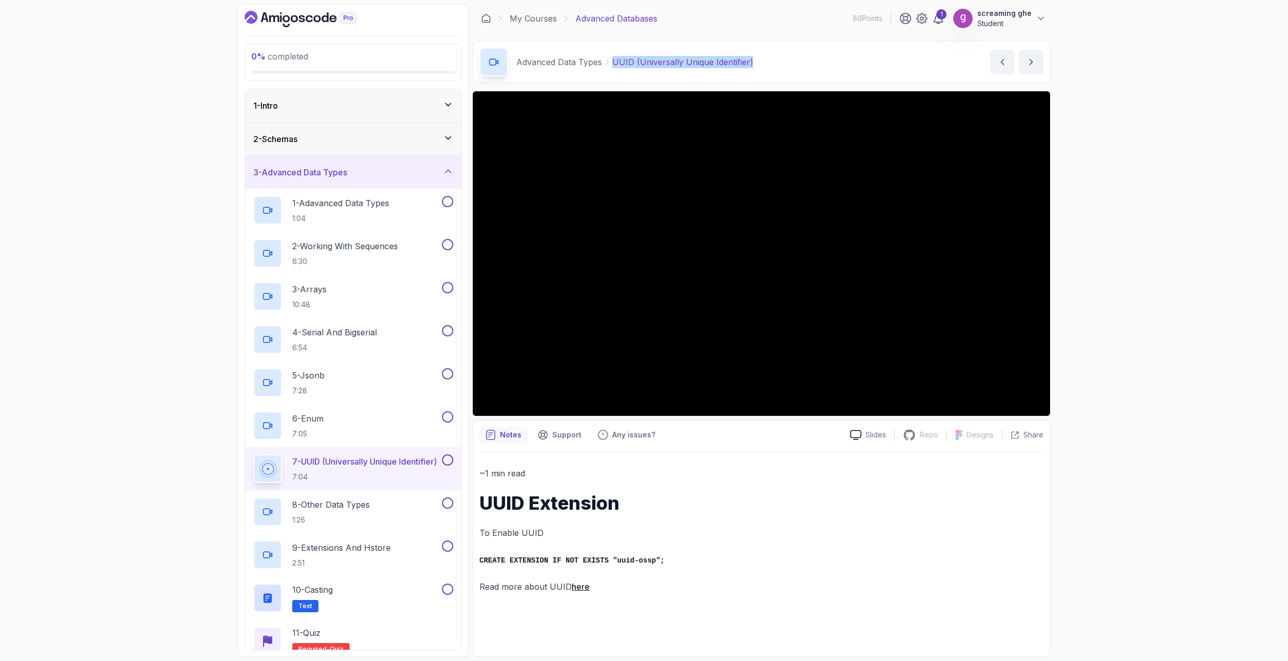
drag, startPoint x: 776, startPoint y: 57, endPoint x: 614, endPoint y: 58, distance: 162.0
click at [614, 58] on div "Advanced Data Types UUID (Universally Unique Identifier) UUID (Universally Uniq…" at bounding box center [761, 62] width 577 height 42
drag, startPoint x: 789, startPoint y: 591, endPoint x: 881, endPoint y: 584, distance: 93.0
click at [789, 591] on p "Read more about UUID here" at bounding box center [761, 586] width 564 height 14
click at [384, 525] on div "8 - Other Data Types 1:26" at bounding box center [346, 511] width 187 height 29
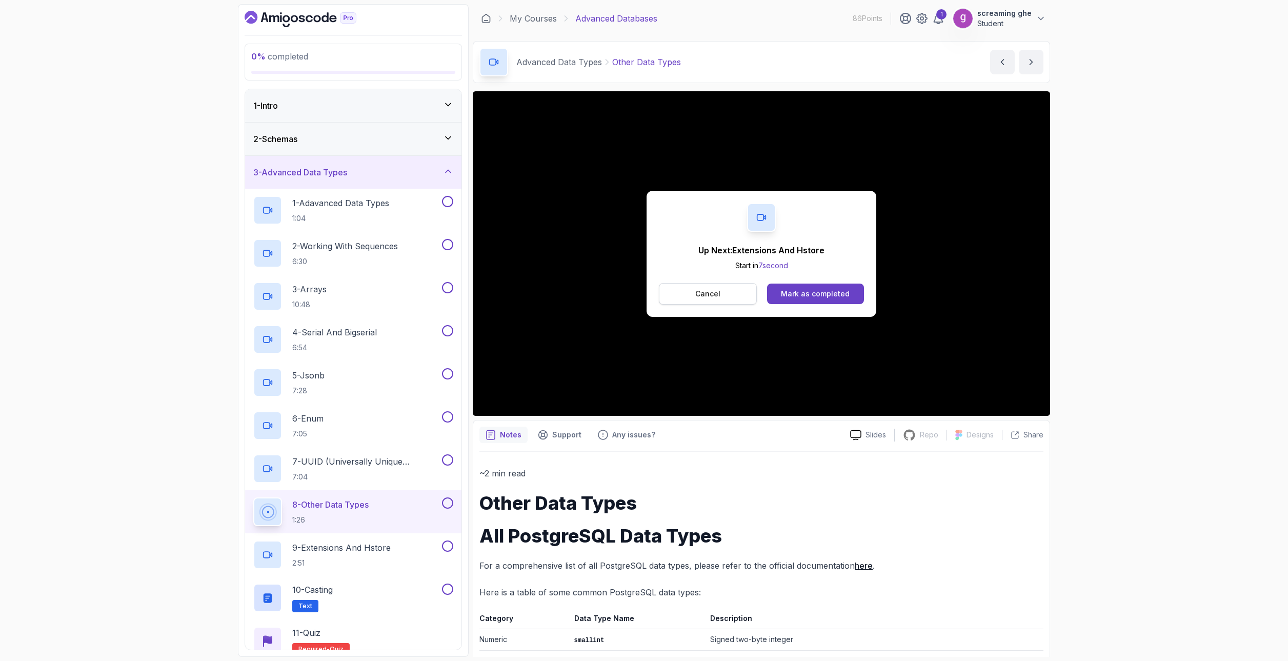
click at [703, 298] on button "Cancel" at bounding box center [708, 294] width 98 height 22
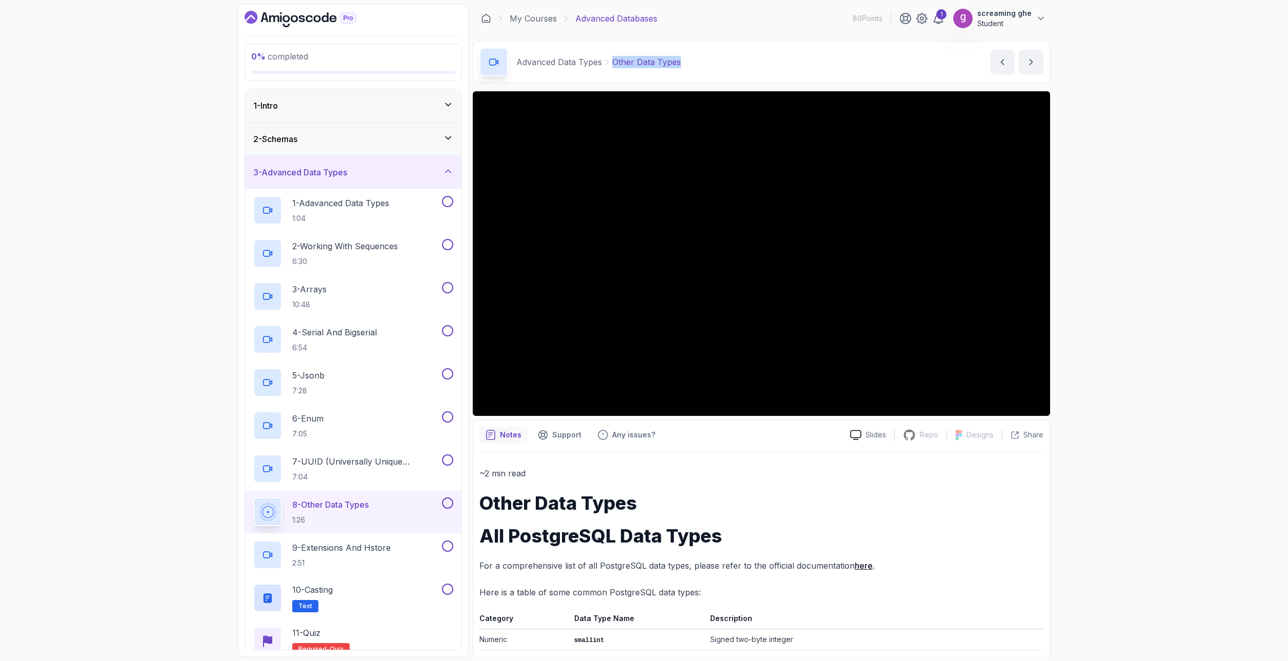
drag, startPoint x: 718, startPoint y: 52, endPoint x: 621, endPoint y: 58, distance: 97.6
click at [613, 54] on div "Advanced Data Types Other Data Types Other Data Types by [PERSON_NAME]" at bounding box center [761, 62] width 577 height 42
click at [577, 475] on p "~2 min read" at bounding box center [761, 473] width 564 height 14
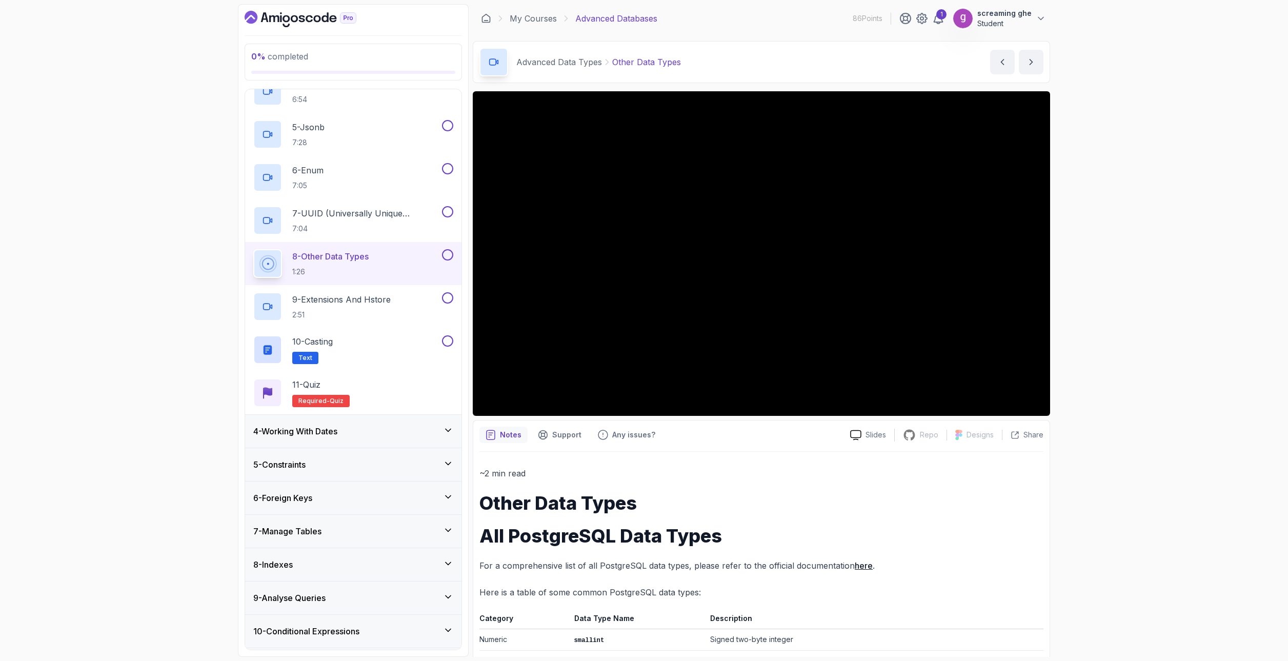
scroll to position [256, 0]
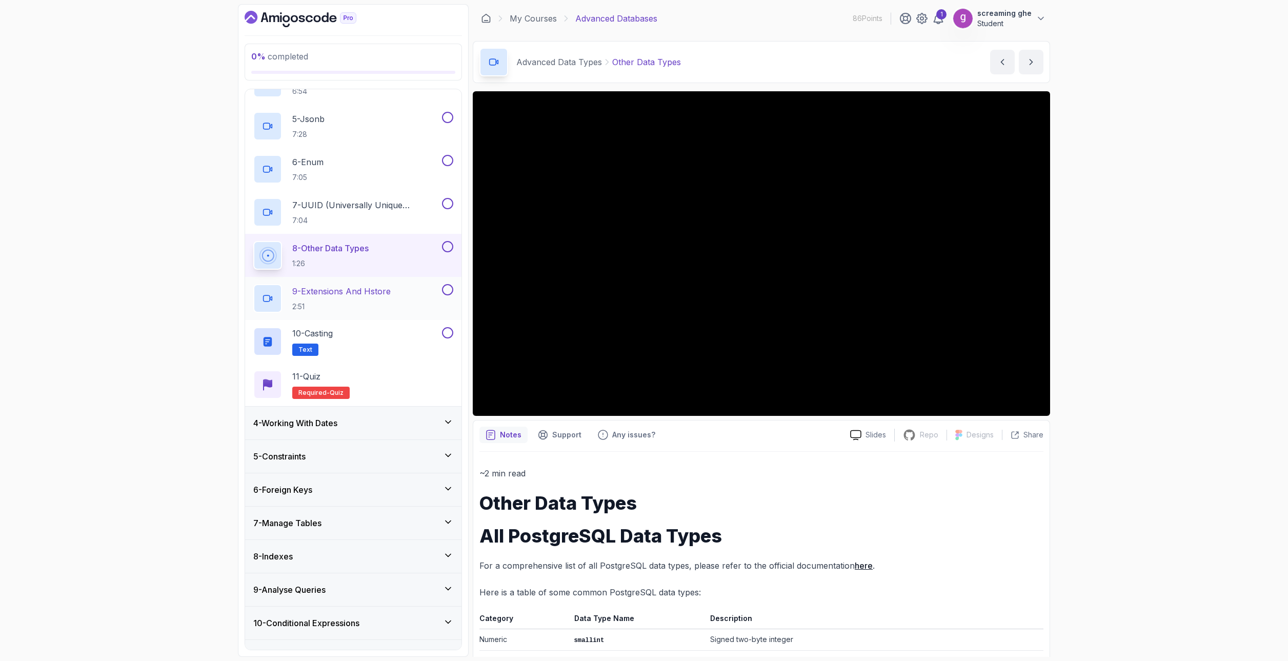
click at [379, 307] on p "2:51" at bounding box center [341, 306] width 98 height 10
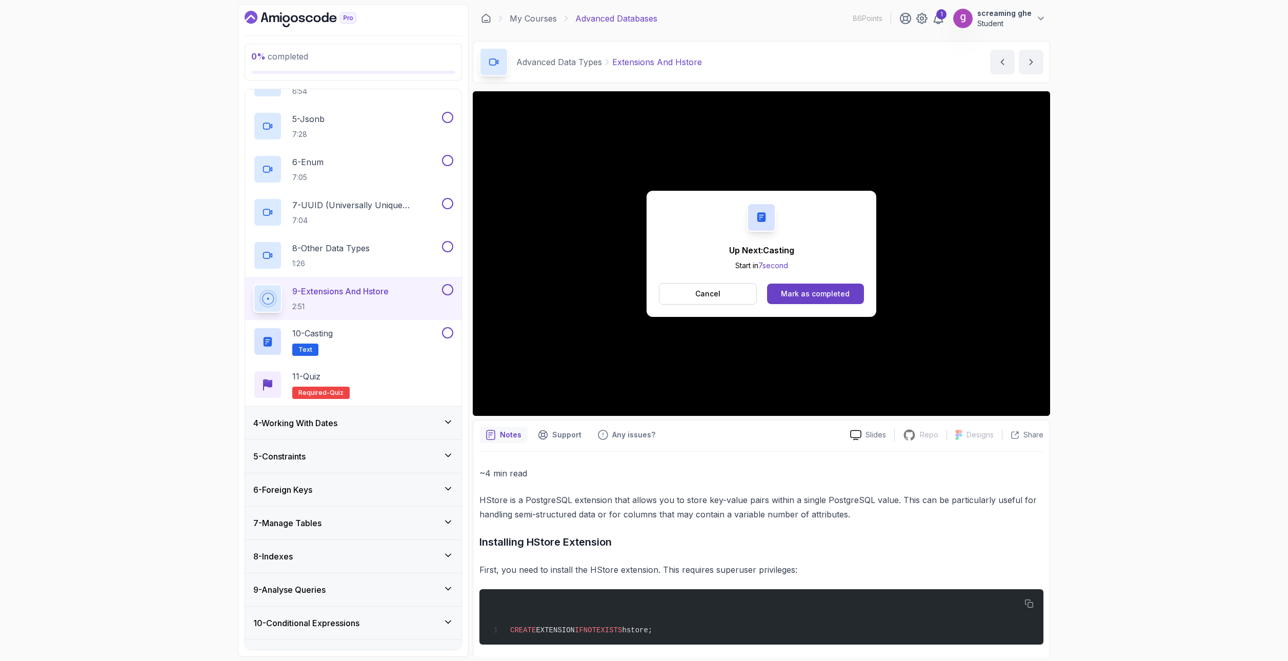
click at [726, 301] on button "Cancel" at bounding box center [708, 294] width 98 height 22
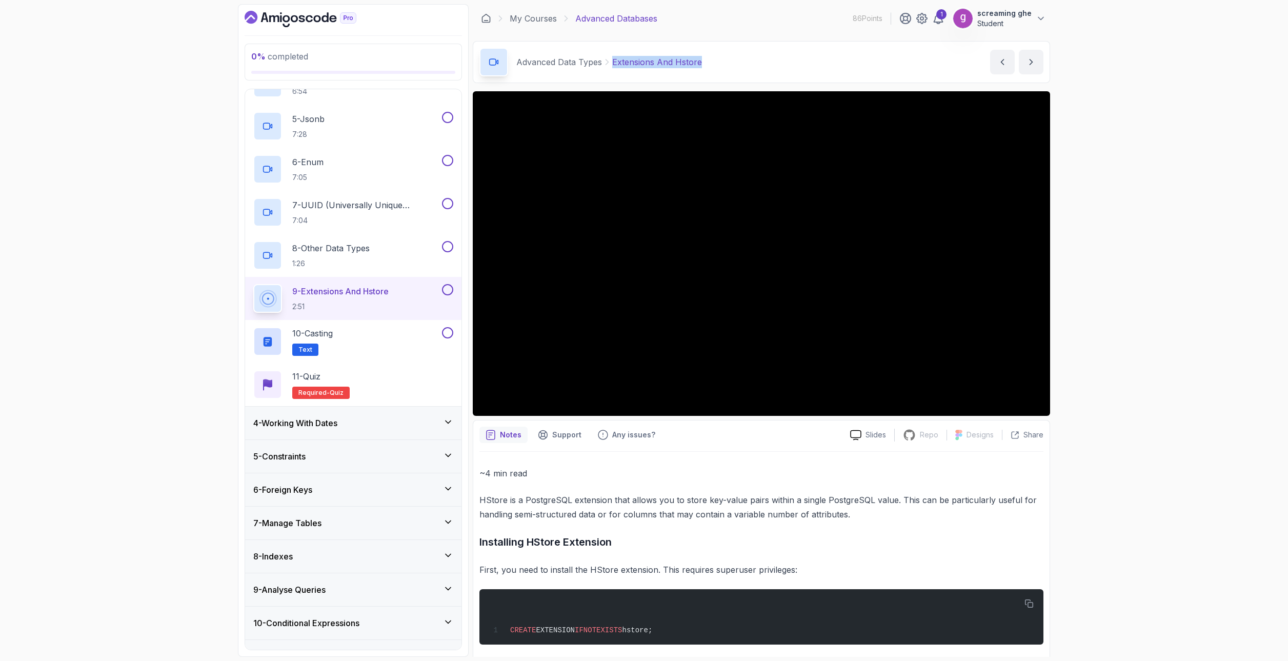
drag, startPoint x: 671, startPoint y: 65, endPoint x: 607, endPoint y: 67, distance: 63.6
click at [607, 67] on div "Advanced Data Types Extensions And Hstore Extensions And Hstore by [PERSON_NAME]" at bounding box center [761, 62] width 577 height 42
click at [612, 514] on p "HStore is a PostgreSQL extension that allows you to store key-value pairs withi…" at bounding box center [761, 507] width 564 height 29
click at [569, 475] on p "~4 min read" at bounding box center [761, 473] width 564 height 14
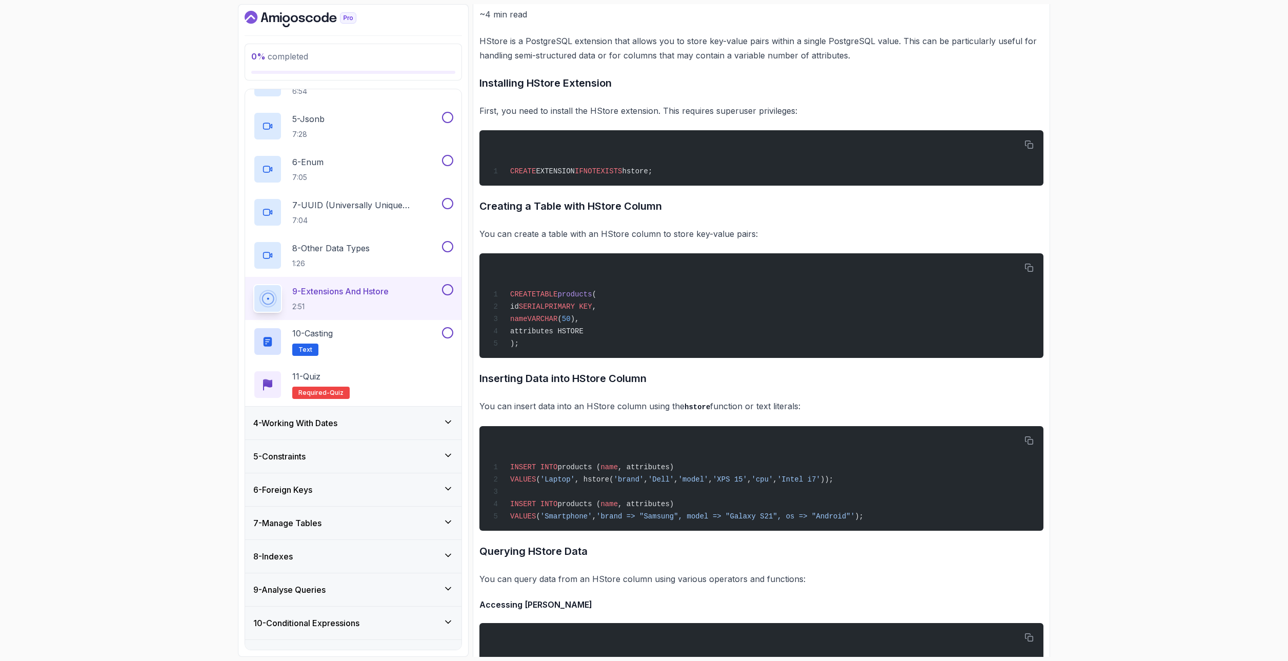
scroll to position [461, 0]
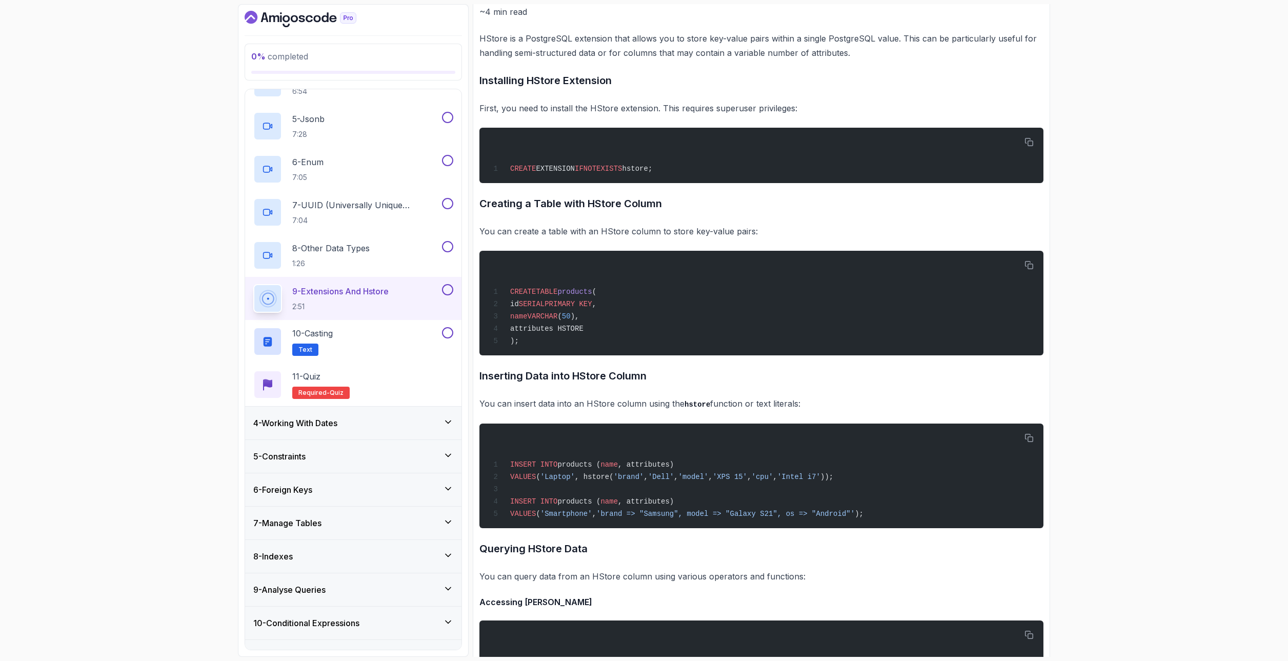
click at [547, 576] on p "You can query data from an HStore column using various operators and functions:" at bounding box center [761, 576] width 564 height 14
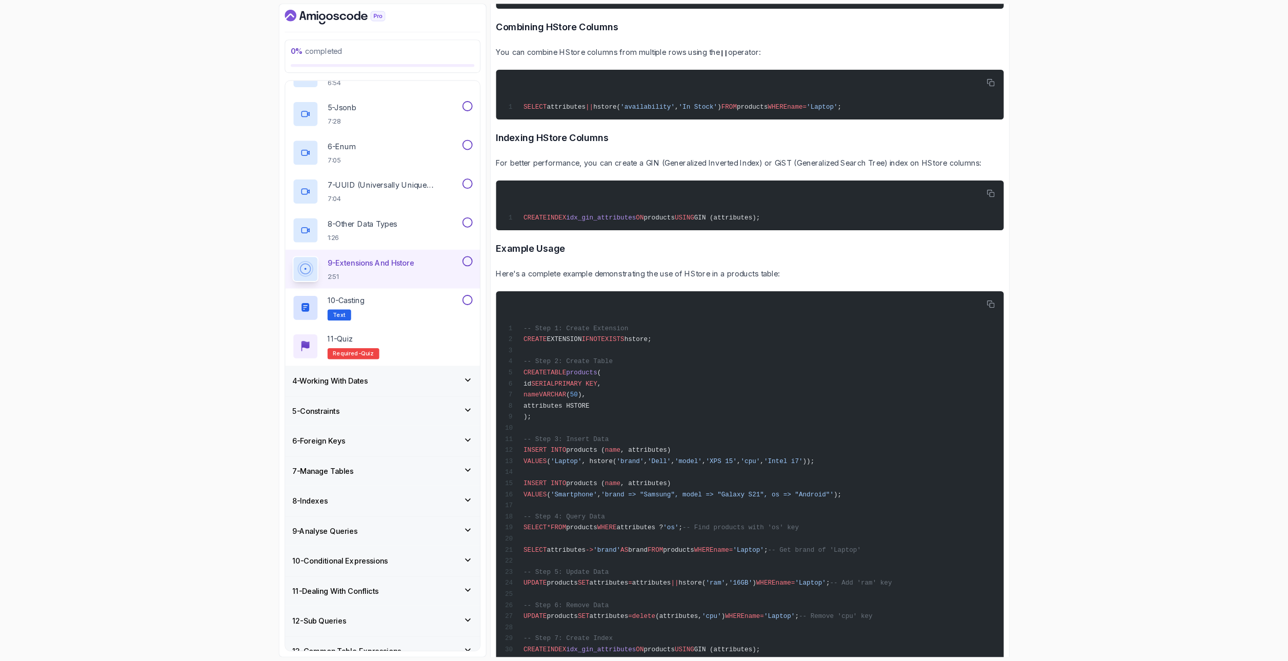
scroll to position [1567, 0]
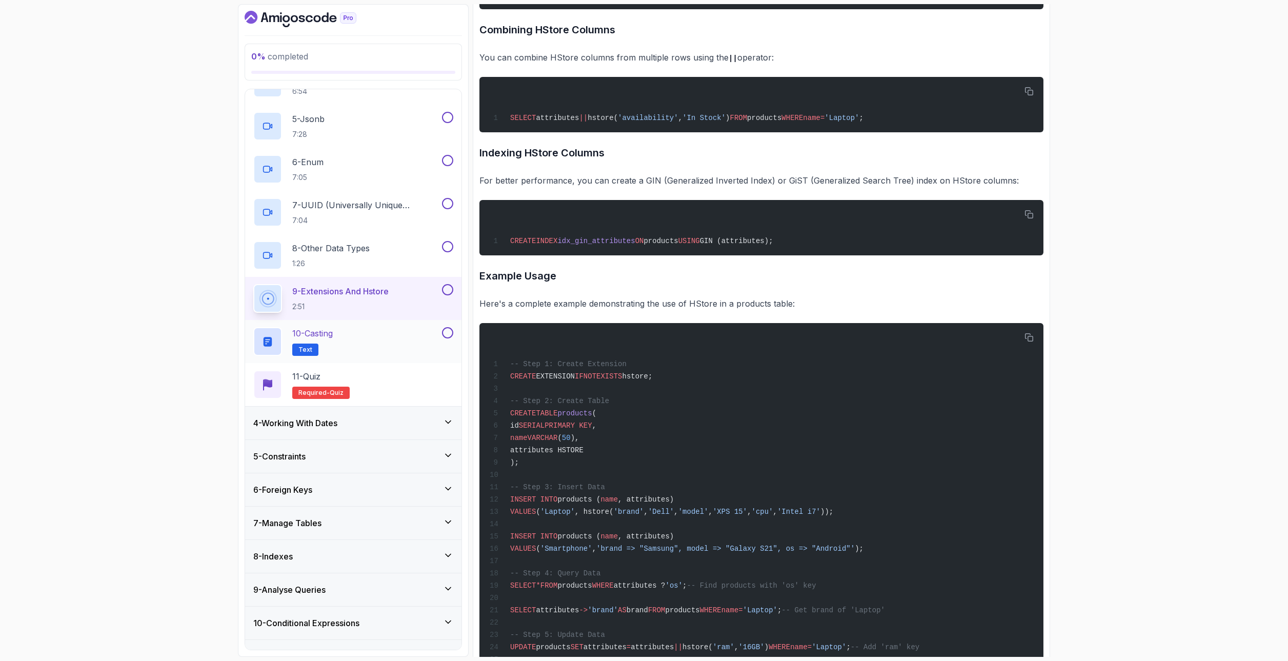
click at [399, 354] on div "10 - Casting Text" at bounding box center [346, 341] width 187 height 29
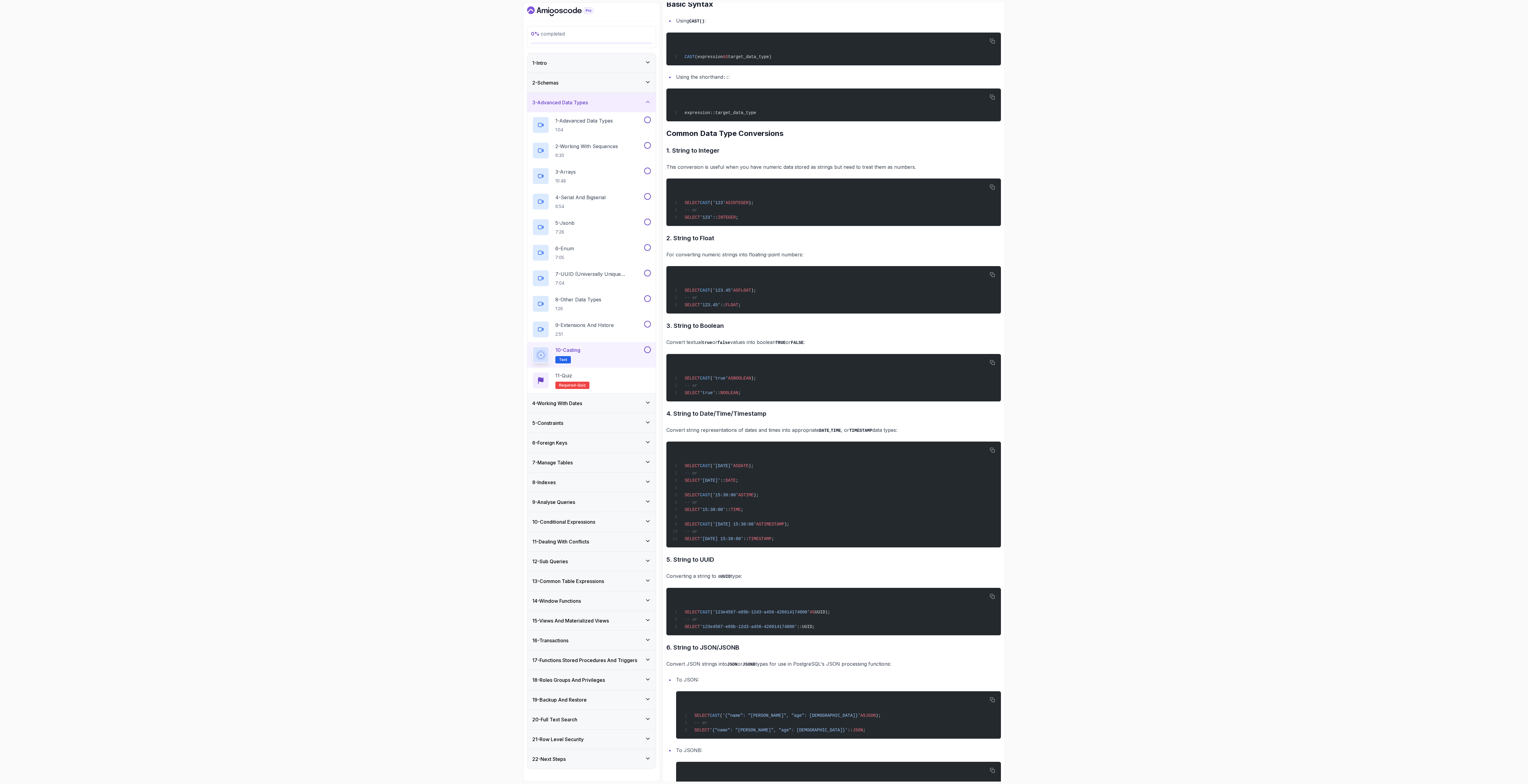
scroll to position [91, 0]
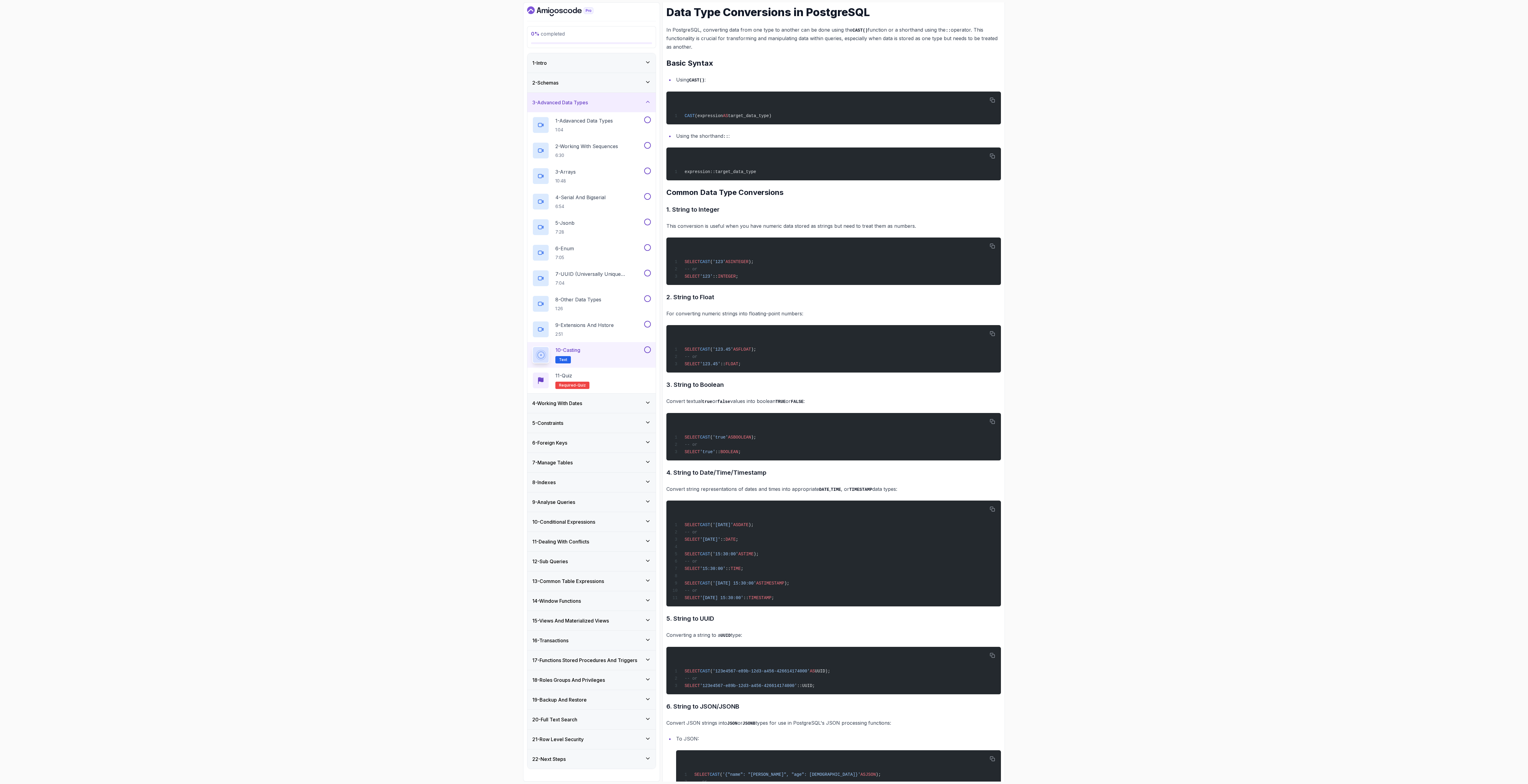
click at [358, 391] on div "0 % completed 1 - Intro 2 - Schemas 3 - Advanced Data Types 1 - Adavanced Data …" at bounding box center [764, 392] width 1528 height 784
drag, startPoint x: 305, startPoint y: 506, endPoint x: 310, endPoint y: 504, distance: 5.4
click at [305, 391] on div "0 % completed 1 - Intro 2 - Schemas 3 - Advanced Data Types 1 - Adavanced Data …" at bounding box center [764, 392] width 1528 height 784
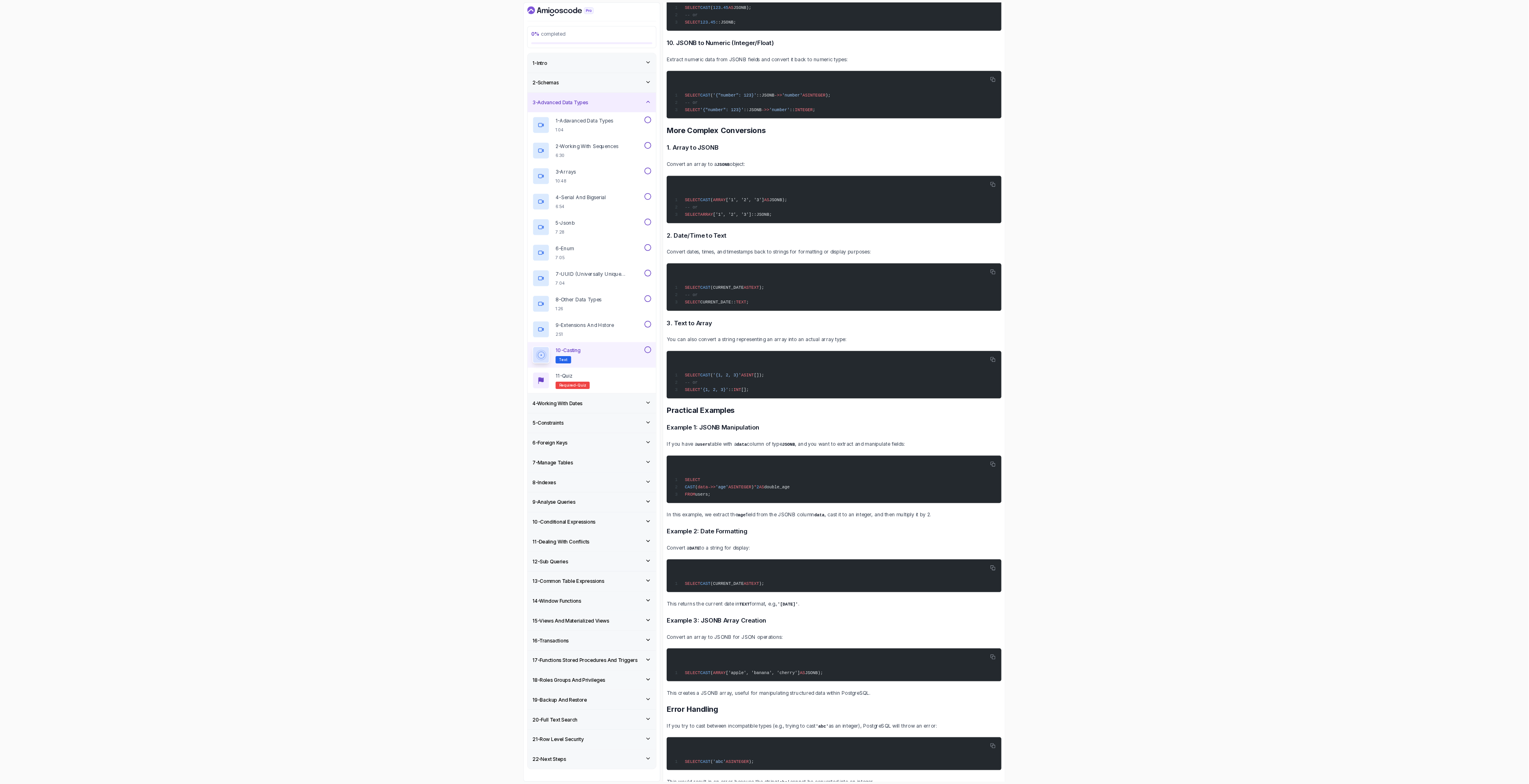
scroll to position [1691, 0]
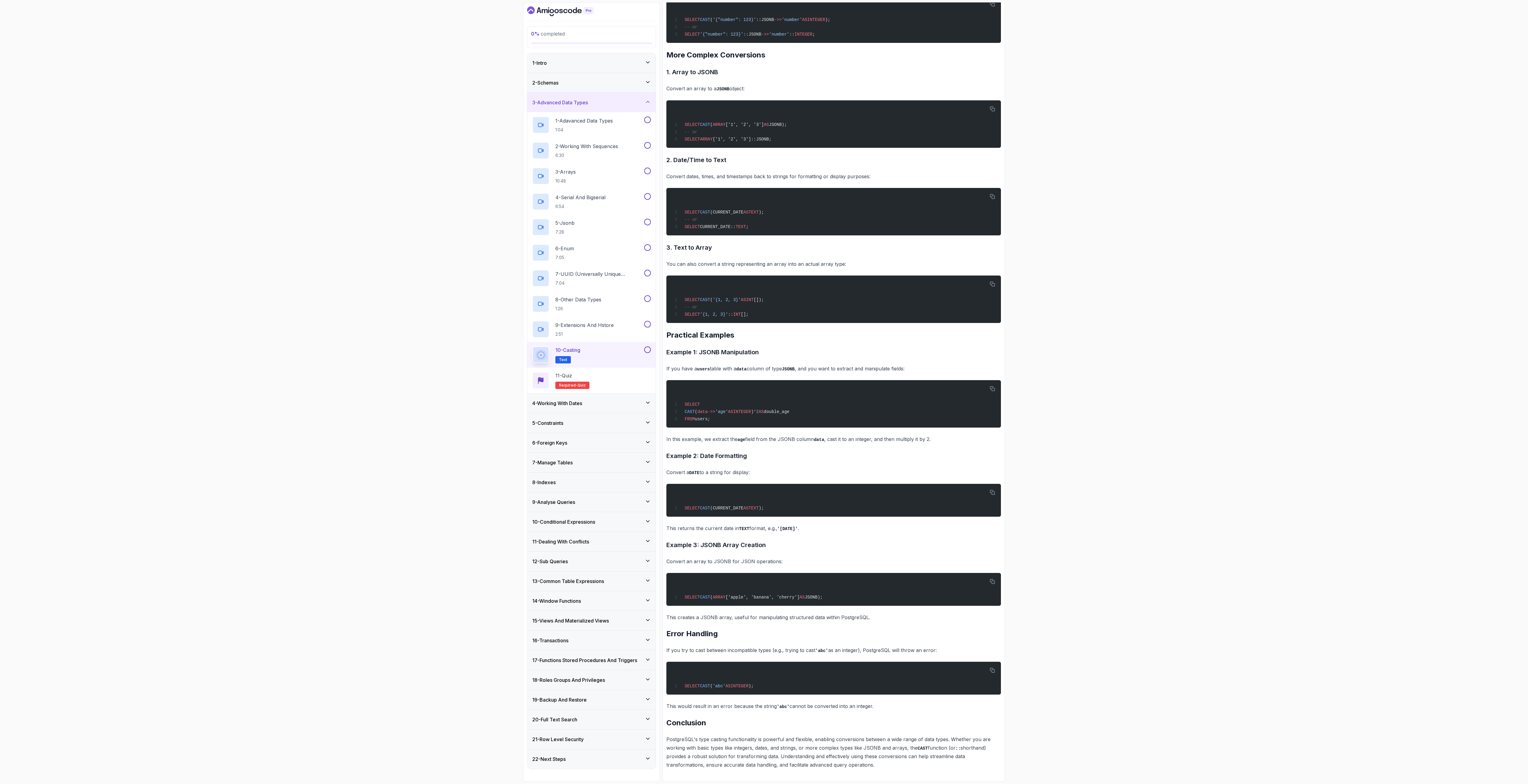
click at [763, 212] on div "0 % completed 1 - Intro 2 - Schemas 3 - Advanced Data Types 1 - Adavanced Data …" at bounding box center [764, 392] width 1528 height 784
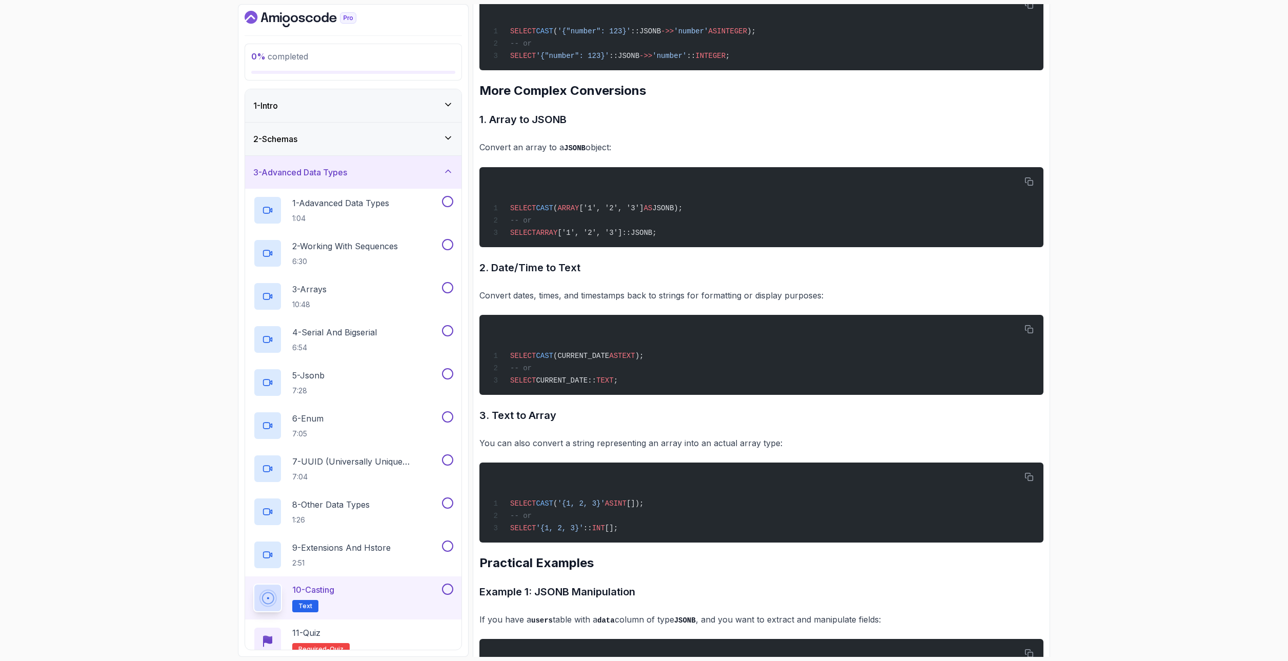
click at [329, 166] on div "3 - Advanced Data Types" at bounding box center [353, 172] width 216 height 33
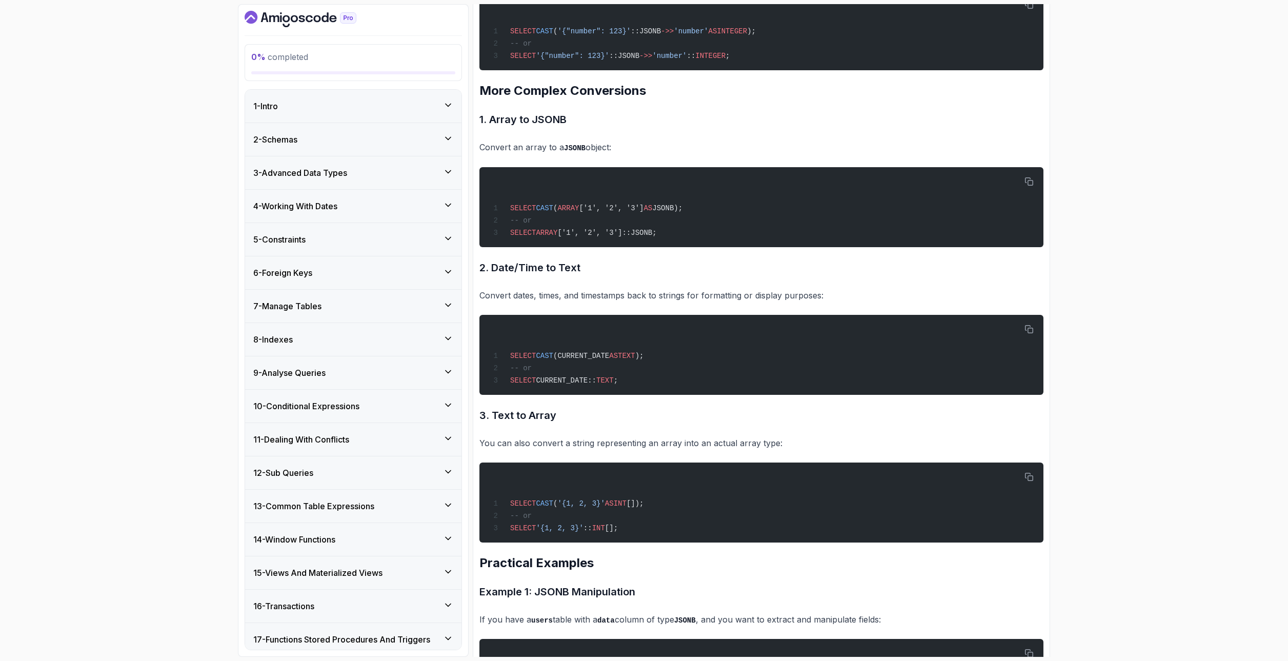
click at [323, 206] on h3 "4 - Working With Dates" at bounding box center [295, 206] width 84 height 12
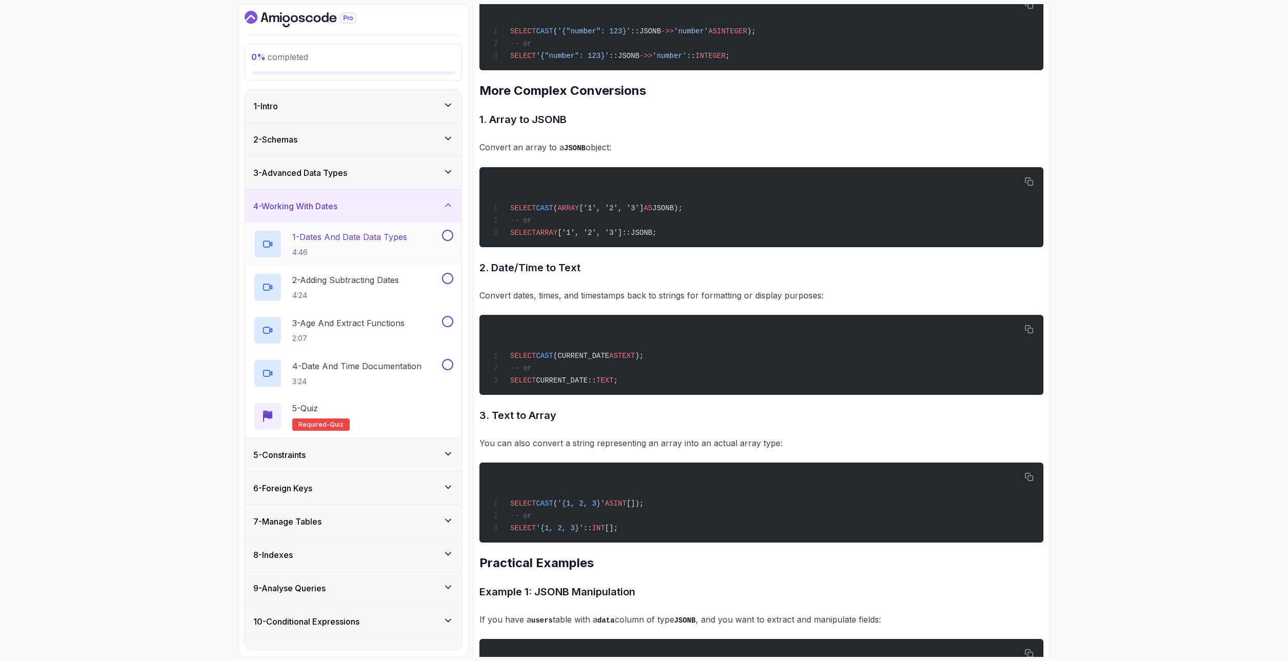
click at [336, 238] on p "1 - Dates And Date Data Types" at bounding box center [349, 237] width 115 height 12
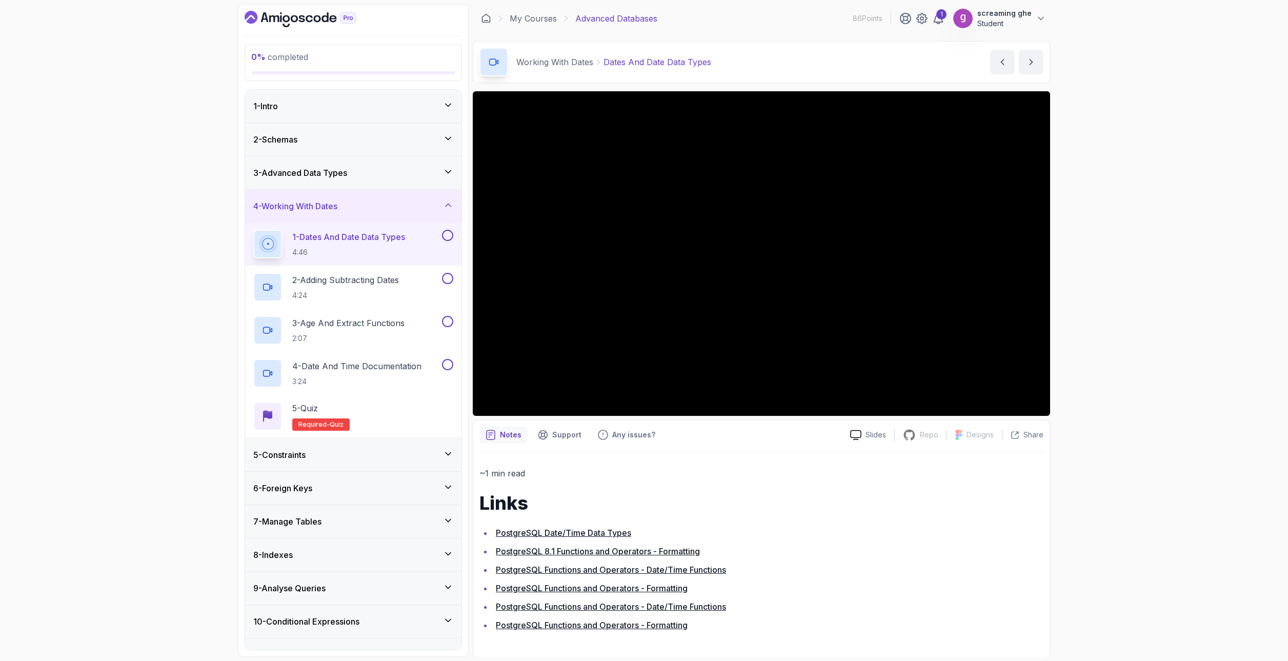
click at [1220, 497] on div "0 % completed 1 - Intro 2 - Schemas 3 - Advanced Data Types 4 - Working With Da…" at bounding box center [644, 330] width 1288 height 661
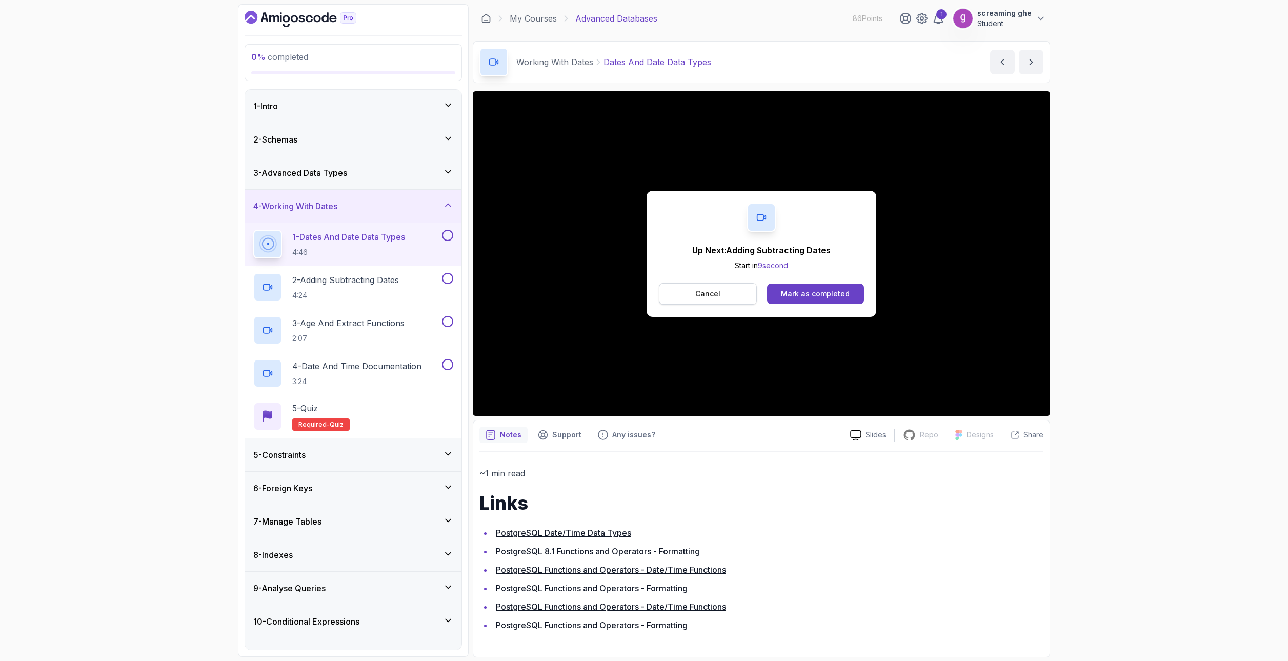
click at [706, 286] on button "Cancel" at bounding box center [708, 294] width 98 height 22
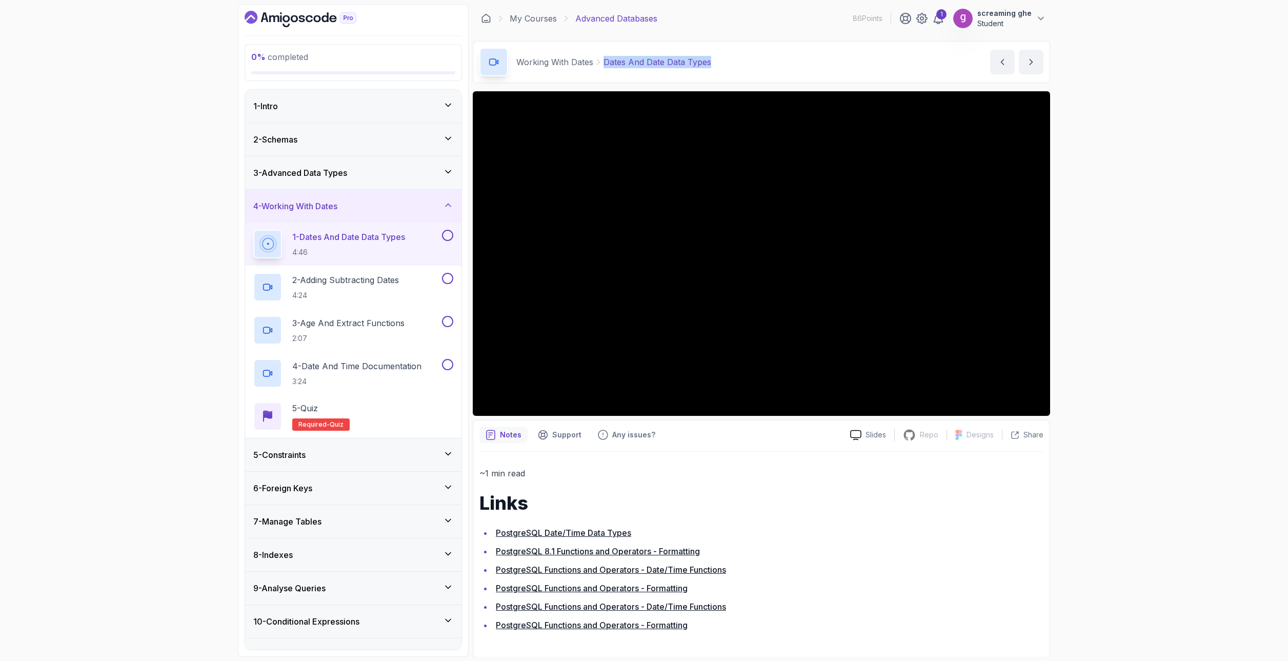
drag, startPoint x: 724, startPoint y: 64, endPoint x: 606, endPoint y: 62, distance: 118.5
click at [606, 62] on div "Working With Dates Dates And Date Data Types Dates And Date Data Types by [PERS…" at bounding box center [761, 62] width 577 height 42
click at [359, 299] on p "4:24" at bounding box center [345, 295] width 107 height 10
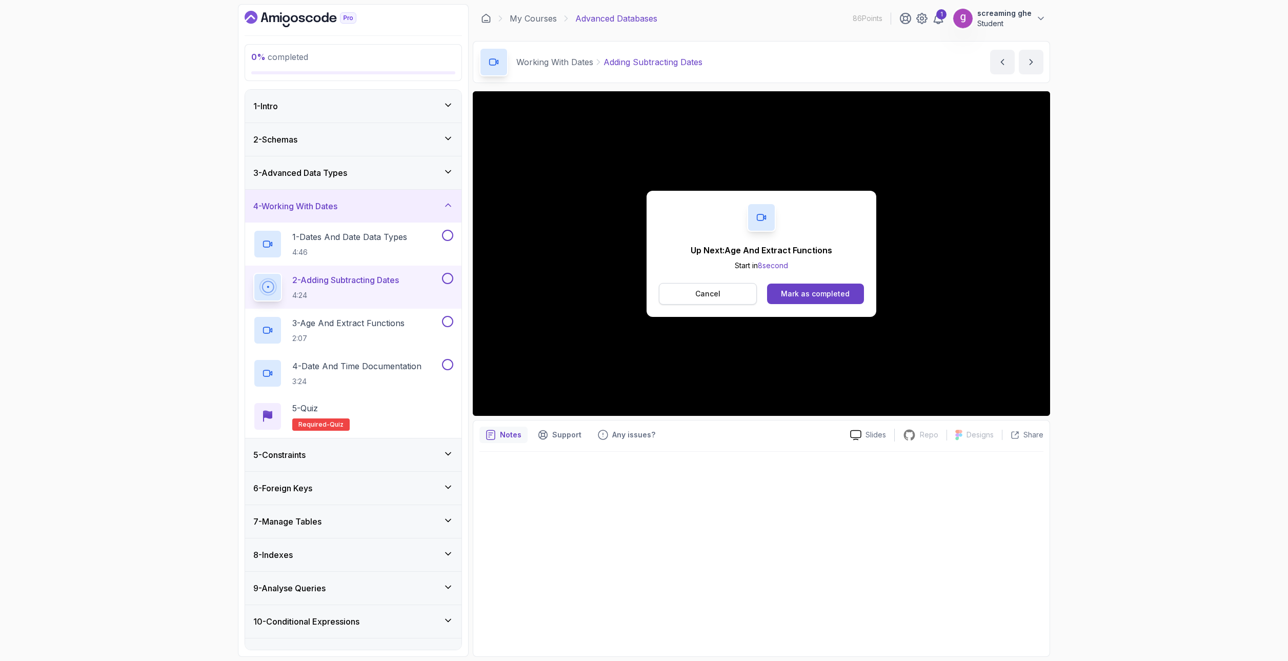
click at [712, 296] on p "Cancel" at bounding box center [707, 294] width 25 height 10
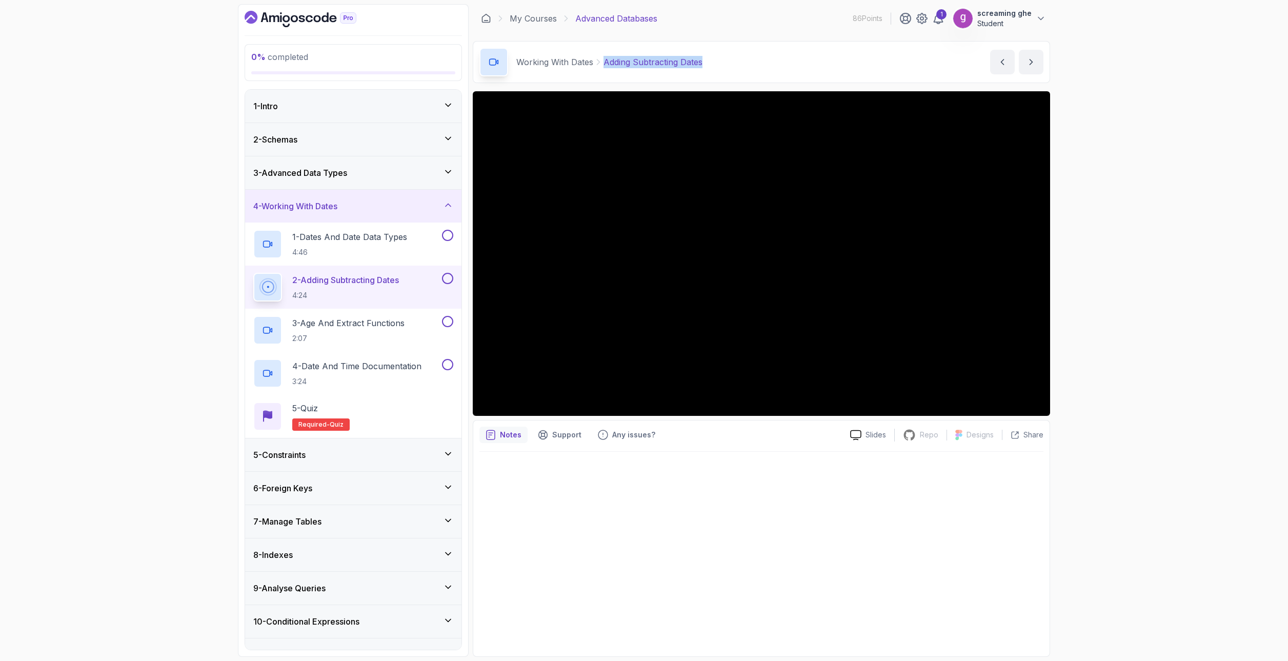
drag, startPoint x: 703, startPoint y: 66, endPoint x: 604, endPoint y: 61, distance: 99.1
click at [604, 61] on div "Working With Dates Adding Subtracting Dates Adding Subtracting Dates by [PERSON…" at bounding box center [761, 62] width 577 height 42
click at [372, 339] on p "2:07" at bounding box center [348, 338] width 112 height 10
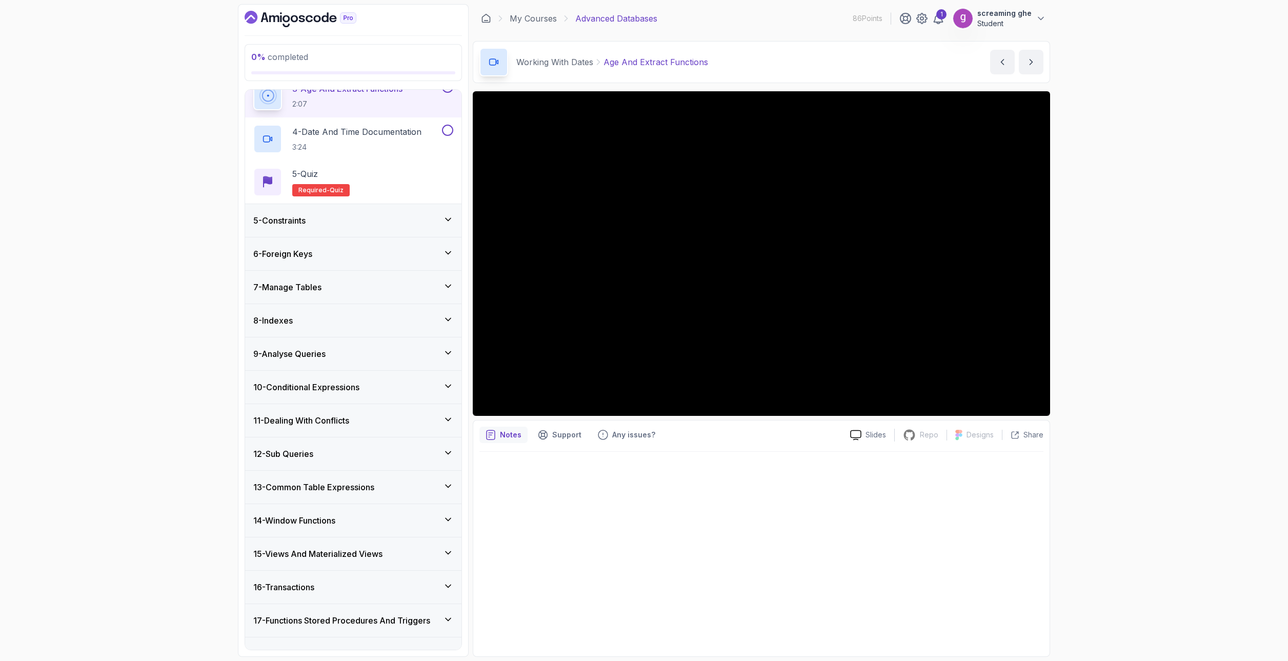
scroll to position [29, 0]
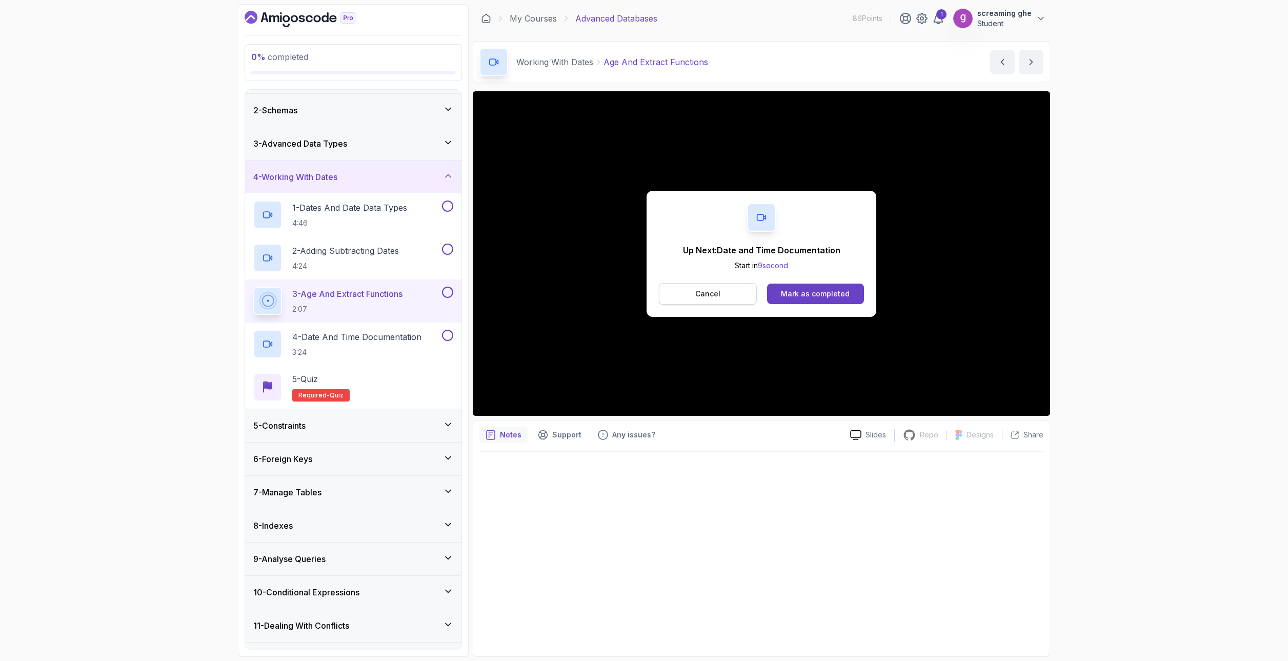
click at [729, 294] on button "Cancel" at bounding box center [708, 294] width 98 height 22
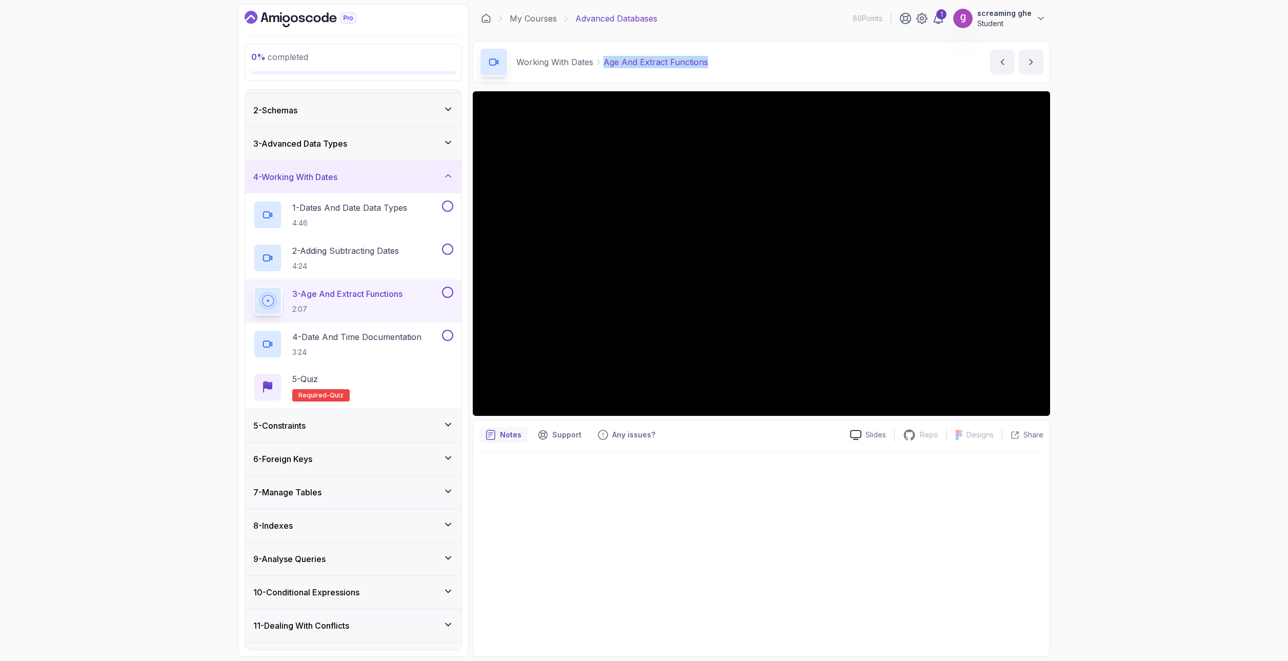
drag, startPoint x: 722, startPoint y: 65, endPoint x: 602, endPoint y: 62, distance: 120.0
click at [602, 62] on div "Working With Dates Age And Extract Functions Age And Extract Functions by [PERS…" at bounding box center [761, 62] width 577 height 42
click at [372, 340] on p "4 - Date and Time Documentation" at bounding box center [356, 337] width 129 height 12
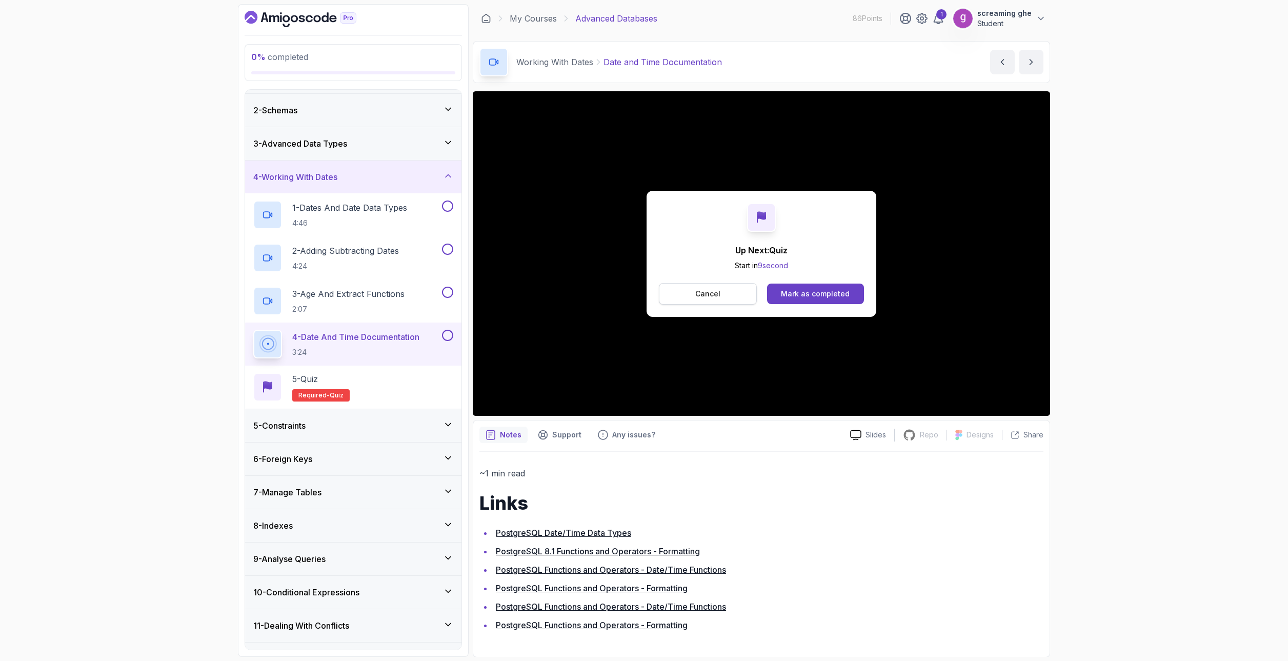
click at [700, 285] on button "Cancel" at bounding box center [708, 294] width 98 height 22
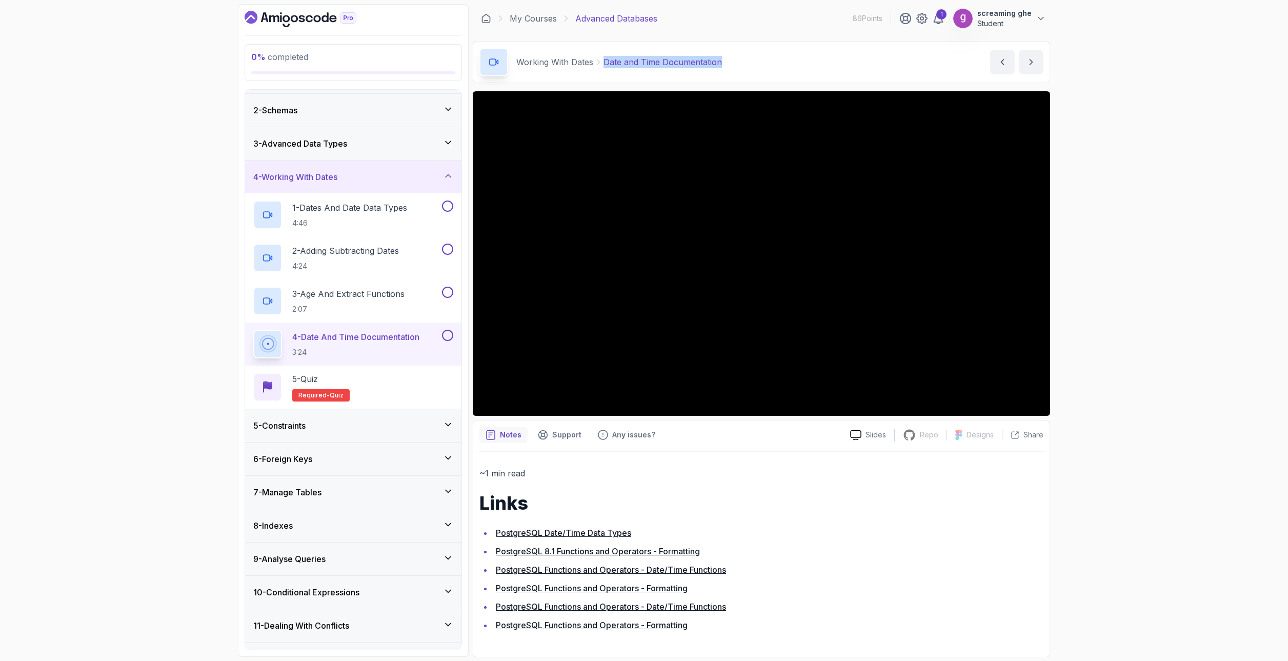
drag, startPoint x: 727, startPoint y: 62, endPoint x: 605, endPoint y: 66, distance: 122.1
click at [605, 66] on div "Working With Dates Date and Time Documentation Date and Time Documentation by […" at bounding box center [761, 62] width 577 height 42
click at [305, 425] on h3 "5 - Constraints" at bounding box center [279, 425] width 52 height 12
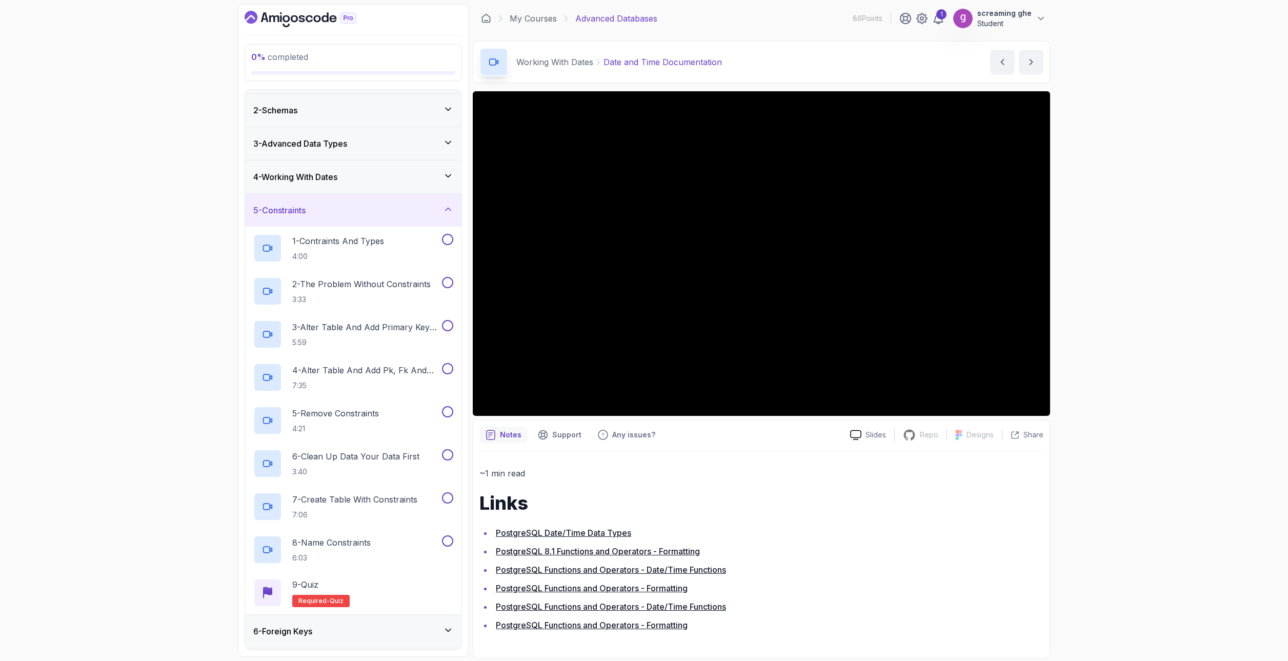
click at [1106, 524] on div "0 % completed 1 - Intro 2 - Schemas 3 - Advanced Data Types 4 - Working With Da…" at bounding box center [644, 330] width 1288 height 661
click at [362, 247] on h2 "1 - Contraints And Types 4:00" at bounding box center [338, 248] width 92 height 27
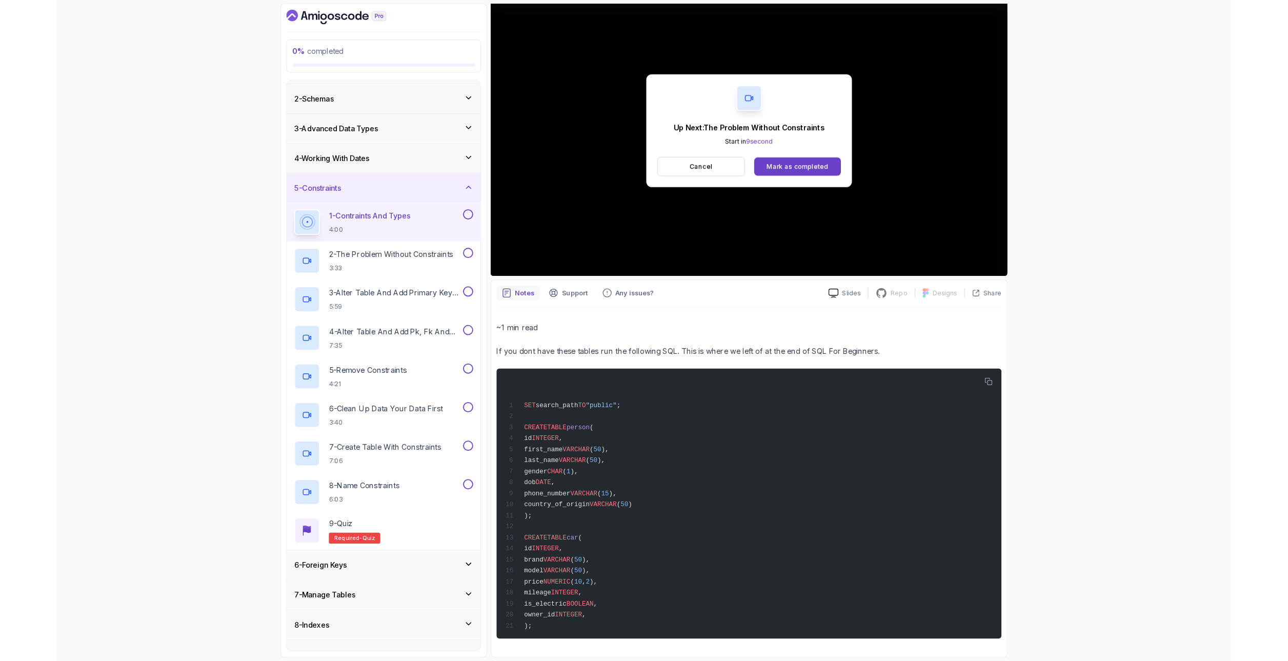
scroll to position [196, 0]
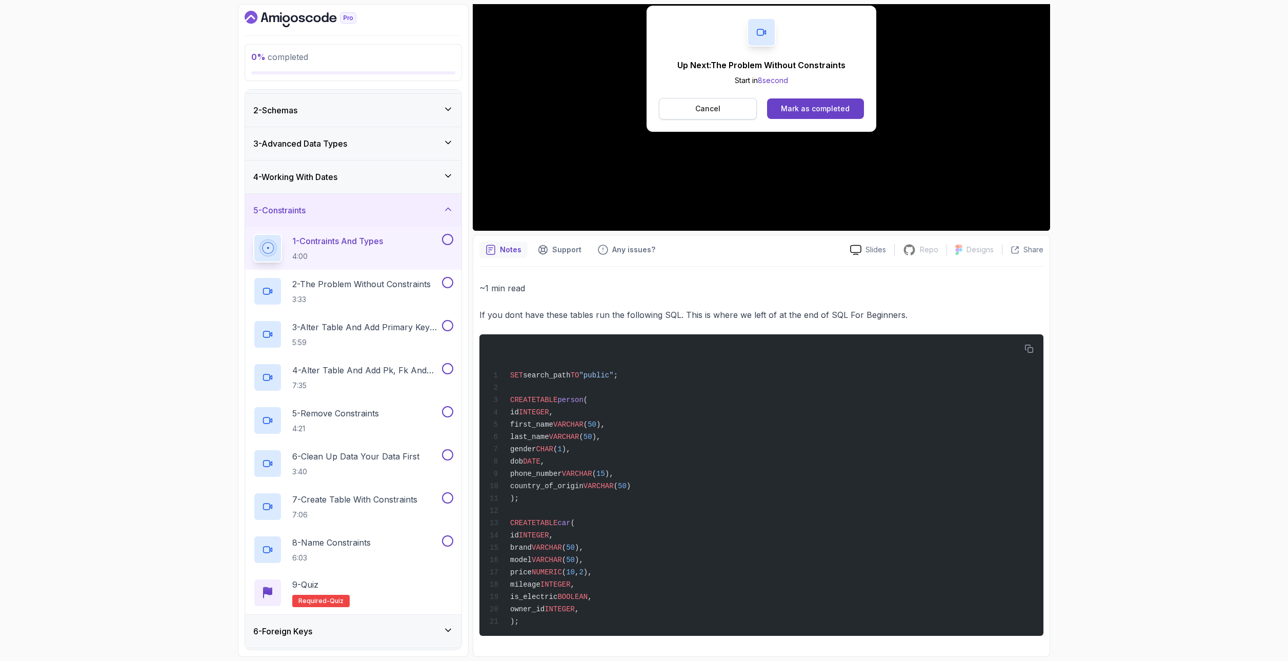
click at [720, 98] on button "Cancel" at bounding box center [708, 109] width 98 height 22
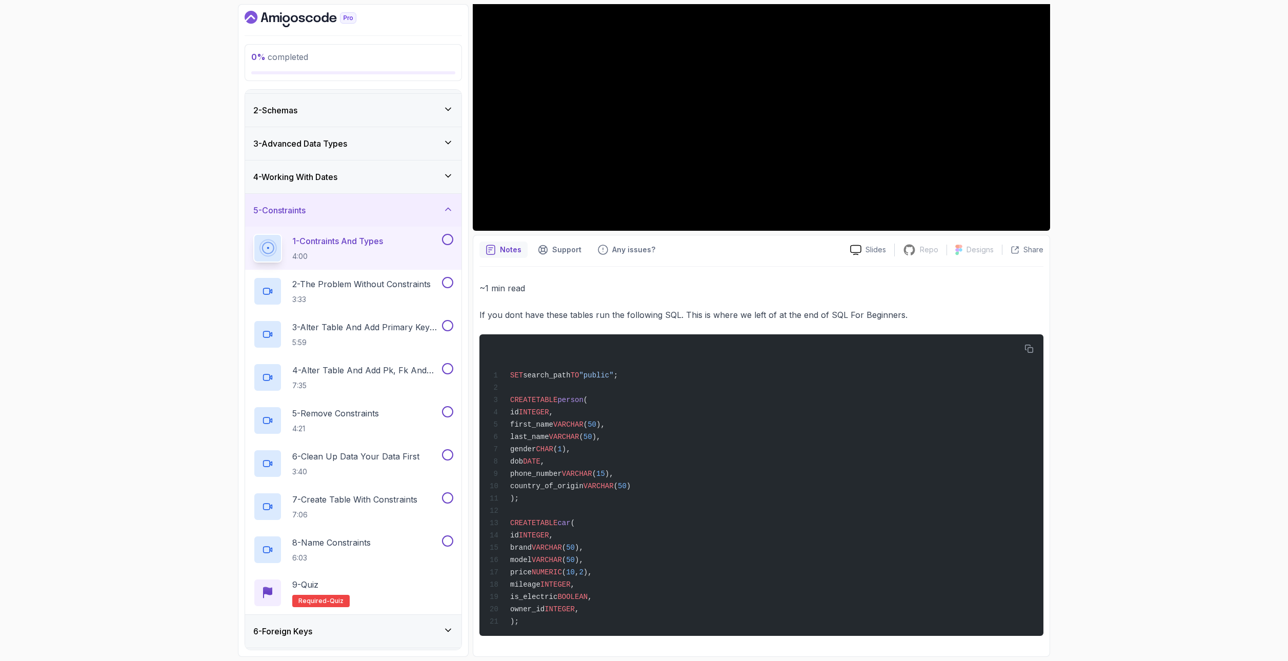
scroll to position [0, 0]
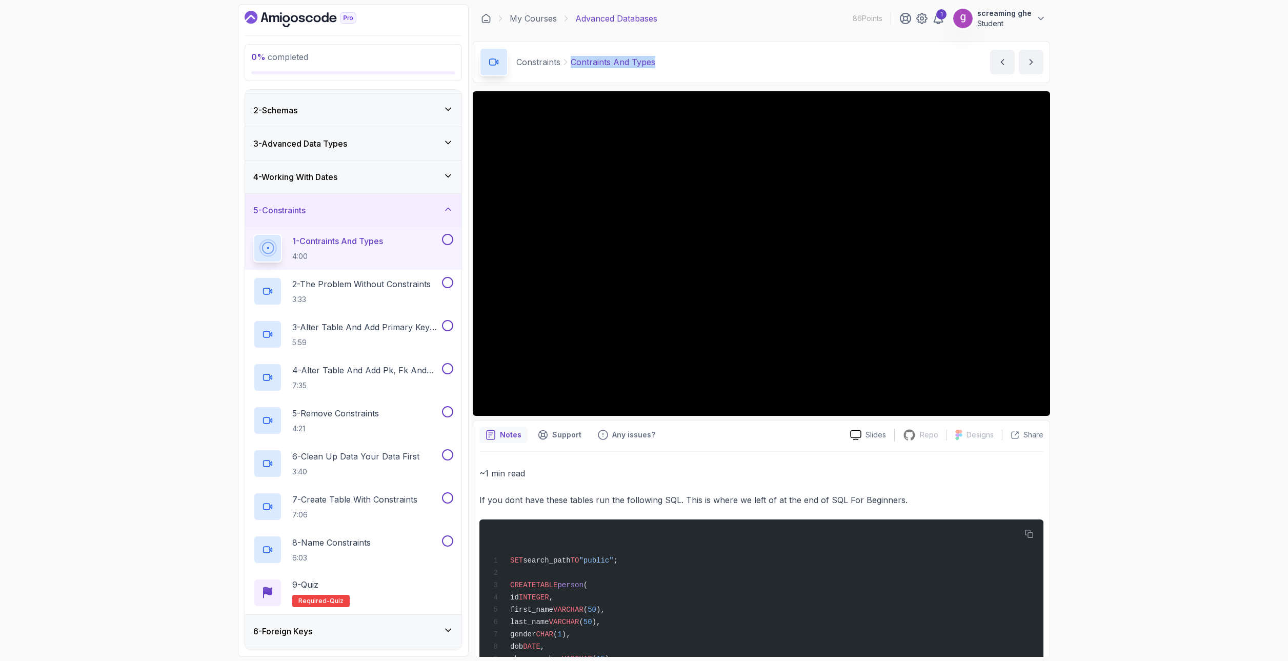
drag, startPoint x: 669, startPoint y: 73, endPoint x: 569, endPoint y: 74, distance: 100.0
click at [569, 74] on div "Constraints Contraints And Types Contraints And Types by [PERSON_NAME]" at bounding box center [761, 62] width 577 height 42
click at [328, 298] on p "3:33" at bounding box center [361, 299] width 138 height 10
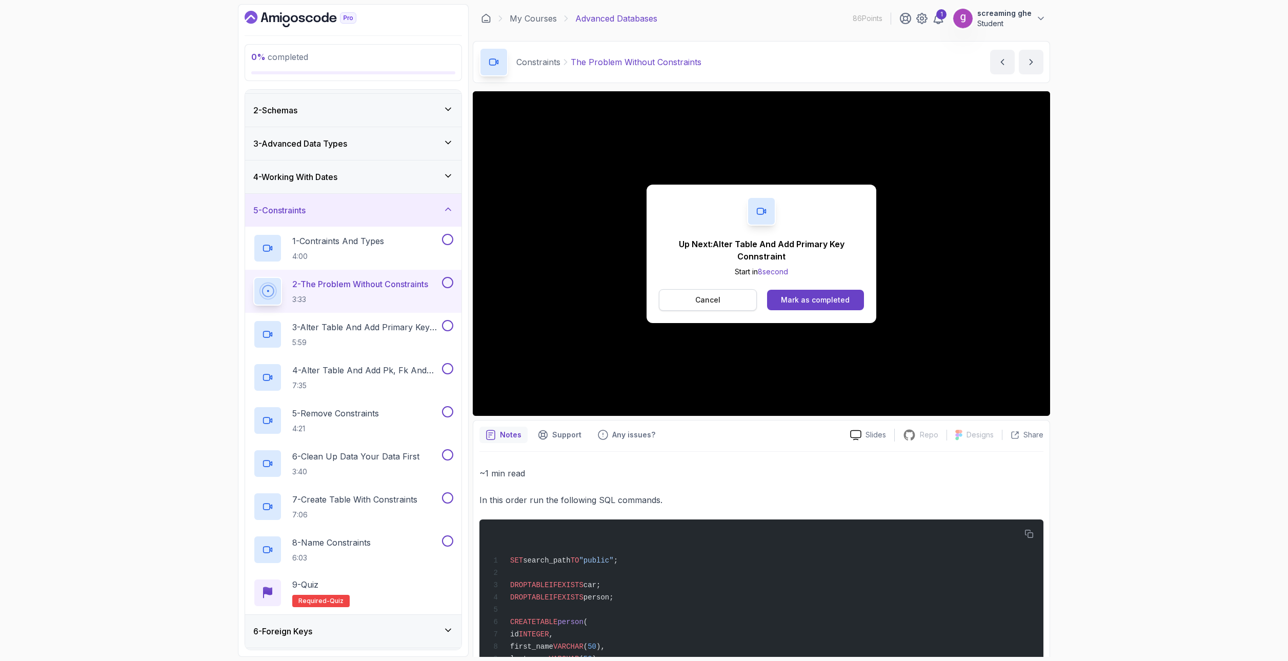
click at [701, 297] on p "Cancel" at bounding box center [707, 300] width 25 height 10
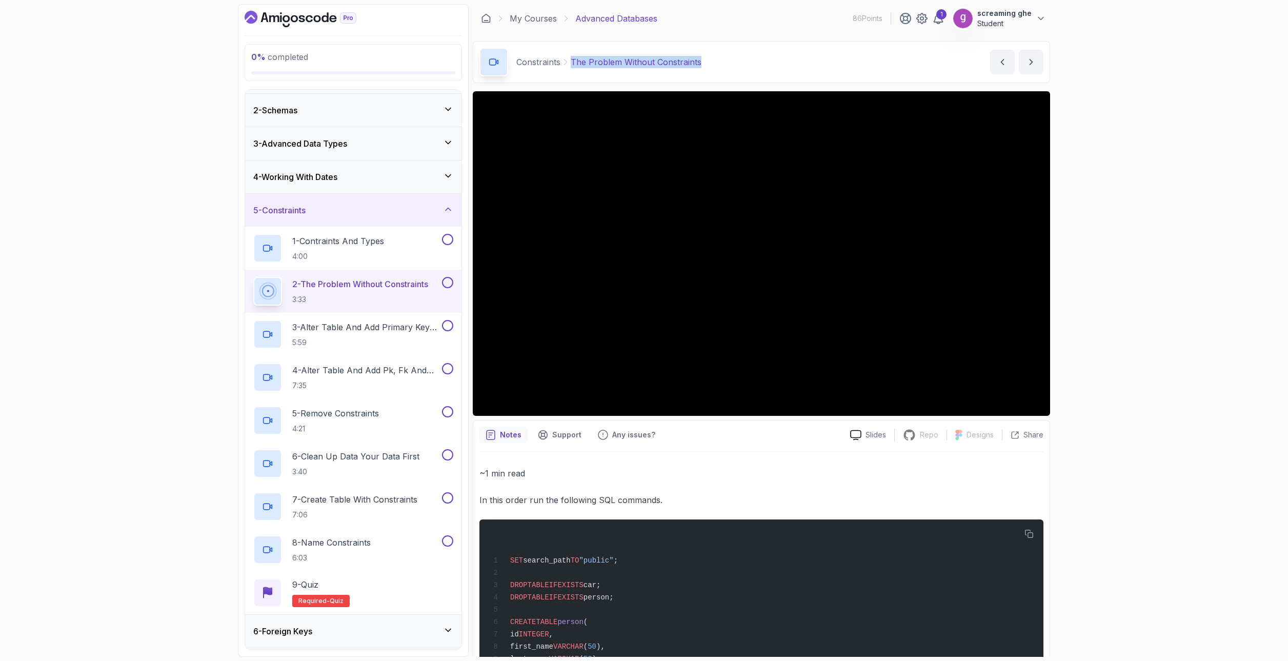
drag, startPoint x: 667, startPoint y: 64, endPoint x: 571, endPoint y: 64, distance: 96.4
click at [571, 64] on div "Constraints The Problem Without Constraints The Problem Without Constraints by …" at bounding box center [761, 62] width 577 height 42
click at [609, 472] on p "~1 min read" at bounding box center [761, 473] width 564 height 14
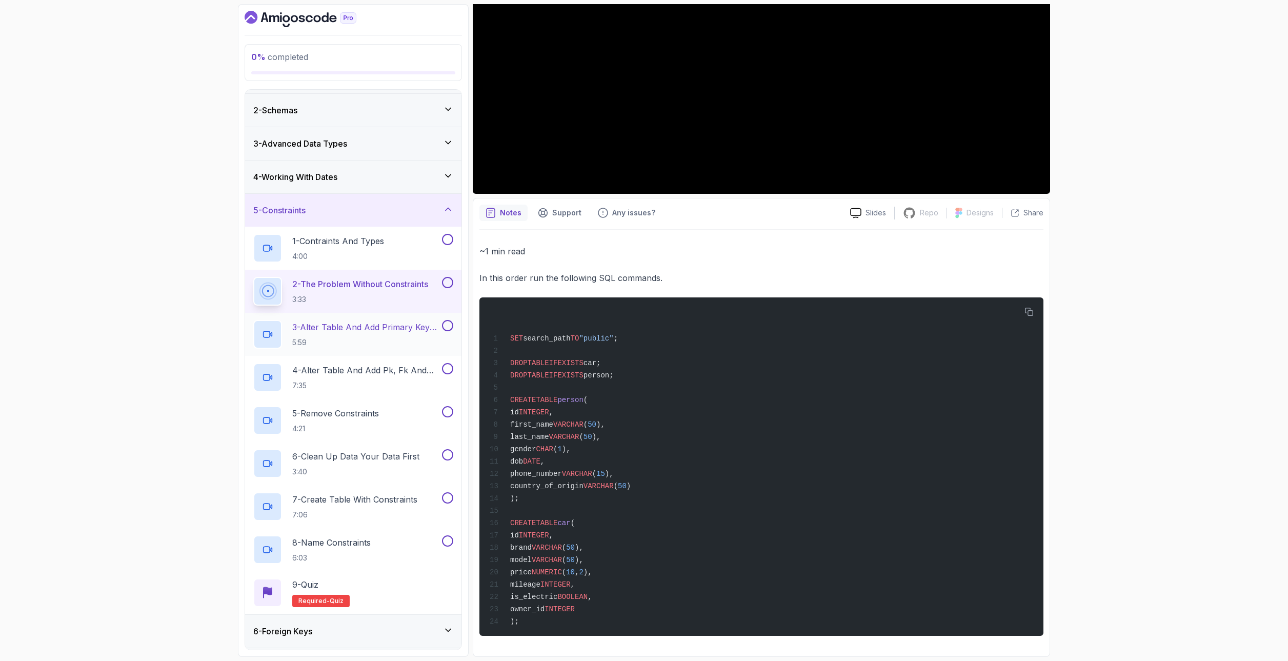
click at [350, 335] on h2 "3 - Alter Table And Add Primary Key Connstraint 5:59" at bounding box center [366, 334] width 148 height 27
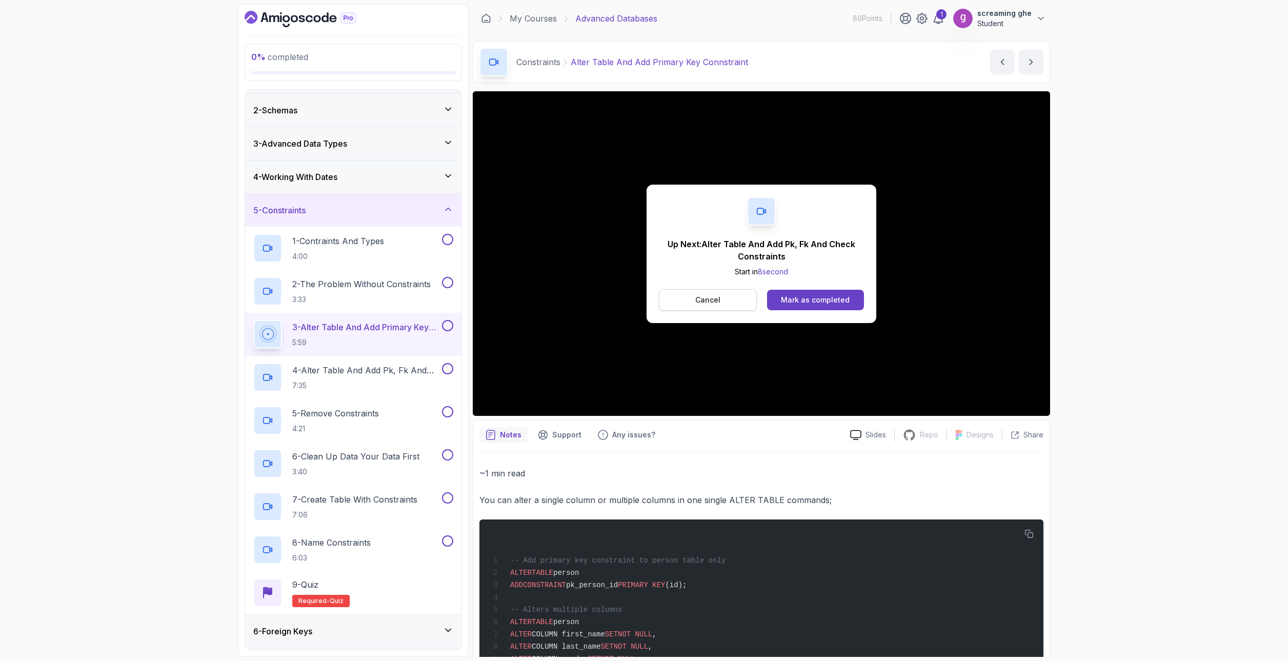
click at [731, 299] on button "Cancel" at bounding box center [708, 300] width 98 height 22
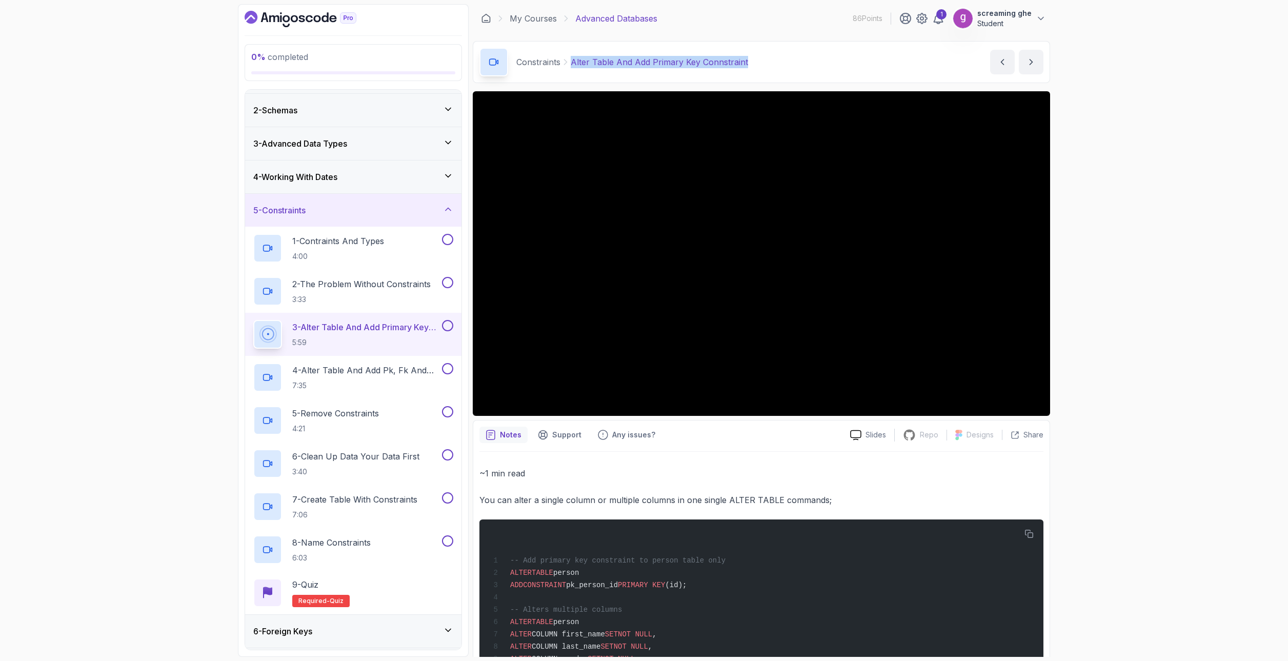
drag, startPoint x: 705, startPoint y: 63, endPoint x: 562, endPoint y: 82, distance: 144.3
click at [562, 82] on div "Constraints Alter Table And Add Primary Key Connstraint Alter Table And Add Pri…" at bounding box center [761, 62] width 577 height 42
click at [781, 63] on div "Constraints Alter Table And Add Primary Key Connstraint Alter Table And Add Pri…" at bounding box center [761, 62] width 577 height 42
drag, startPoint x: 728, startPoint y: 67, endPoint x: 580, endPoint y: 55, distance: 148.2
click at [580, 55] on div "Constraints Alter Table And Add Primary Key Connstraint Alter Table And Add Pri…" at bounding box center [761, 62] width 577 height 42
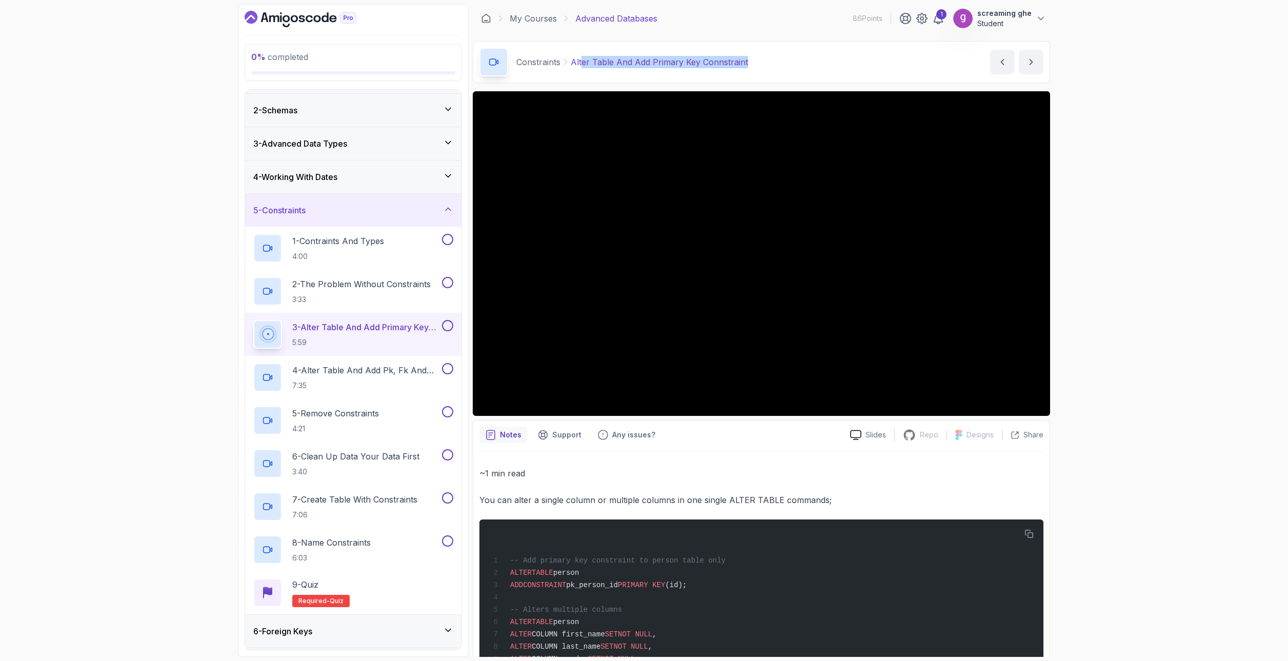
click at [692, 61] on p "Alter Table And Add Primary Key Connstraint" at bounding box center [659, 62] width 177 height 12
click at [660, 55] on div "Constraints Alter Table And Add Primary Key Connstraint" at bounding box center [613, 62] width 269 height 29
click at [736, 57] on p "Alter Table And Add Primary Key Connstraint" at bounding box center [659, 62] width 177 height 12
drag, startPoint x: 734, startPoint y: 60, endPoint x: 613, endPoint y: 62, distance: 121.5
click at [570, 59] on div "Constraints Alter Table And Add Primary Key Connstraint Alter Table And Add Pri…" at bounding box center [761, 62] width 577 height 42
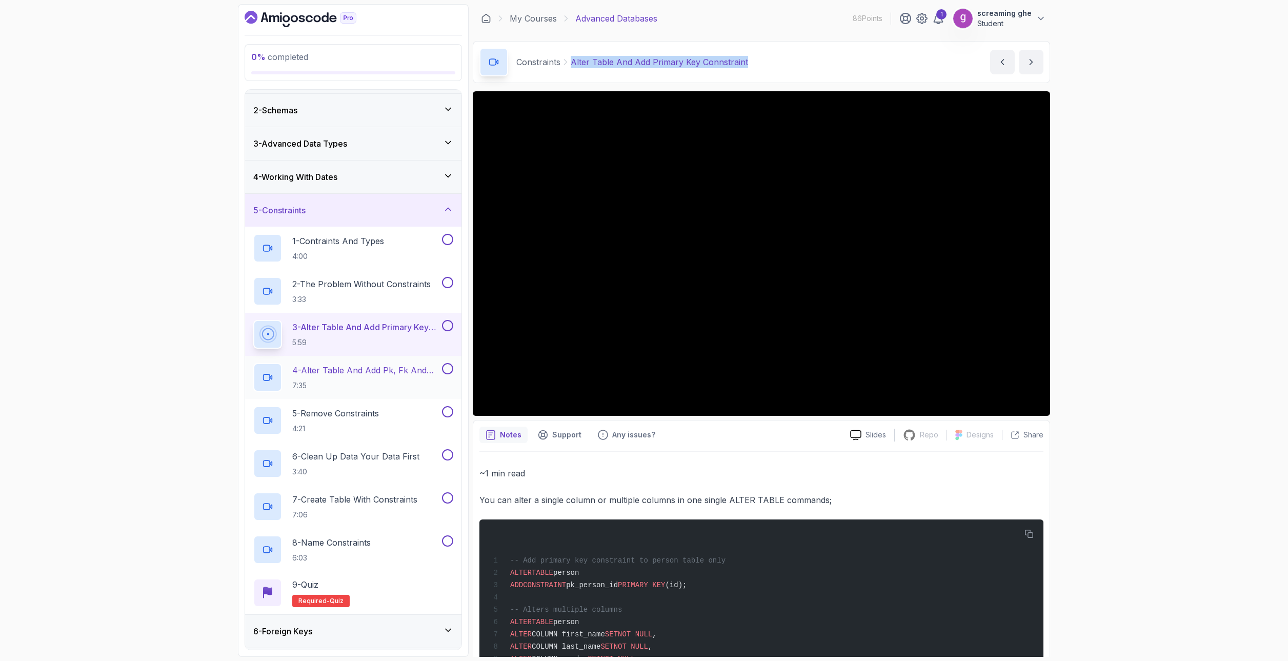
click at [310, 377] on h2 "4 - Alter Table And Add Pk, Fk And Check Constraints 7:35" at bounding box center [366, 377] width 148 height 27
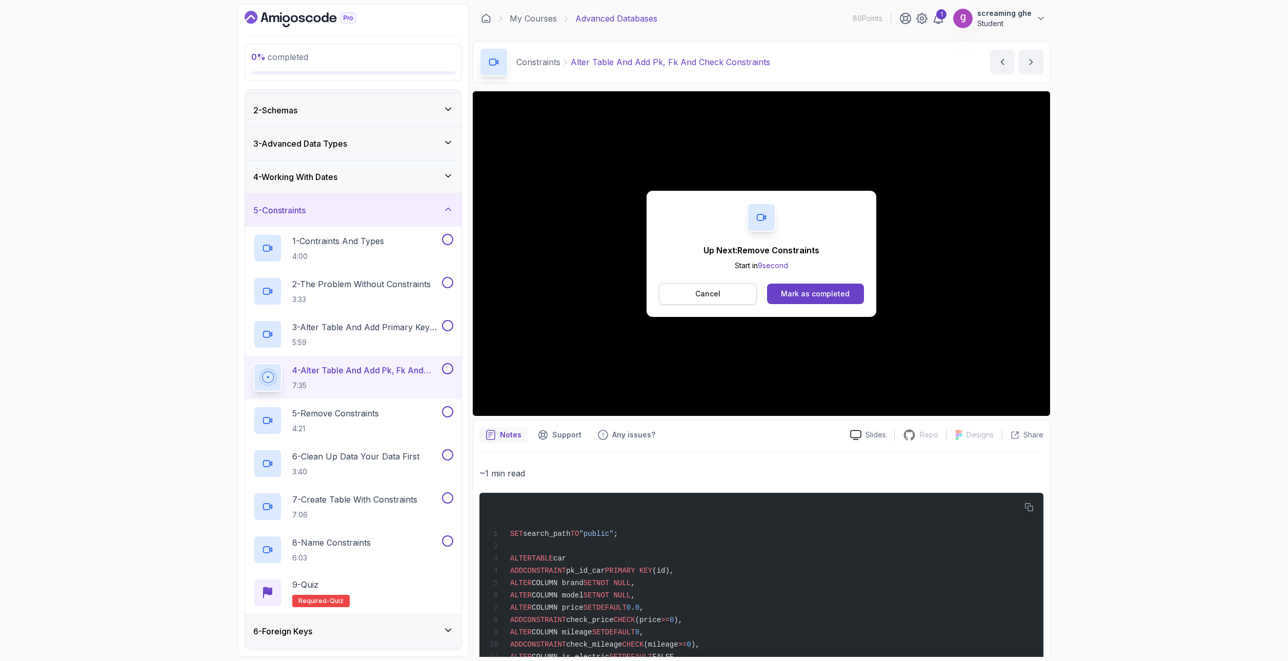
click at [693, 289] on button "Cancel" at bounding box center [708, 294] width 98 height 22
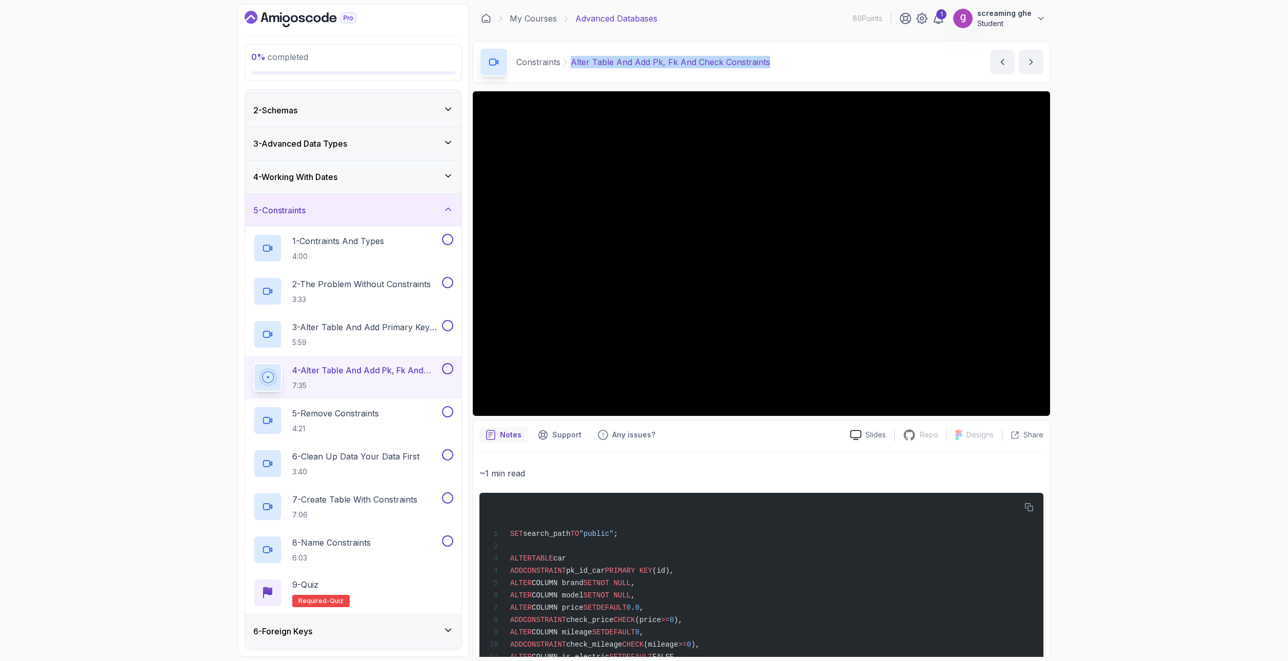
drag, startPoint x: 778, startPoint y: 61, endPoint x: 569, endPoint y: 52, distance: 208.8
click at [569, 52] on div "Constraints Alter Table And Add Pk, Fk And Check Constraints Alter Table And Ad…" at bounding box center [761, 62] width 577 height 42
click at [378, 415] on p "5 - Remove Constraints" at bounding box center [335, 413] width 87 height 12
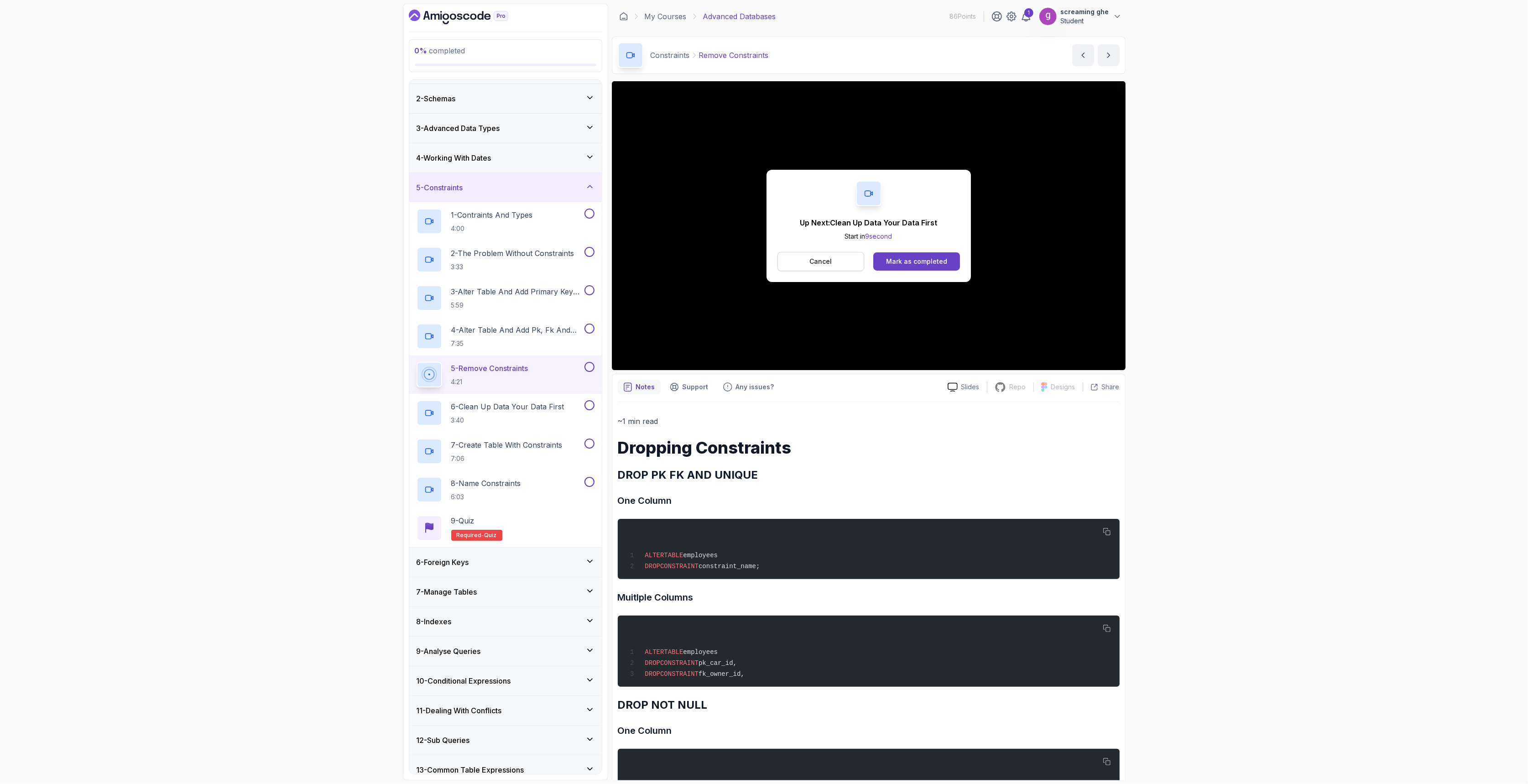
click at [805, 263] on button "Cancel" at bounding box center [821, 262] width 87 height 20
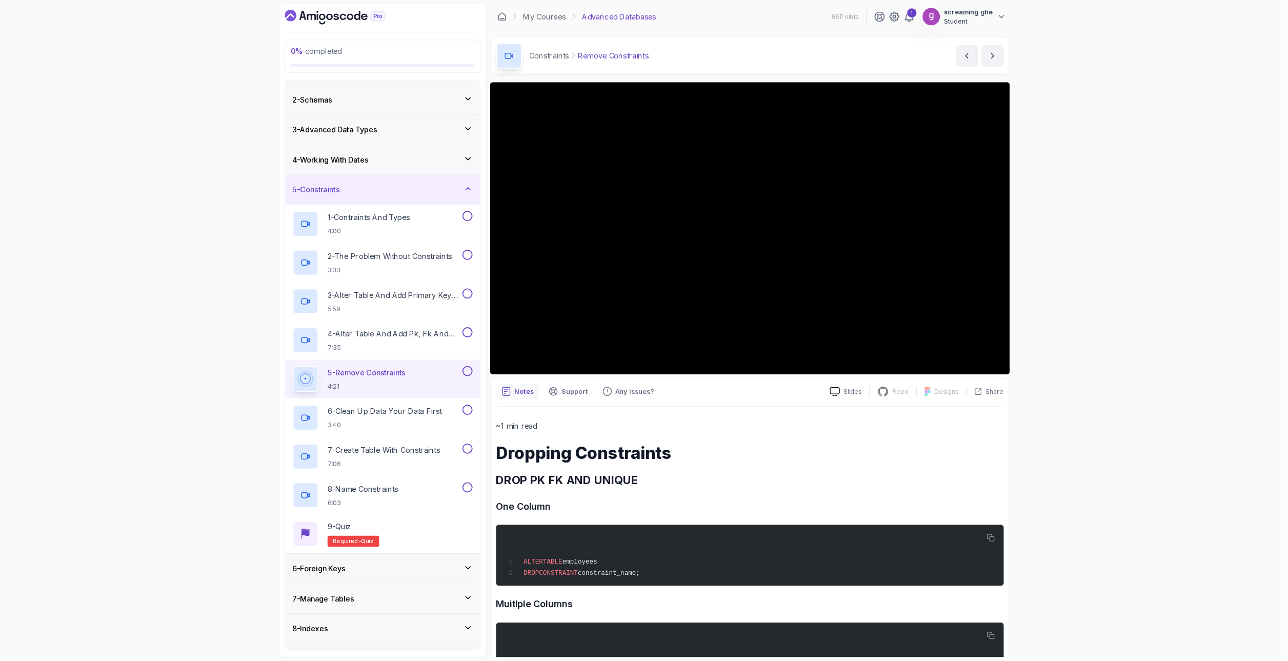
scroll to position [29, 0]
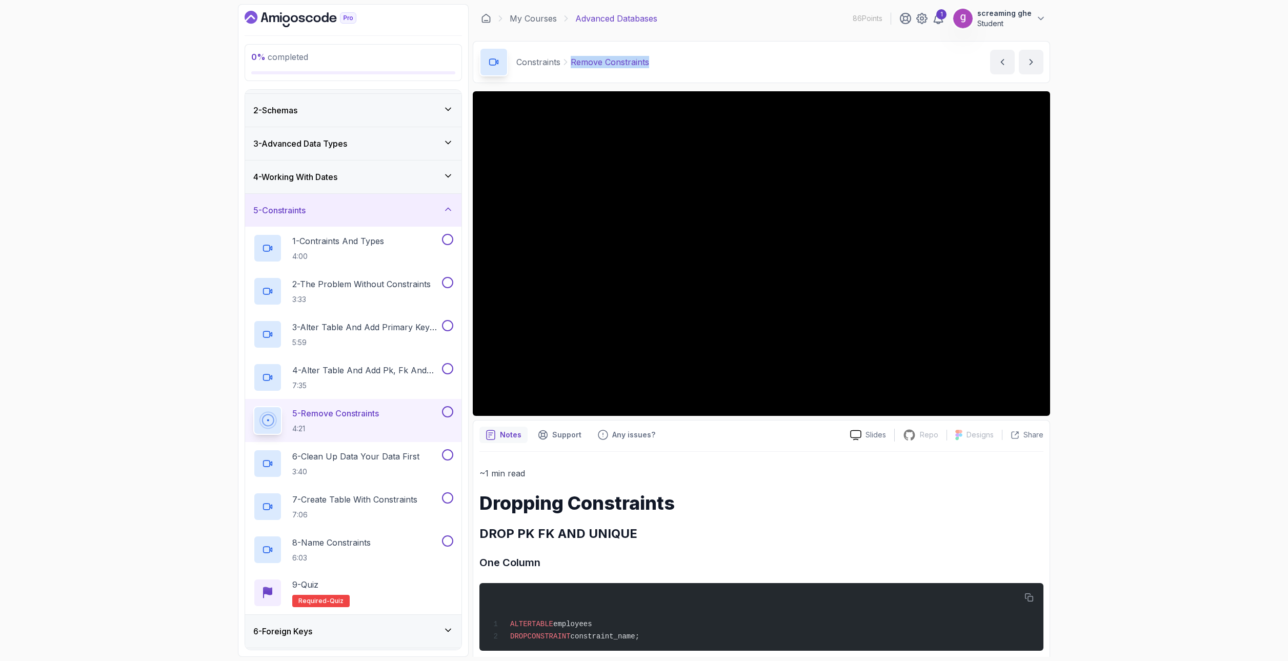
drag, startPoint x: 622, startPoint y: 62, endPoint x: 570, endPoint y: 59, distance: 52.4
click at [570, 59] on div "Constraints Remove Constraints Remove Constraints by [PERSON_NAME]" at bounding box center [761, 62] width 577 height 42
click at [329, 468] on p "3:40" at bounding box center [355, 472] width 127 height 10
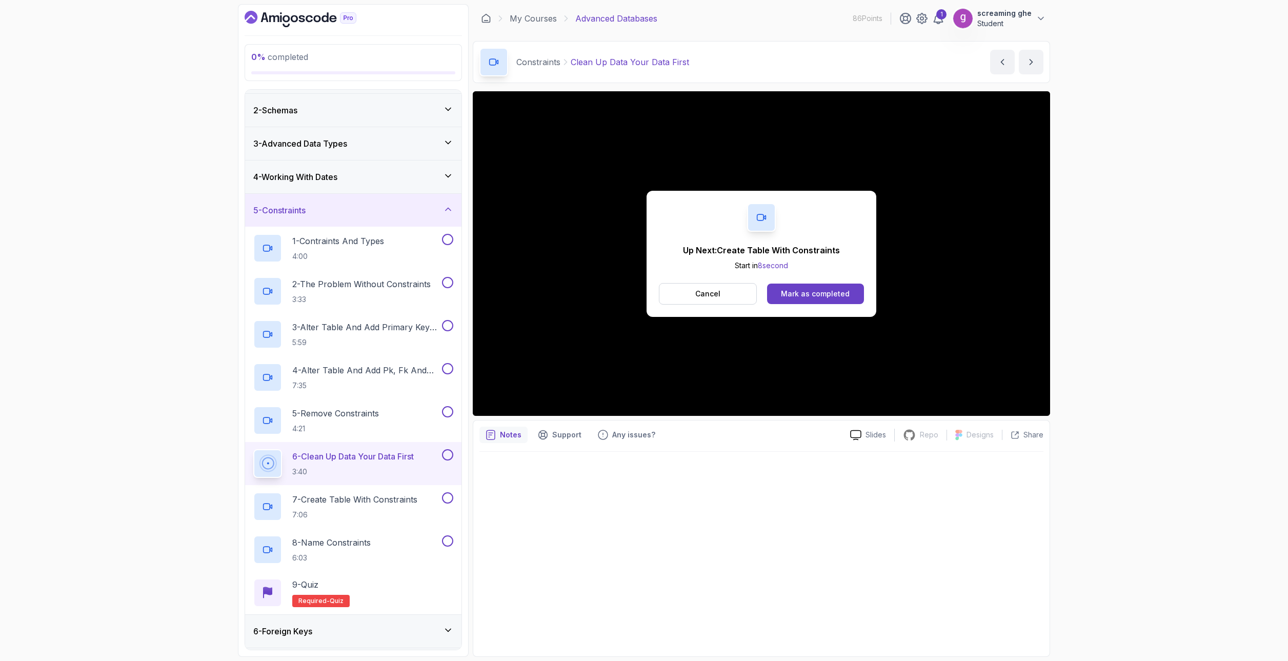
click at [710, 305] on div "Up Next: Create Table With Constraints Start in 8 second Cancel Mark as complet…" at bounding box center [762, 254] width 230 height 126
click at [714, 294] on p "Cancel" at bounding box center [707, 294] width 25 height 10
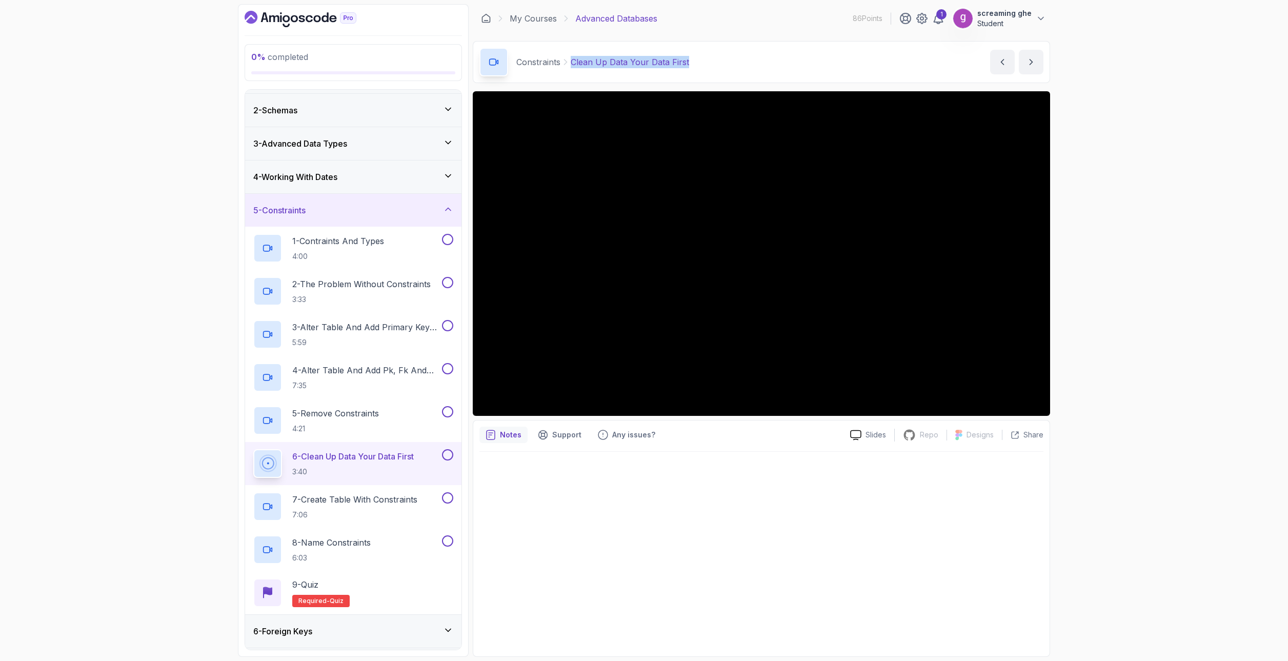
drag, startPoint x: 702, startPoint y: 64, endPoint x: 571, endPoint y: 57, distance: 131.4
click at [571, 57] on div "Constraints Clean Up Data Your Data First Clean Up Data Your Data First by [PER…" at bounding box center [761, 62] width 577 height 42
click at [339, 506] on h2 "7 - Create Table With Constraints 7:06" at bounding box center [354, 506] width 125 height 27
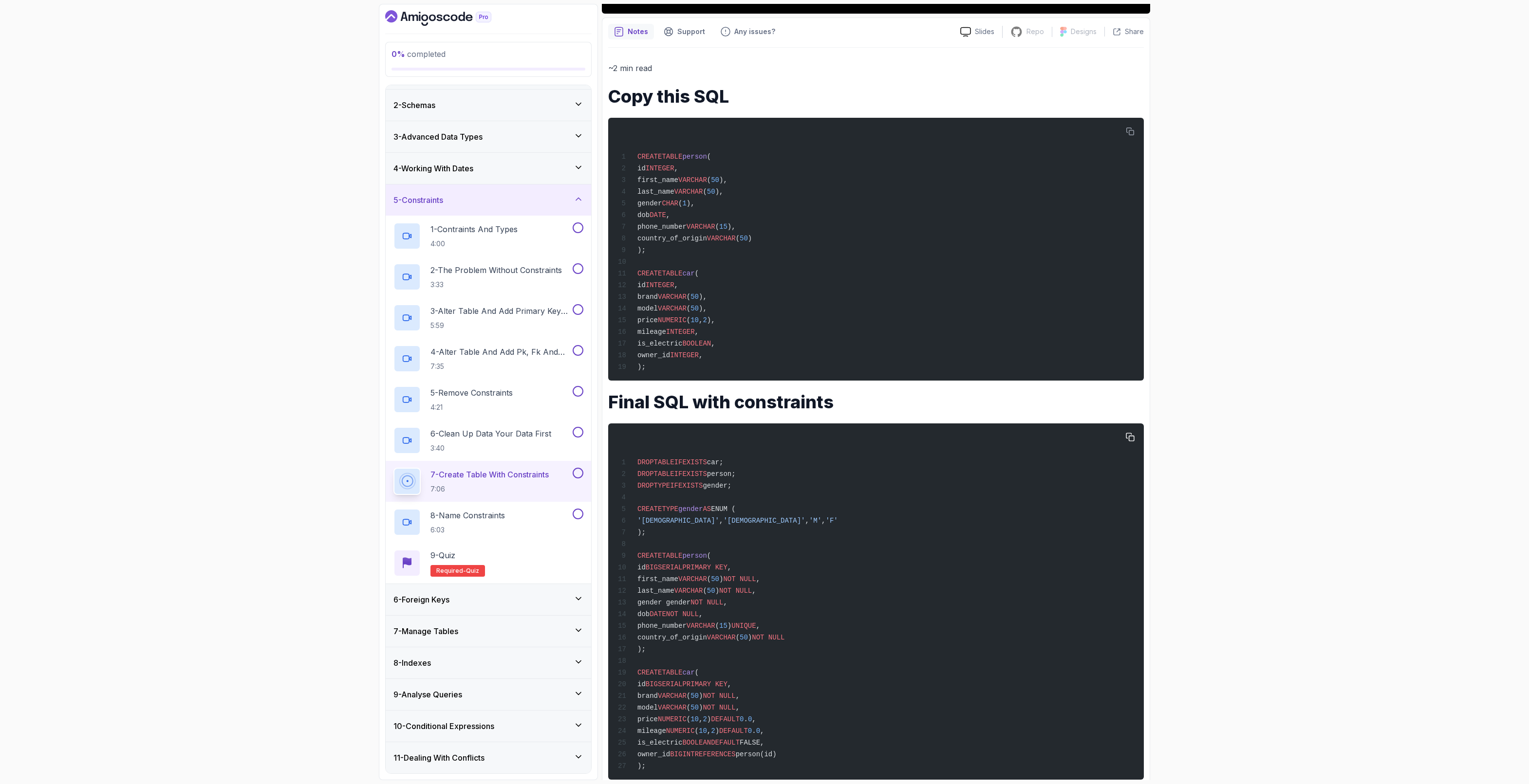
scroll to position [368, 0]
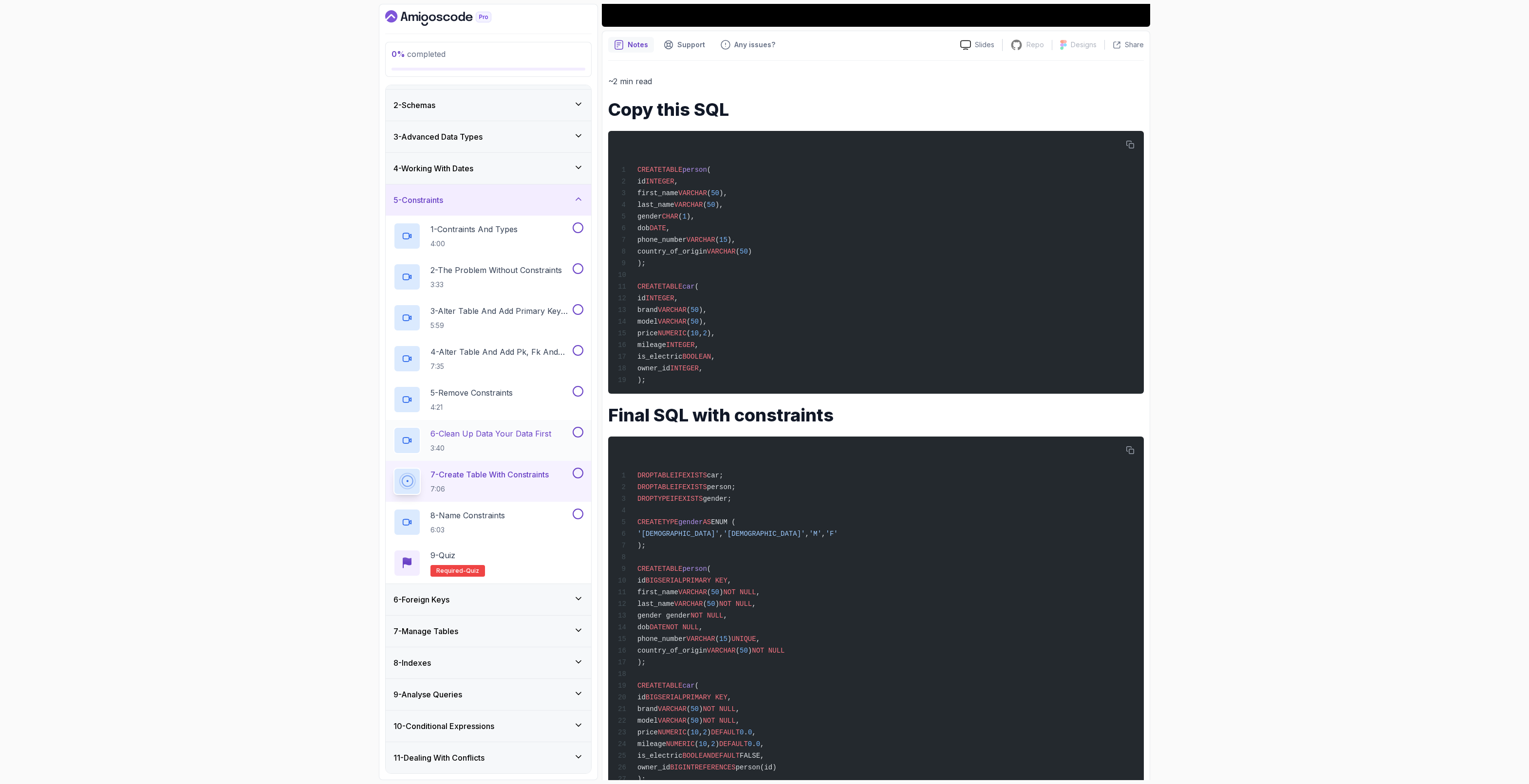
click at [483, 448] on p "3:40" at bounding box center [490, 448] width 121 height 9
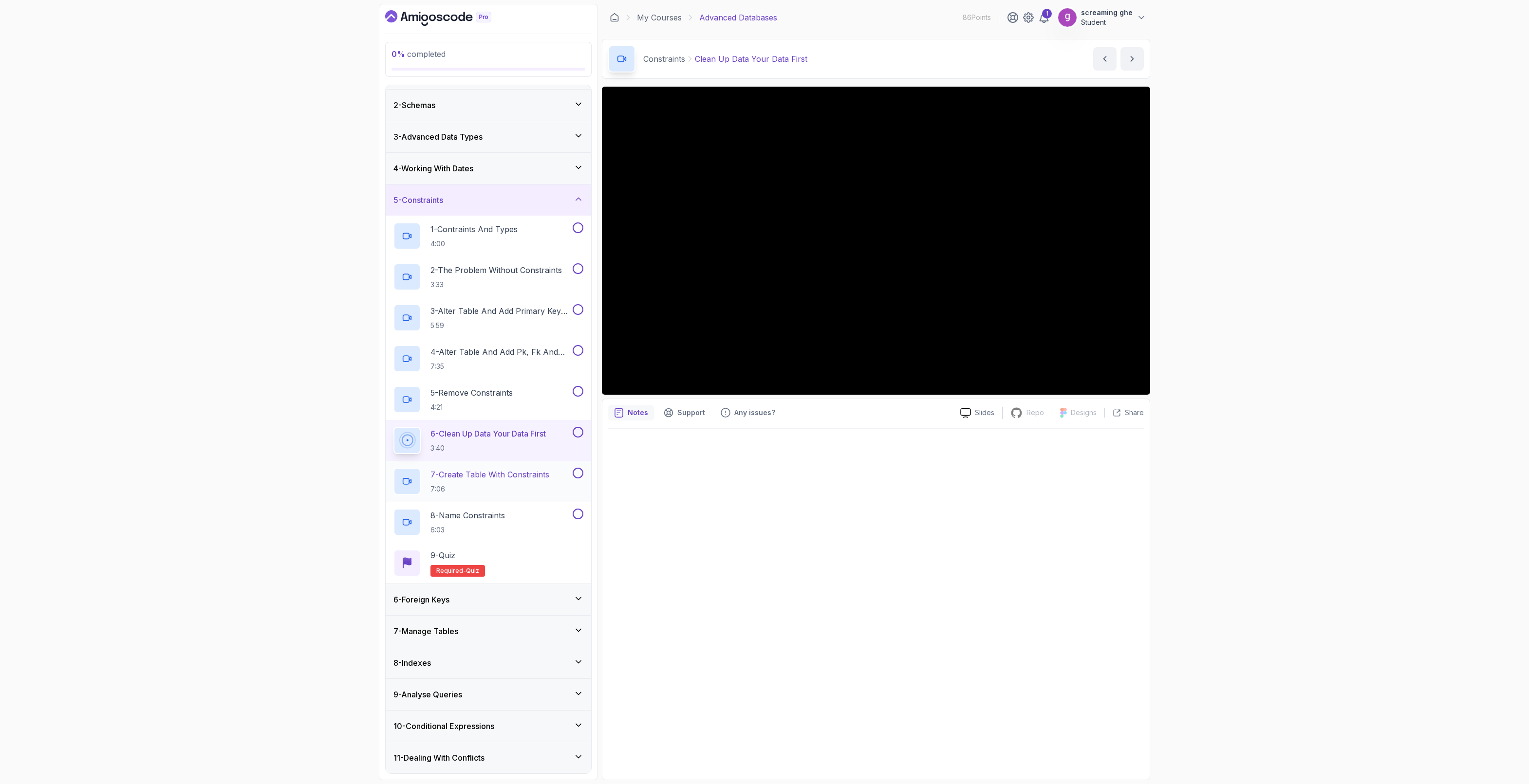
click at [487, 482] on h2 "7 - Create Table With Constraints 7:06" at bounding box center [489, 481] width 119 height 26
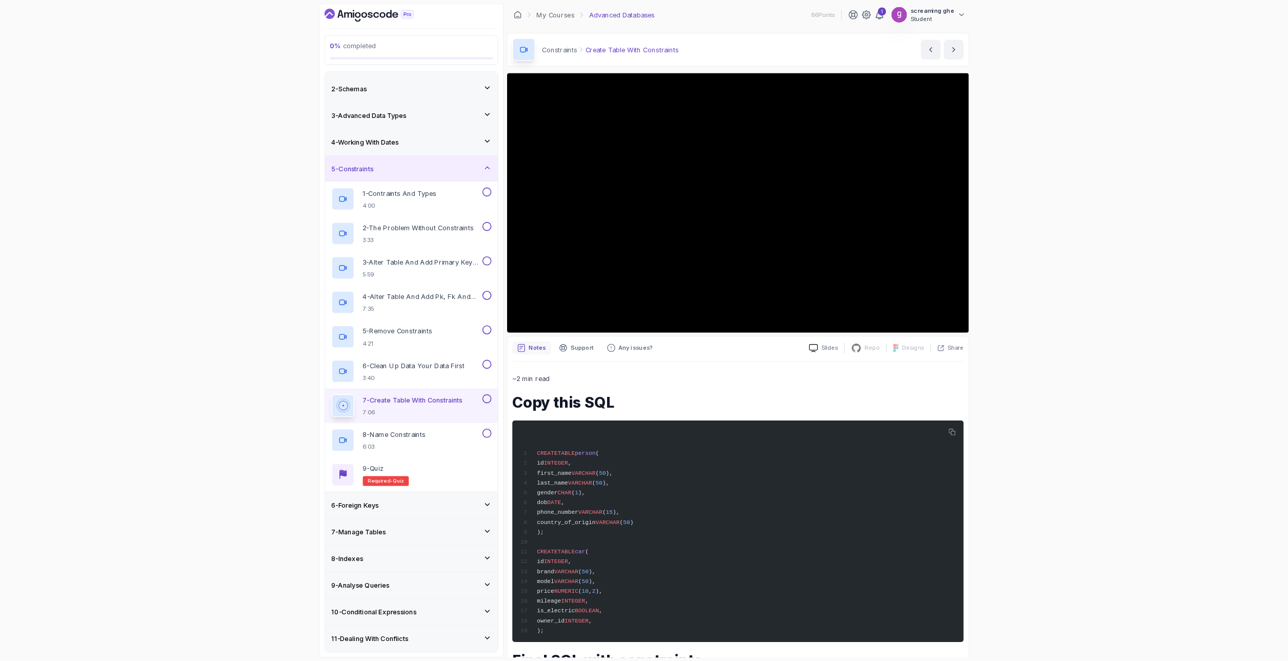
scroll to position [29, 0]
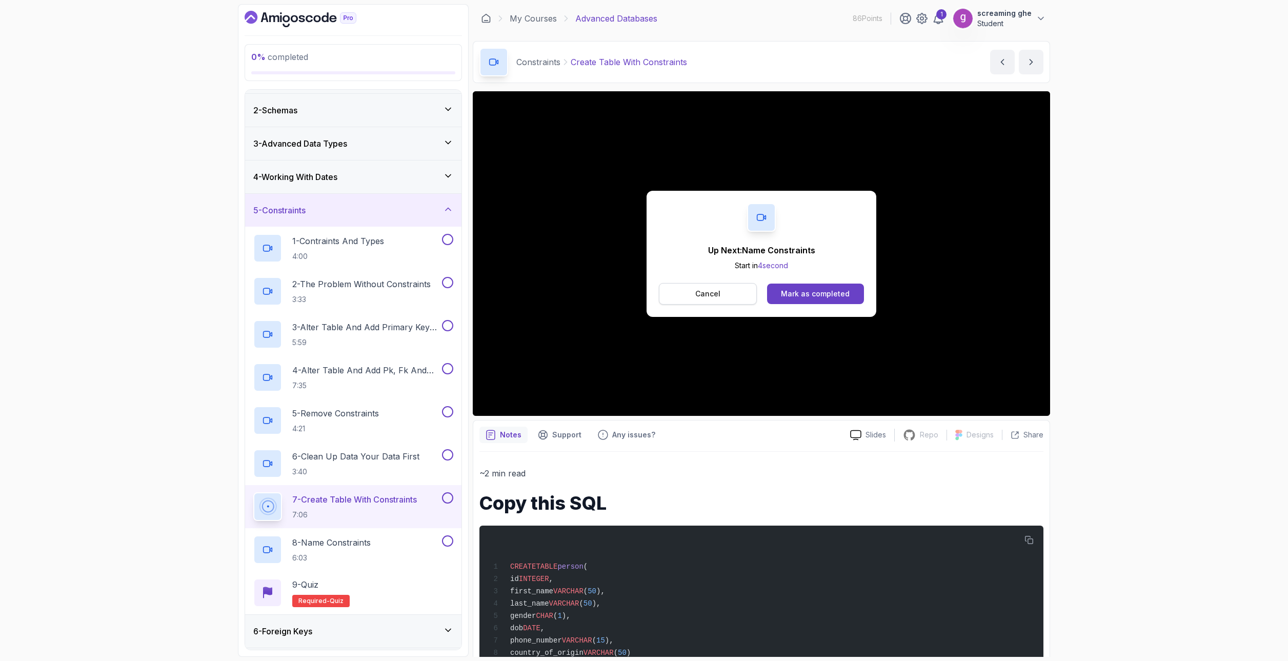
click at [722, 296] on button "Cancel" at bounding box center [708, 294] width 98 height 22
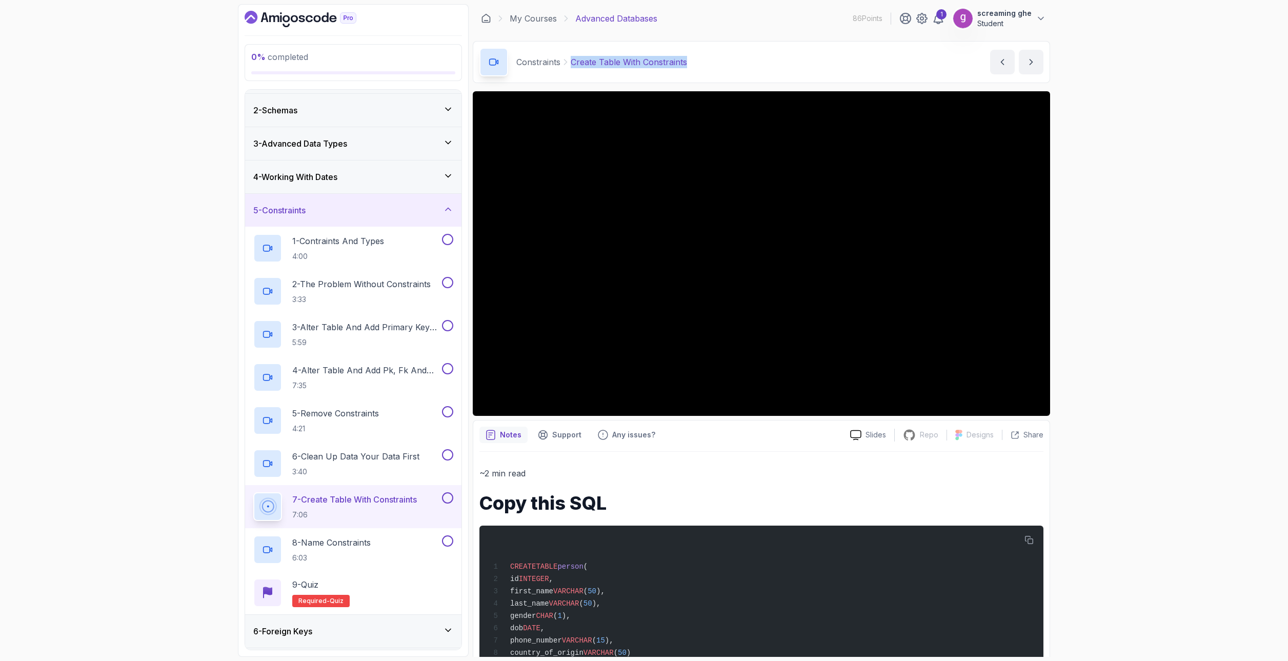
drag, startPoint x: 688, startPoint y: 59, endPoint x: 573, endPoint y: 67, distance: 115.6
click at [573, 67] on div "Constraints Create Table With Constraints Create Table With Constraints by [PER…" at bounding box center [761, 62] width 577 height 42
click at [360, 575] on div "9 - Quiz Required- quiz" at bounding box center [353, 592] width 216 height 43
click at [367, 564] on div "8 - Name Constraints 6:03" at bounding box center [353, 549] width 216 height 43
click at [339, 546] on p "8 - Name Constraints" at bounding box center [331, 542] width 78 height 12
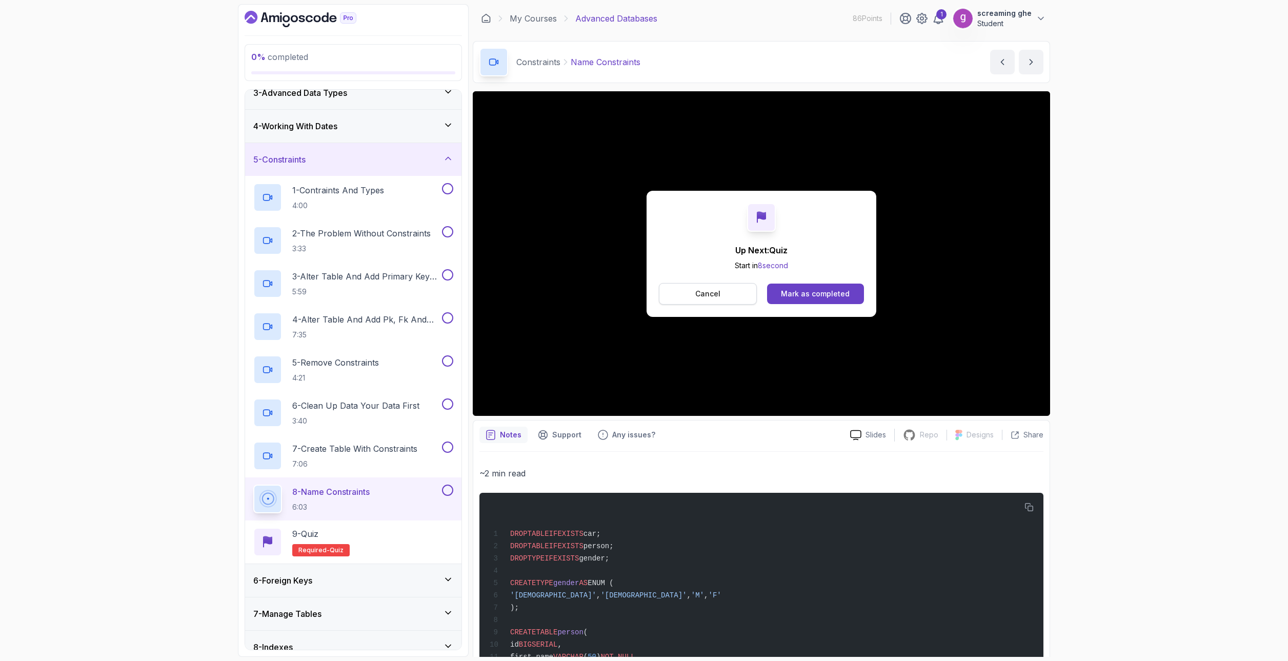
click at [712, 292] on p "Cancel" at bounding box center [707, 294] width 25 height 10
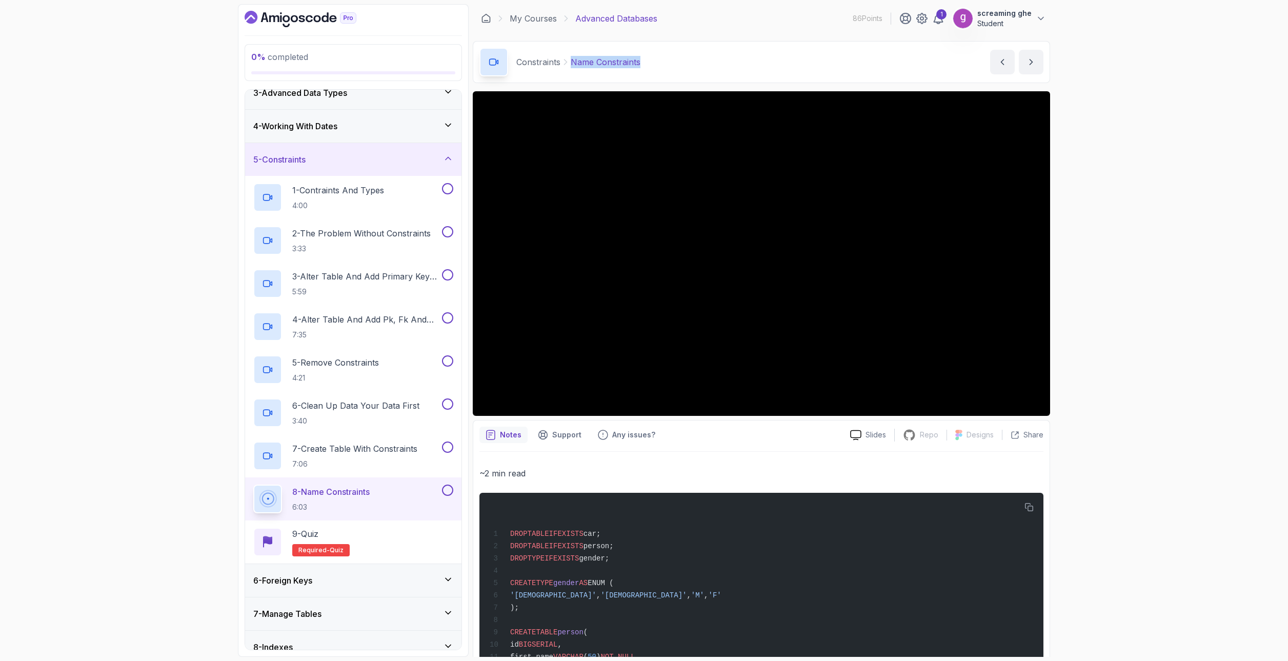
drag, startPoint x: 701, startPoint y: 52, endPoint x: 568, endPoint y: 61, distance: 133.1
click at [568, 61] on div "Constraints Name Constraints Name Constraints by [PERSON_NAME]" at bounding box center [761, 62] width 577 height 42
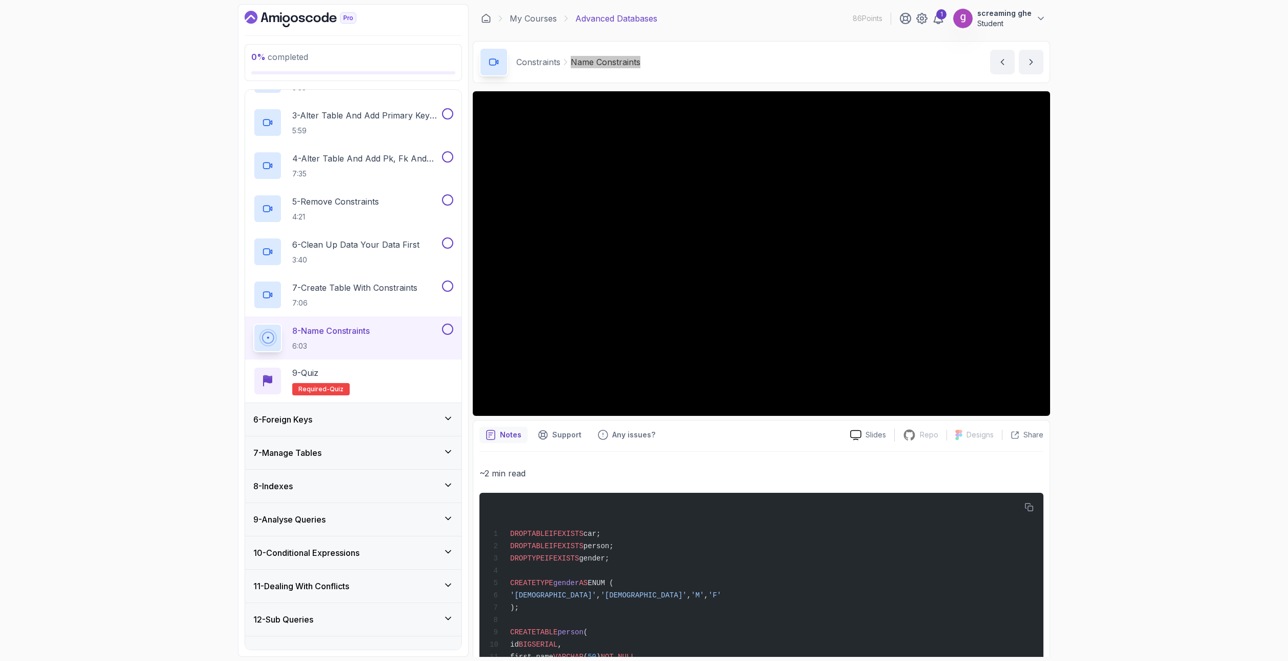
scroll to position [285, 0]
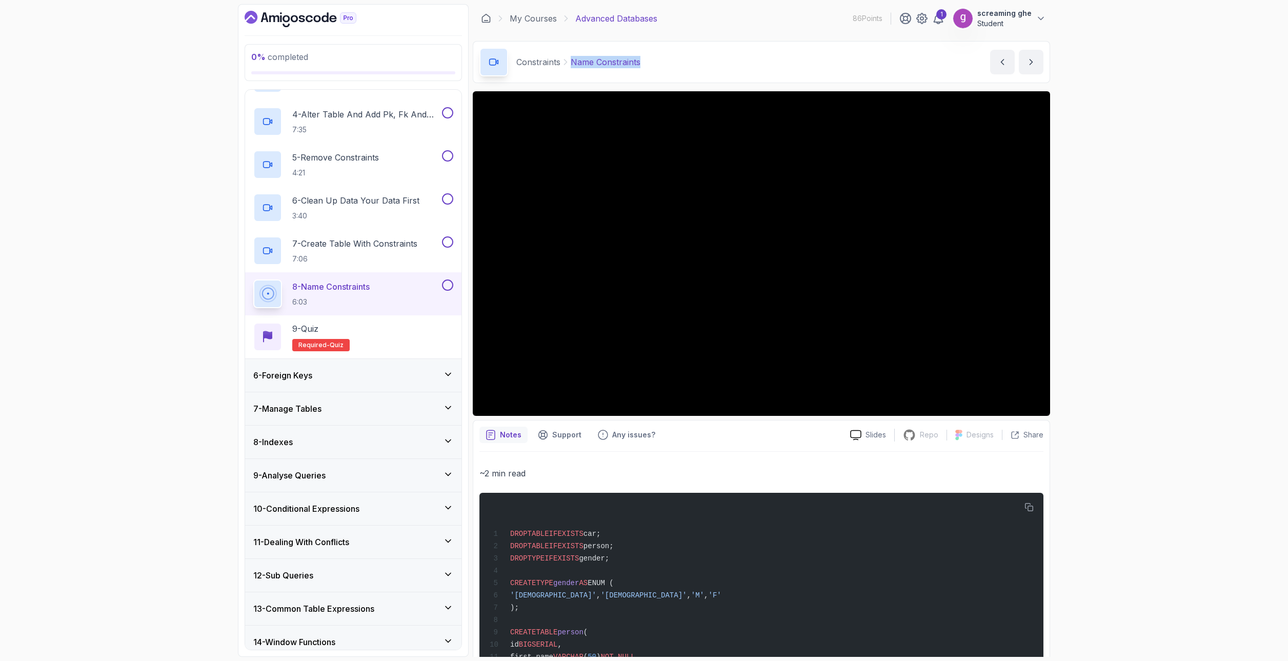
click at [350, 369] on div "6 - Foreign Keys" at bounding box center [353, 375] width 200 height 12
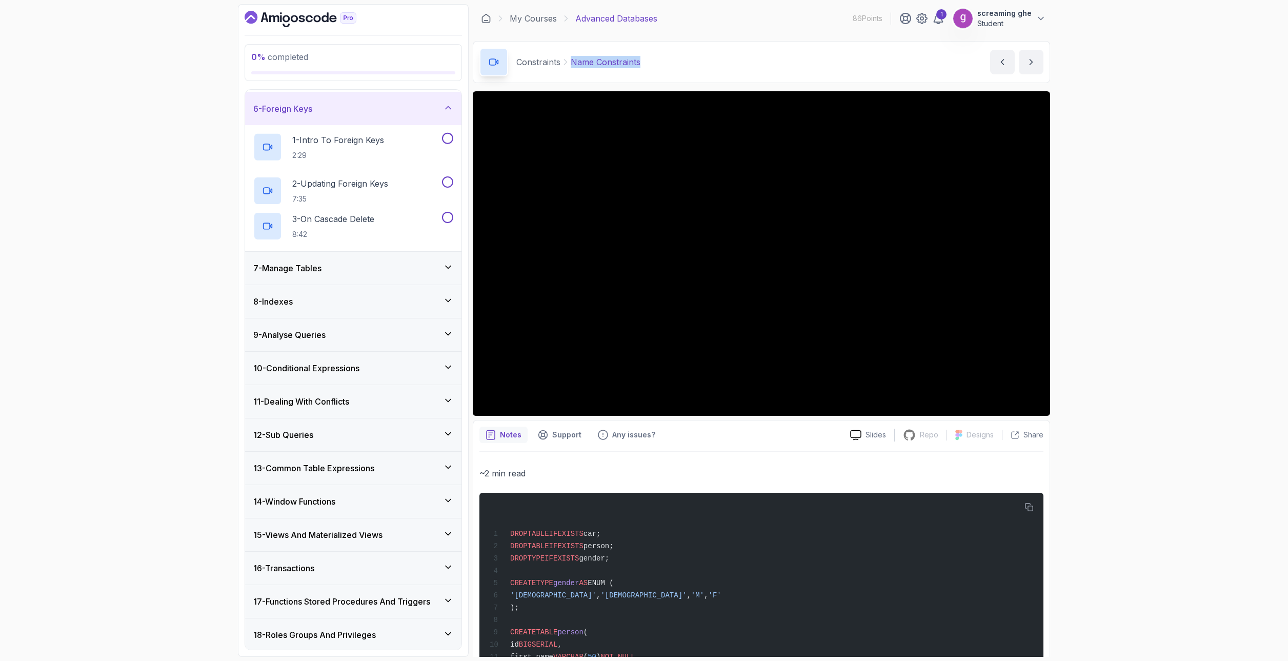
scroll to position [173, 0]
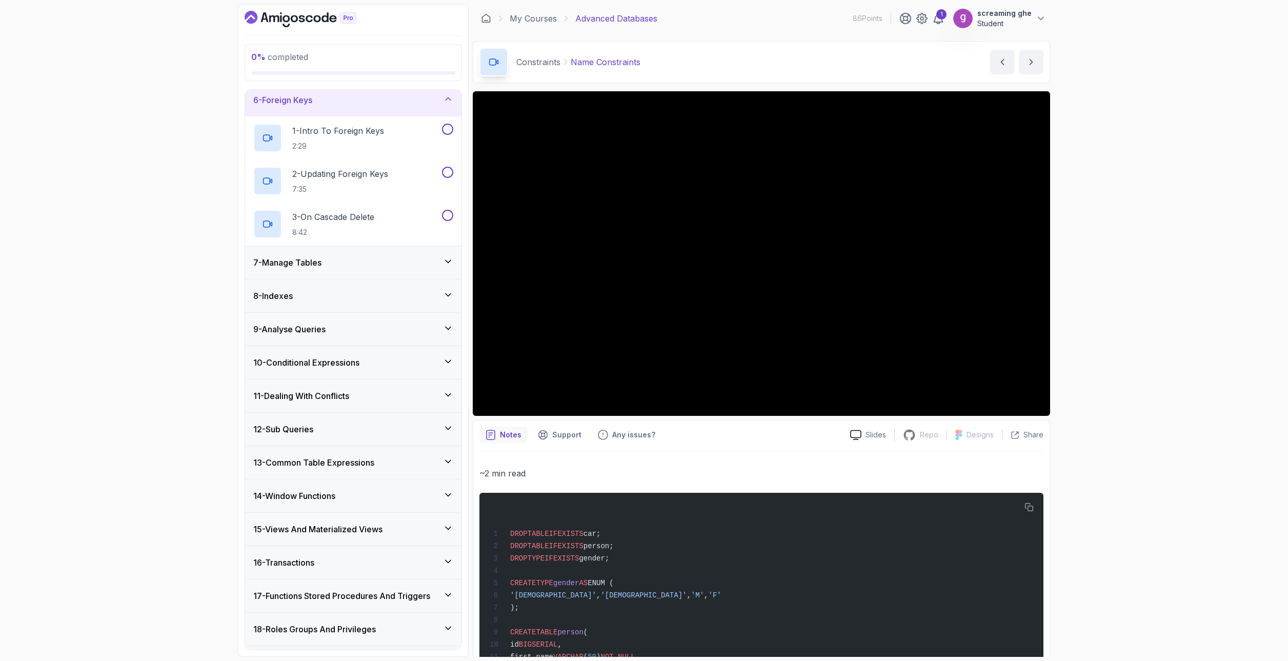
click at [1171, 507] on div "0 % completed 1 - Intro 2 - Schemas 3 - Advanced Data Types 4 - Working With Da…" at bounding box center [644, 330] width 1288 height 661
click at [350, 127] on p "1 - Intro To Foreign Keys" at bounding box center [338, 131] width 92 height 12
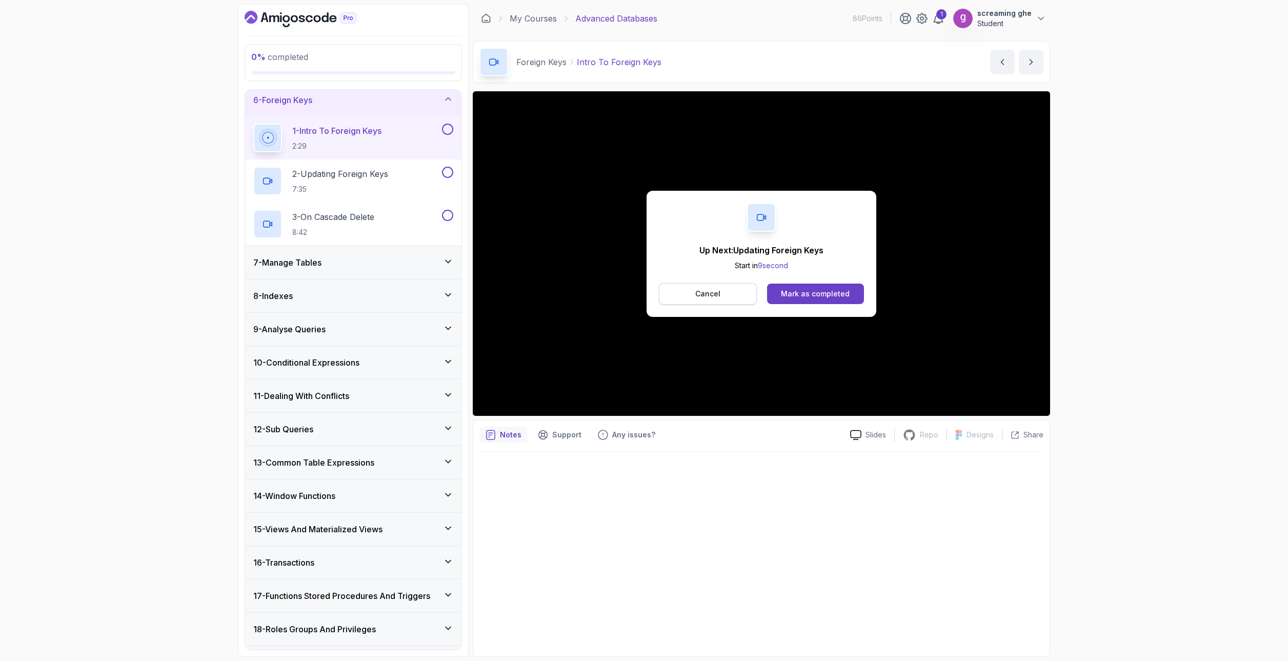
click at [723, 300] on button "Cancel" at bounding box center [708, 294] width 98 height 22
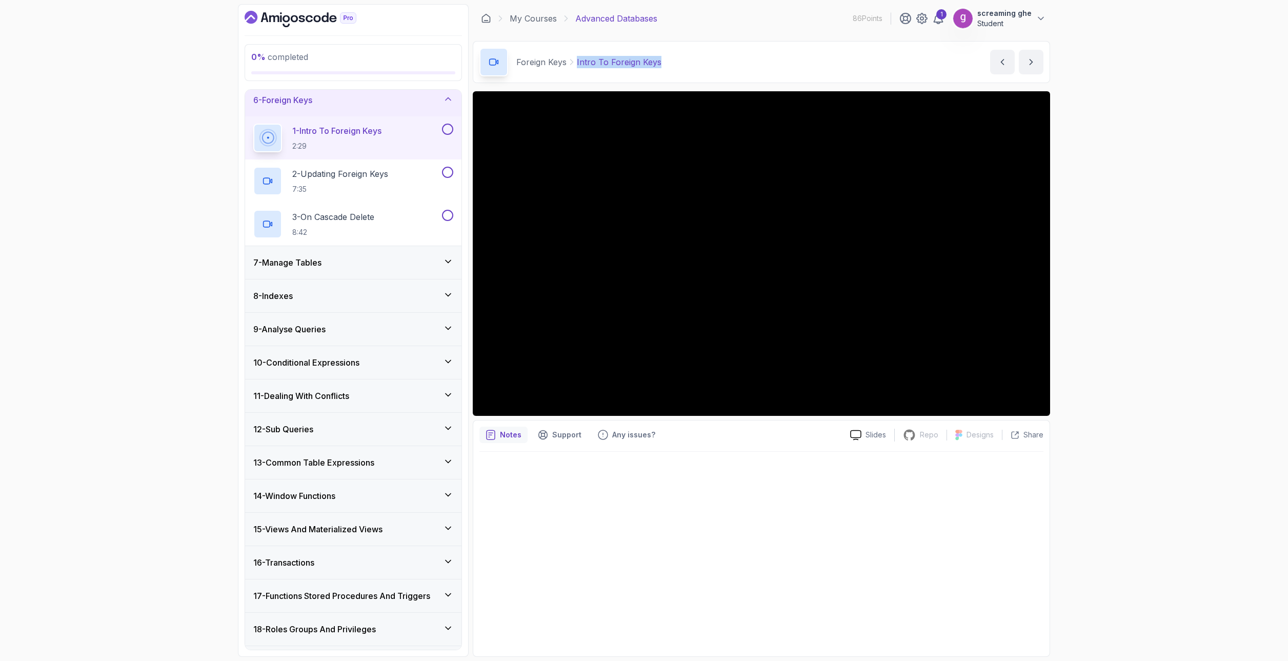
drag, startPoint x: 681, startPoint y: 66, endPoint x: 575, endPoint y: 71, distance: 106.8
click at [575, 71] on div "Foreign Keys Intro To Foreign Keys Intro To Foreign Keys by [PERSON_NAME]" at bounding box center [761, 62] width 577 height 42
click at [377, 193] on p "7:35" at bounding box center [340, 189] width 96 height 10
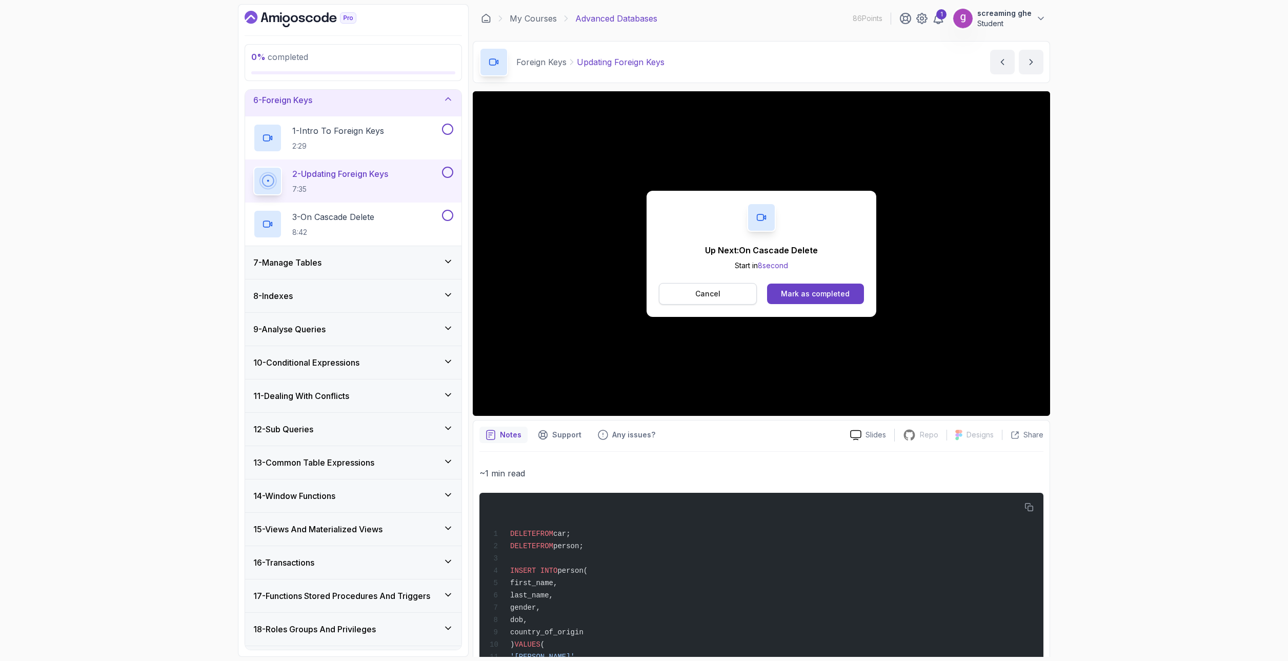
click at [715, 293] on p "Cancel" at bounding box center [707, 294] width 25 height 10
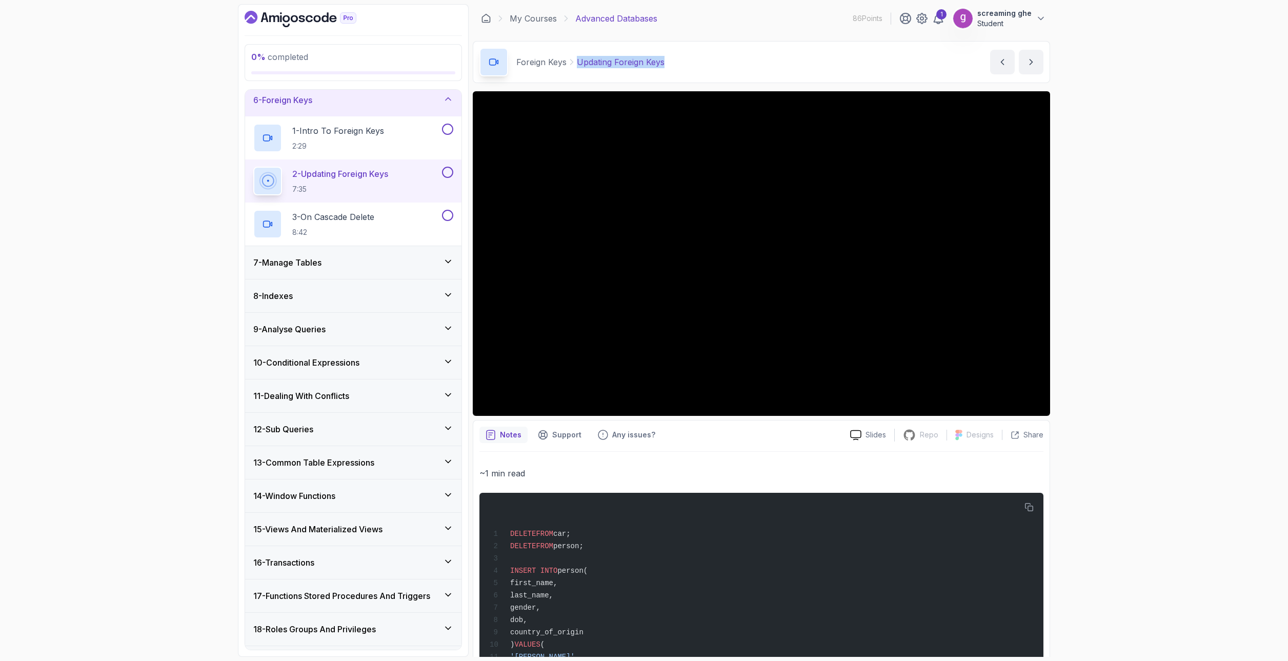
drag, startPoint x: 628, startPoint y: 58, endPoint x: 575, endPoint y: 52, distance: 53.7
click at [575, 52] on div "Foreign Keys Updating Foreign Keys Updating Foreign Keys by [PERSON_NAME]" at bounding box center [761, 62] width 577 height 42
click at [320, 215] on p "3 - On Cascade Delete" at bounding box center [333, 217] width 82 height 12
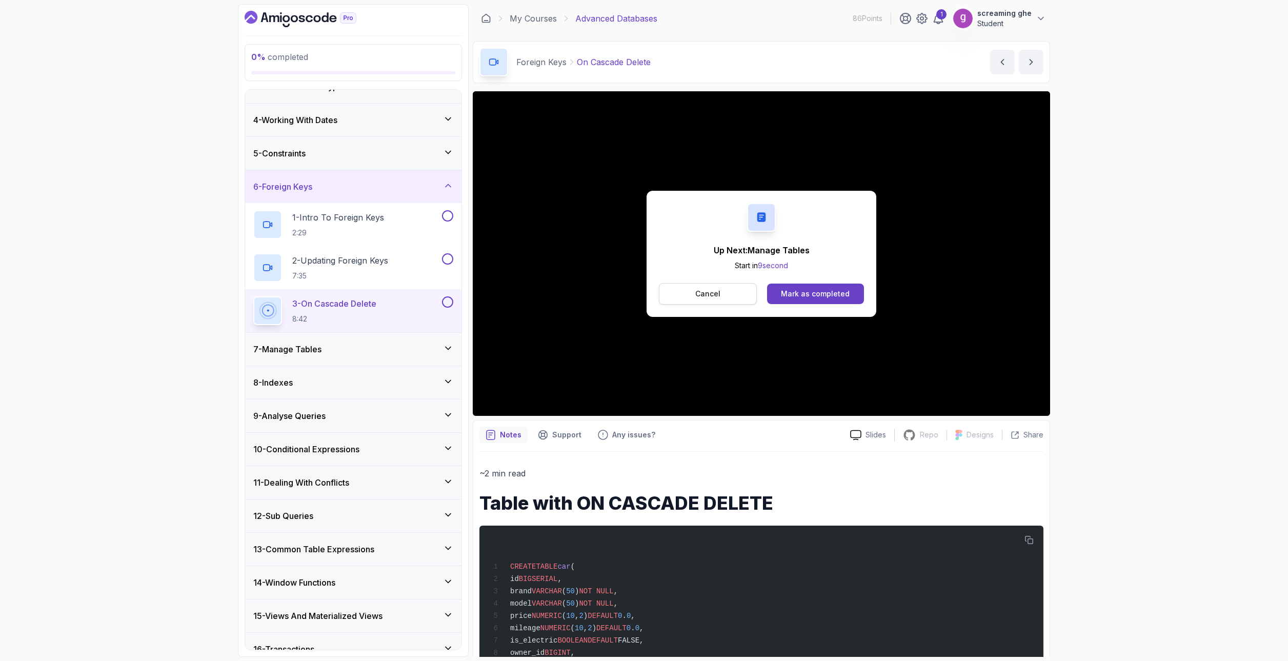
click at [720, 298] on button "Cancel" at bounding box center [708, 294] width 98 height 22
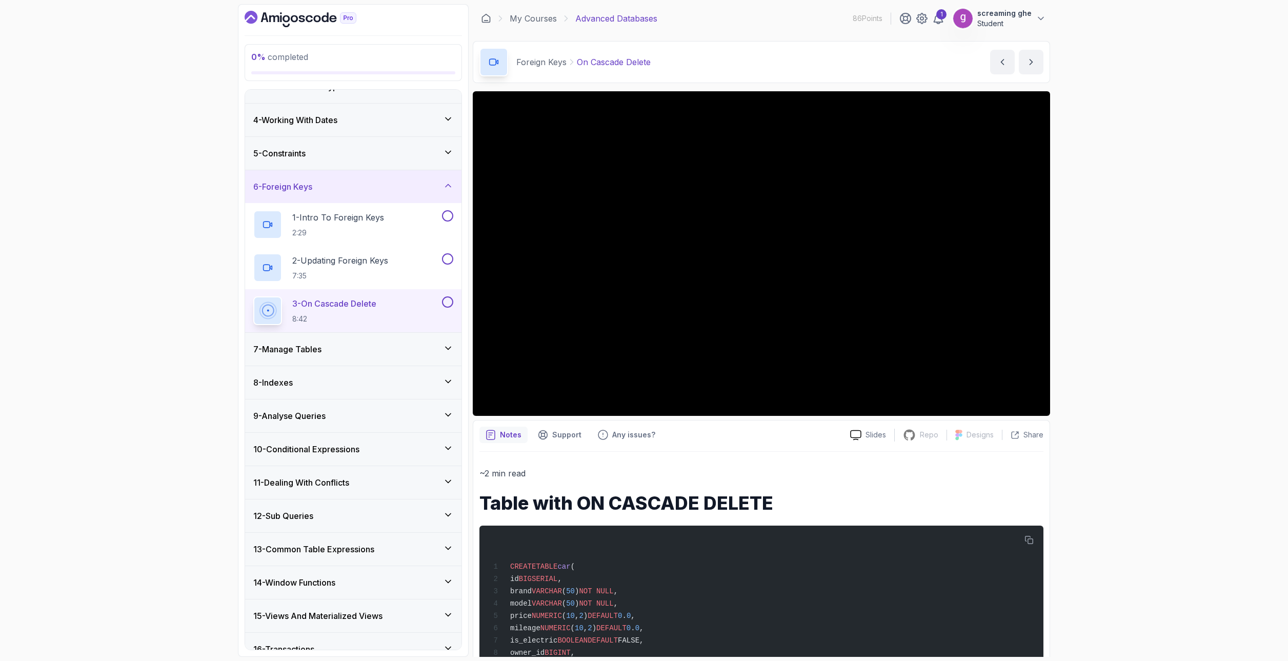
click at [1207, 523] on div "0 % completed 1 - Intro 2 - Schemas 3 - Advanced Data Types 4 - Working With Da…" at bounding box center [644, 330] width 1288 height 661
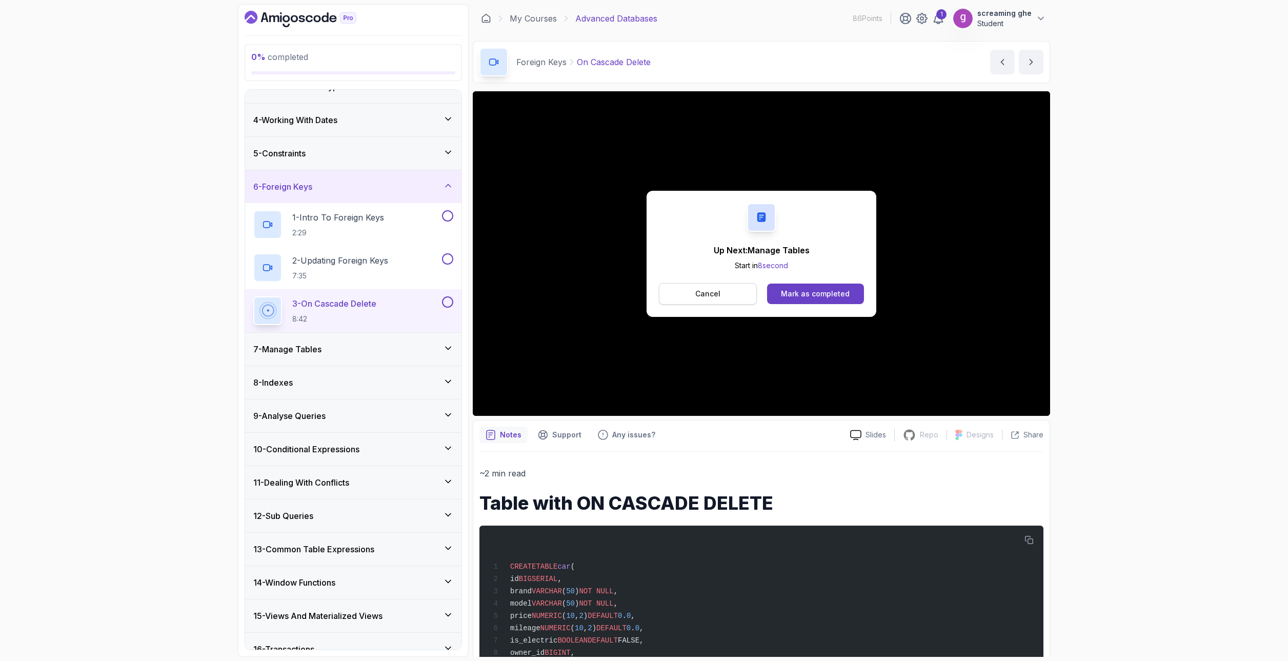
click at [718, 289] on p "Cancel" at bounding box center [707, 294] width 25 height 10
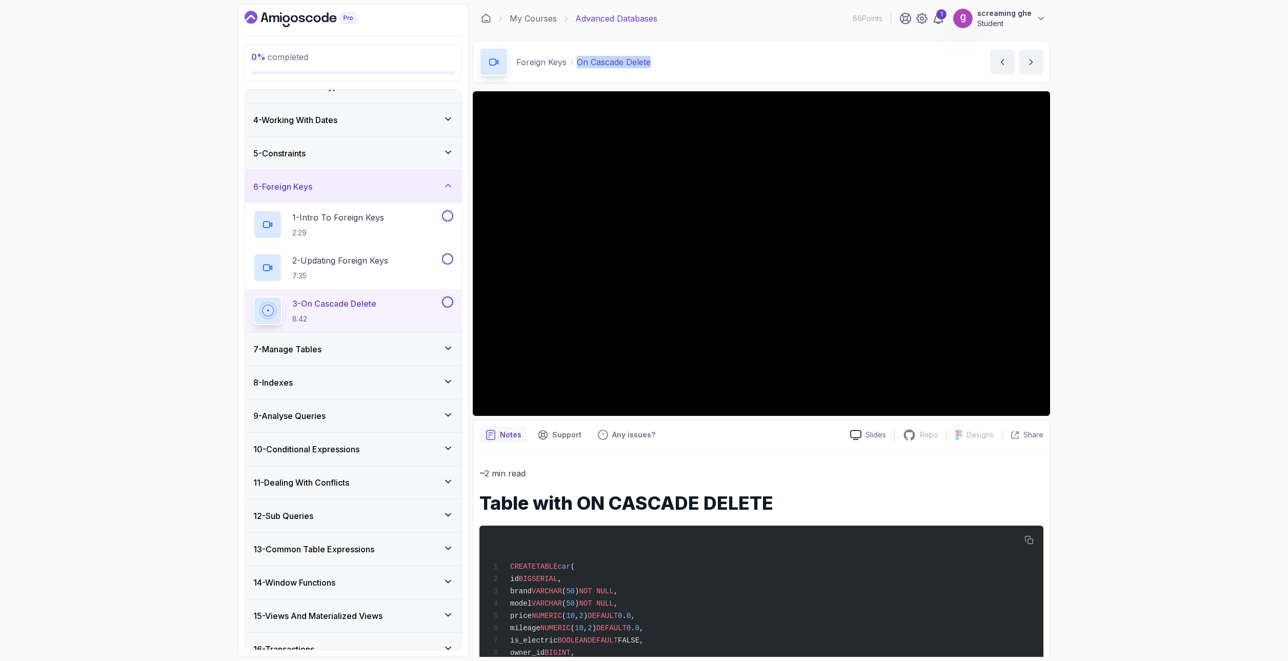
drag, startPoint x: 687, startPoint y: 61, endPoint x: 579, endPoint y: 57, distance: 107.8
click at [579, 57] on div "Foreign Keys On Cascade Delete On Cascade Delete by [PERSON_NAME]" at bounding box center [761, 62] width 577 height 42
click at [377, 346] on div "7 - Manage Tables" at bounding box center [353, 349] width 200 height 12
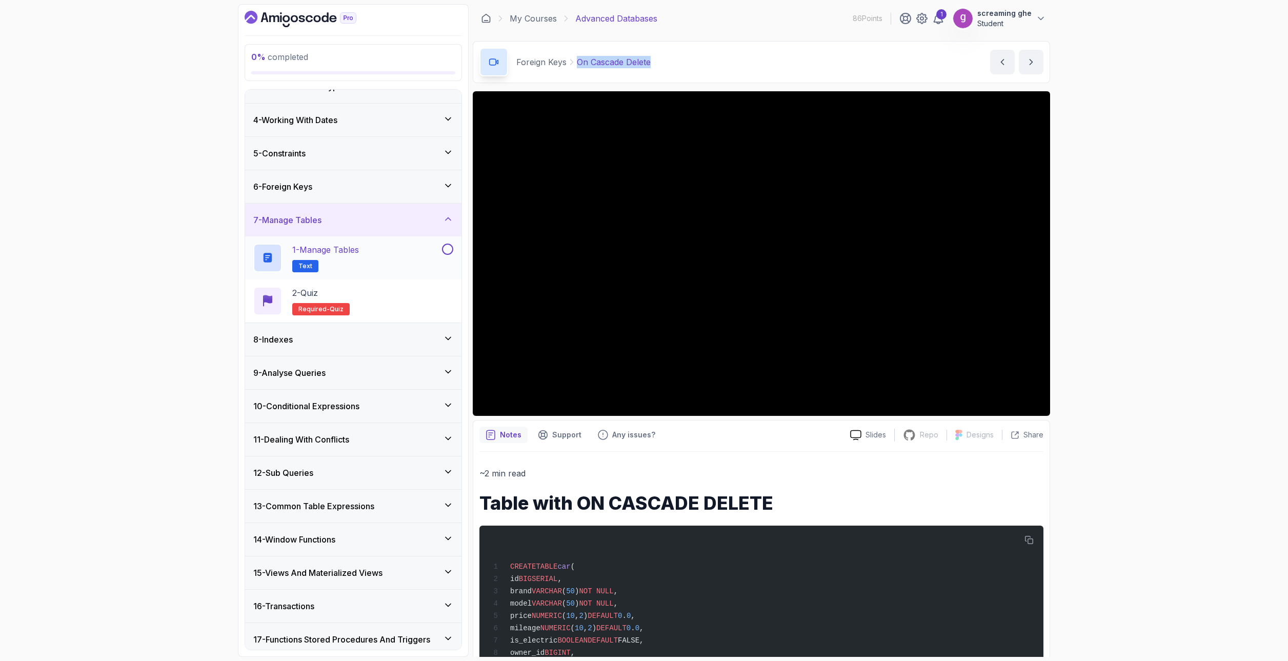
drag, startPoint x: 396, startPoint y: 260, endPoint x: 356, endPoint y: 262, distance: 40.0
click at [356, 262] on h2 "1 - Manage Tables Text" at bounding box center [325, 258] width 67 height 29
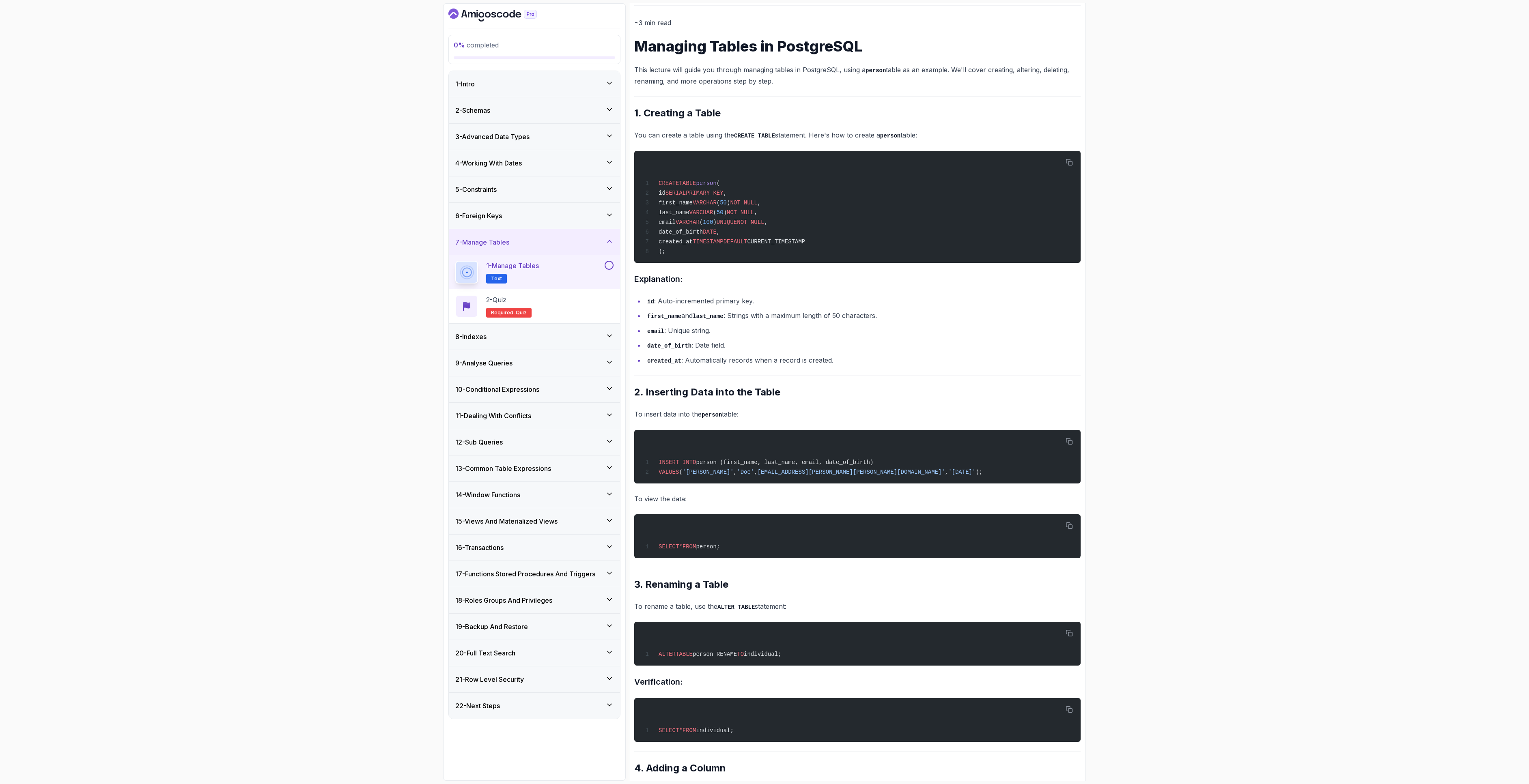
scroll to position [122, 0]
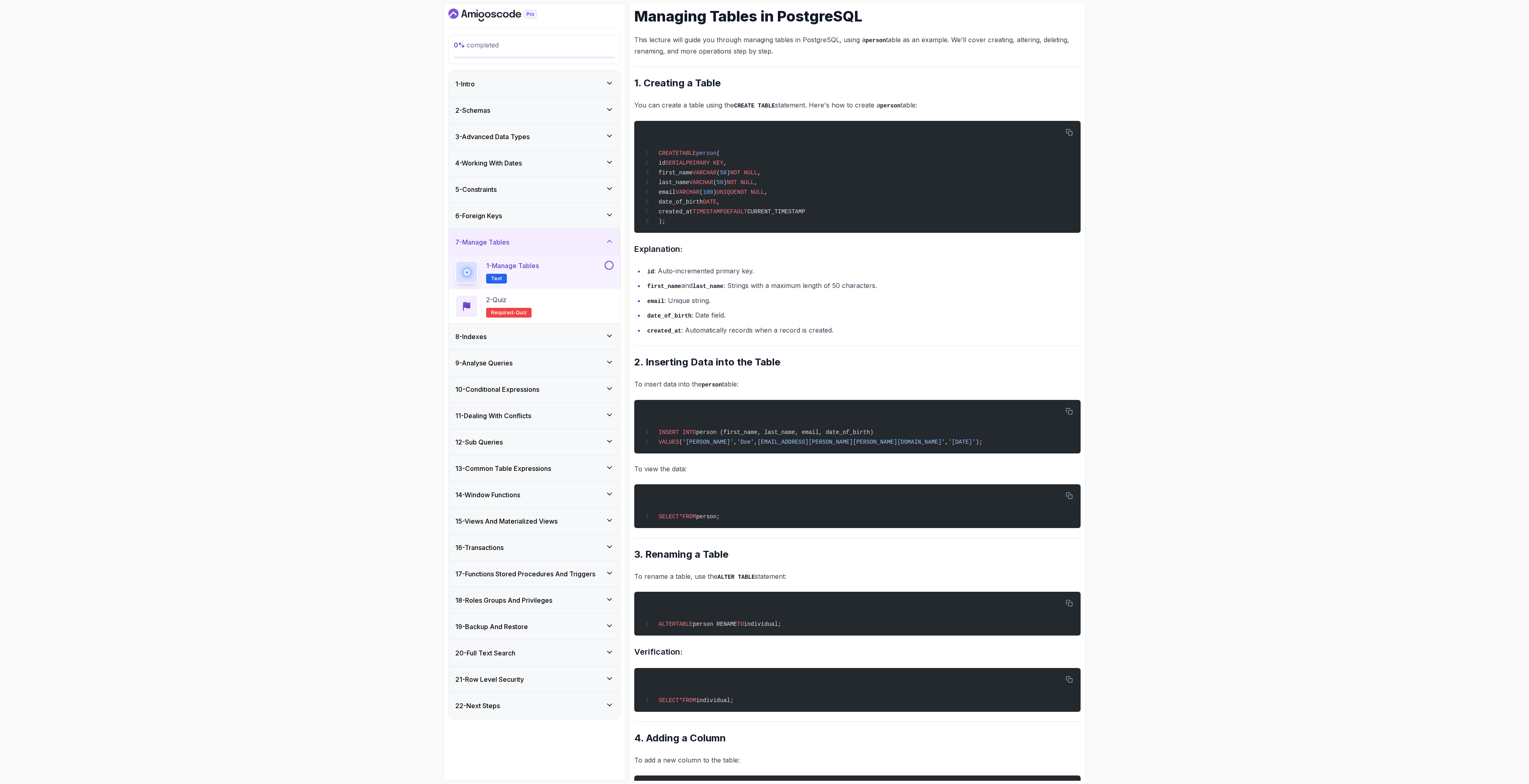
drag, startPoint x: 260, startPoint y: 571, endPoint x: 281, endPoint y: 574, distance: 21.2
click at [260, 522] on div "0 % completed 1 - Intro 2 - Schemas 3 - Advanced Data Types 4 - Working With Da…" at bounding box center [764, 392] width 1529 height 784
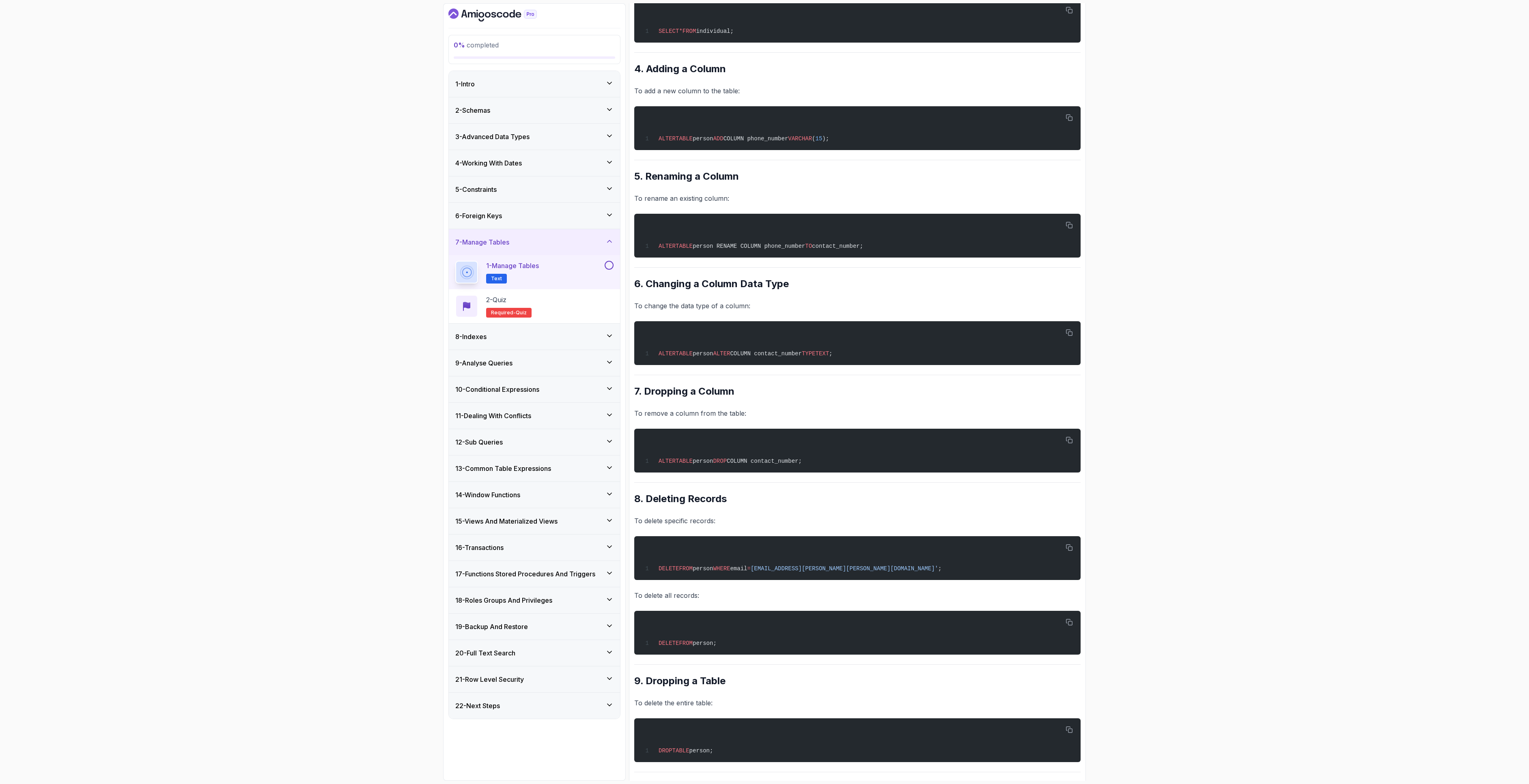
scroll to position [852, 0]
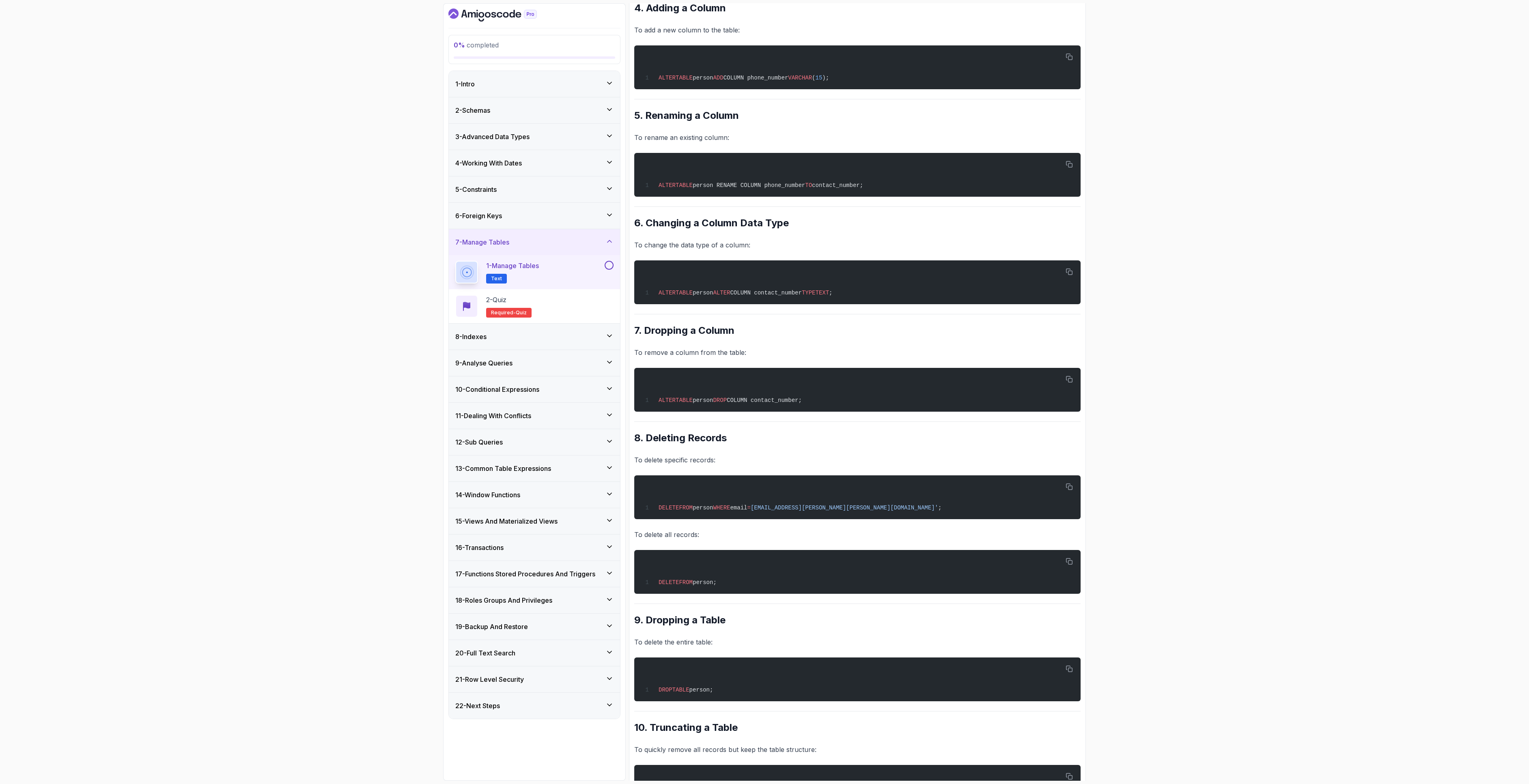
click at [339, 473] on div "0 % completed 1 - Intro 2 - Schemas 3 - Advanced Data Types 4 - Working With Da…" at bounding box center [764, 392] width 1529 height 784
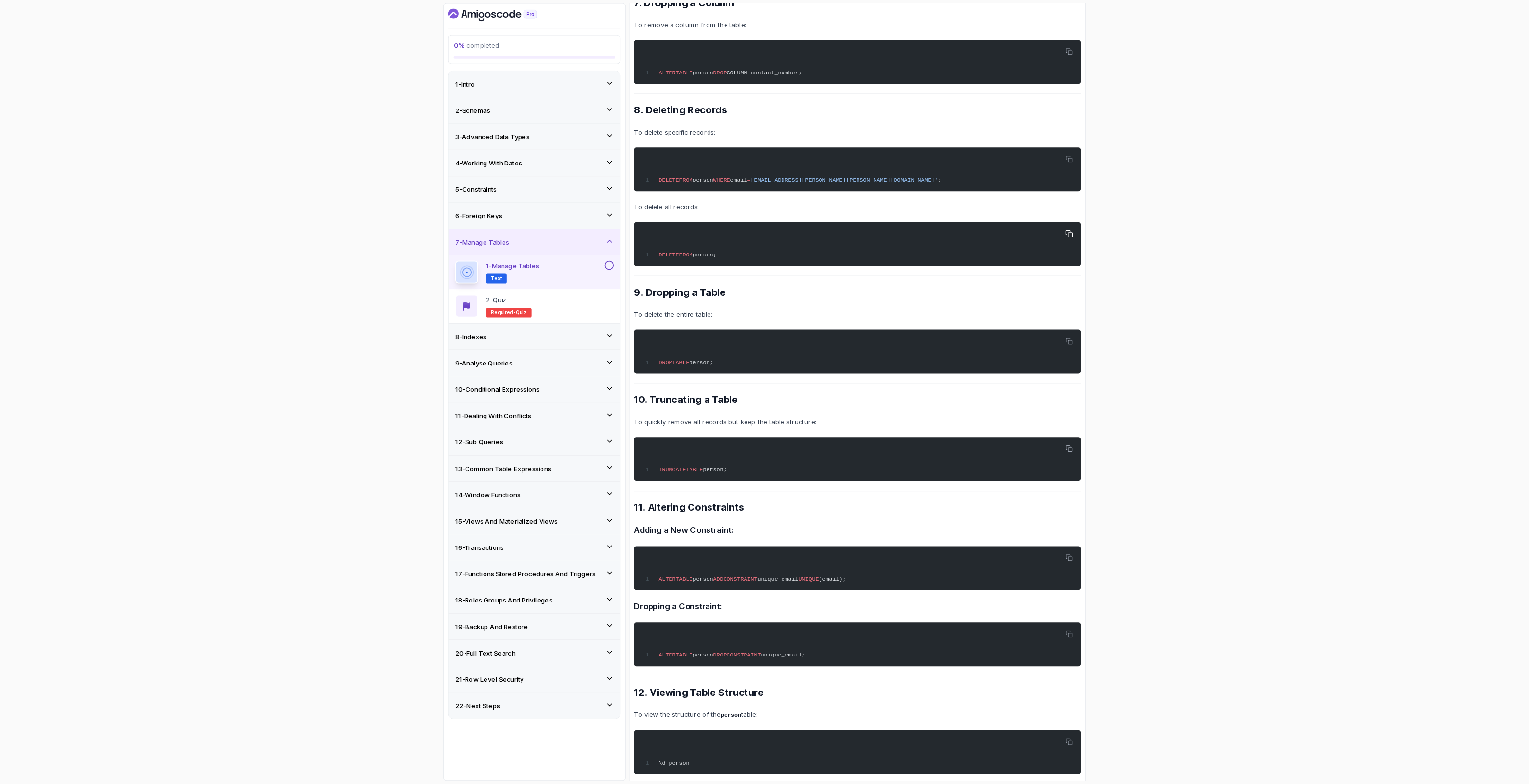
scroll to position [1428, 0]
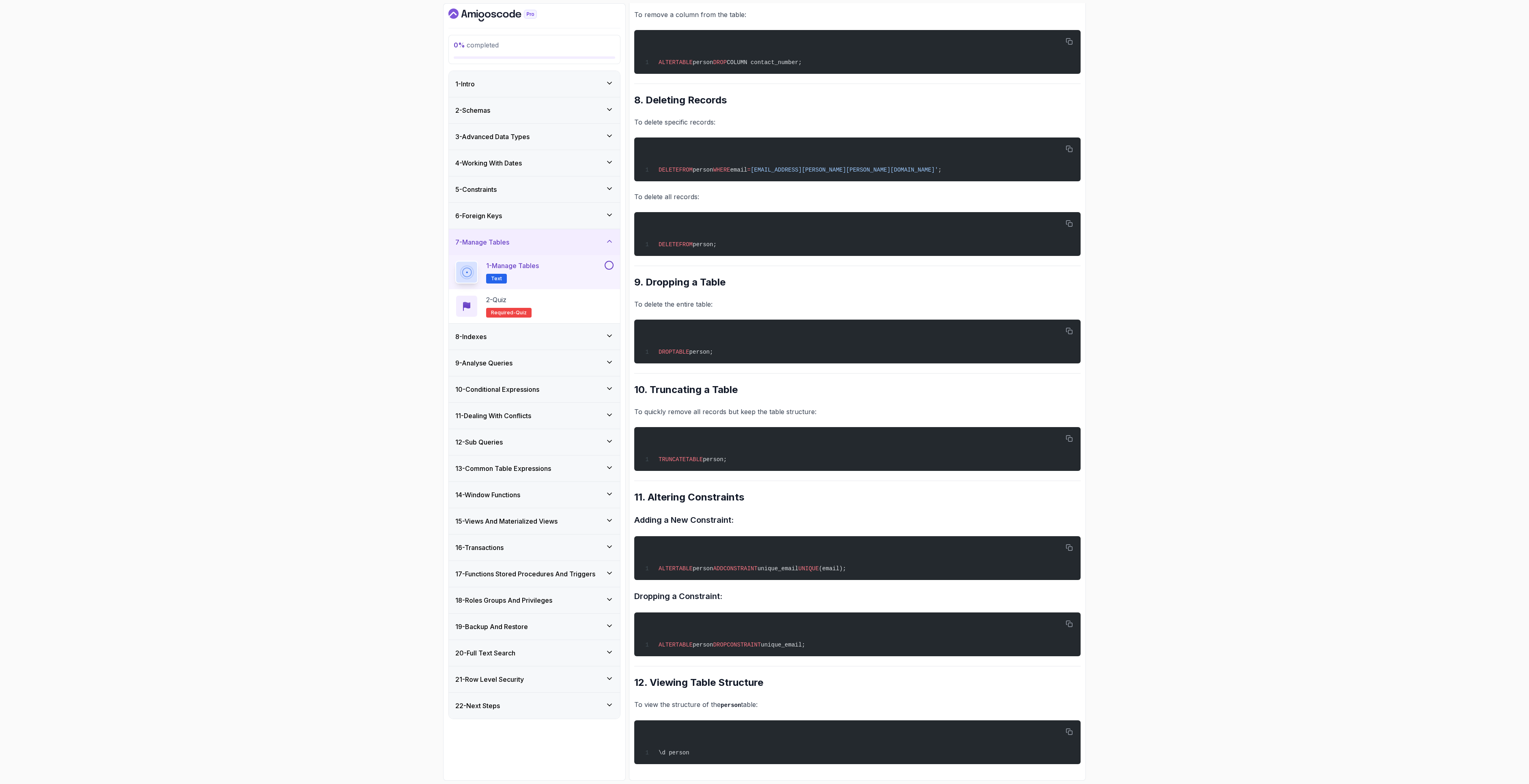
click at [1019, 181] on div "0 % completed 1 - Intro 2 - Schemas 3 - Advanced Data Types 4 - Working With Da…" at bounding box center [764, 392] width 1529 height 784
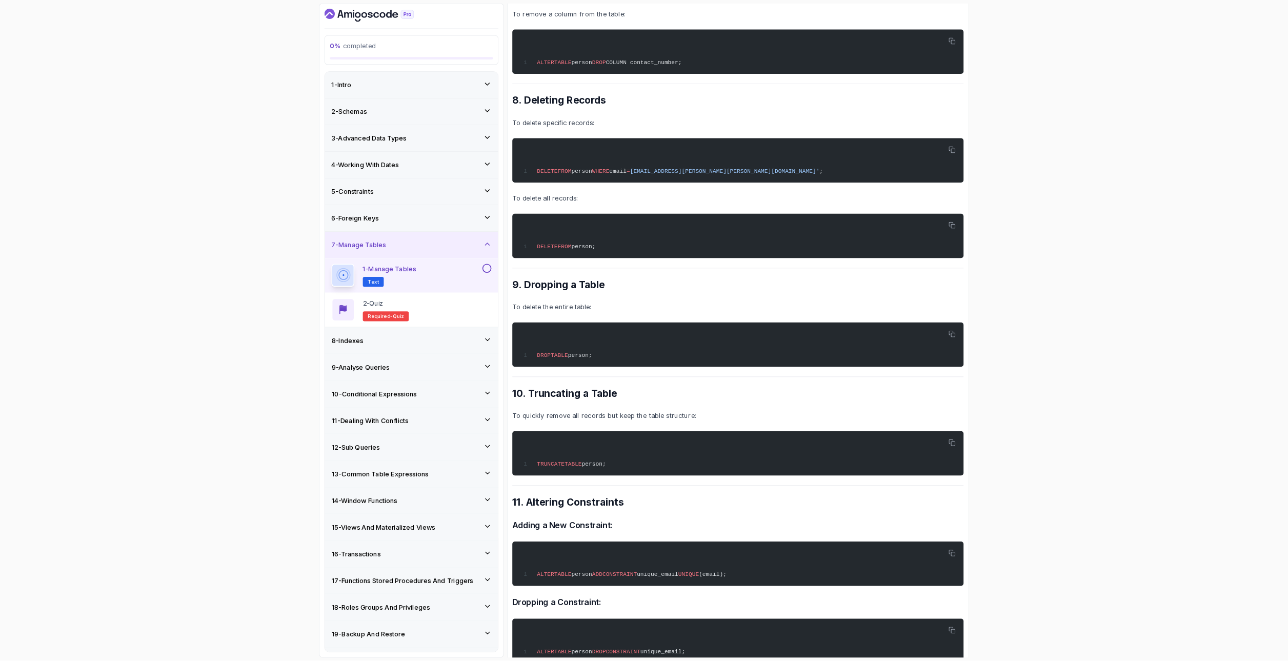
scroll to position [1505, 0]
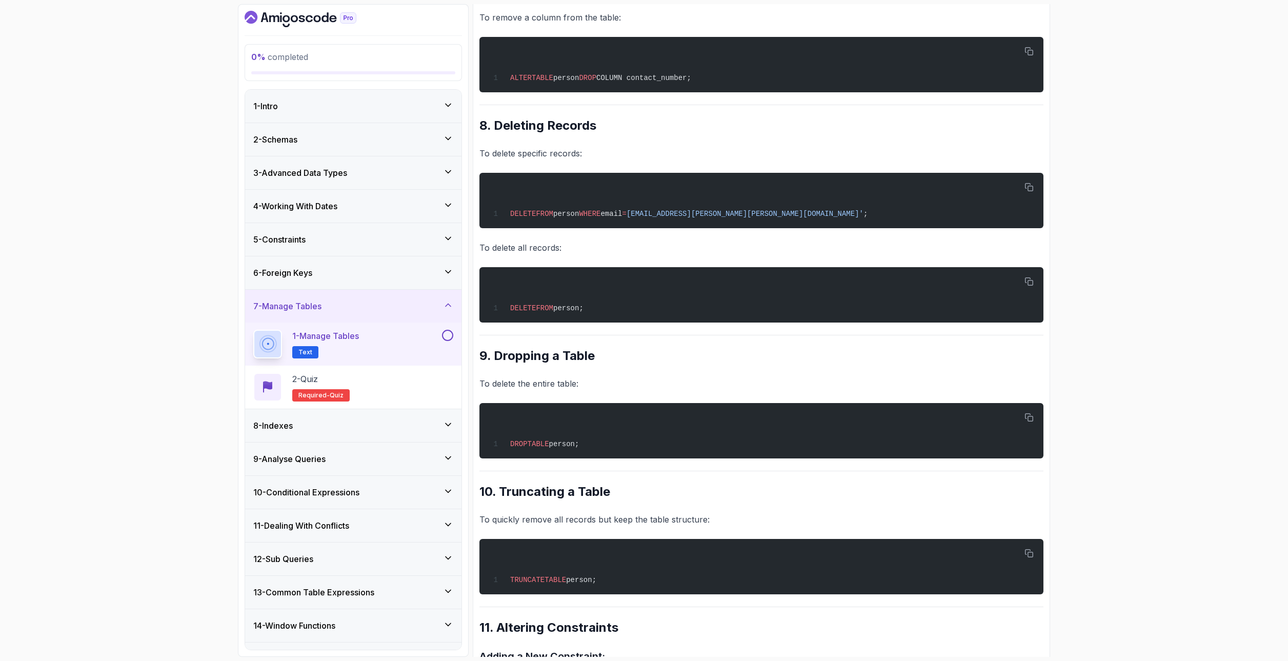
click at [345, 437] on div "8 - Indexes" at bounding box center [353, 425] width 216 height 33
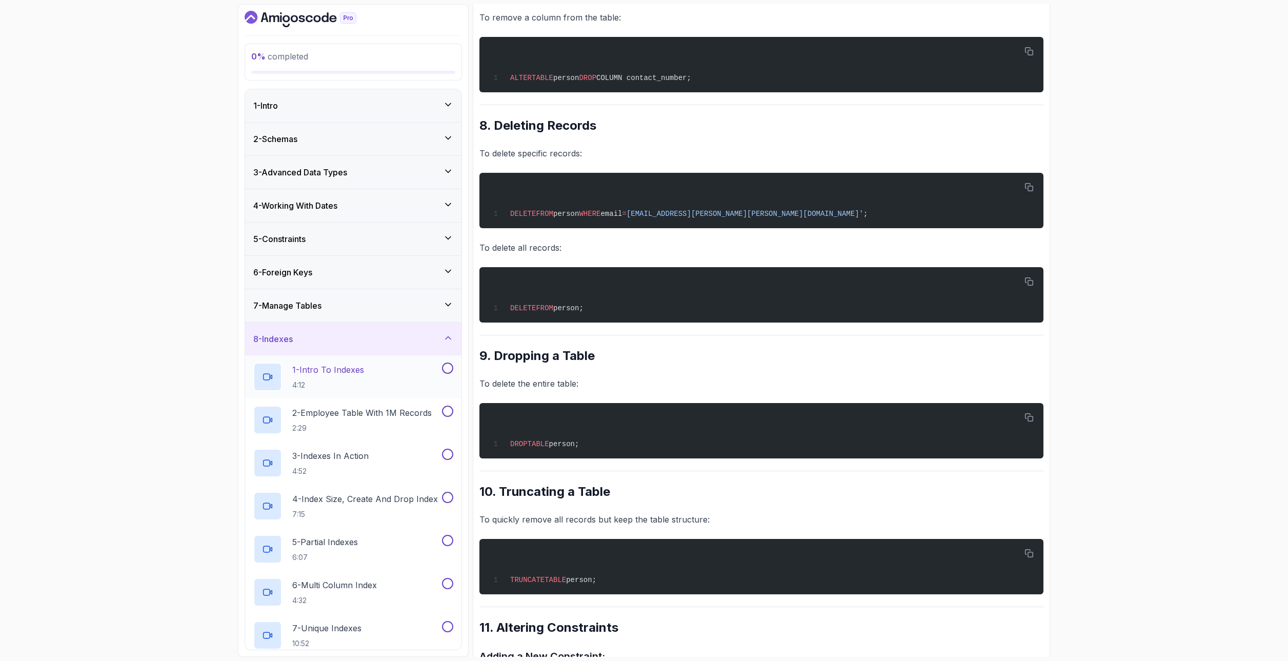
click at [296, 378] on h2 "1 - Intro To Indexes 4:12" at bounding box center [328, 377] width 72 height 27
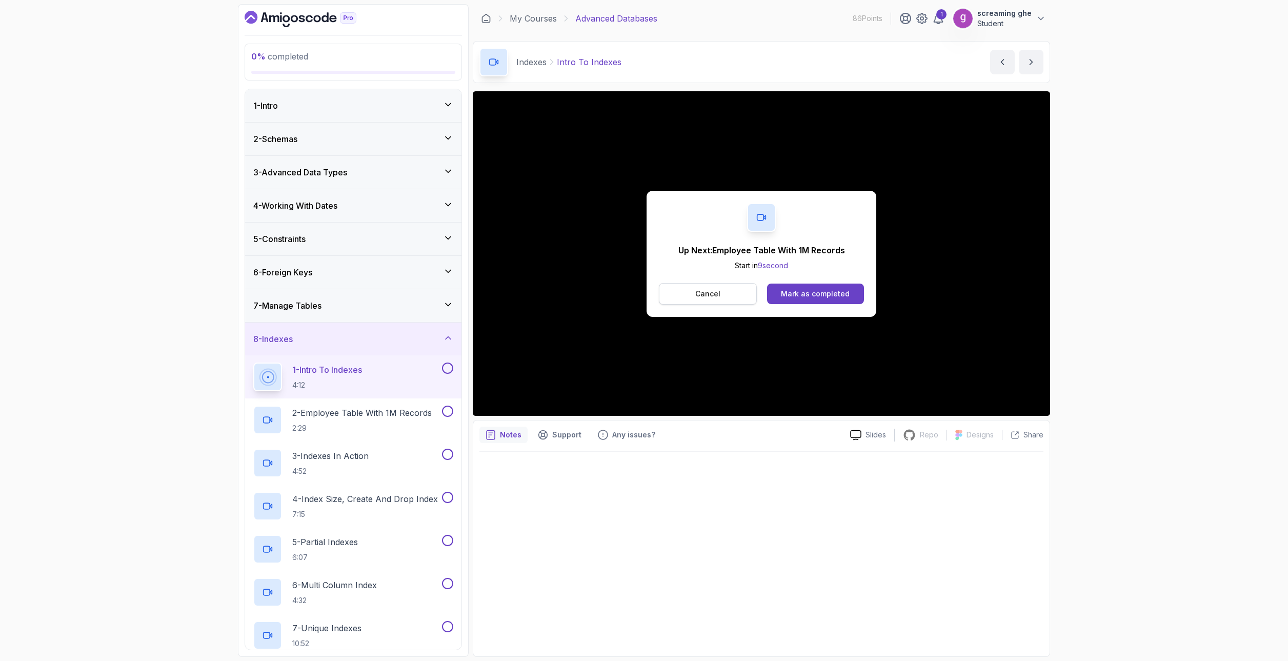
click at [728, 299] on button "Cancel" at bounding box center [708, 294] width 98 height 22
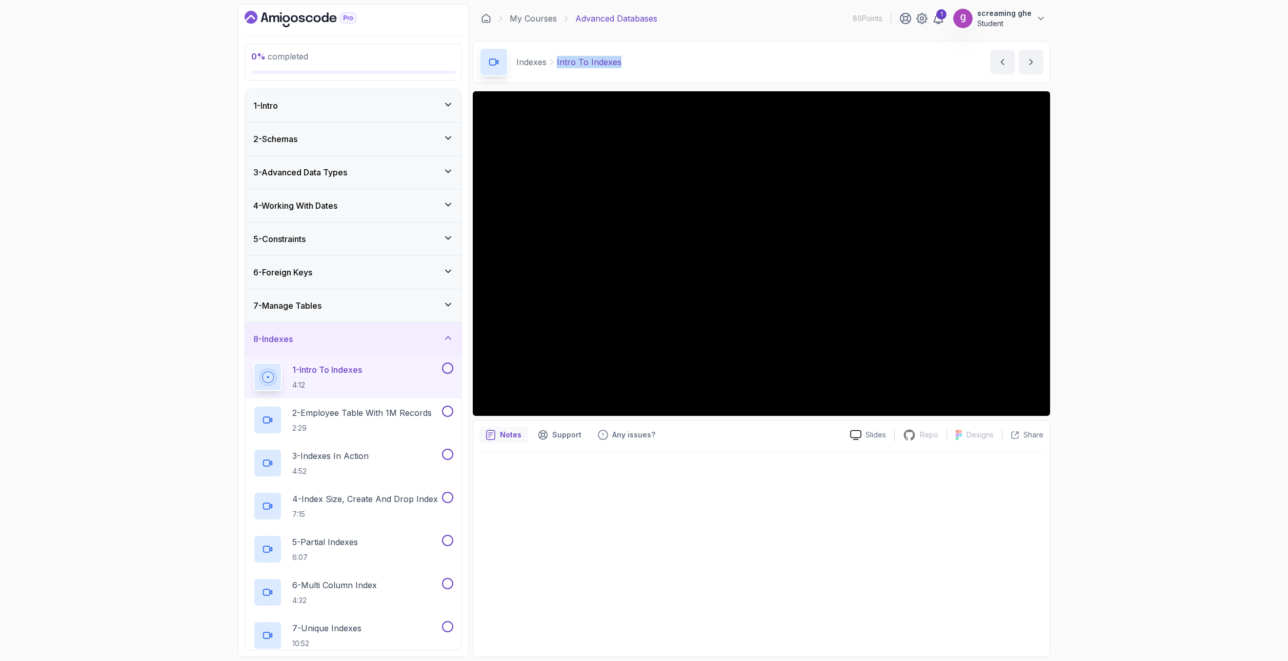
drag, startPoint x: 636, startPoint y: 61, endPoint x: 556, endPoint y: 62, distance: 79.5
click at [556, 62] on div "Indexes Intro To Indexes Intro To Indexes by [PERSON_NAME]" at bounding box center [761, 62] width 577 height 42
click at [355, 420] on h2 "2 - Employee Table With 1M Records 2:29" at bounding box center [361, 420] width 139 height 27
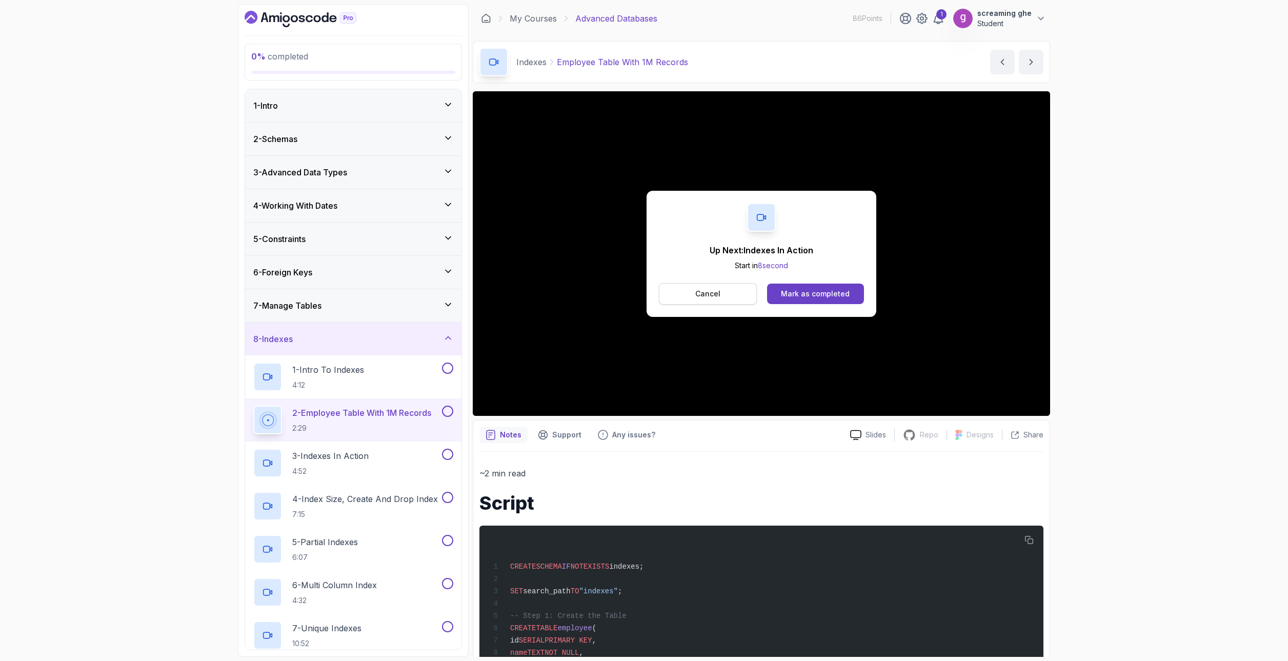
click at [728, 295] on button "Cancel" at bounding box center [708, 294] width 98 height 22
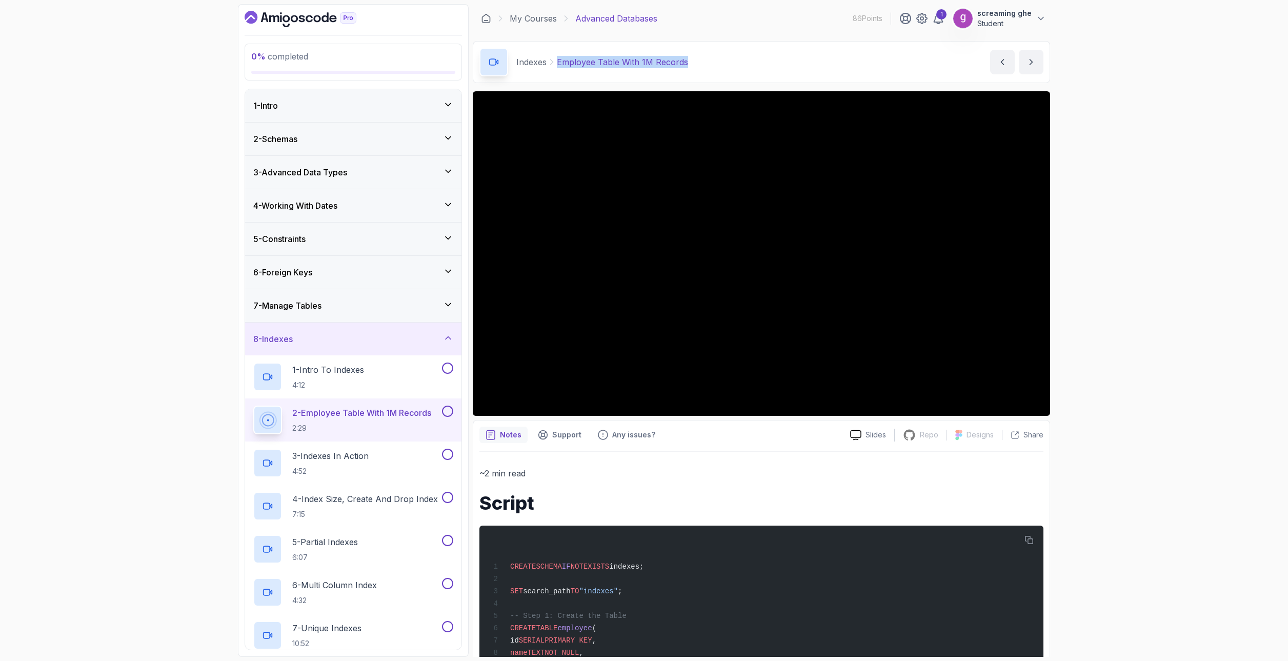
drag, startPoint x: 696, startPoint y: 62, endPoint x: 557, endPoint y: 59, distance: 139.0
click at [557, 59] on div "Indexes Employee Table With 1M Records Employee Table With 1M Records by [PERSO…" at bounding box center [761, 62] width 577 height 42
click at [386, 455] on div "3 - Indexes In Action 4:52" at bounding box center [346, 463] width 187 height 29
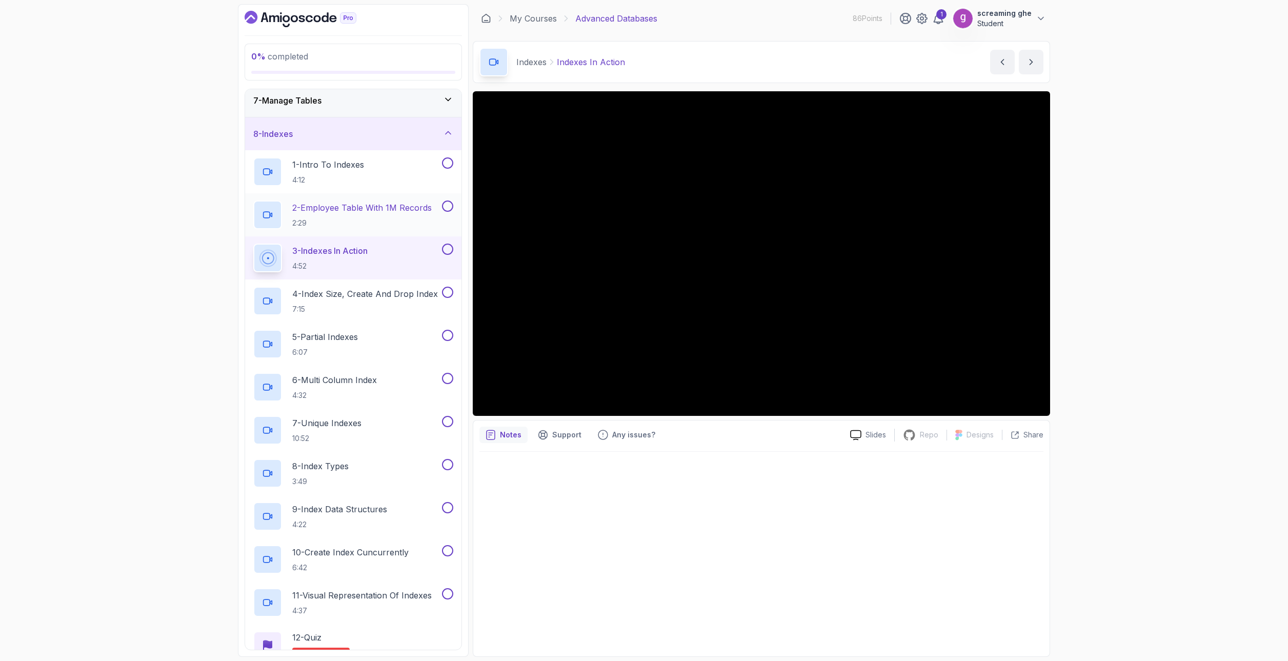
scroll to position [256, 0]
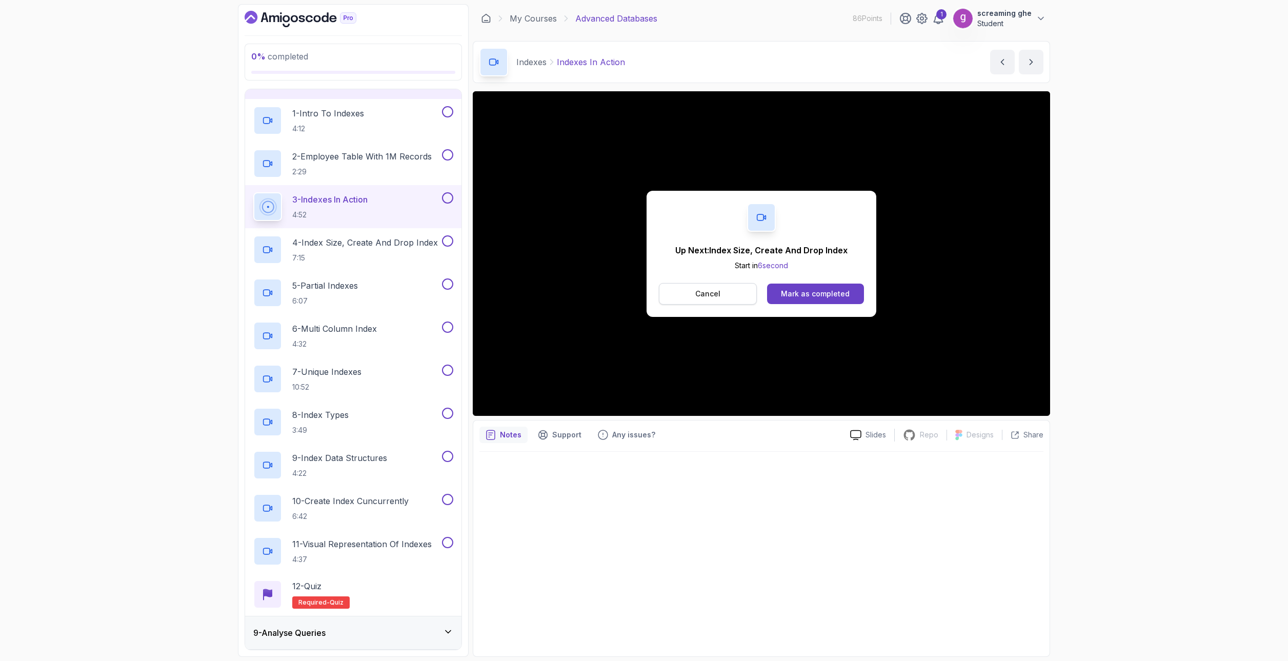
click at [689, 298] on button "Cancel" at bounding box center [708, 294] width 98 height 22
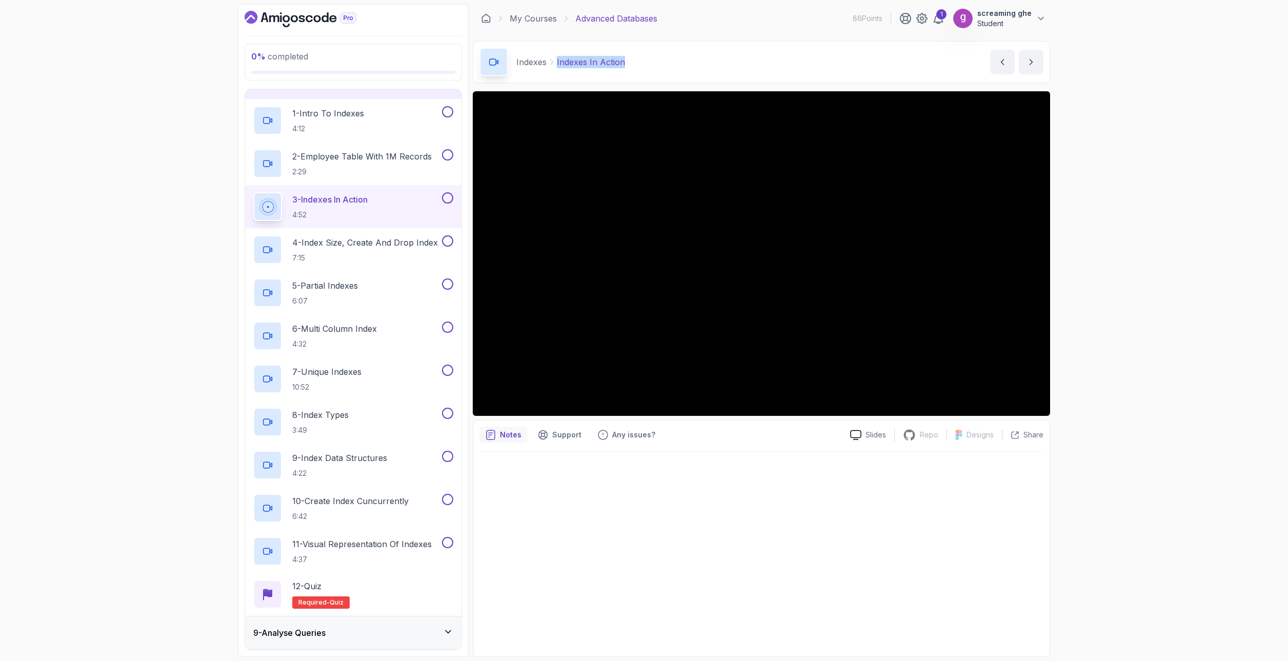
drag, startPoint x: 650, startPoint y: 60, endPoint x: 549, endPoint y: 50, distance: 102.0
click at [549, 50] on div "Indexes Indexes In Action Indexes In Action by [PERSON_NAME]" at bounding box center [761, 62] width 577 height 42
click at [628, 59] on div "Indexes Indexes In Action Indexes In Action by [PERSON_NAME]" at bounding box center [761, 62] width 577 height 42
drag, startPoint x: 632, startPoint y: 64, endPoint x: 556, endPoint y: 59, distance: 76.0
click at [556, 58] on div "Indexes Indexes In Action Indexes In Action by [PERSON_NAME]" at bounding box center [761, 62] width 577 height 42
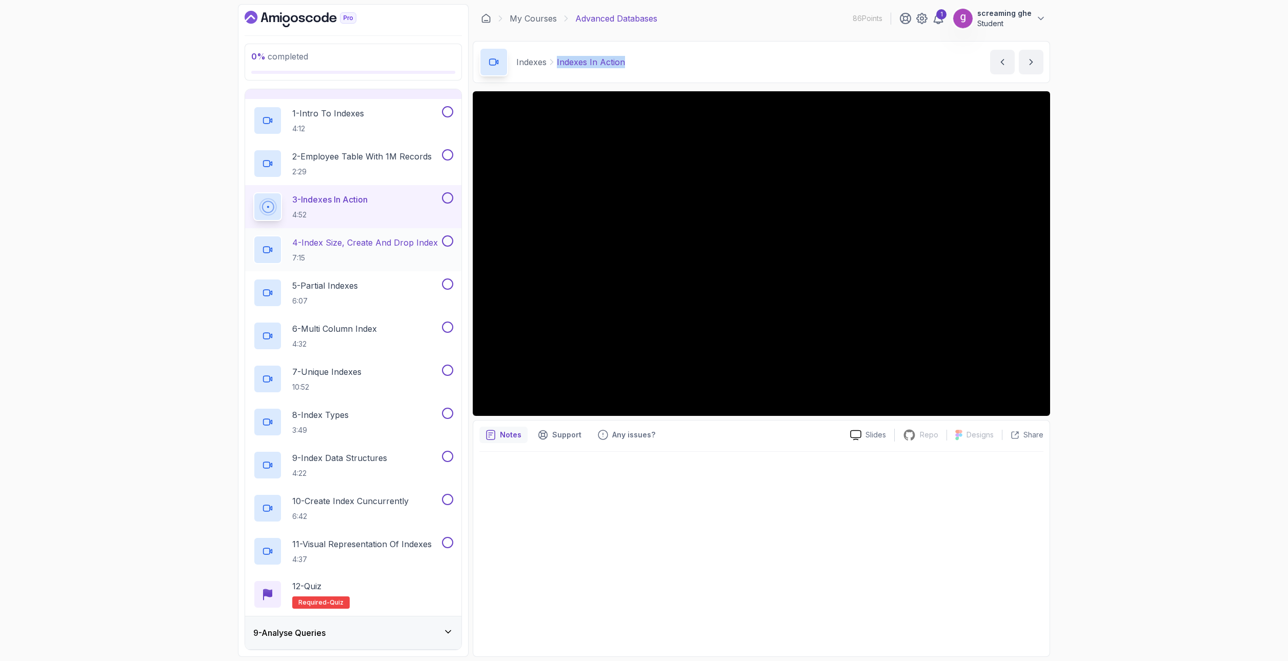
click at [330, 254] on p "7:15" at bounding box center [365, 258] width 146 height 10
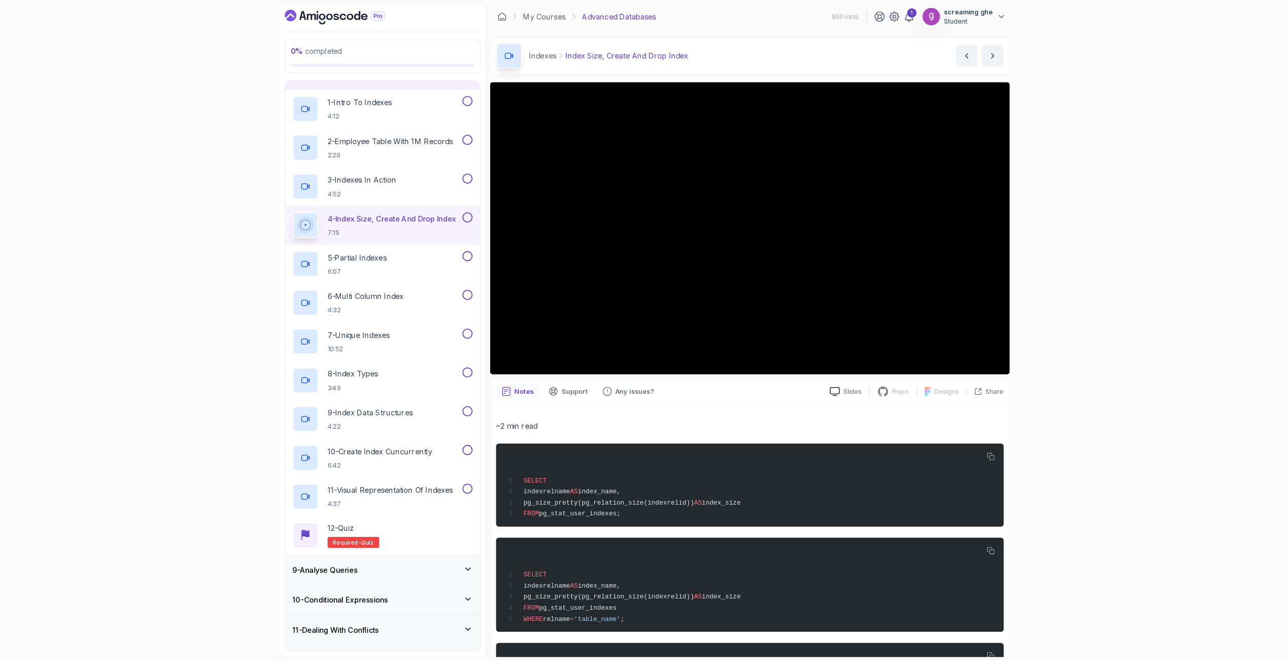
scroll to position [256, 0]
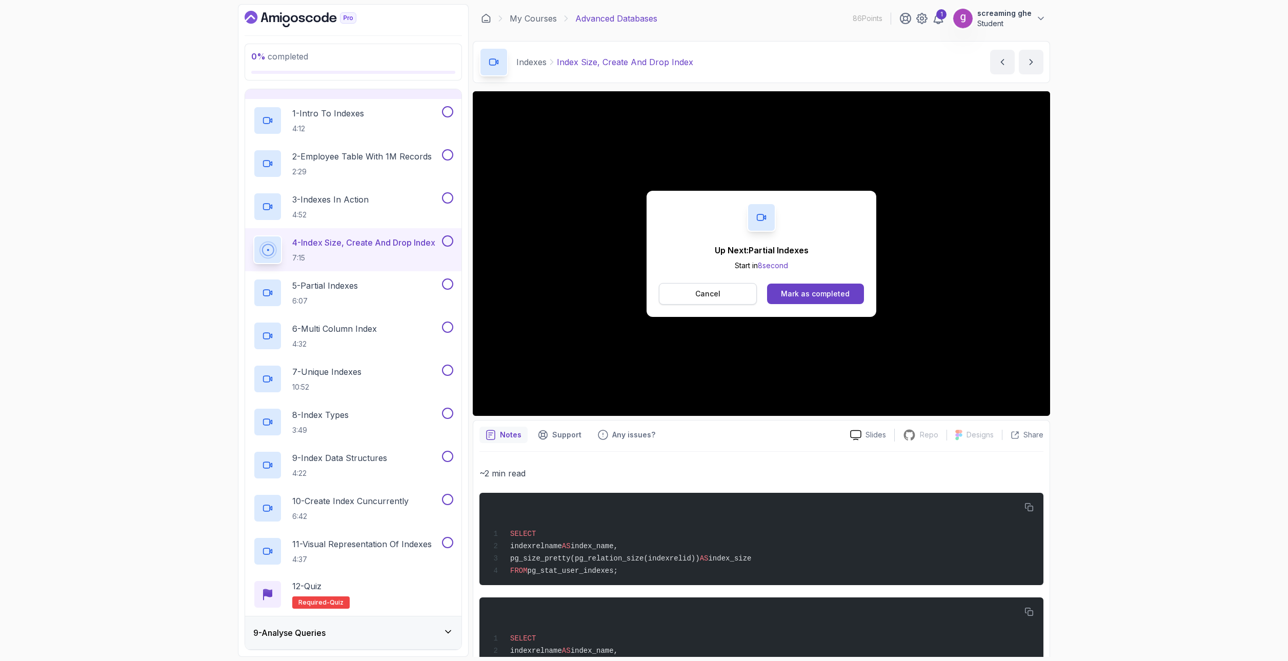
click at [705, 293] on p "Cancel" at bounding box center [707, 294] width 25 height 10
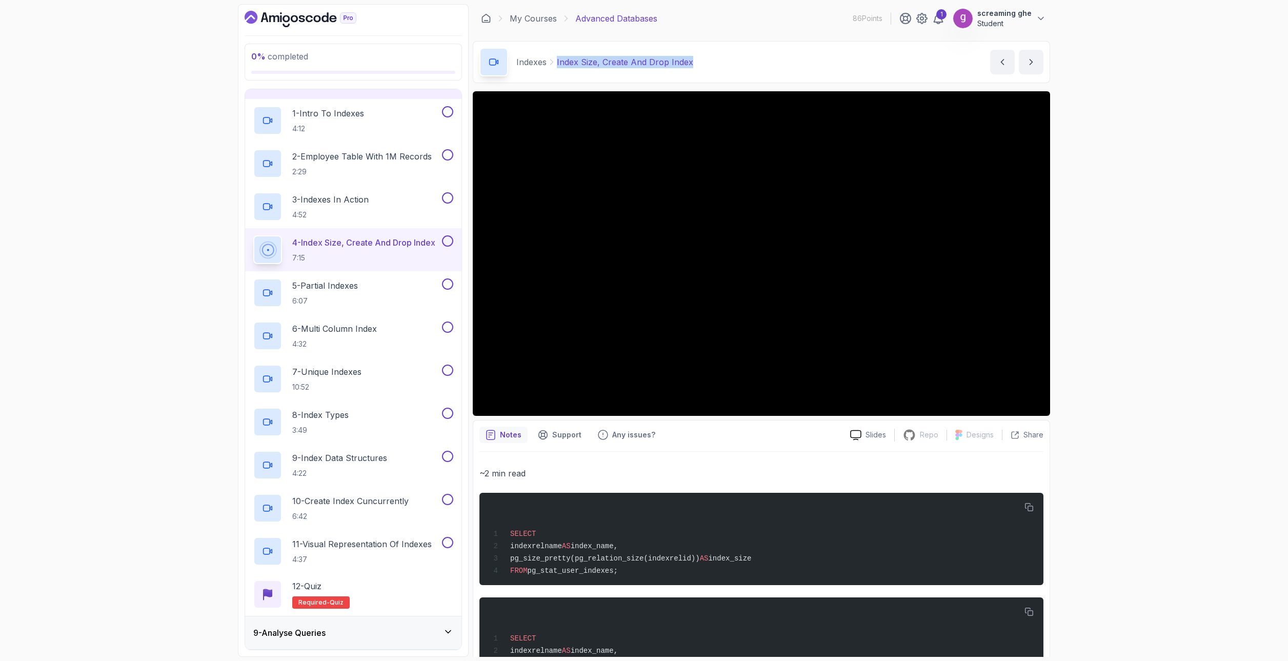
drag, startPoint x: 706, startPoint y: 60, endPoint x: 553, endPoint y: 56, distance: 152.9
click at [553, 56] on div "Indexes Index Size, Create And Drop Index Index Size, Create And Drop Index by …" at bounding box center [761, 62] width 577 height 42
click at [334, 303] on p "6:07" at bounding box center [325, 301] width 66 height 10
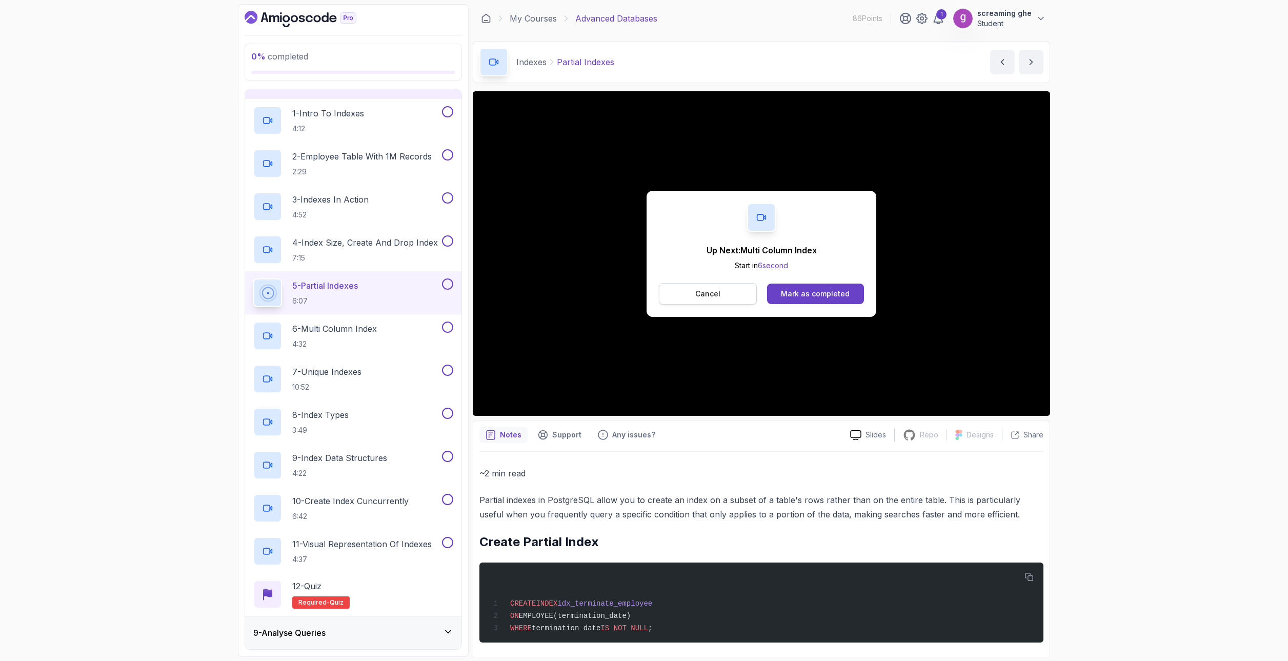
click at [714, 291] on p "Cancel" at bounding box center [707, 294] width 25 height 10
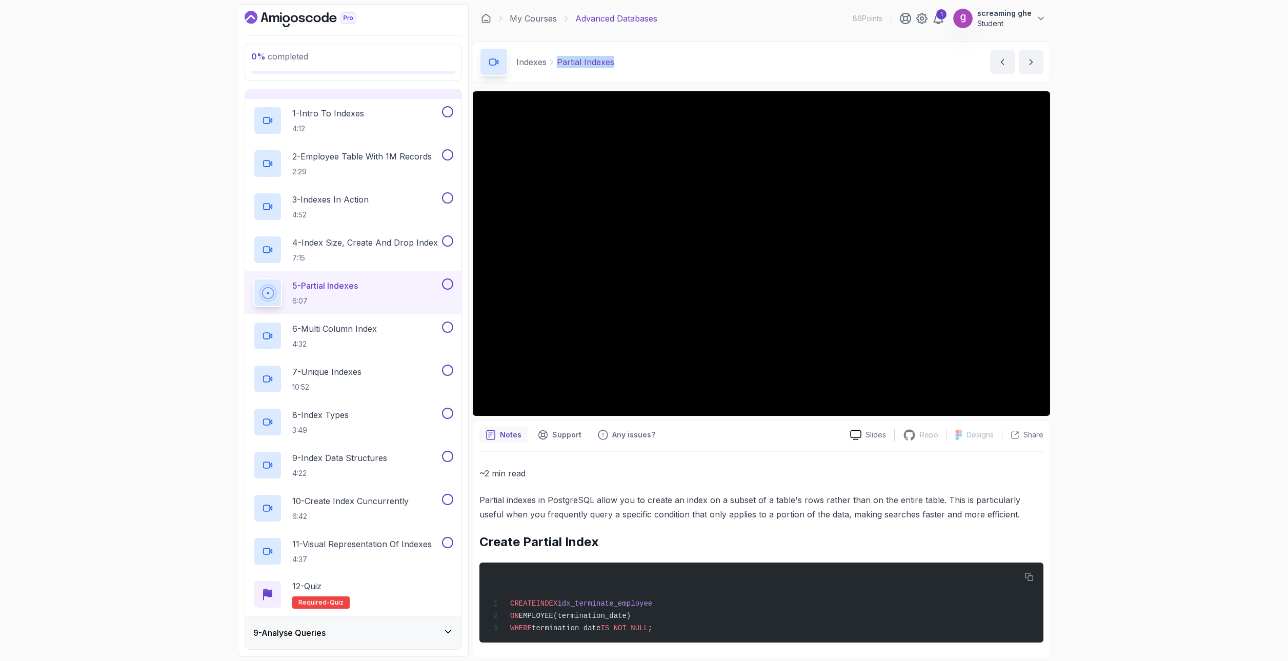
drag, startPoint x: 622, startPoint y: 62, endPoint x: 547, endPoint y: 59, distance: 75.4
click at [547, 59] on div "Indexes Partial Indexes Partial Indexes by [PERSON_NAME]" at bounding box center [761, 62] width 577 height 42
click at [377, 335] on h2 "6 - Multi Column Index 4:32" at bounding box center [334, 336] width 85 height 27
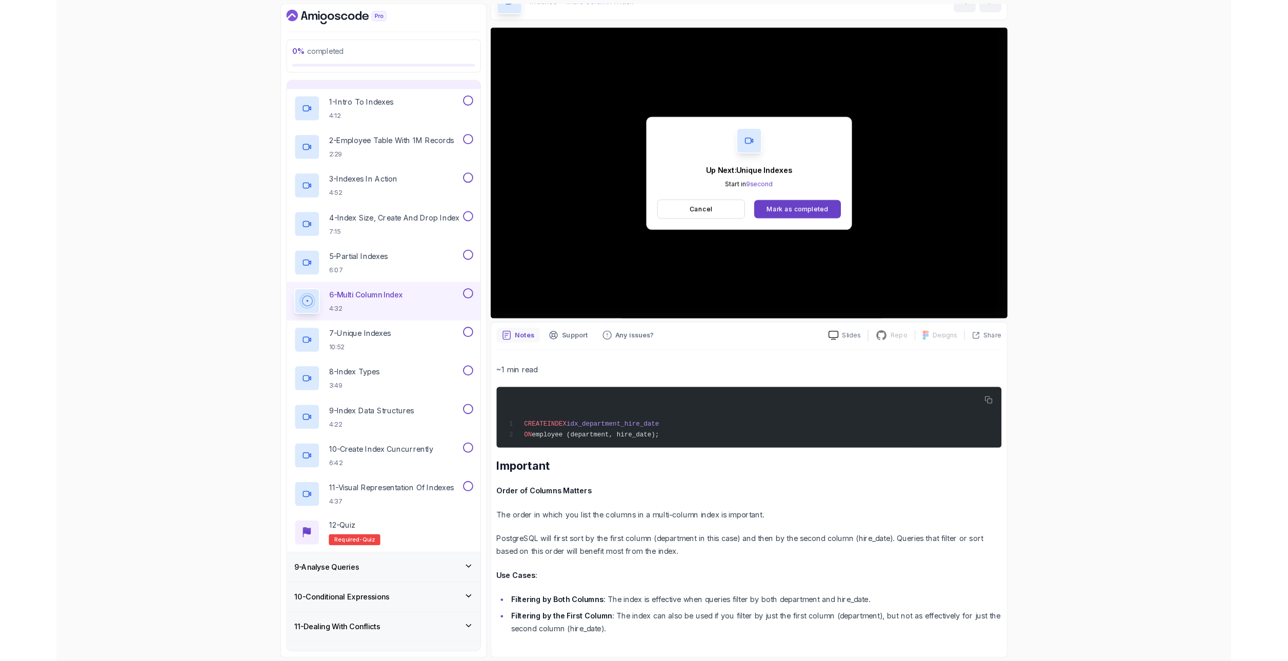
scroll to position [139, 0]
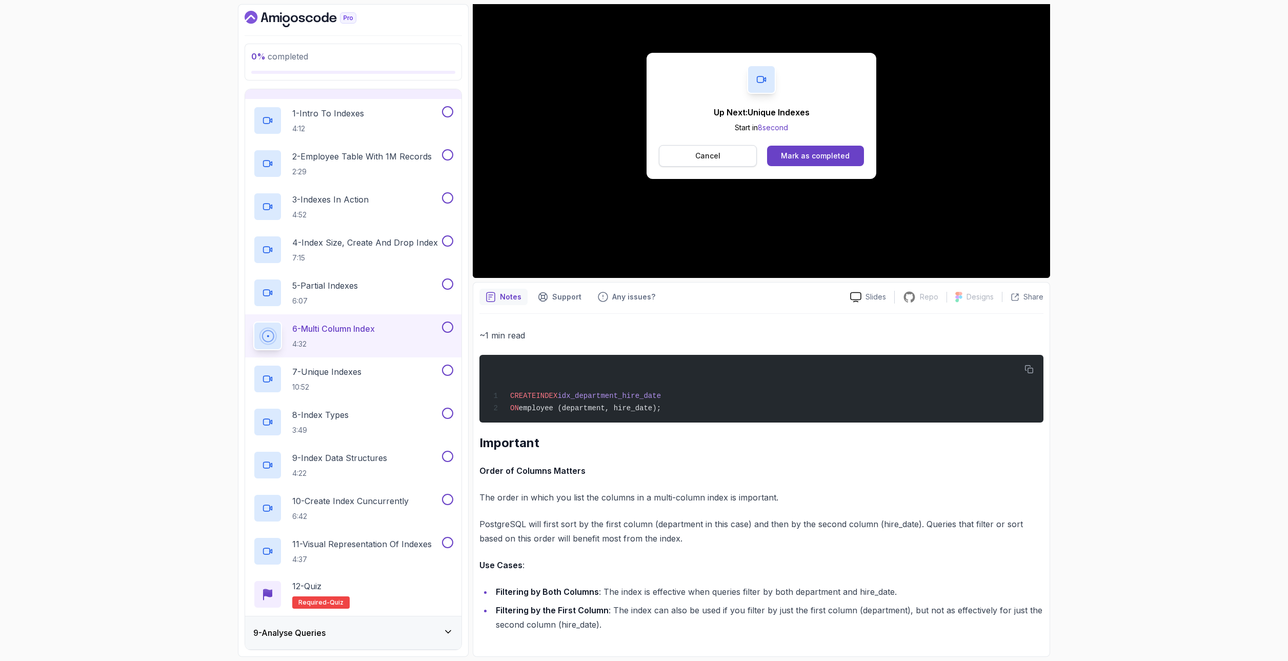
click at [699, 161] on button "Cancel" at bounding box center [708, 156] width 98 height 22
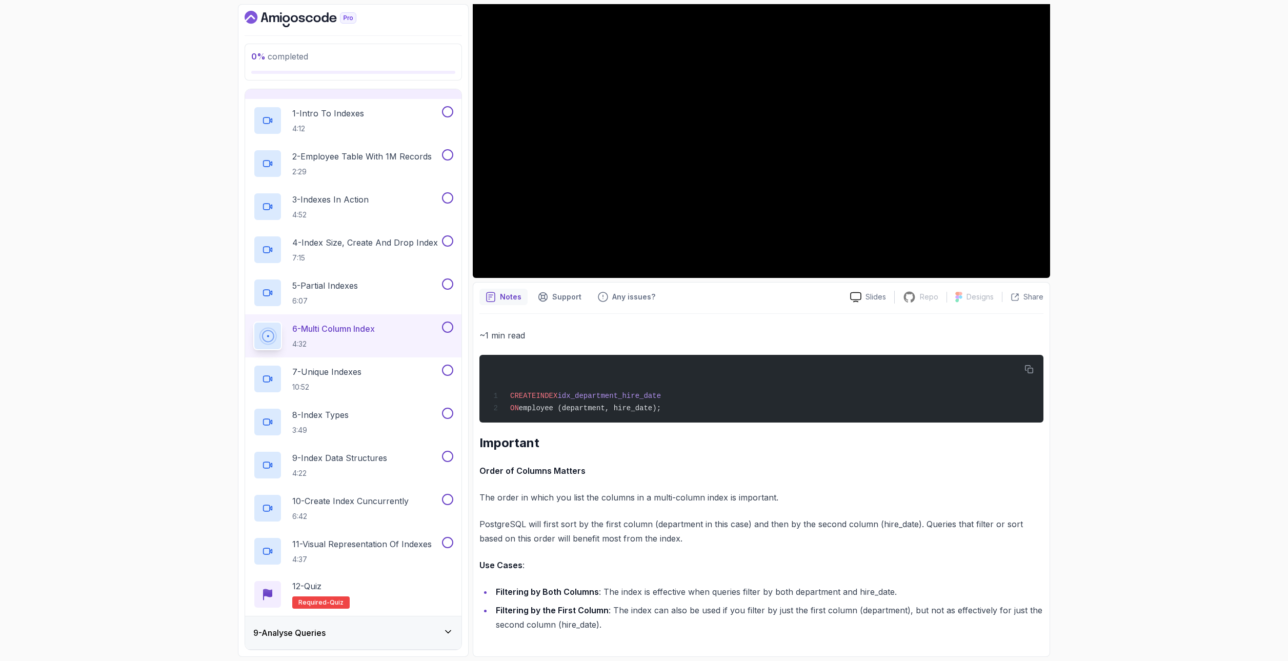
click at [1056, 525] on div "0 % completed 1 - Intro 2 - Schemas 3 - Advanced Data Types 4 - Working With Da…" at bounding box center [644, 330] width 1288 height 661
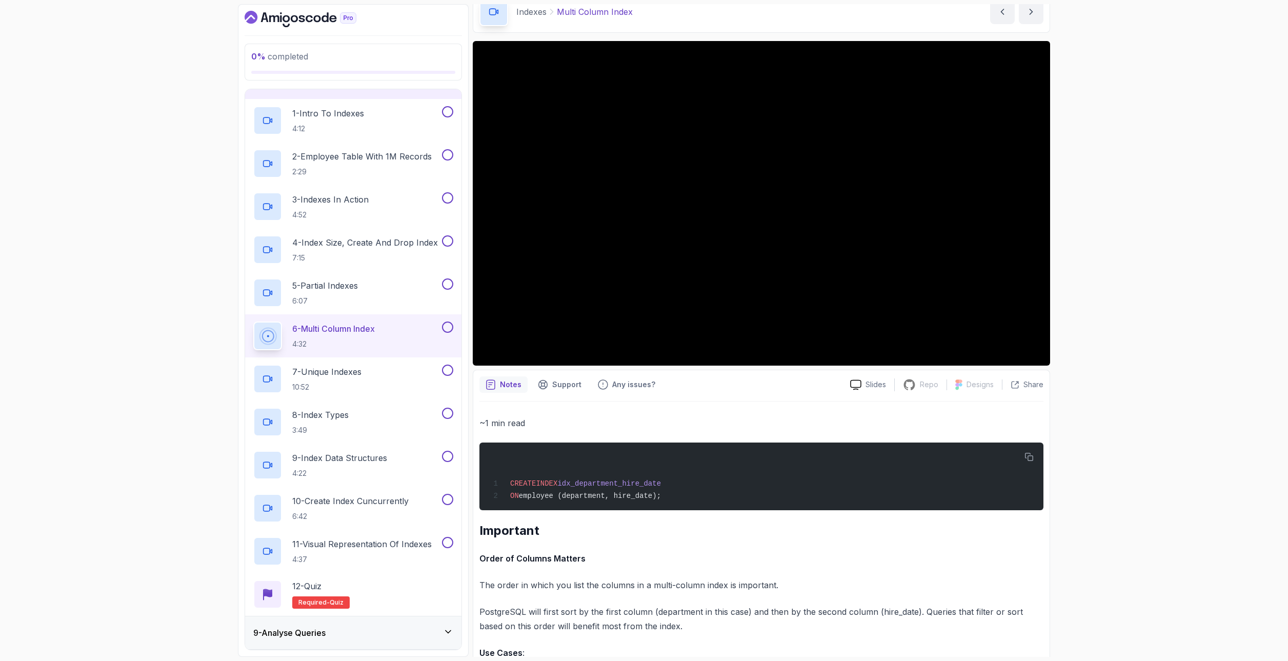
scroll to position [0, 0]
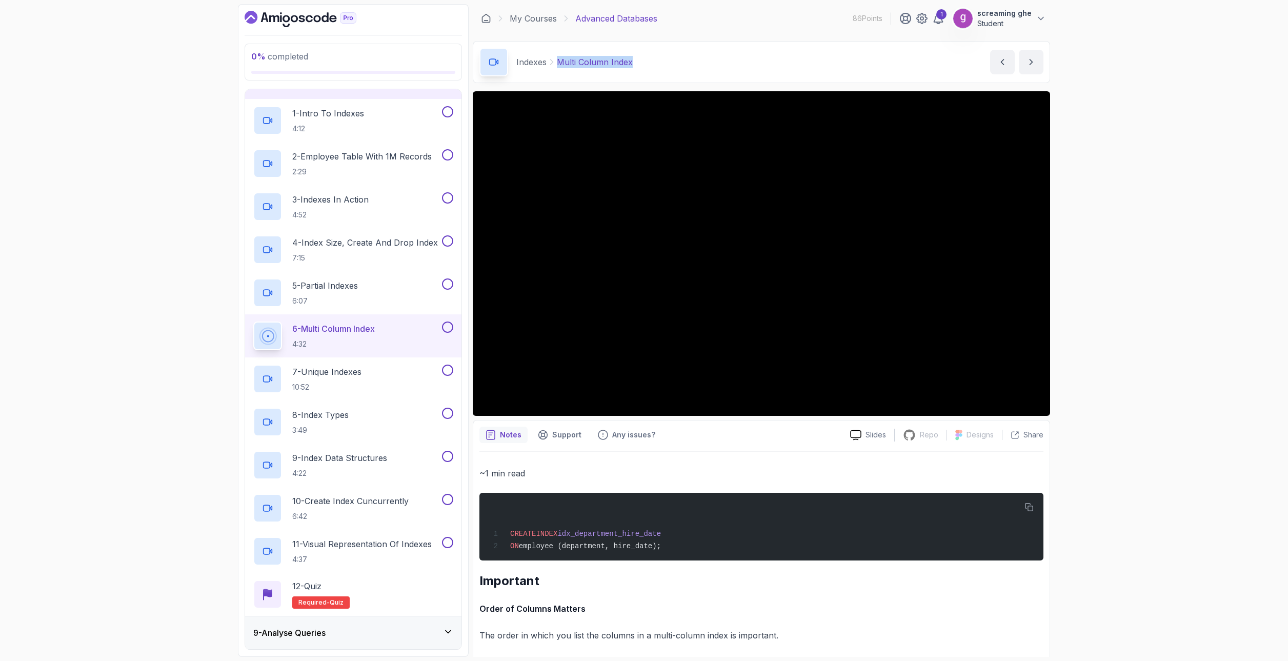
drag, startPoint x: 640, startPoint y: 62, endPoint x: 559, endPoint y: 63, distance: 81.5
click at [559, 63] on div "Indexes Multi Column Index Multi Column Index by [PERSON_NAME]" at bounding box center [761, 62] width 577 height 42
click at [392, 376] on div "7 - Unique Indexes 10:52" at bounding box center [346, 379] width 187 height 29
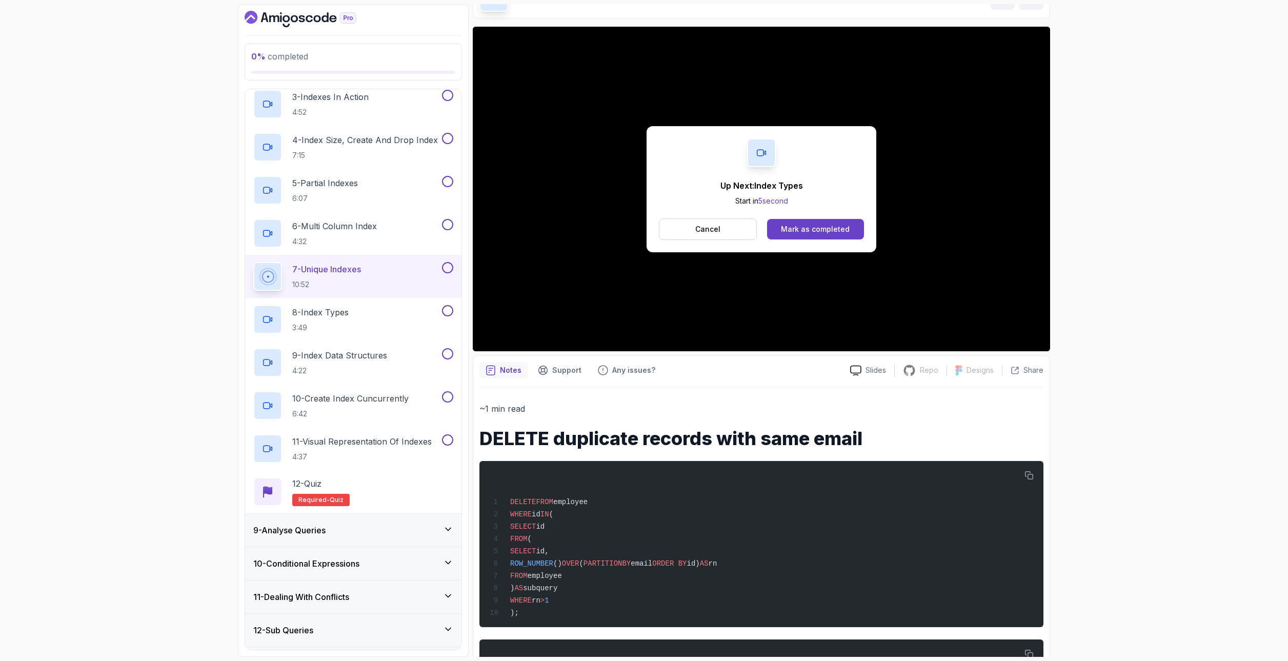
scroll to position [142, 0]
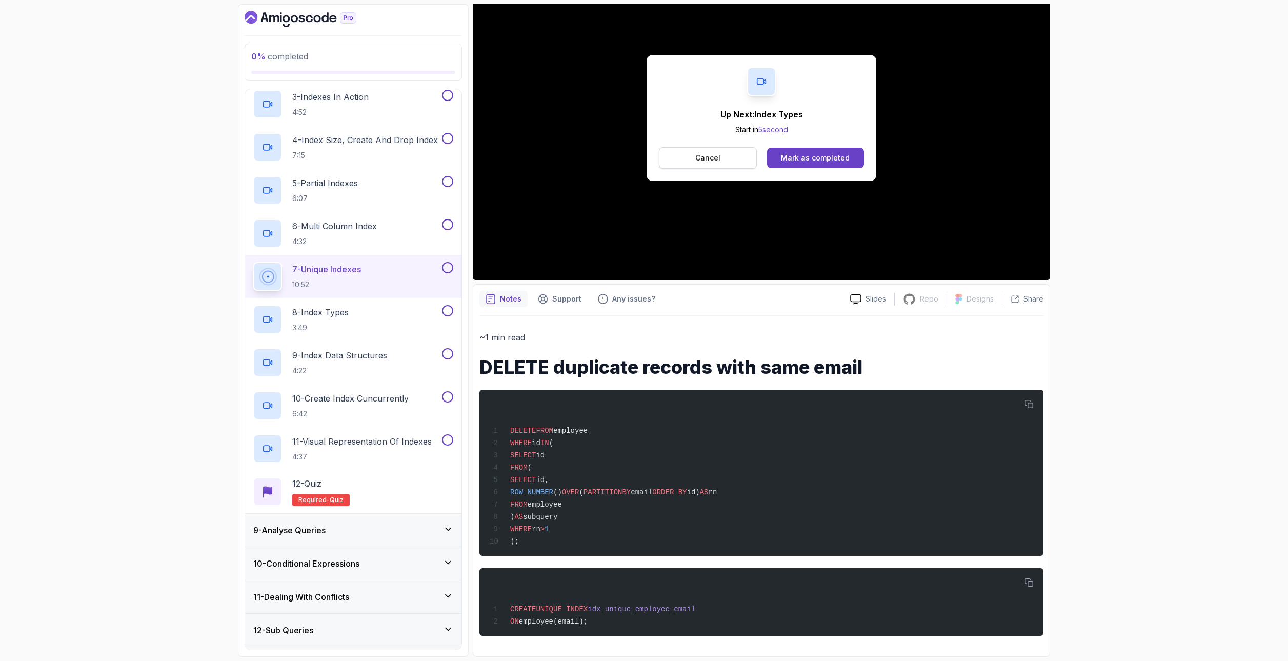
click at [716, 153] on p "Cancel" at bounding box center [707, 158] width 25 height 10
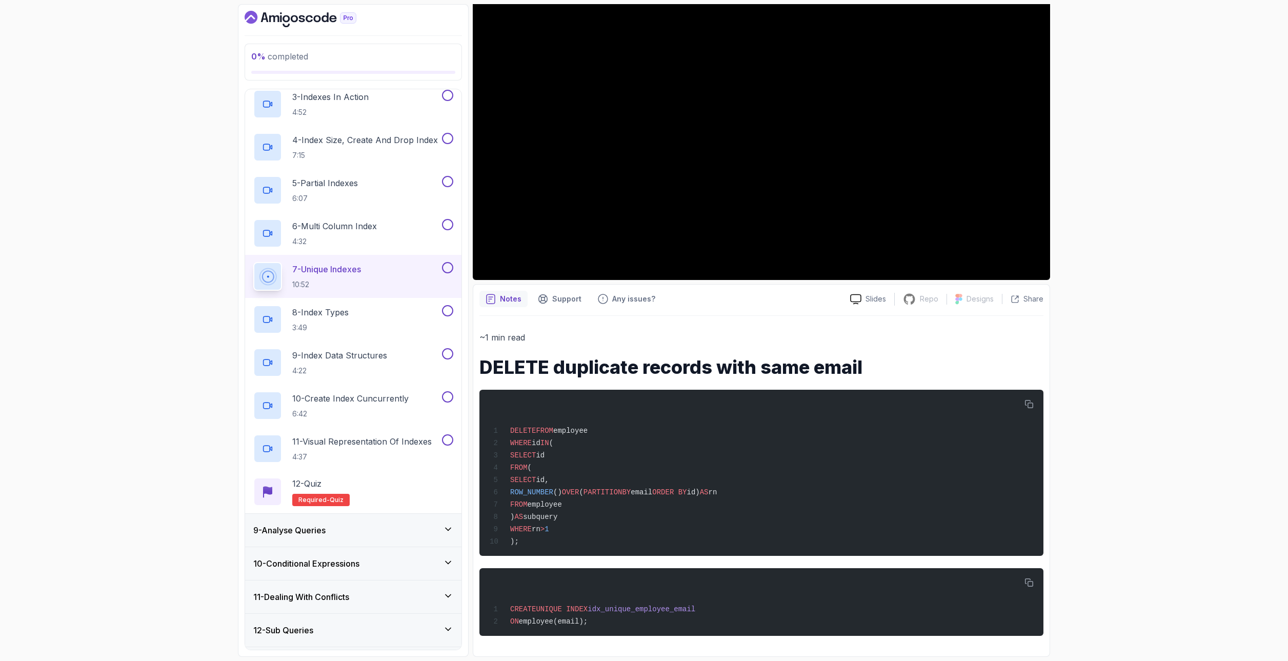
click at [1192, 498] on div "0 % completed 1 - Intro 2 - Schemas 3 - Advanced Data Types 4 - Working With Da…" at bounding box center [644, 330] width 1288 height 661
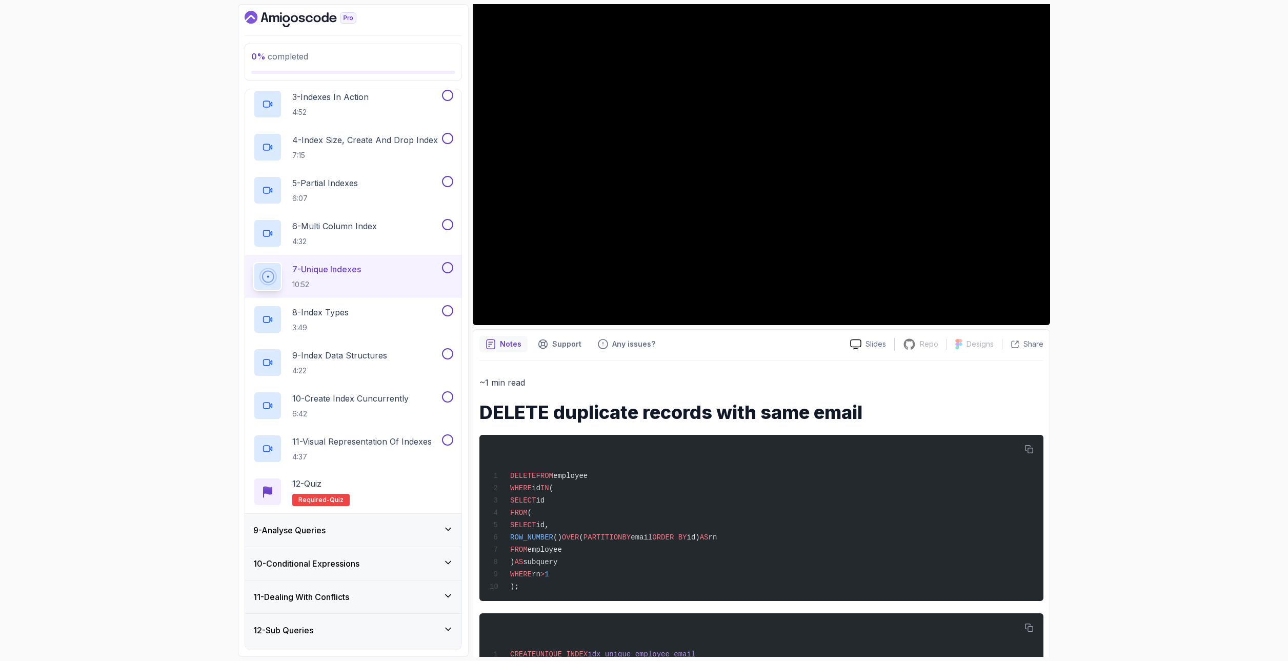
scroll to position [0, 0]
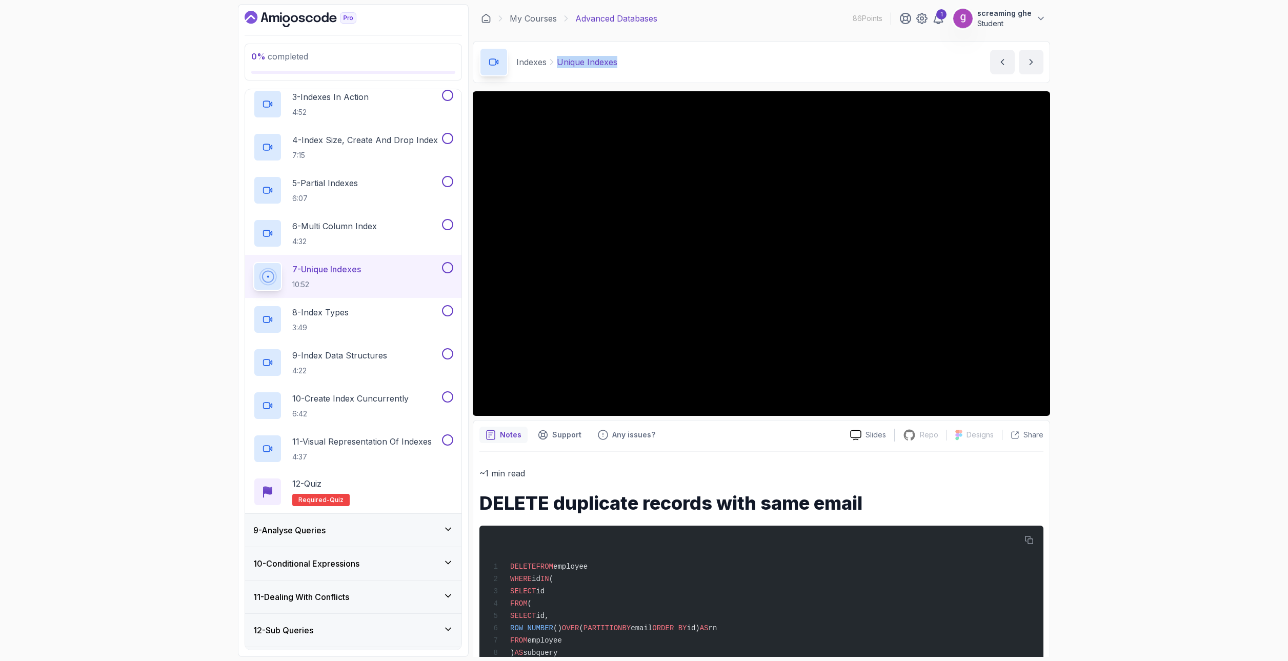
drag, startPoint x: 604, startPoint y: 64, endPoint x: 557, endPoint y: 53, distance: 47.8
click at [557, 53] on div "Indexes Unique Indexes Unique Indexes by [PERSON_NAME]" at bounding box center [761, 62] width 577 height 42
click at [383, 330] on div "8 - Index Types 3:49" at bounding box center [346, 319] width 187 height 29
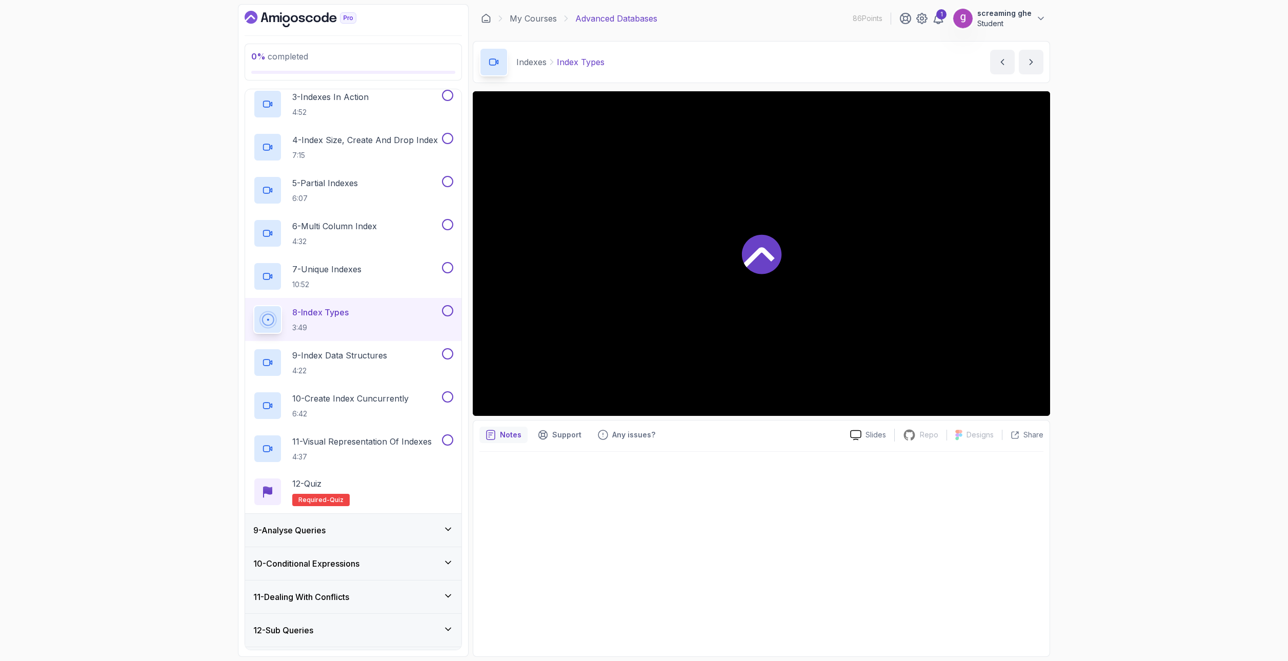
scroll to position [308, 0]
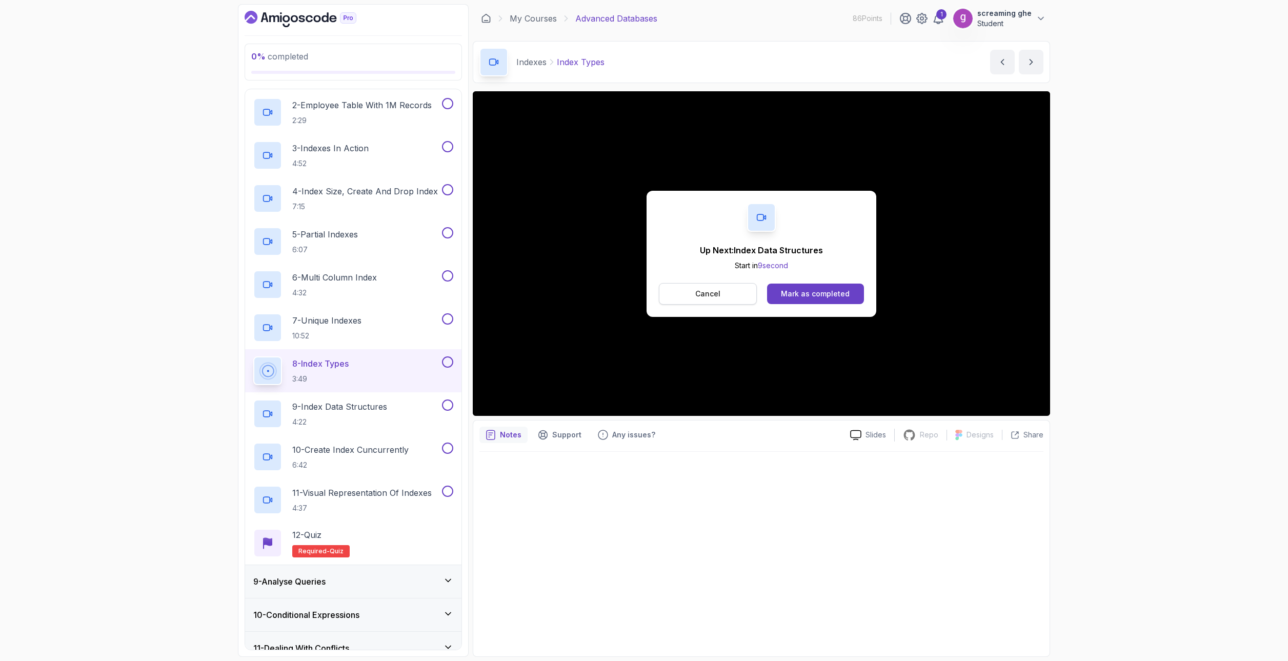
click at [723, 288] on button "Cancel" at bounding box center [708, 294] width 98 height 22
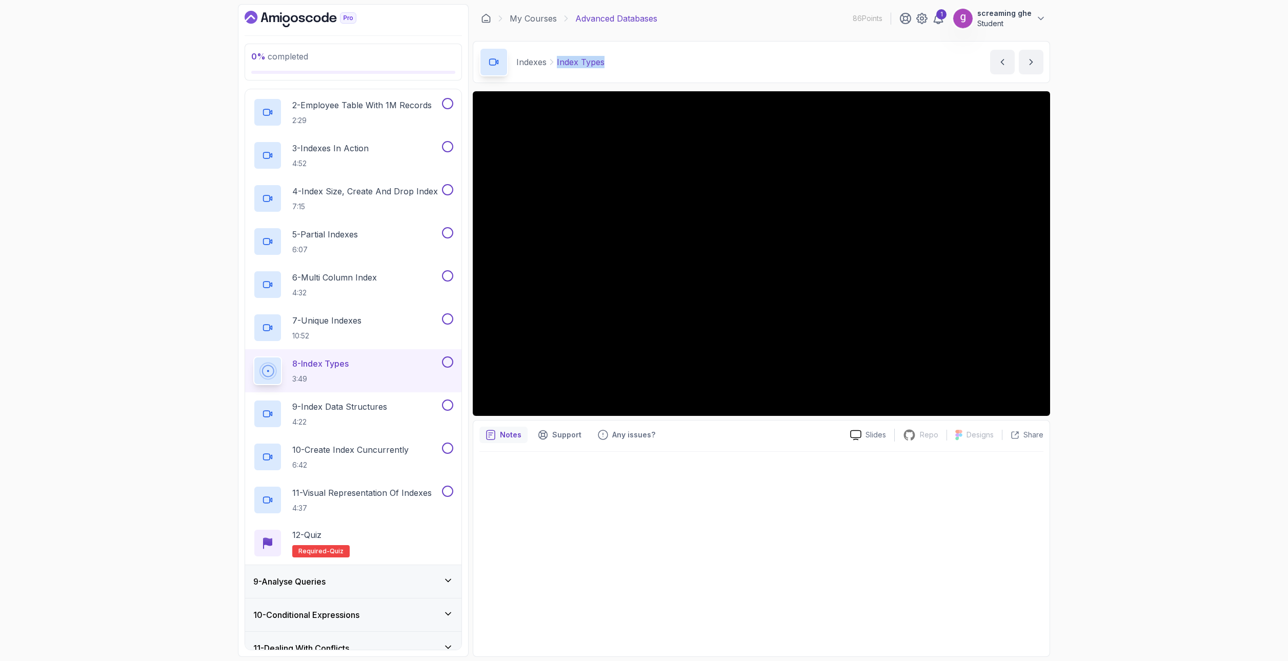
drag, startPoint x: 611, startPoint y: 61, endPoint x: 555, endPoint y: 56, distance: 55.5
click at [555, 56] on div "Indexes Index Types Index Types by [PERSON_NAME]" at bounding box center [761, 62] width 577 height 42
click at [289, 404] on div "9 - Index Data Structures 4:22" at bounding box center [346, 413] width 187 height 29
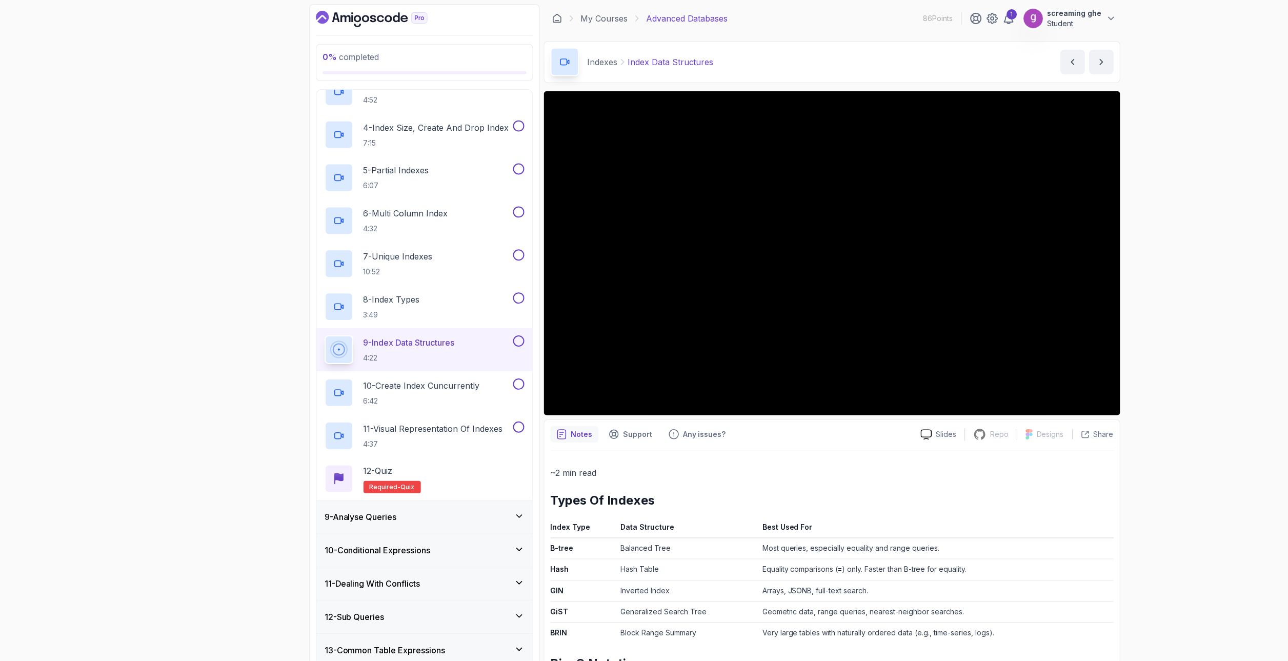
scroll to position [372, 0]
